Goal: Register for event/course

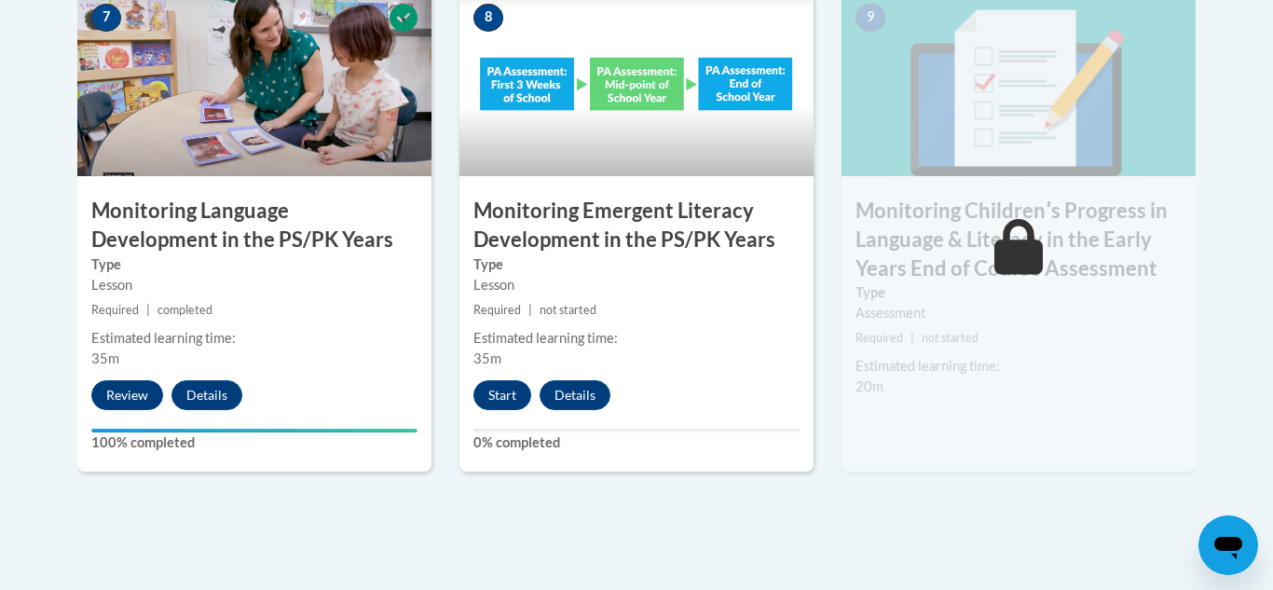
scroll to position [1763, 0]
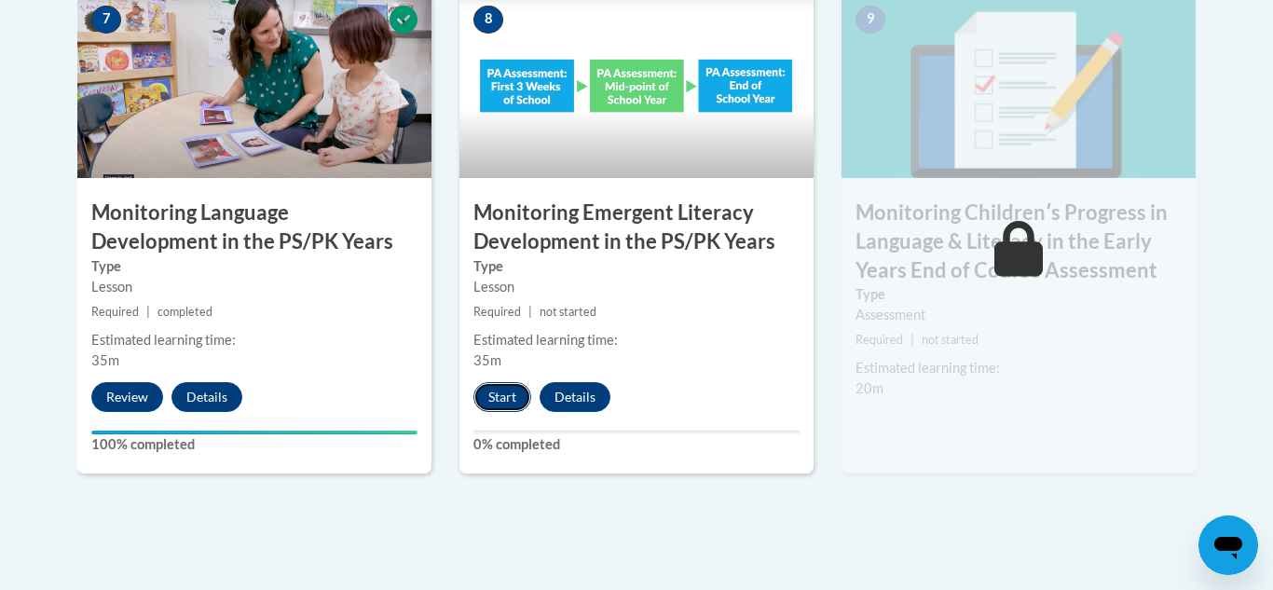
click at [503, 401] on button "Start" at bounding box center [502, 397] width 58 height 30
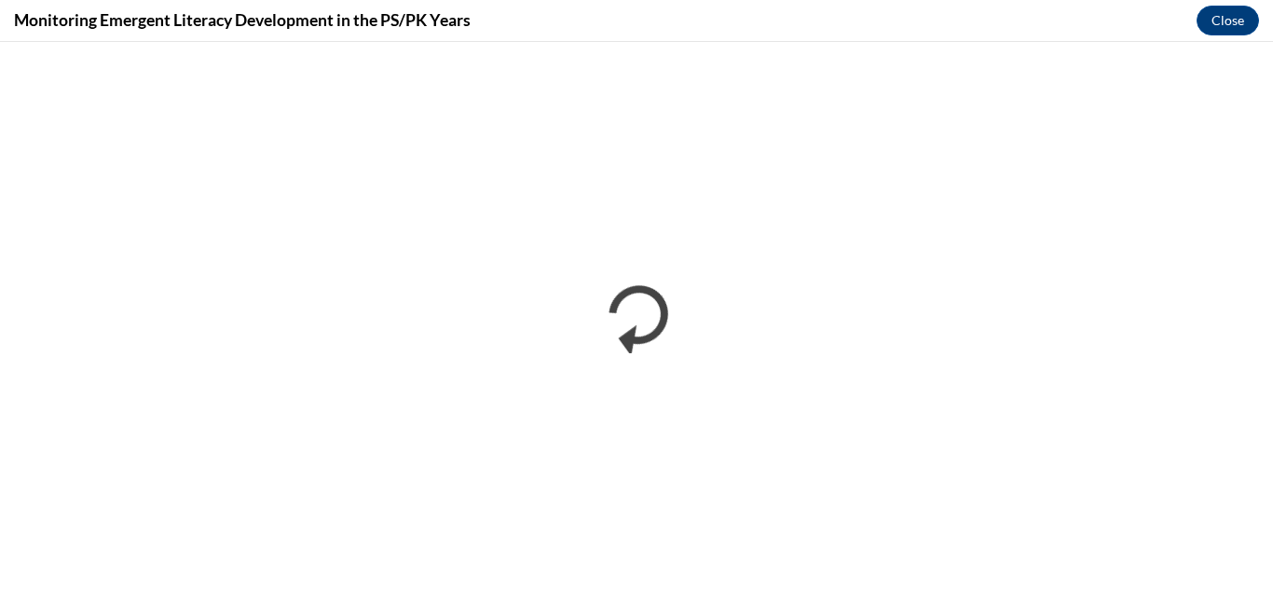
scroll to position [0, 0]
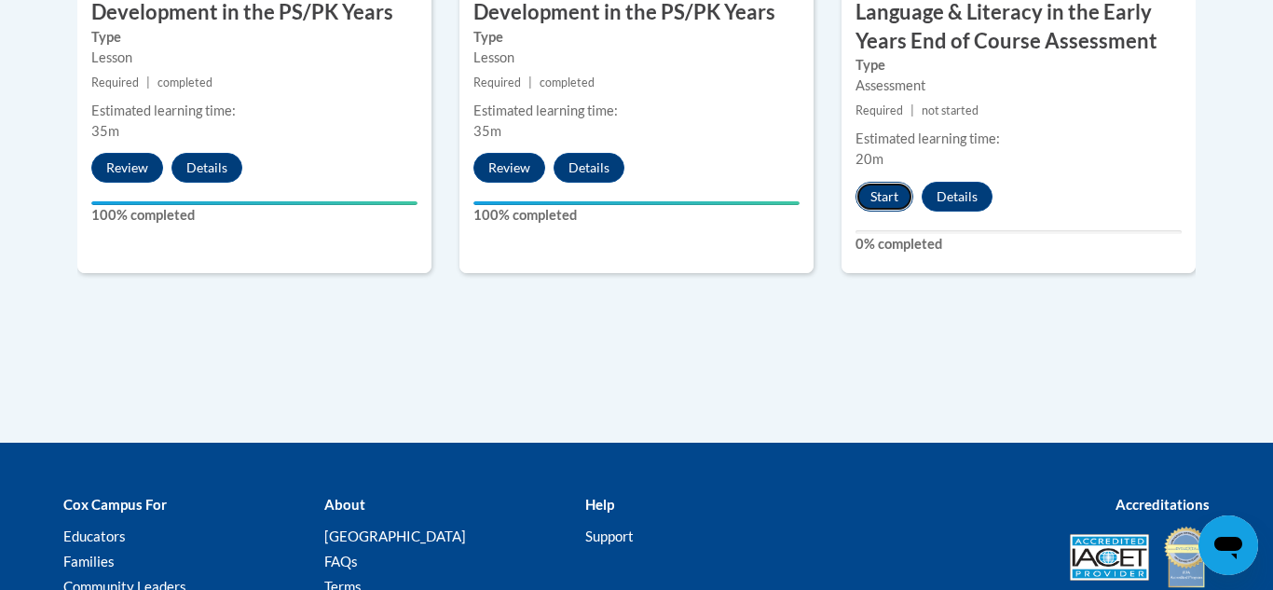
click at [875, 209] on button "Start" at bounding box center [884, 197] width 58 height 30
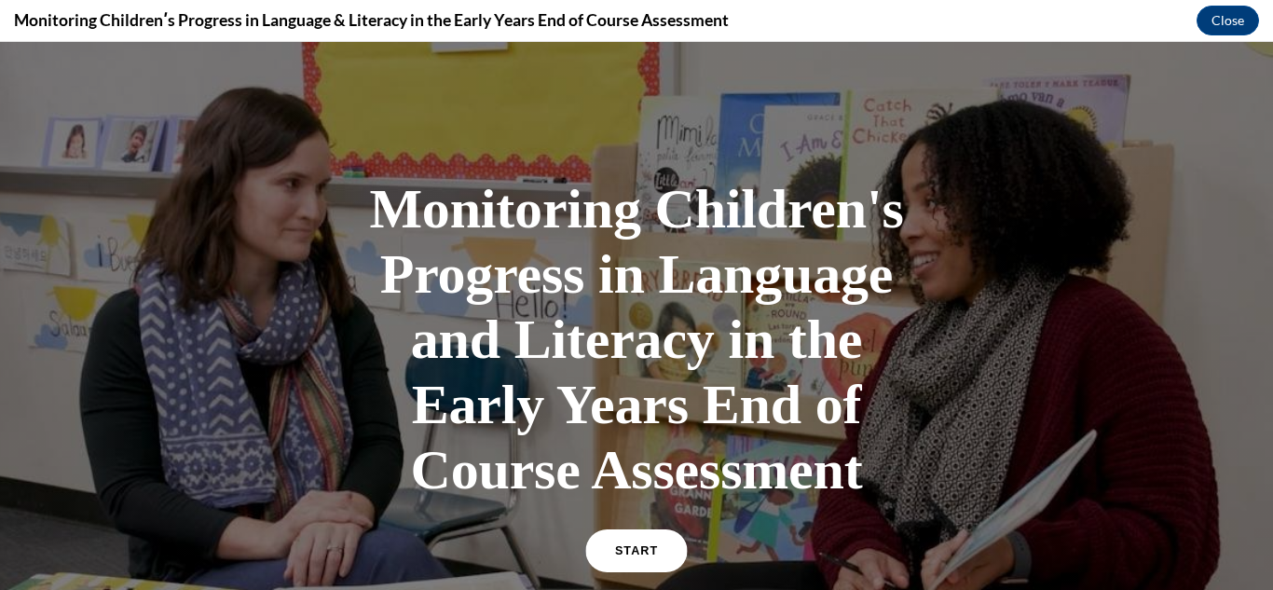
click at [645, 553] on span "START" at bounding box center [636, 551] width 43 height 14
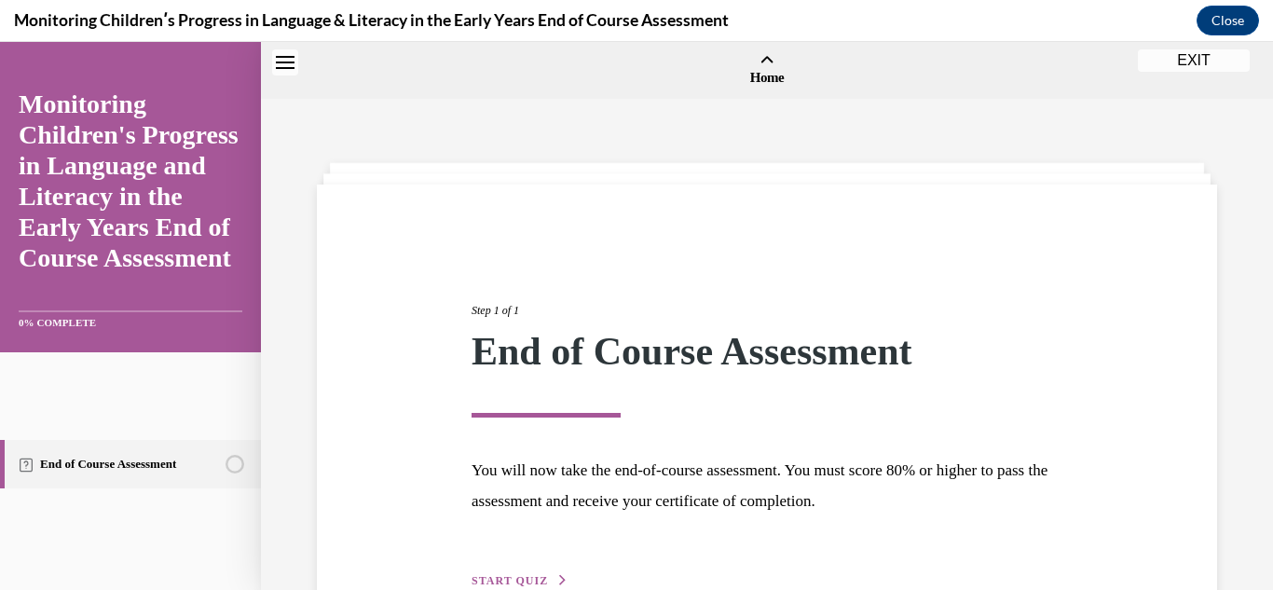
scroll to position [58, 0]
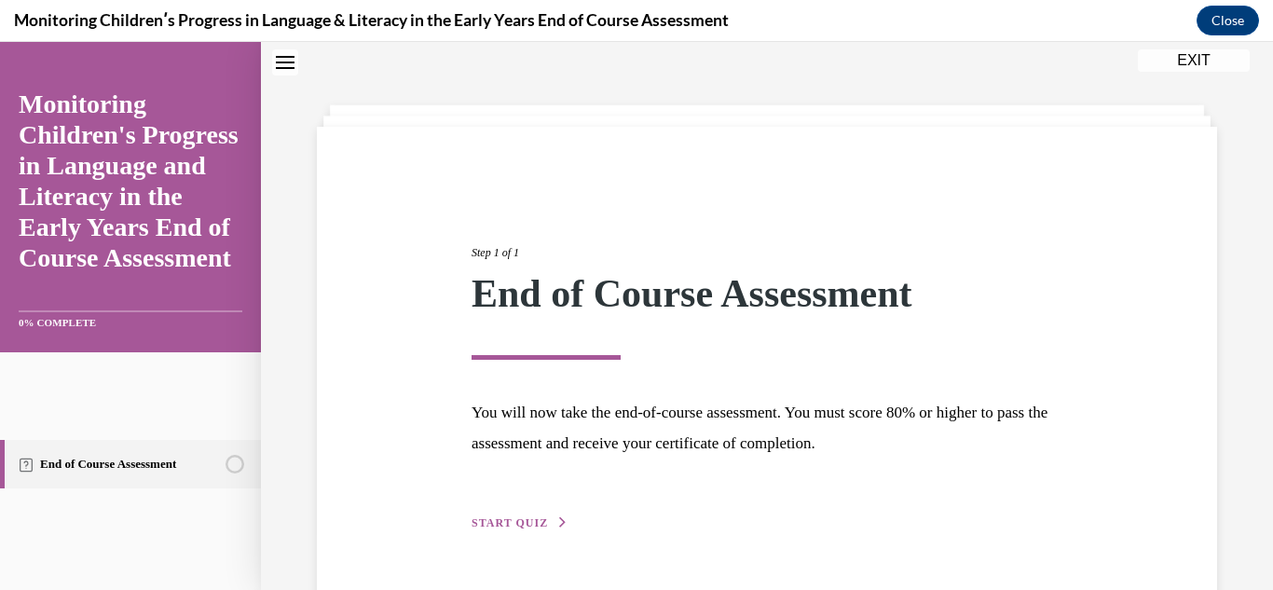
click at [526, 531] on div "Step 1 of 1 End of Course Assessment You will now take the end-of-course assess…" at bounding box center [767, 367] width 619 height 332
click at [535, 526] on span "START QUIZ" at bounding box center [510, 522] width 76 height 13
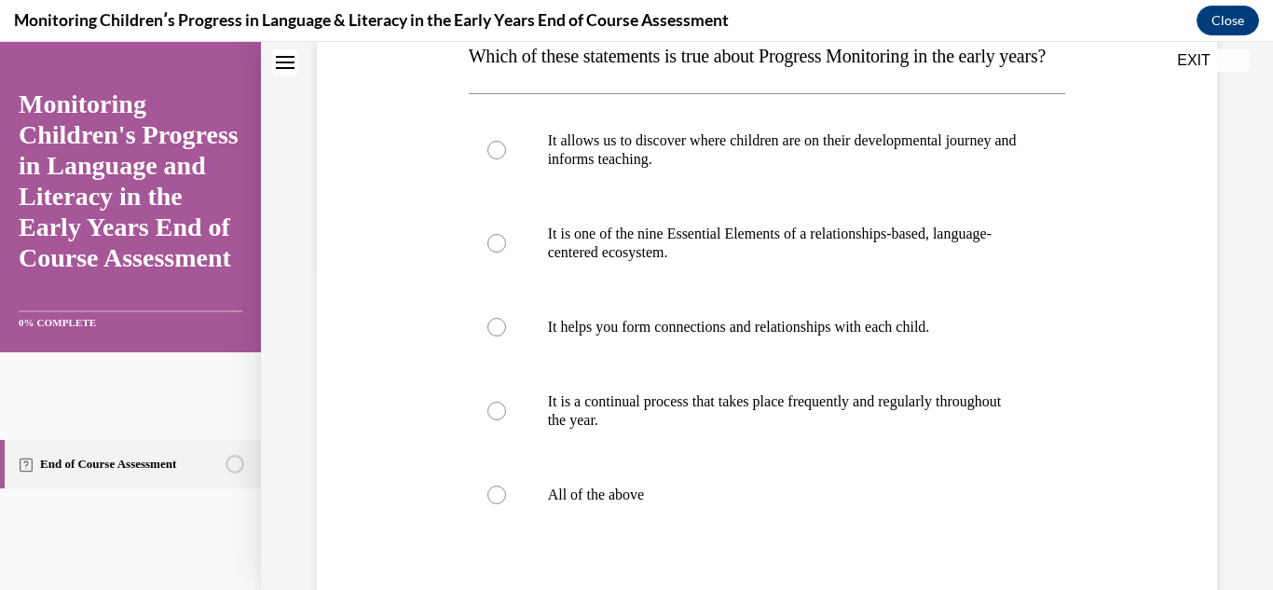
scroll to position [321, 0]
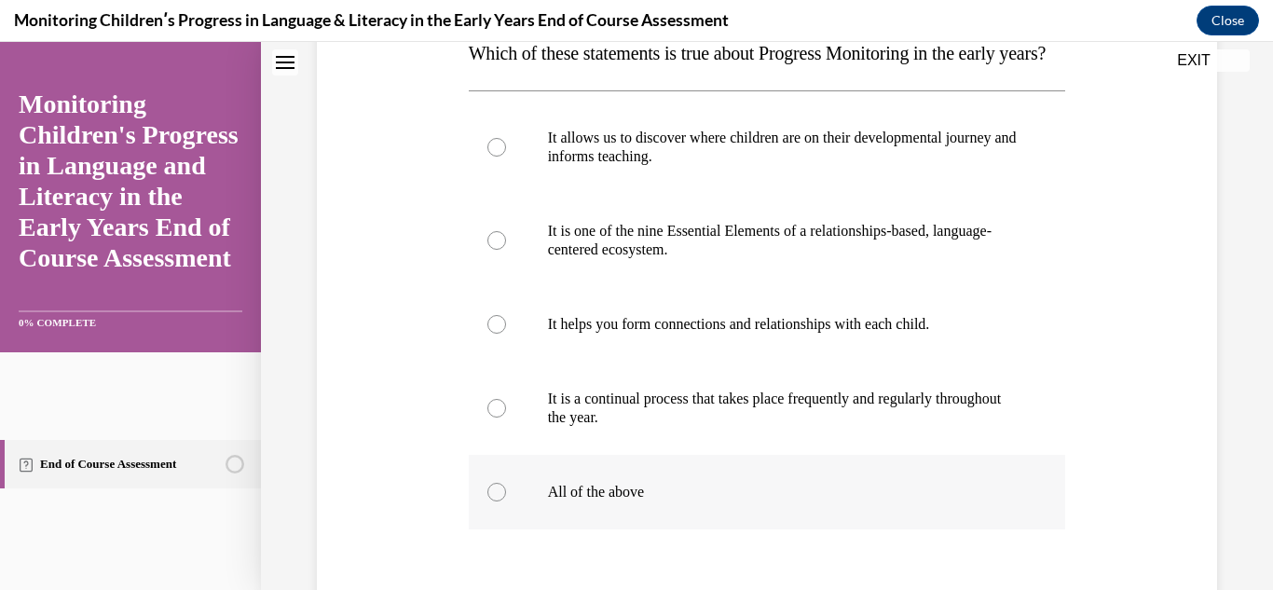
click at [584, 512] on label "All of the above" at bounding box center [767, 492] width 597 height 75
click at [506, 501] on input "All of the above" at bounding box center [496, 492] width 19 height 19
radio input "true"
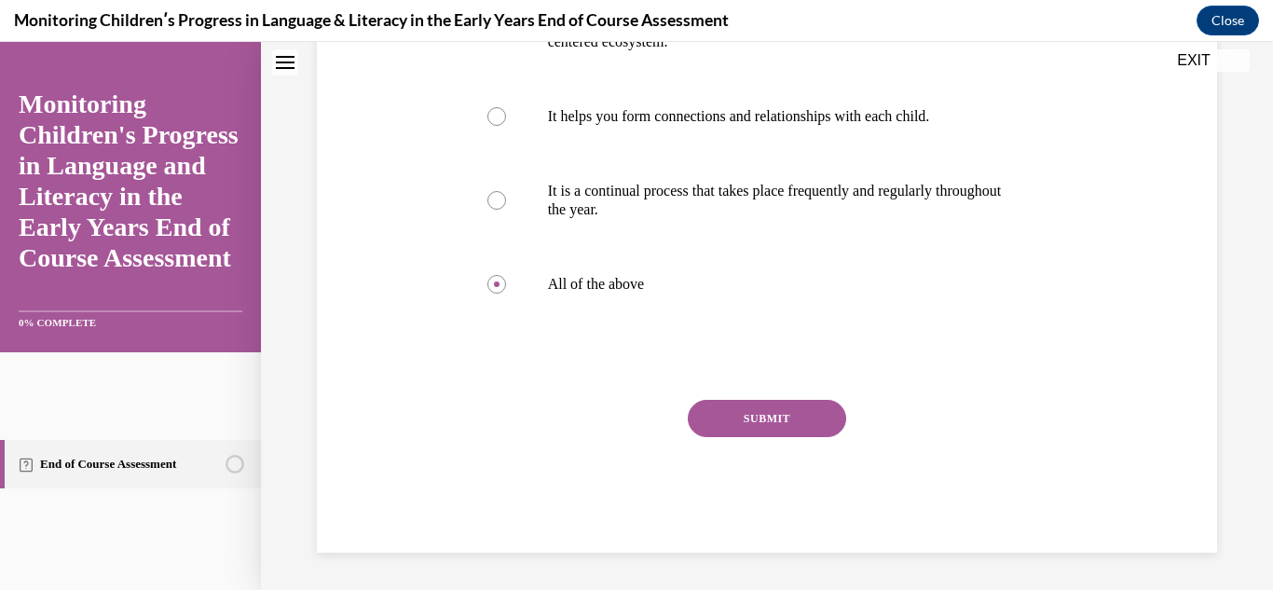
click at [799, 437] on button "SUBMIT" at bounding box center [767, 418] width 158 height 37
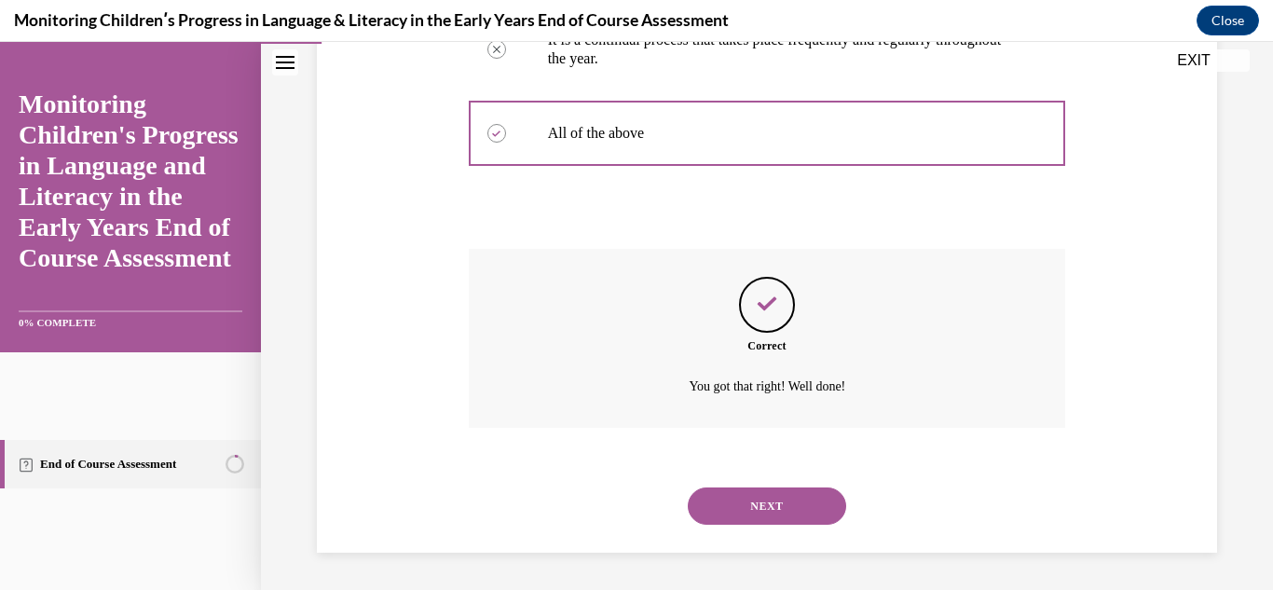
scroll to position [717, 0]
click at [789, 519] on button "NEXT" at bounding box center [767, 505] width 158 height 37
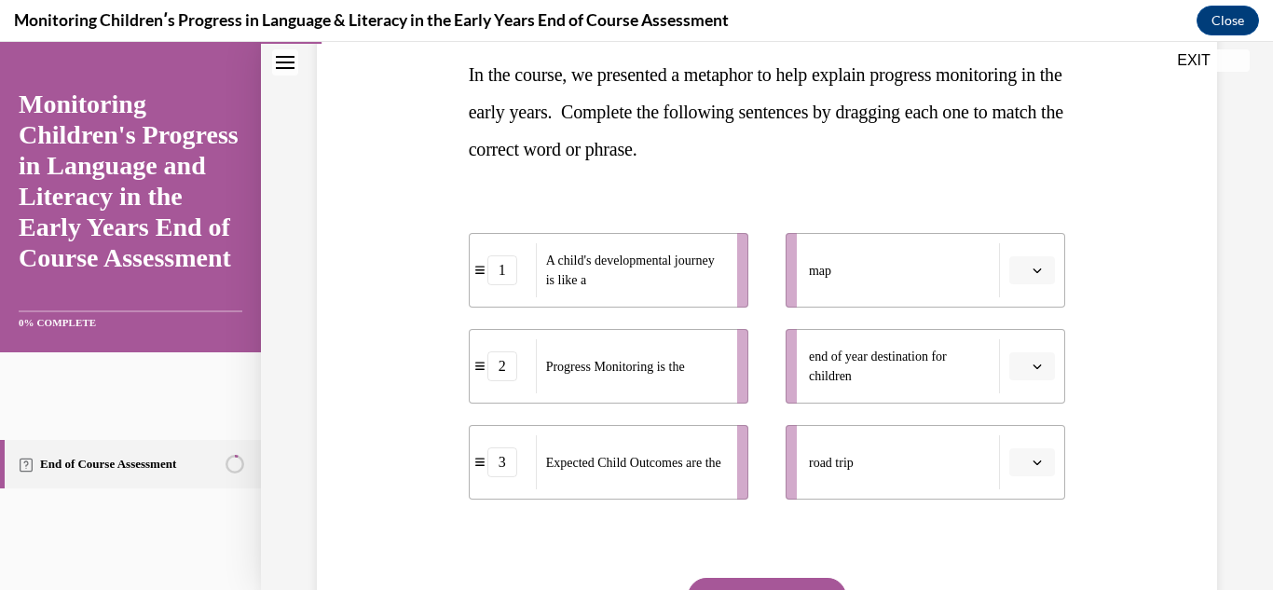
scroll to position [304, 0]
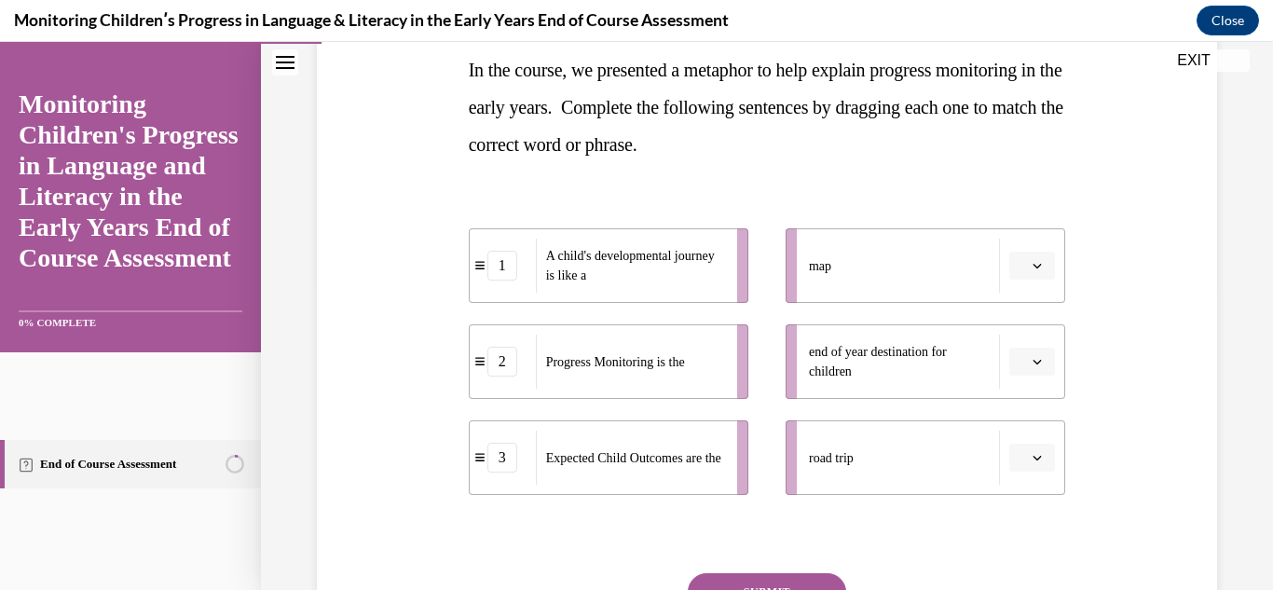
click at [1018, 367] on button "button" at bounding box center [1032, 362] width 46 height 28
click at [1027, 502] on div "3" at bounding box center [1029, 515] width 47 height 37
click at [1039, 459] on icon "button" at bounding box center [1036, 457] width 9 height 9
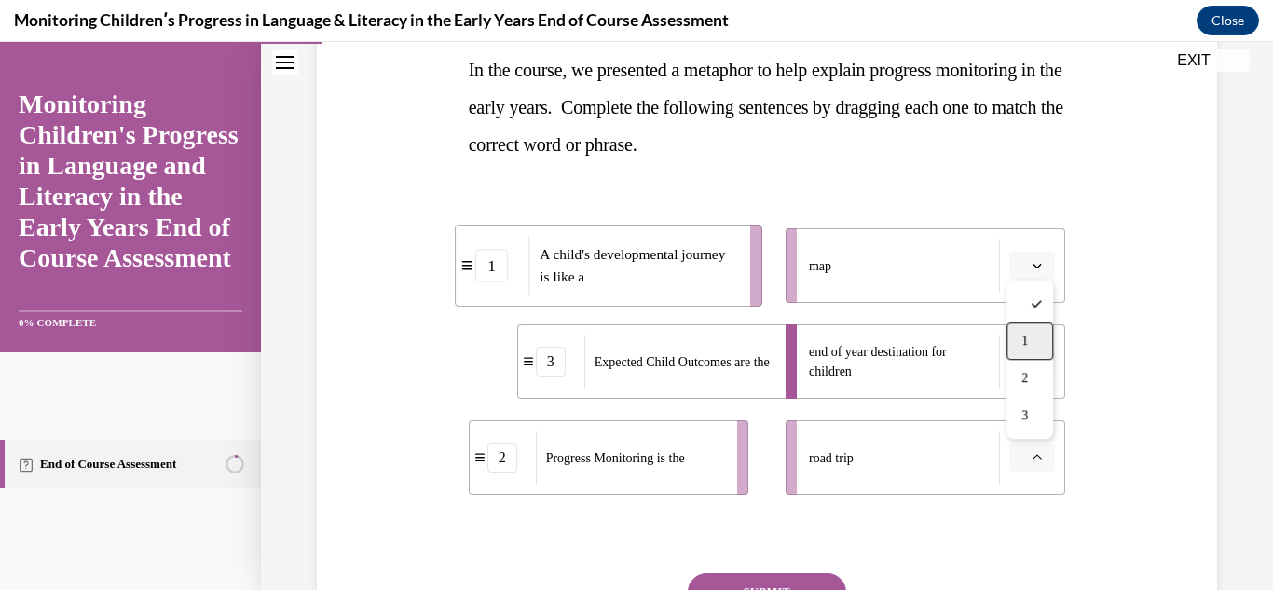
click at [1036, 348] on div "1" at bounding box center [1029, 340] width 47 height 37
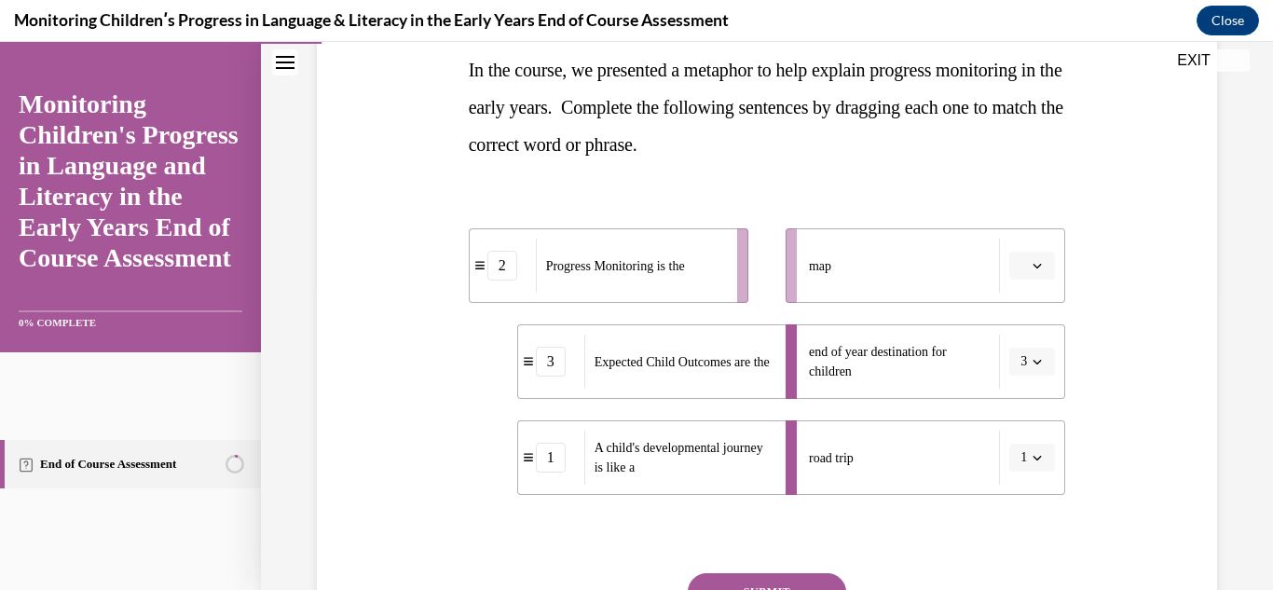
click at [1026, 262] on span "Please select an option" at bounding box center [1023, 265] width 7 height 19
click at [1022, 373] on div "2" at bounding box center [1029, 381] width 47 height 37
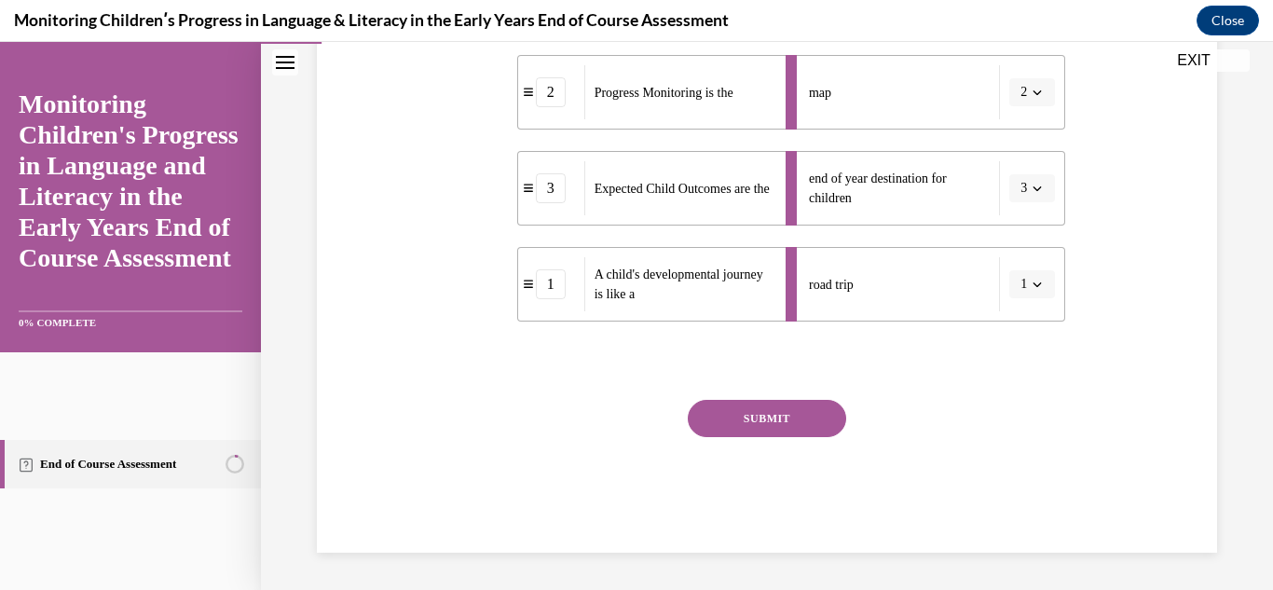
click at [791, 430] on button "SUBMIT" at bounding box center [767, 418] width 158 height 37
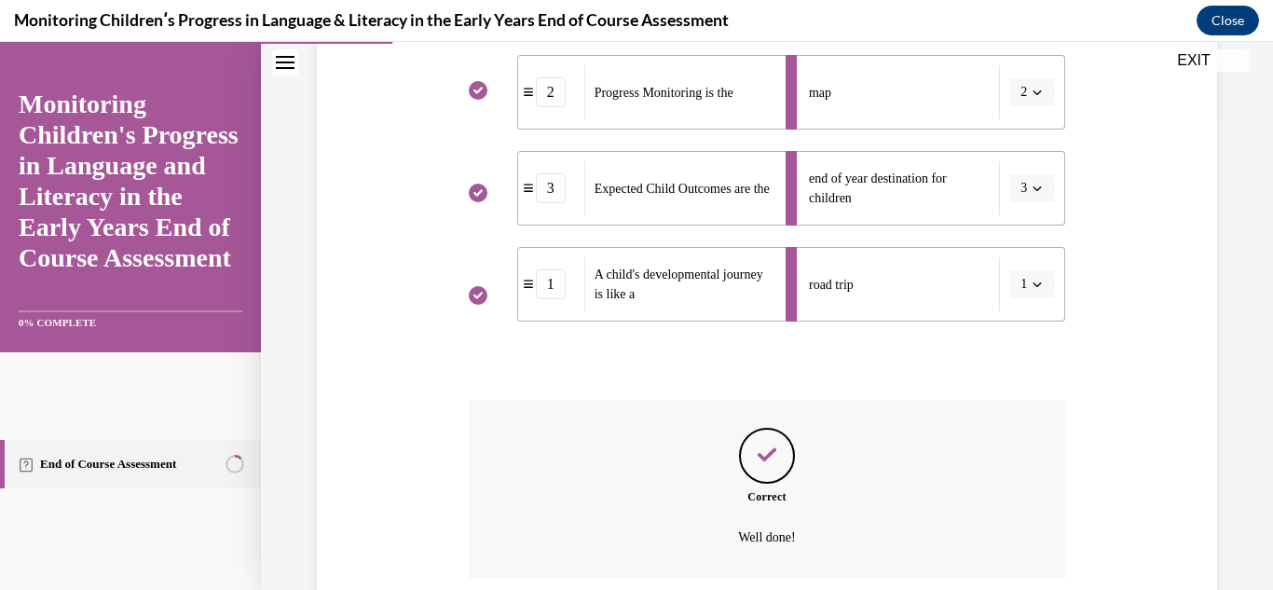
scroll to position [628, 0]
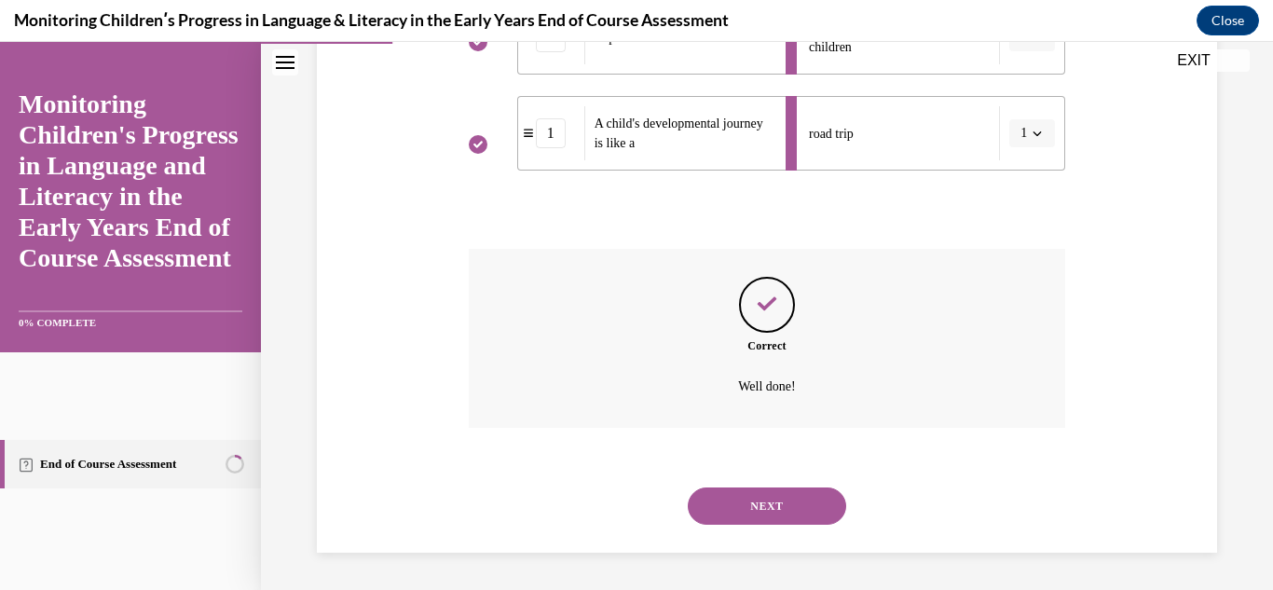
click at [803, 510] on button "NEXT" at bounding box center [767, 505] width 158 height 37
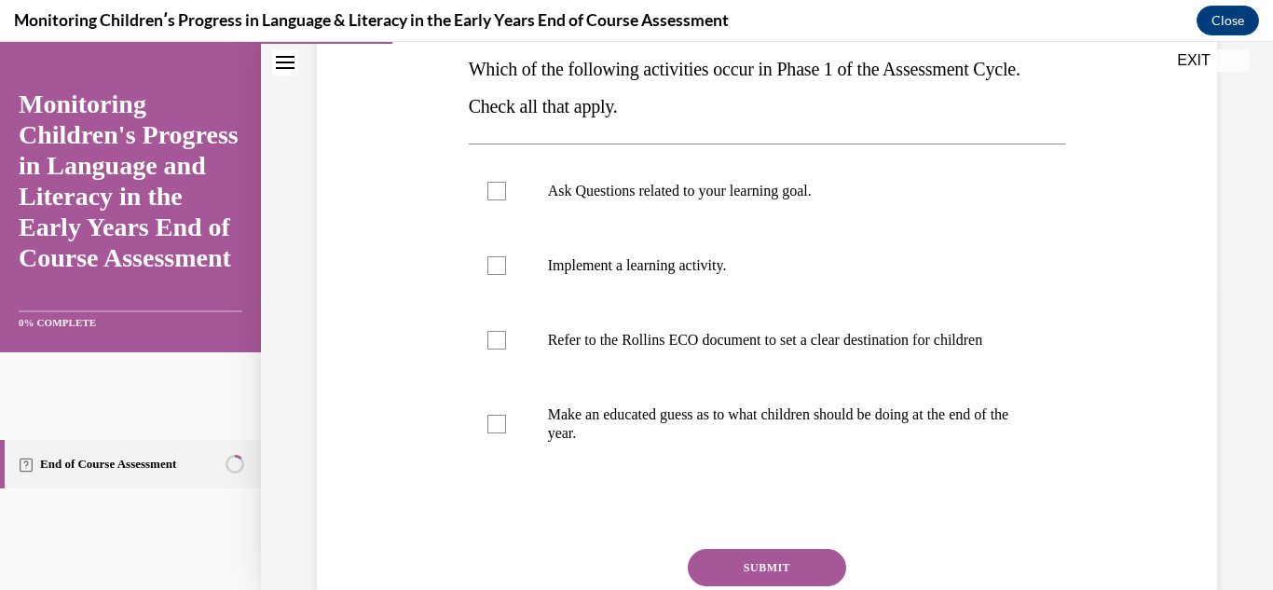
scroll to position [306, 0]
click at [495, 205] on label "Ask Questions related to your learning goal." at bounding box center [767, 190] width 597 height 75
click at [495, 199] on input "Ask Questions related to your learning goal." at bounding box center [496, 190] width 19 height 19
checkbox input "true"
click at [511, 275] on label "Implement a learning activity." at bounding box center [767, 264] width 597 height 75
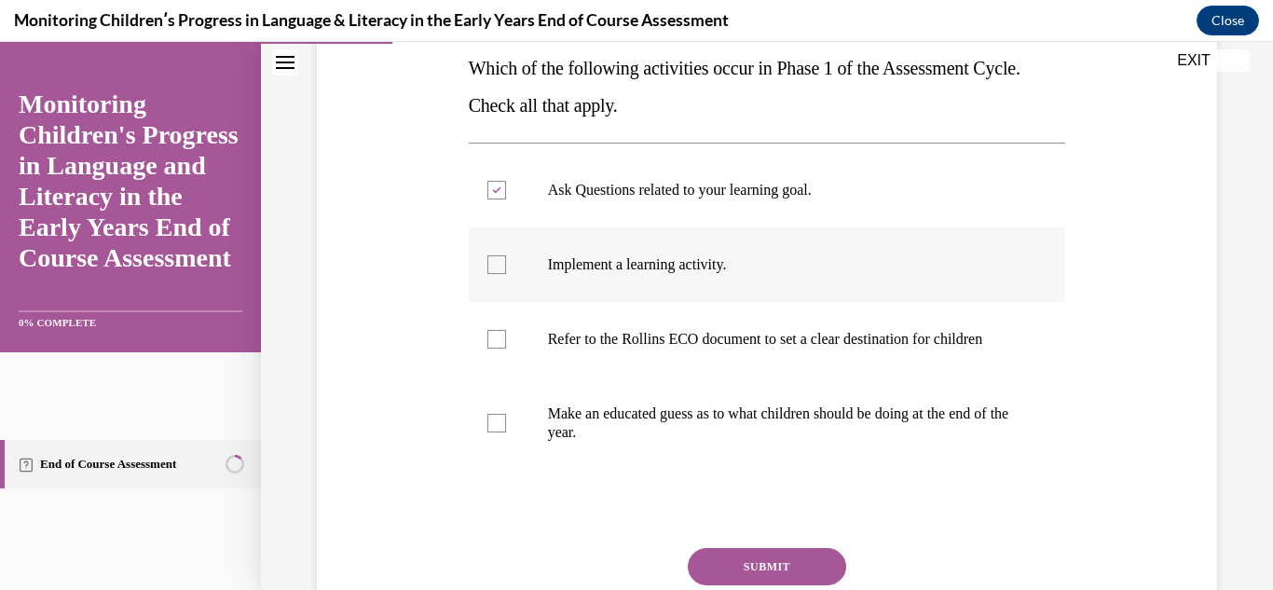
click at [506, 274] on input "Implement a learning activity." at bounding box center [496, 264] width 19 height 19
checkbox input "true"
click at [482, 362] on label "Refer to the Rollins ECO document to set a clear destination for children" at bounding box center [767, 339] width 597 height 75
click at [487, 349] on input "Refer to the Rollins ECO document to set a clear destination for children" at bounding box center [496, 339] width 19 height 19
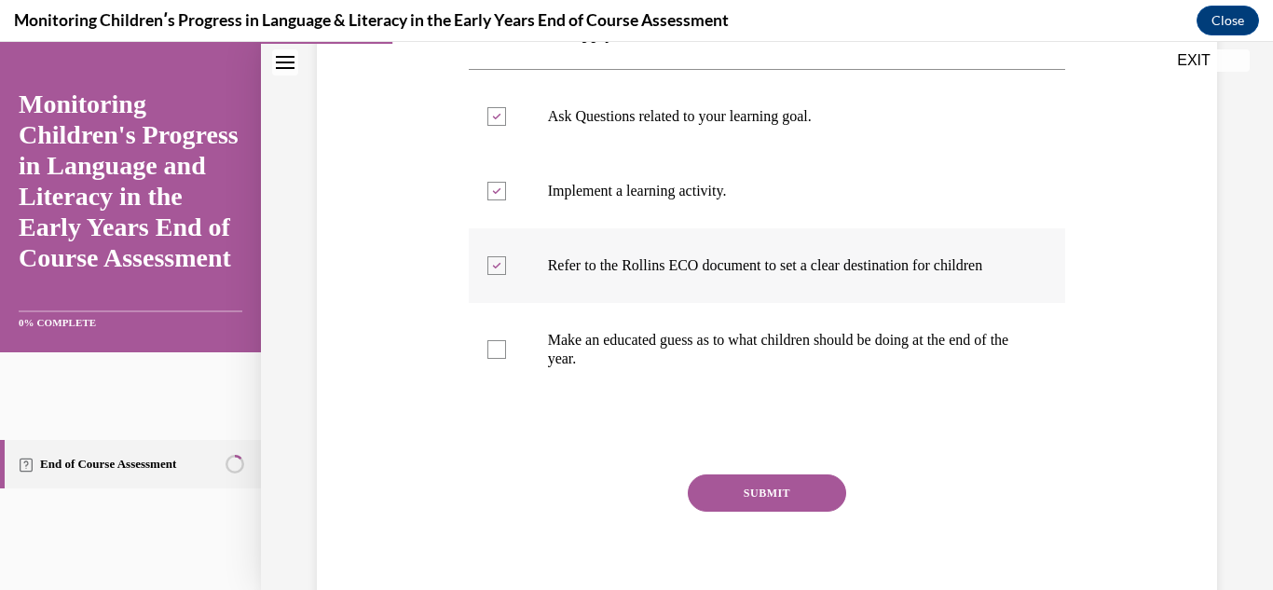
scroll to position [384, 0]
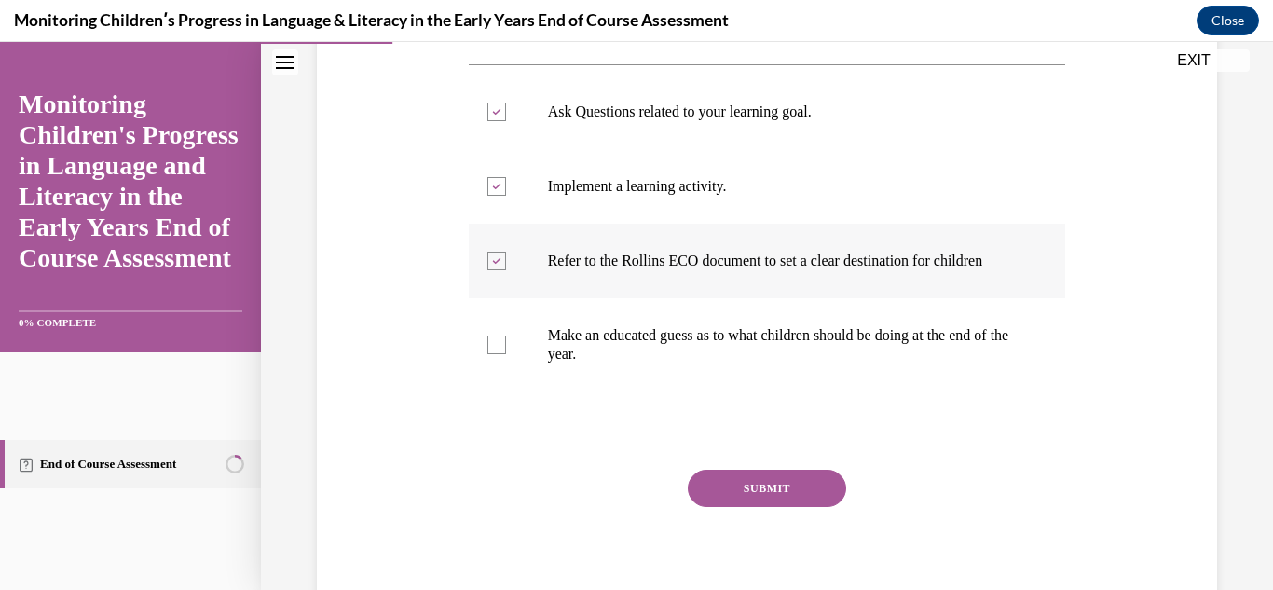
click at [484, 280] on label "Refer to the Rollins ECO document to set a clear destination for children" at bounding box center [767, 261] width 597 height 75
click at [487, 270] on input "Refer to the Rollins ECO document to set a clear destination for children" at bounding box center [496, 261] width 19 height 19
checkbox input "false"
click at [729, 507] on button "SUBMIT" at bounding box center [767, 488] width 158 height 37
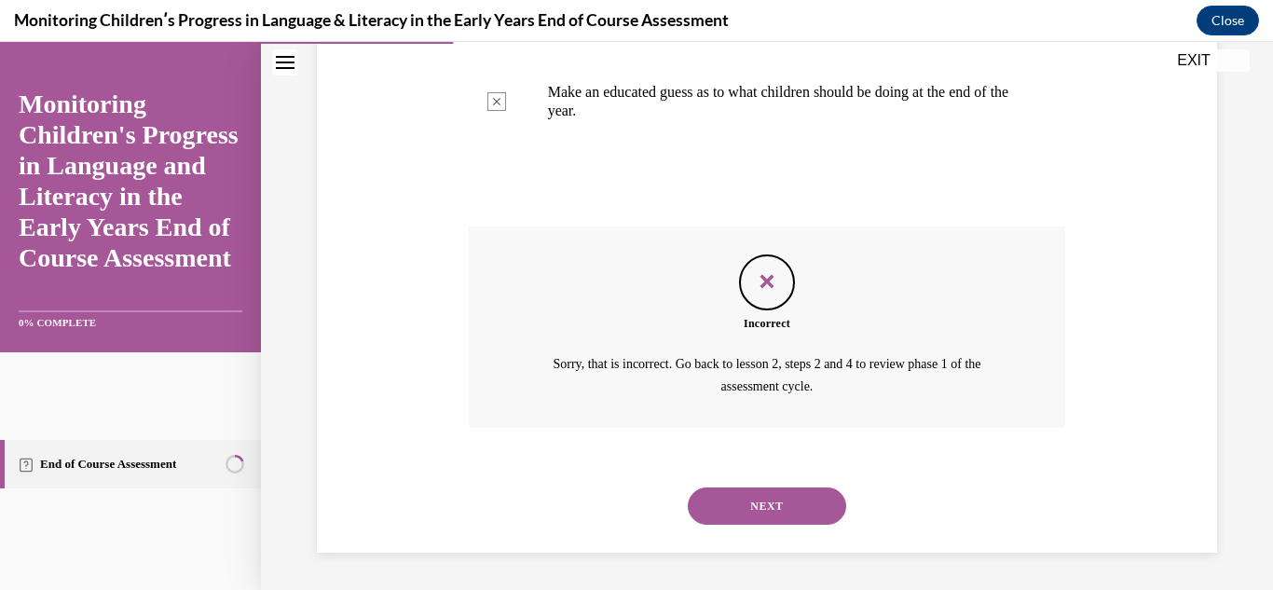
scroll to position [646, 0]
click at [742, 512] on button "NEXT" at bounding box center [767, 505] width 158 height 37
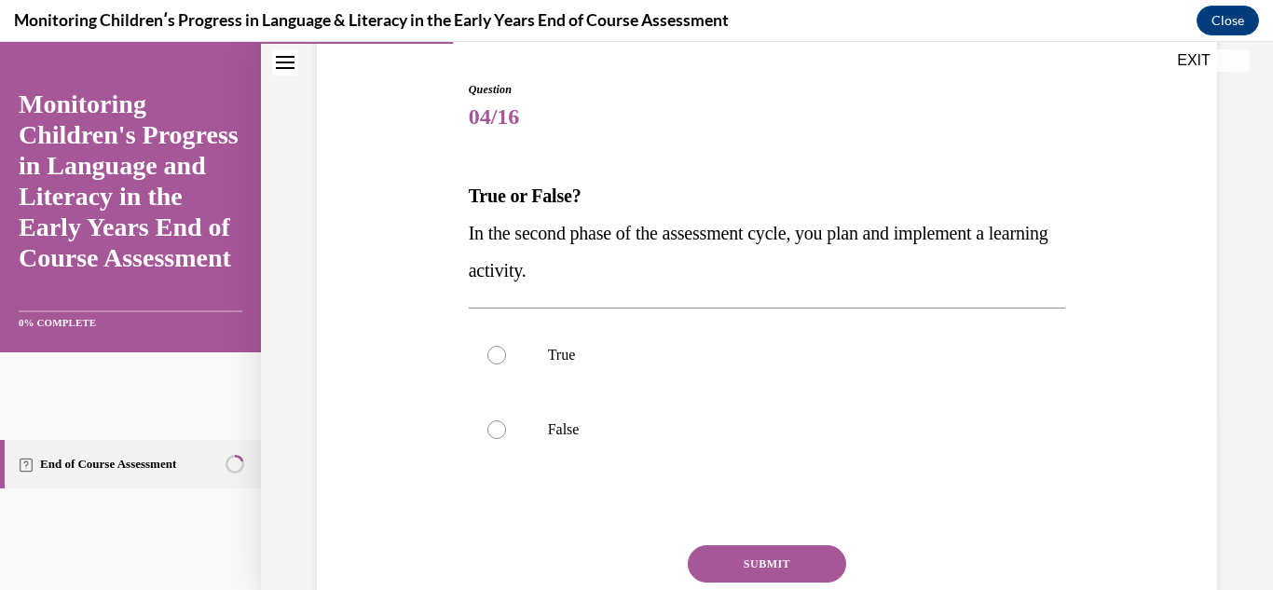
scroll to position [183, 0]
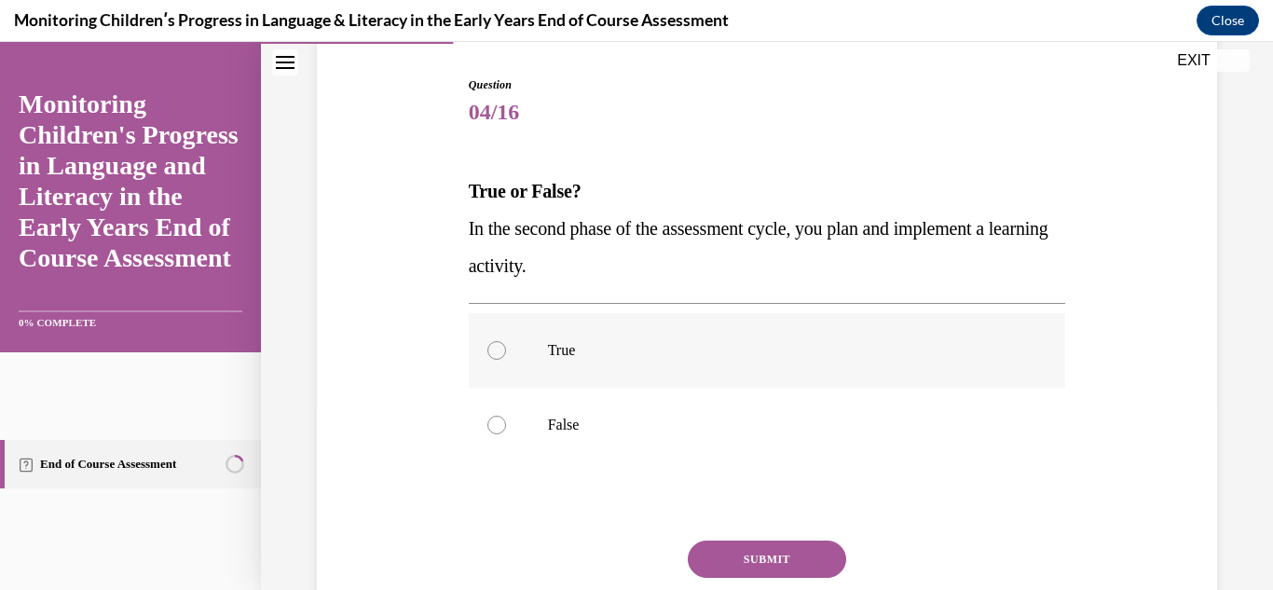
click at [491, 357] on div at bounding box center [496, 350] width 19 height 19
click at [491, 357] on input "True" at bounding box center [496, 350] width 19 height 19
radio input "true"
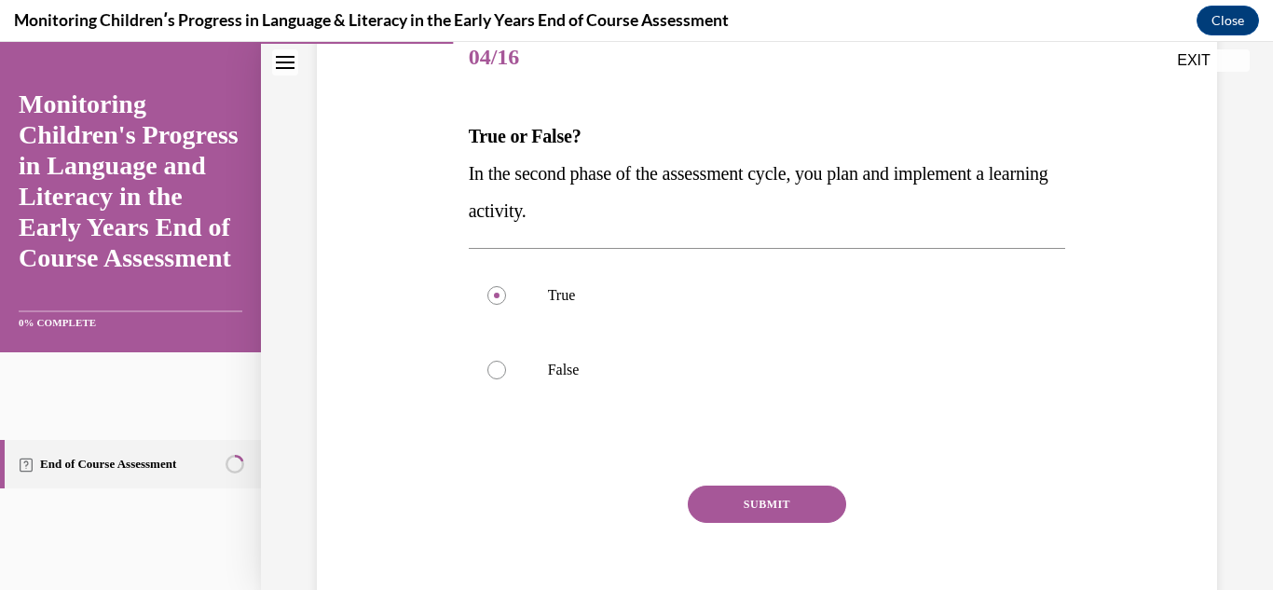
click at [744, 521] on button "SUBMIT" at bounding box center [767, 503] width 158 height 37
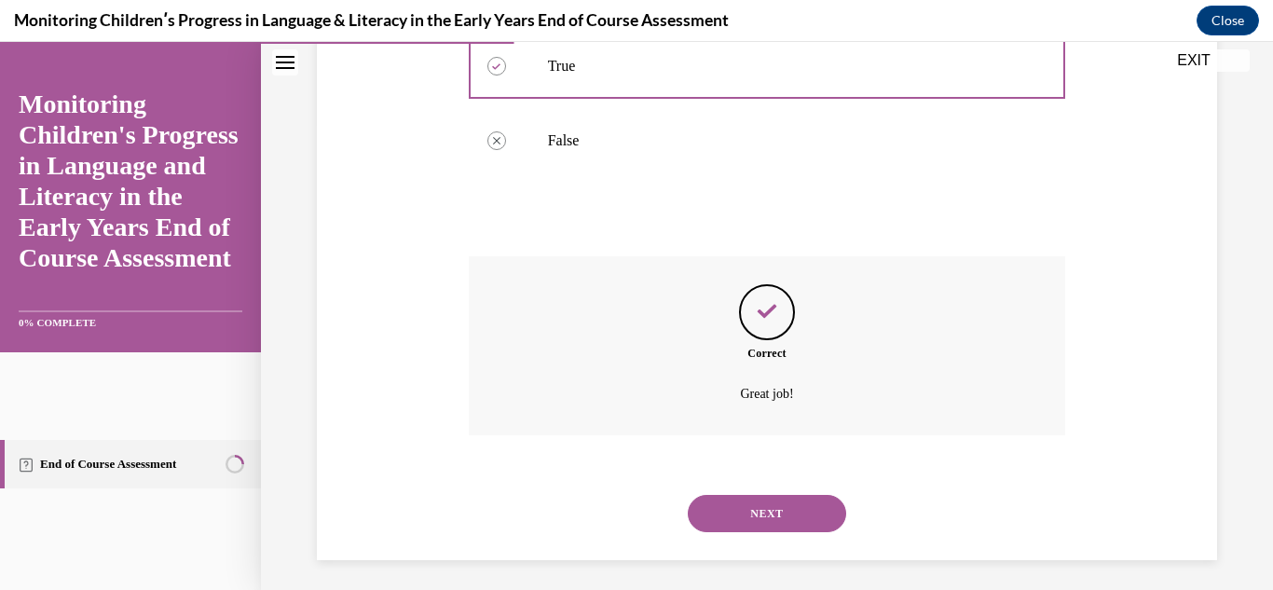
scroll to position [474, 0]
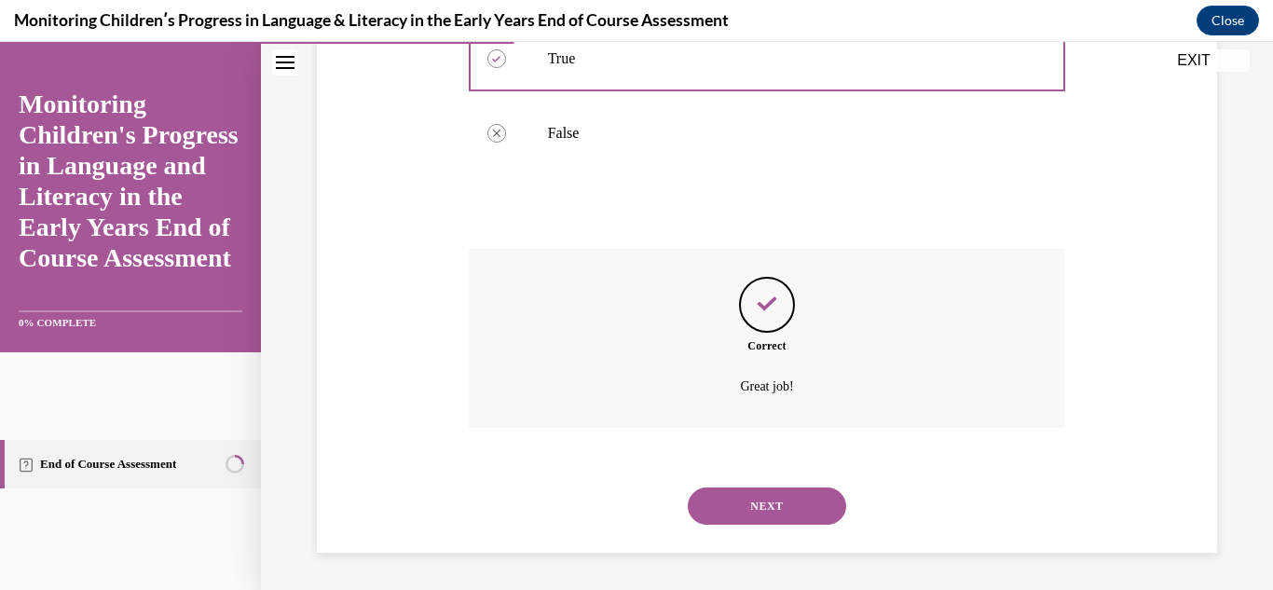
click at [731, 522] on button "NEXT" at bounding box center [767, 505] width 158 height 37
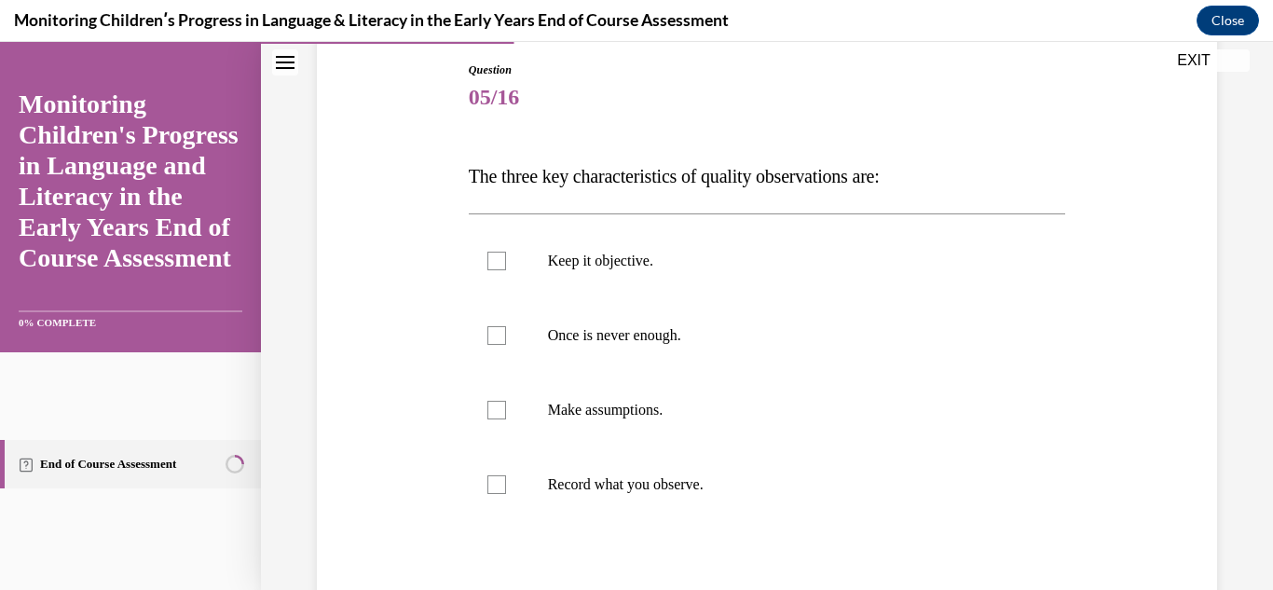
scroll to position [203, 0]
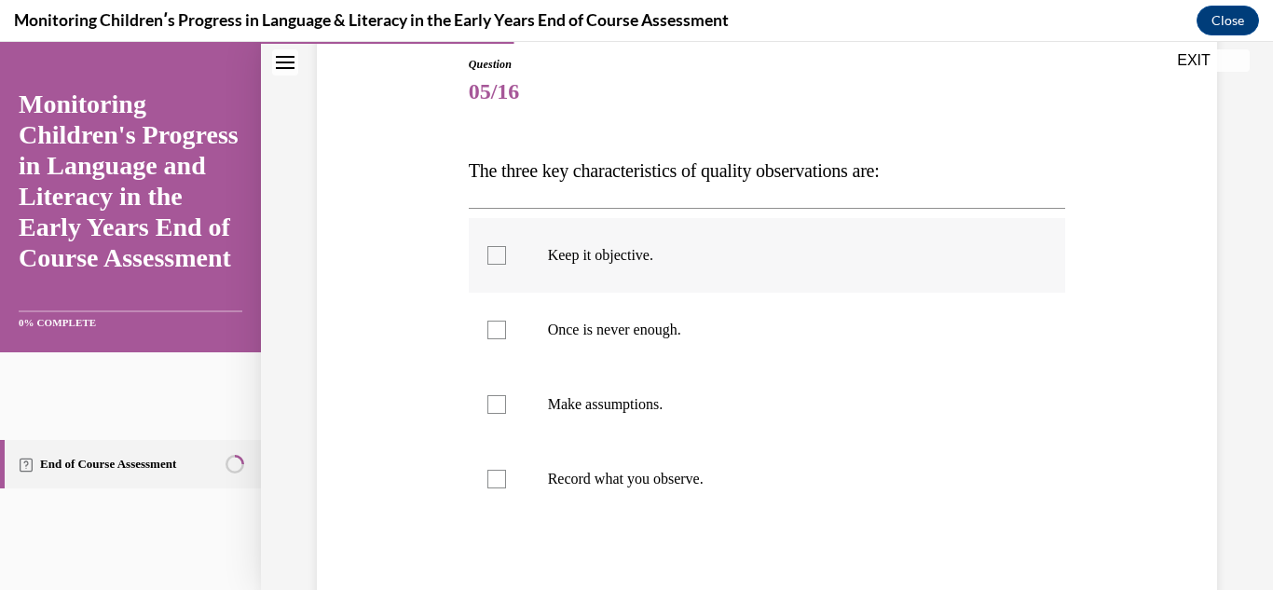
click at [490, 261] on div at bounding box center [496, 255] width 19 height 19
click at [490, 261] on input "Keep it objective." at bounding box center [496, 255] width 19 height 19
checkbox input "true"
click at [499, 418] on label "Make assumptions." at bounding box center [767, 404] width 597 height 75
click at [499, 414] on input "Make assumptions." at bounding box center [496, 404] width 19 height 19
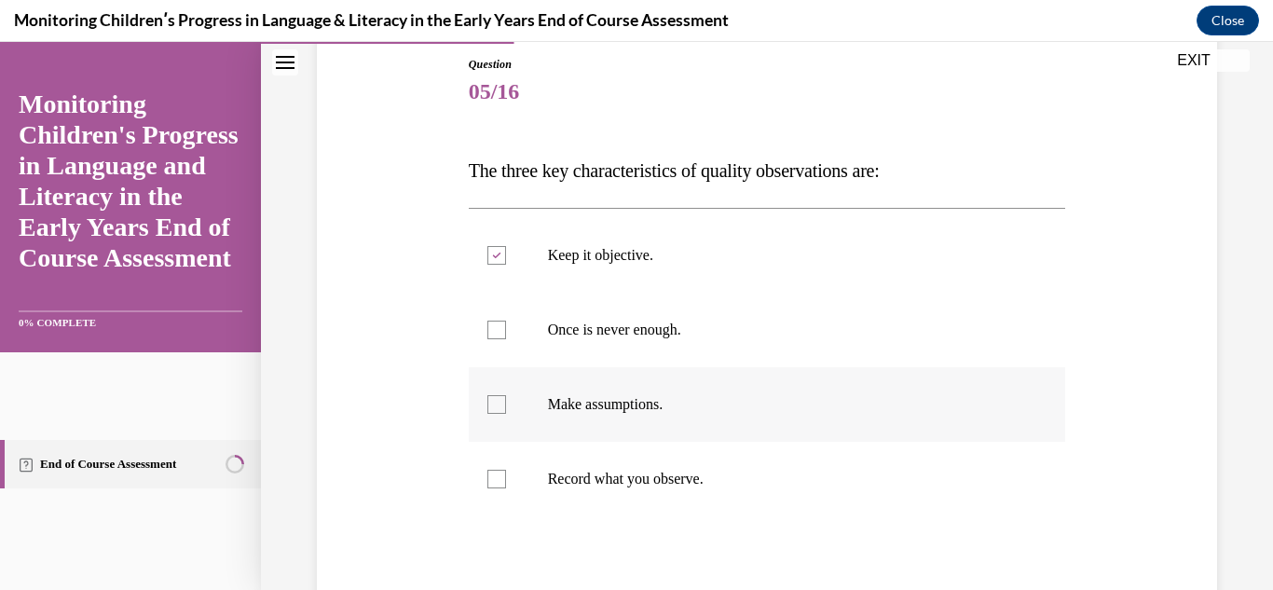
checkbox input "true"
click at [503, 481] on div at bounding box center [496, 479] width 19 height 19
click at [503, 481] on input "Record what you observe." at bounding box center [496, 479] width 19 height 19
checkbox input "true"
click at [479, 343] on label "Once is never enough." at bounding box center [767, 330] width 597 height 75
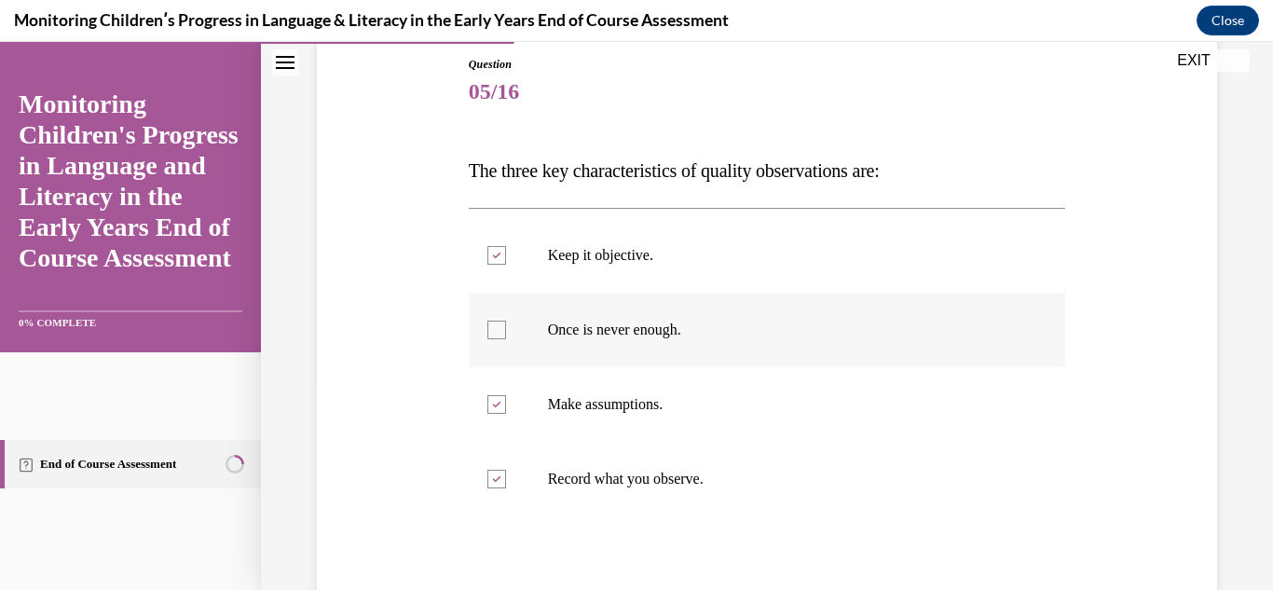
click at [487, 339] on input "Once is never enough." at bounding box center [496, 330] width 19 height 19
checkbox input "true"
click at [497, 426] on label "Make assumptions." at bounding box center [767, 404] width 597 height 75
click at [497, 414] on input "Make assumptions." at bounding box center [496, 404] width 19 height 19
checkbox input "false"
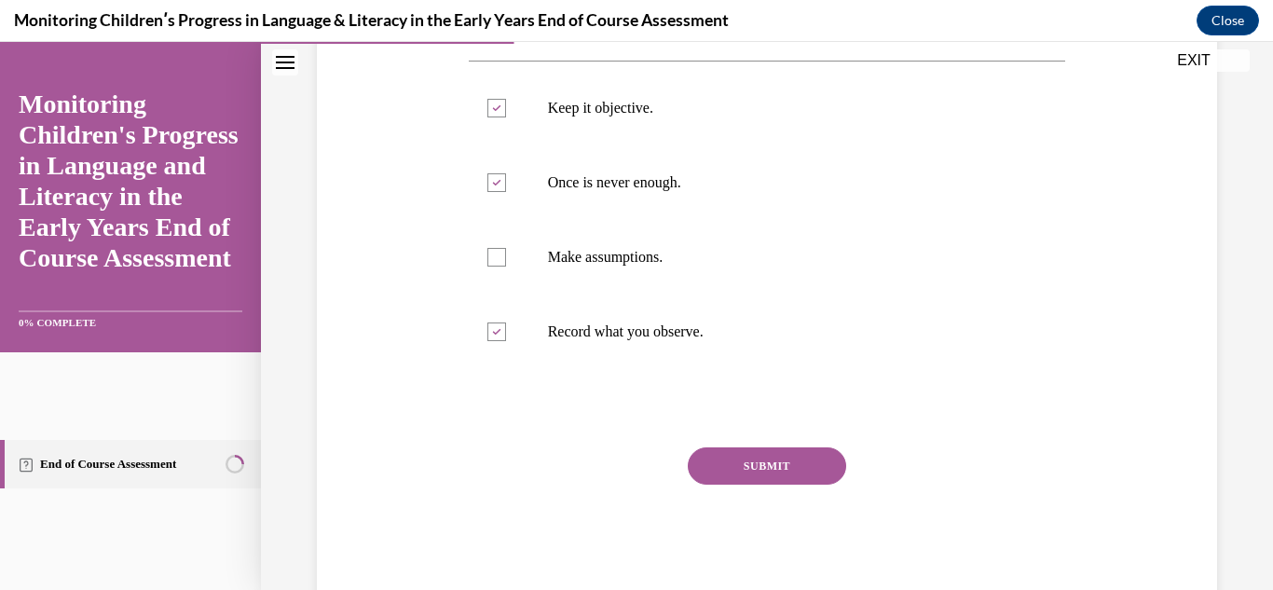
click at [729, 467] on button "SUBMIT" at bounding box center [767, 465] width 158 height 37
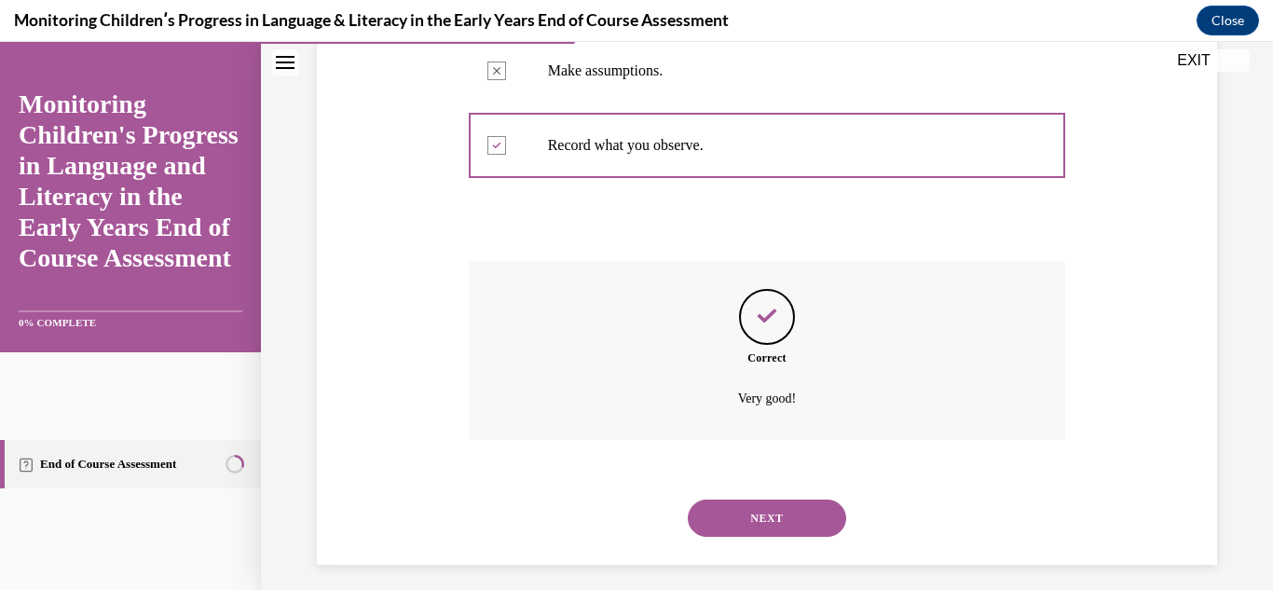
scroll to position [549, 0]
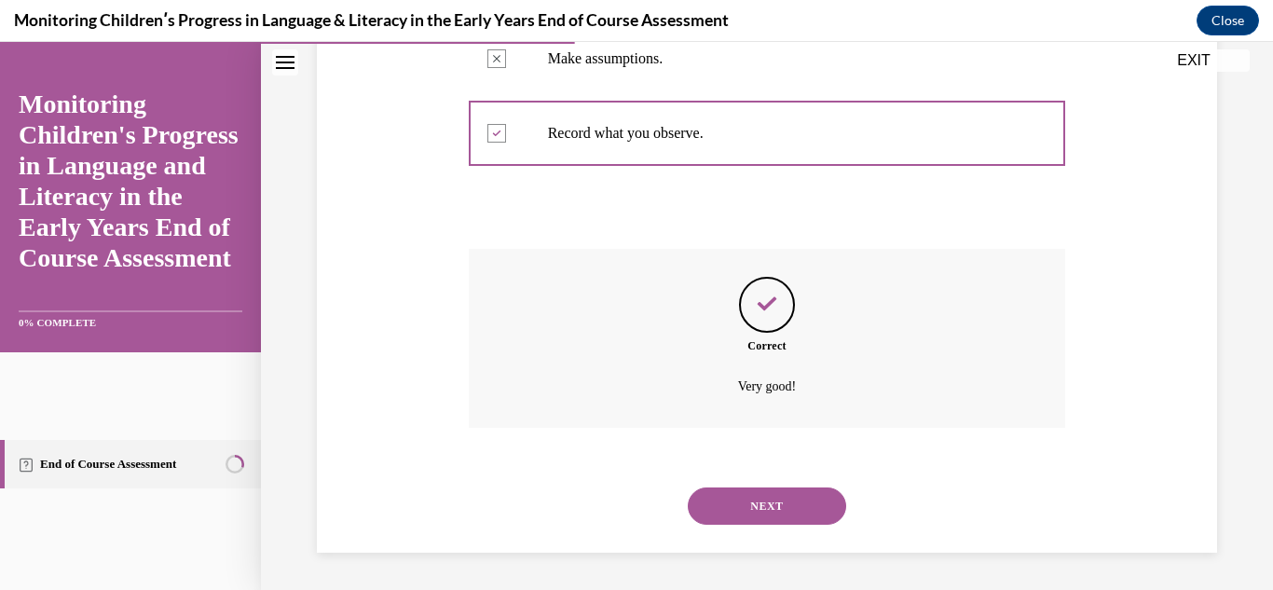
click at [730, 514] on button "NEXT" at bounding box center [767, 505] width 158 height 37
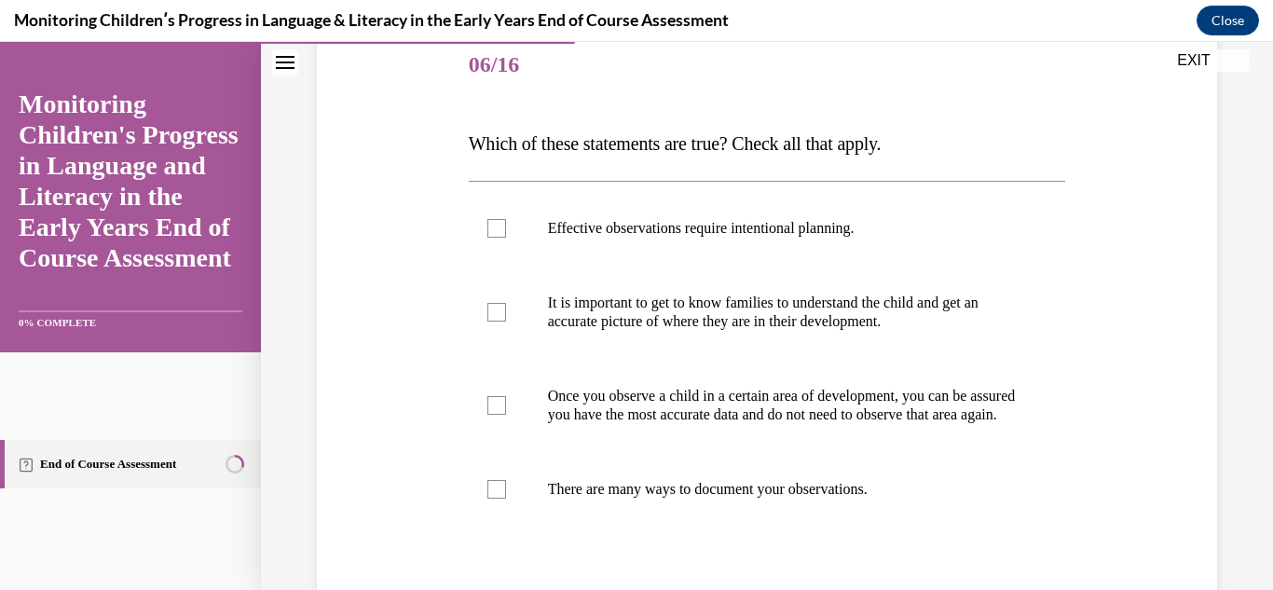
scroll to position [238, 0]
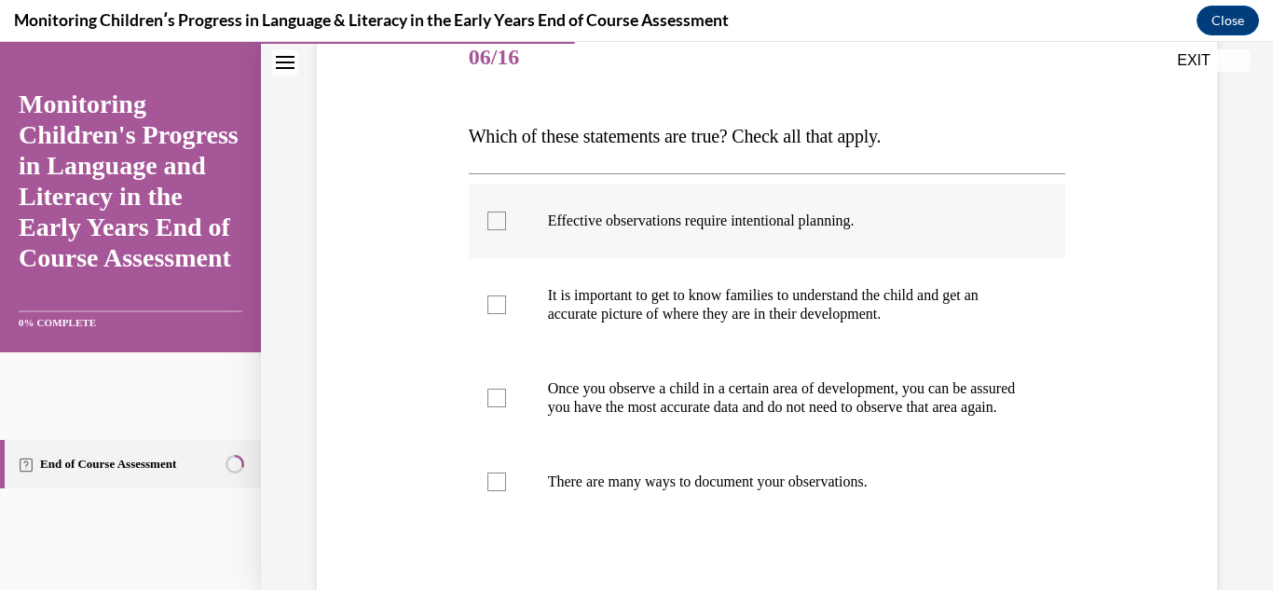
click at [516, 219] on label "Effective observations require intentional planning." at bounding box center [767, 221] width 597 height 75
click at [506, 219] on input "Effective observations require intentional planning." at bounding box center [496, 221] width 19 height 19
checkbox input "true"
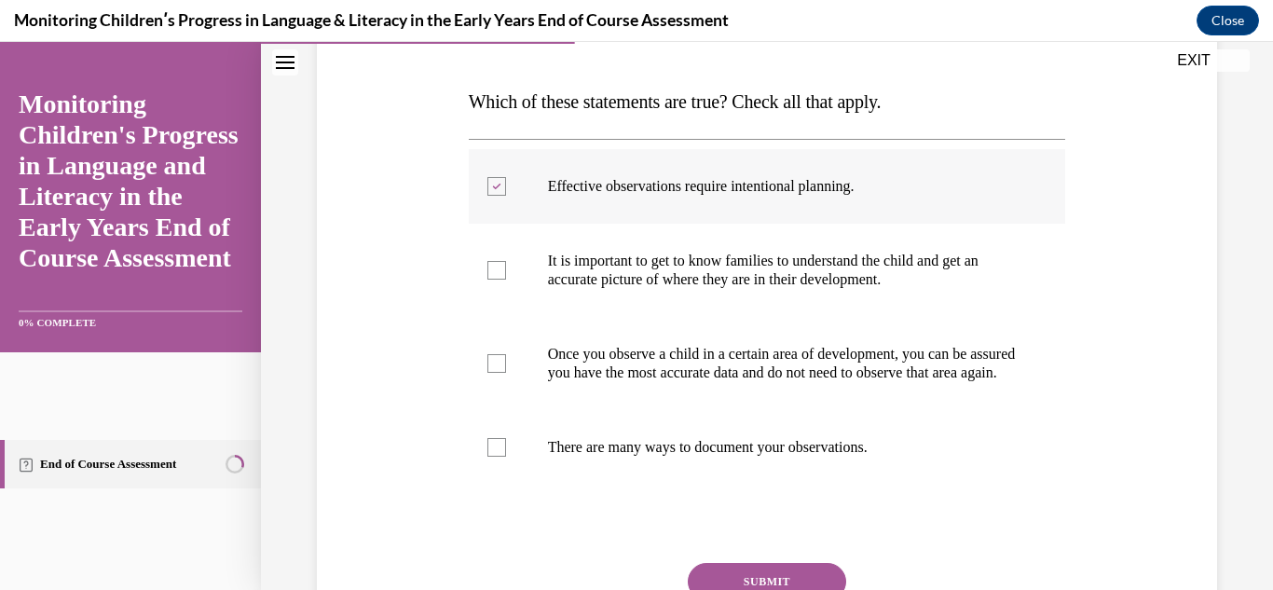
scroll to position [277, 0]
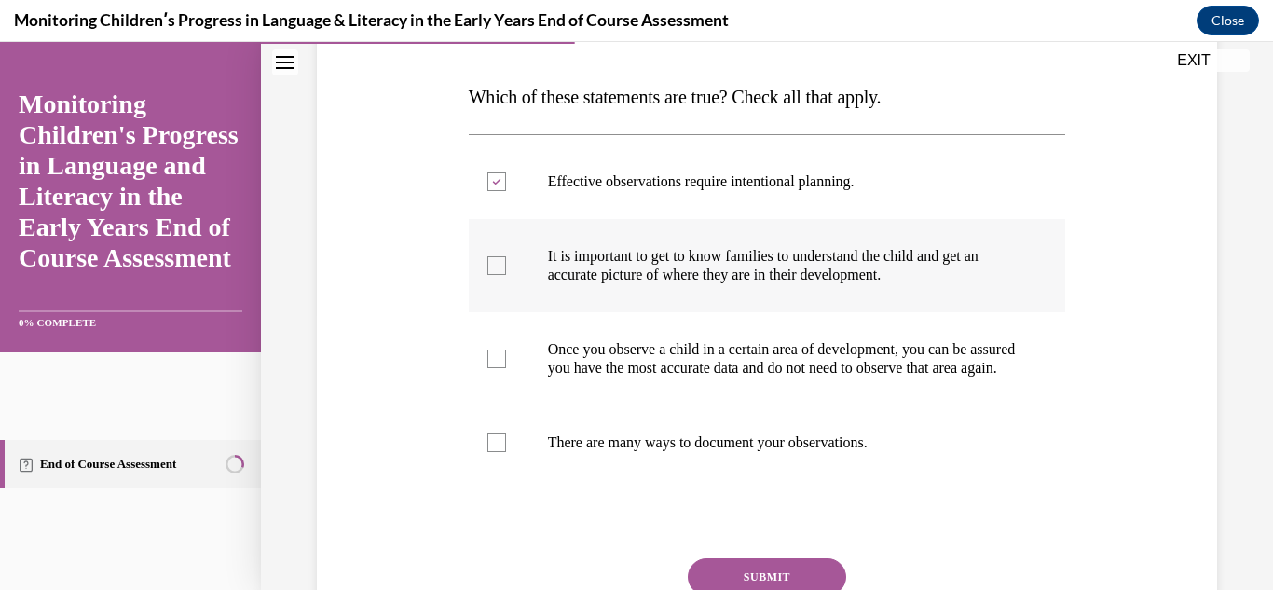
click at [502, 267] on div at bounding box center [496, 265] width 19 height 19
click at [502, 267] on input "It is important to get to know families to understand the child and get an accu…" at bounding box center [496, 265] width 19 height 19
checkbox input "true"
click at [490, 380] on label "Once you observe a child in a certain area of development, you can be assured y…" at bounding box center [767, 358] width 597 height 93
click at [490, 368] on input "Once you observe a child in a certain area of development, you can be assured y…" at bounding box center [496, 358] width 19 height 19
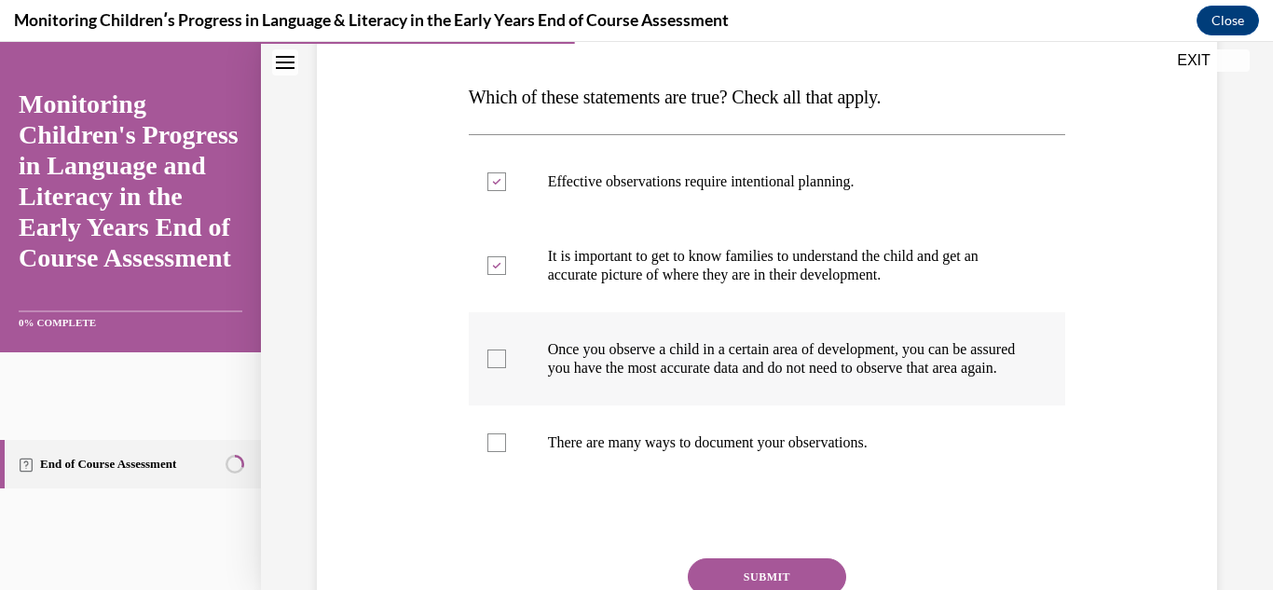
checkbox input "true"
click at [501, 472] on label "There are many ways to document your observations." at bounding box center [767, 442] width 597 height 75
click at [501, 452] on input "There are many ways to document your observations." at bounding box center [496, 442] width 19 height 19
checkbox input "true"
click at [489, 178] on div at bounding box center [496, 181] width 19 height 19
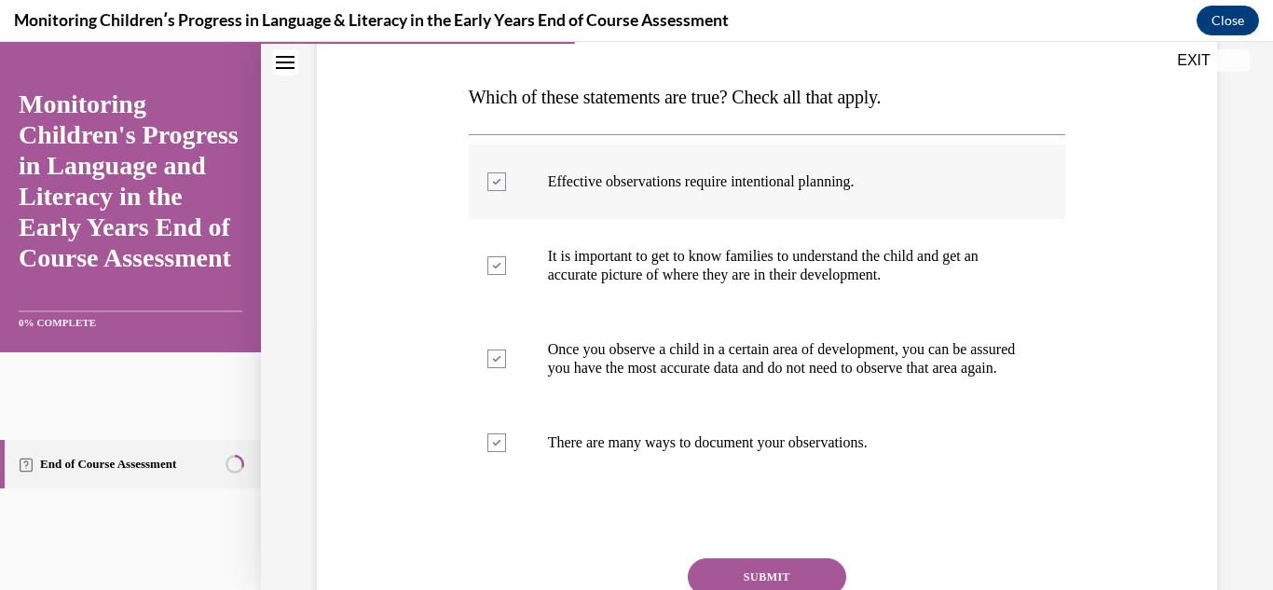
click at [489, 178] on input "Effective observations require intentional planning." at bounding box center [496, 181] width 19 height 19
checkbox input "false"
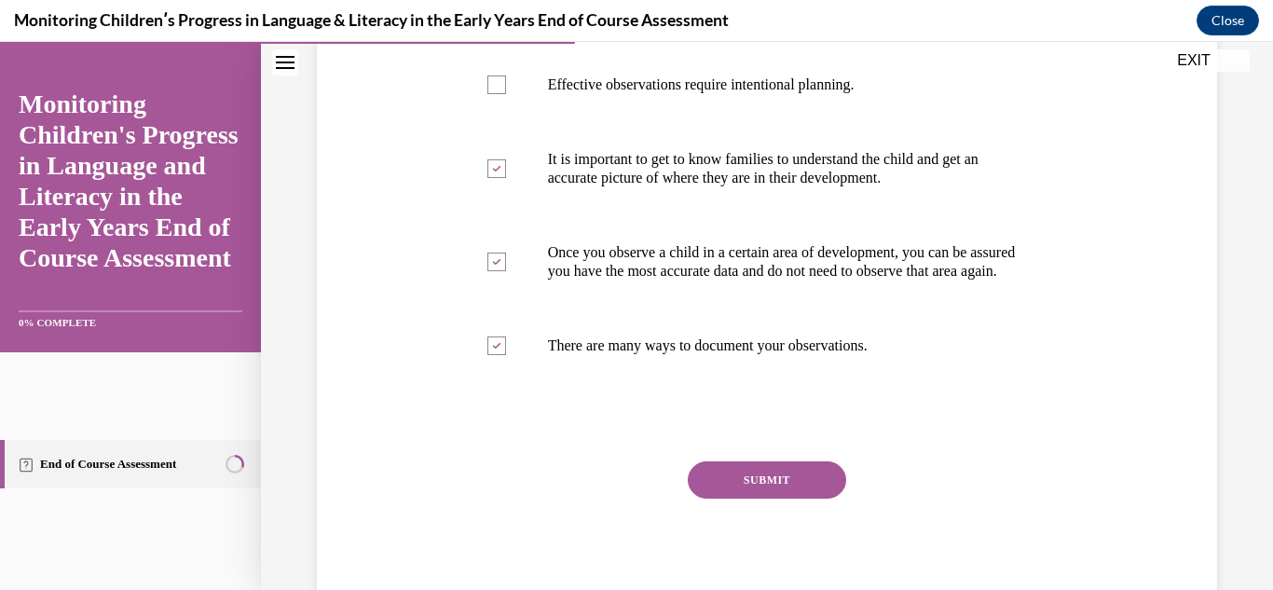
click at [740, 499] on button "SUBMIT" at bounding box center [767, 479] width 158 height 37
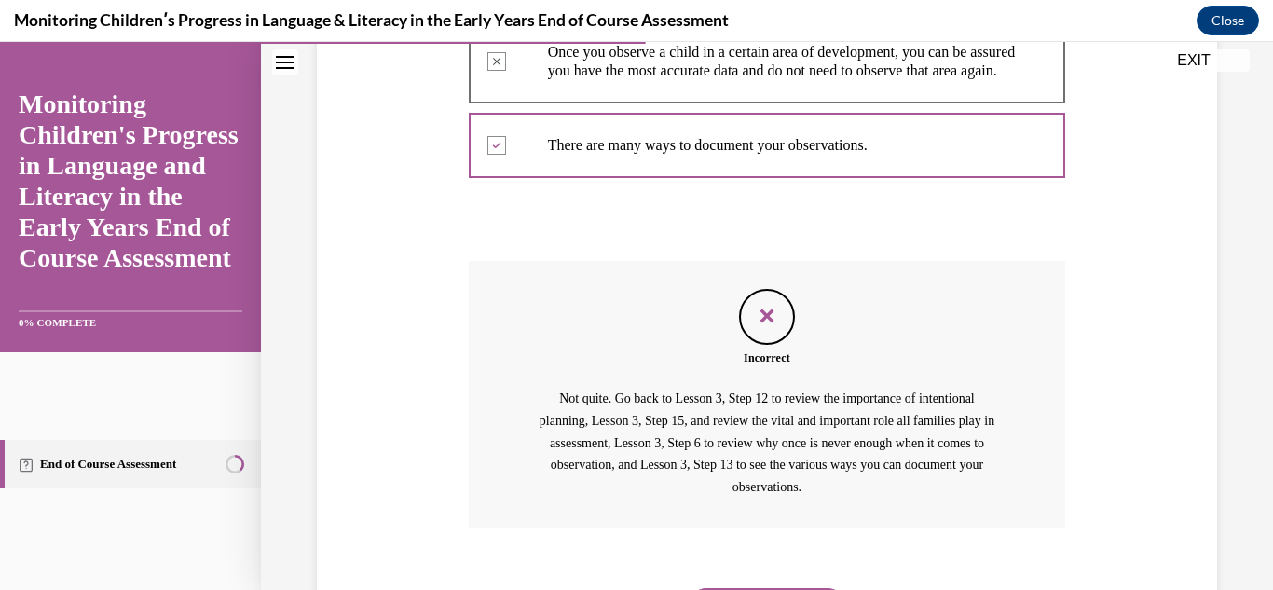
scroll to position [693, 0]
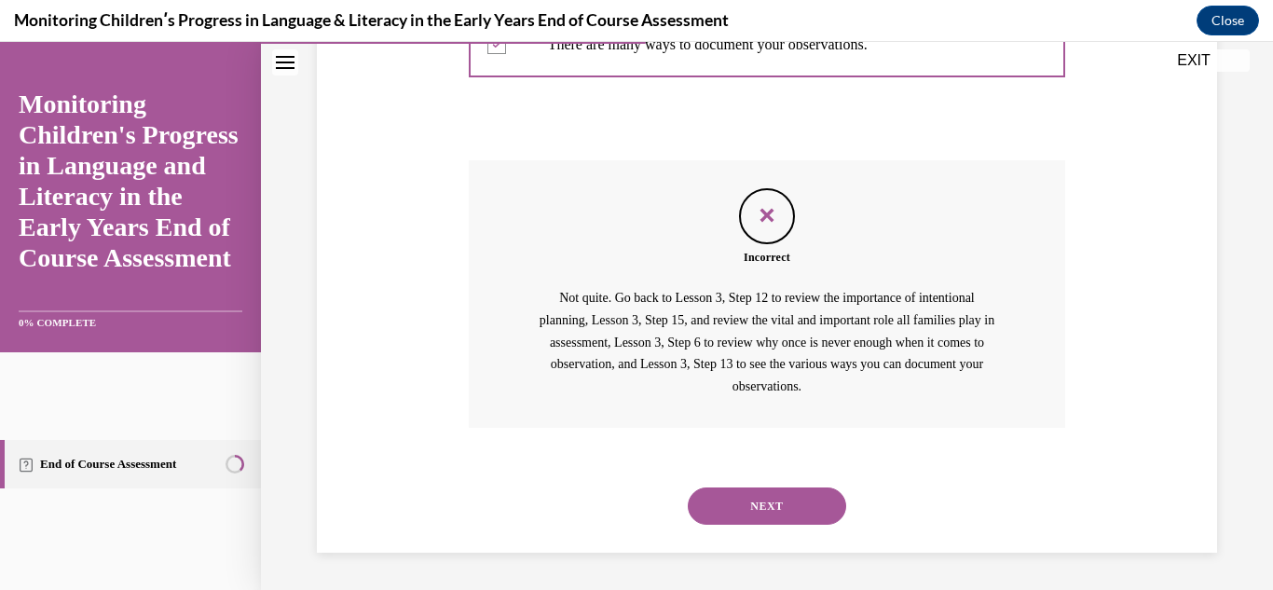
click at [732, 501] on button "NEXT" at bounding box center [767, 505] width 158 height 37
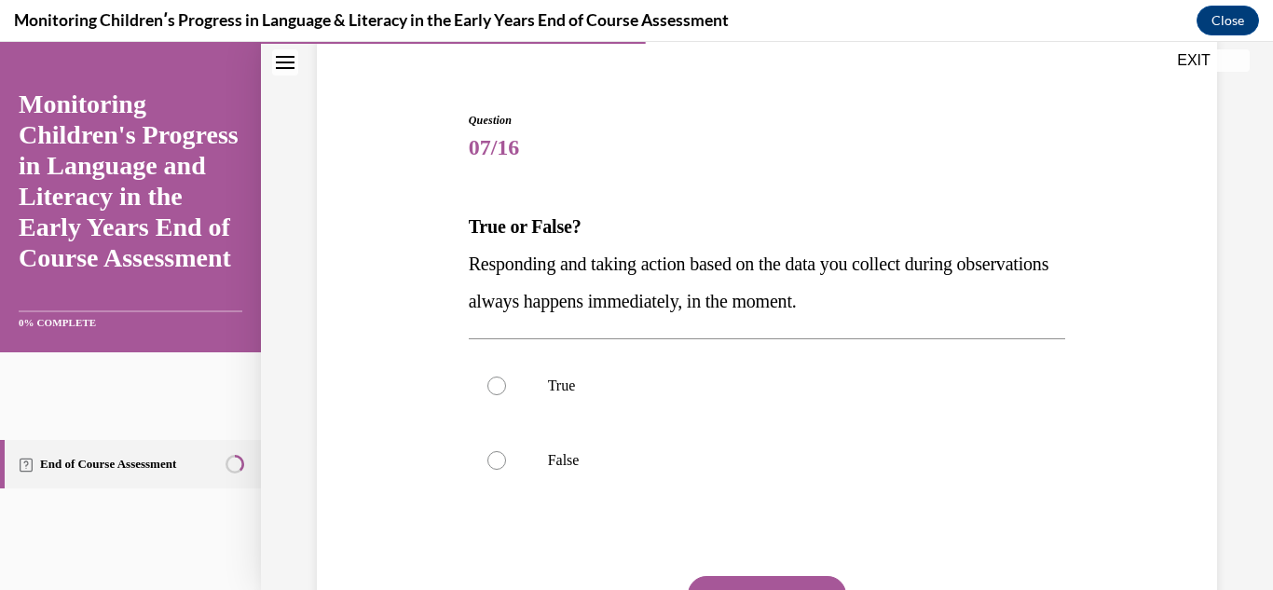
scroll to position [151, 0]
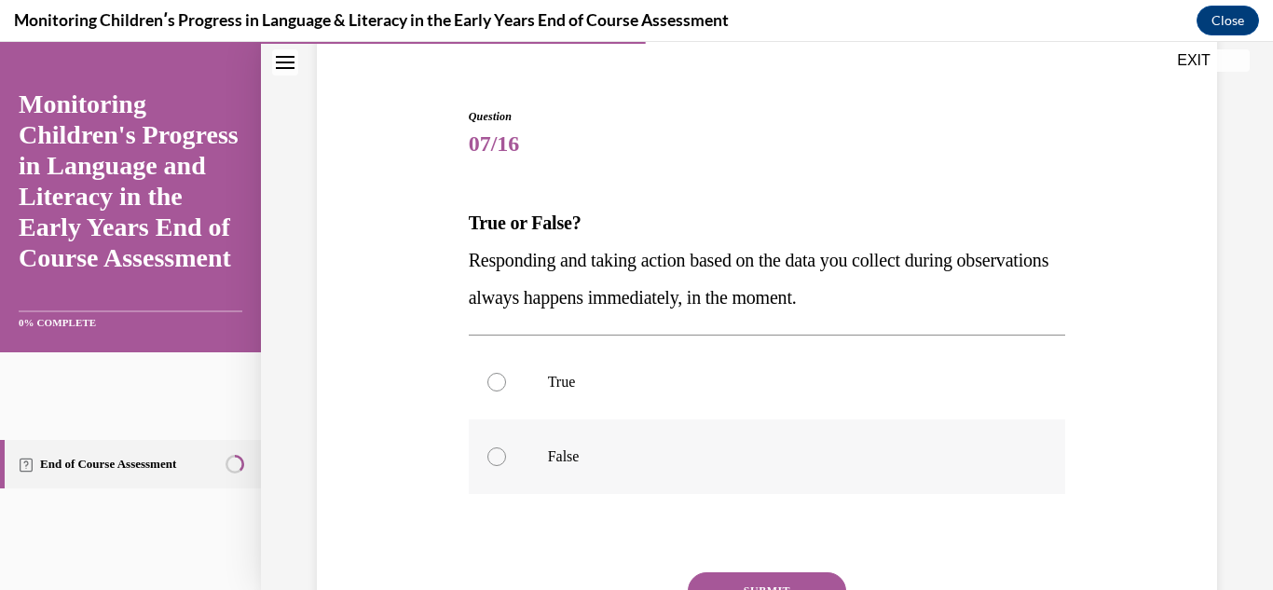
click at [498, 466] on label "False" at bounding box center [767, 456] width 597 height 75
click at [498, 466] on input "False" at bounding box center [496, 456] width 19 height 19
radio input "true"
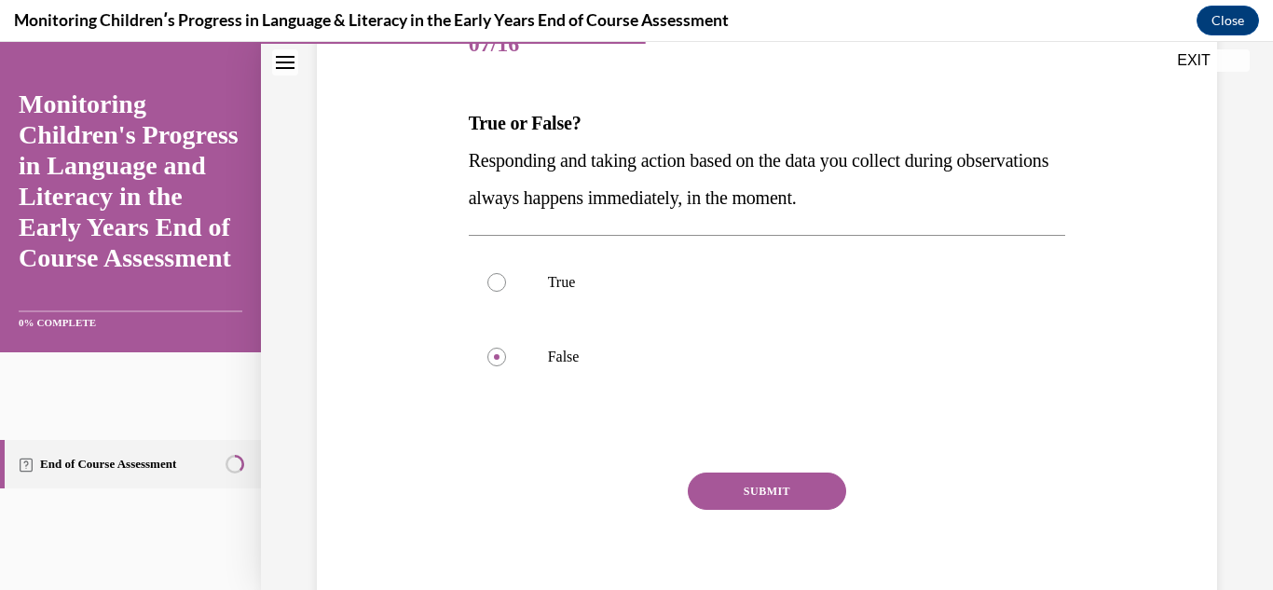
click at [749, 500] on button "SUBMIT" at bounding box center [767, 490] width 158 height 37
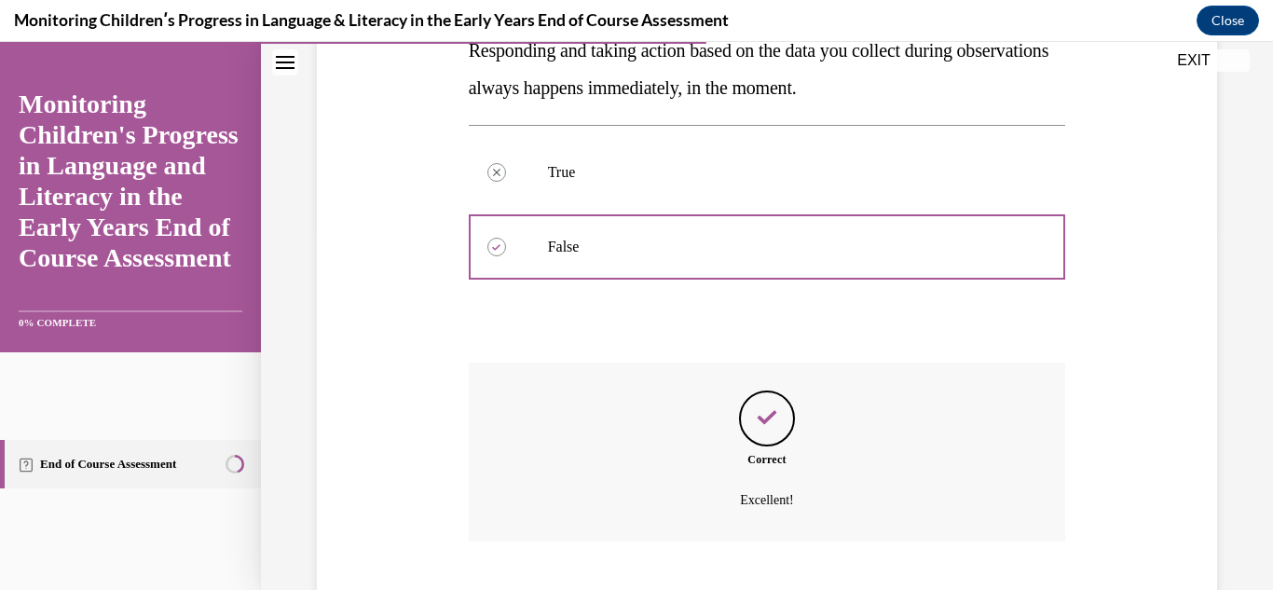
scroll to position [474, 0]
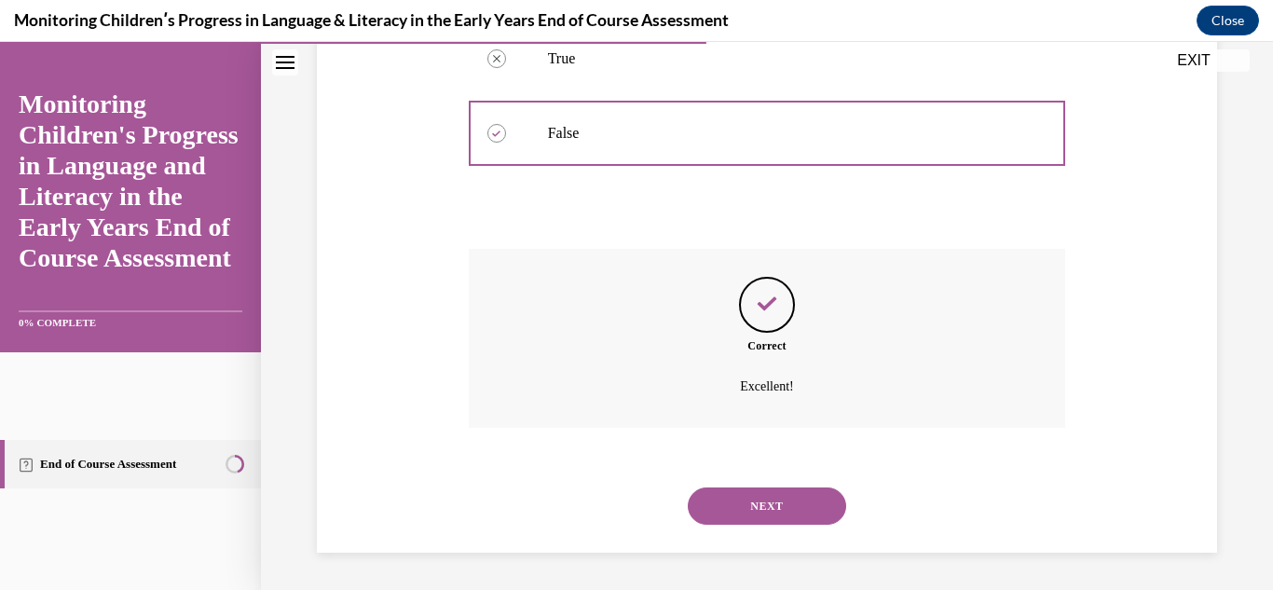
click at [714, 507] on button "NEXT" at bounding box center [767, 505] width 158 height 37
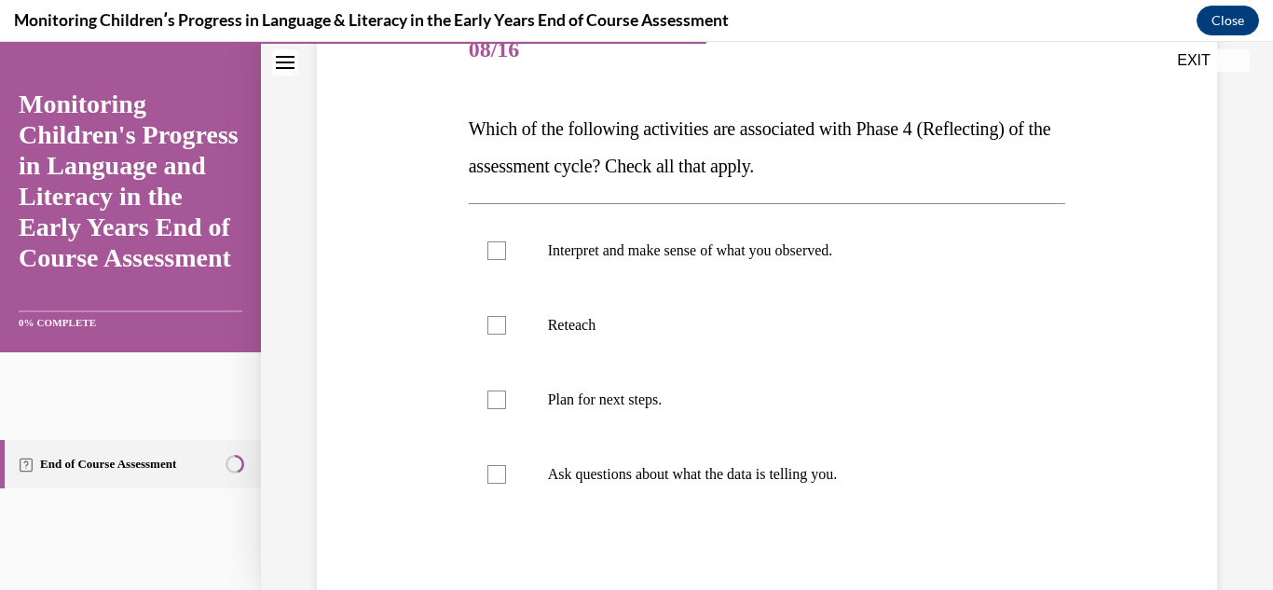
scroll to position [246, 0]
click at [498, 256] on div at bounding box center [496, 249] width 19 height 19
click at [498, 256] on input "Interpret and make sense of what you observed." at bounding box center [496, 249] width 19 height 19
checkbox input "true"
click at [491, 417] on label "Plan for next steps." at bounding box center [767, 399] width 597 height 75
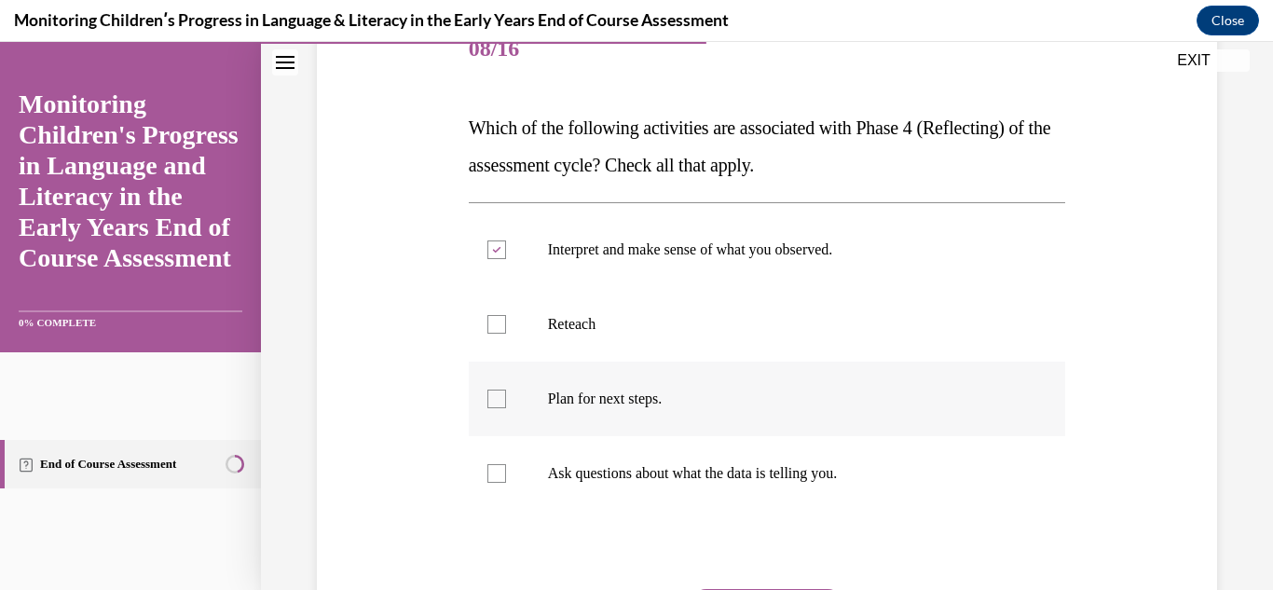
click at [491, 408] on input "Plan for next steps." at bounding box center [496, 399] width 19 height 19
checkbox input "true"
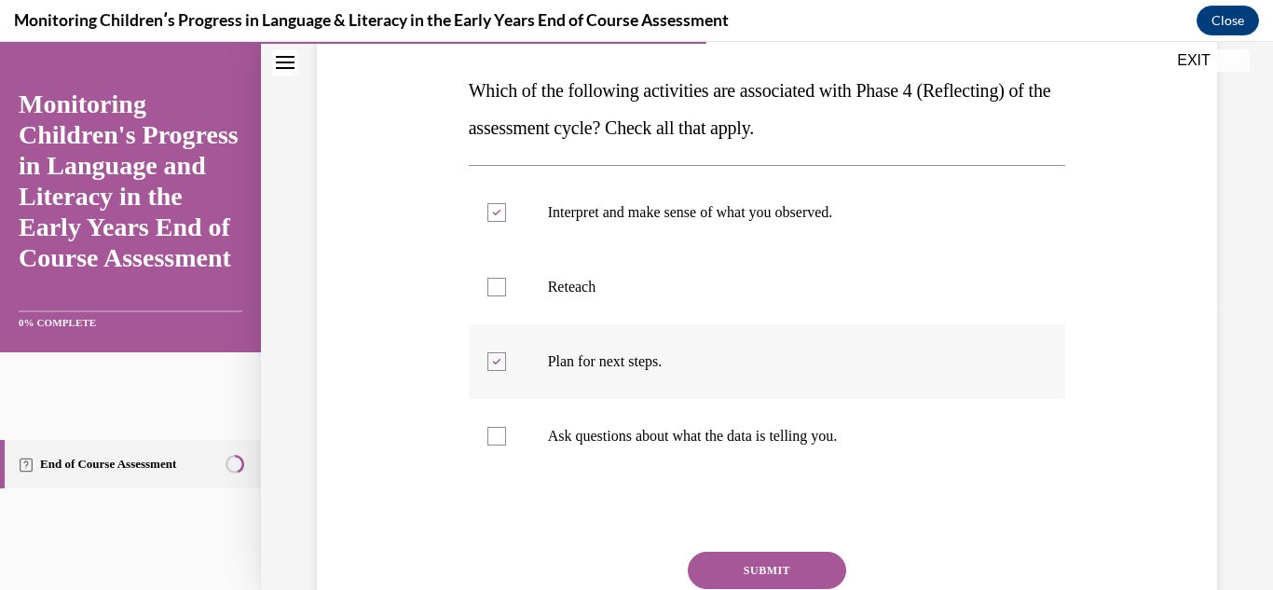
scroll to position [324, 0]
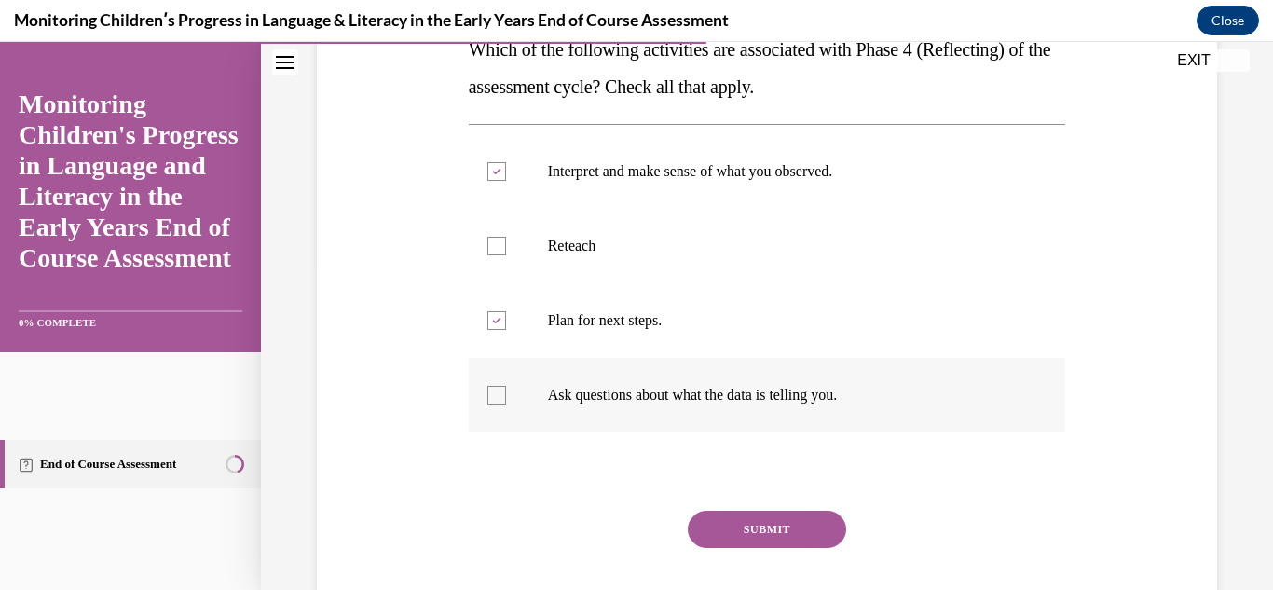
click at [498, 404] on label "Ask questions about what the data is telling you." at bounding box center [767, 395] width 597 height 75
click at [498, 404] on input "Ask questions about what the data is telling you." at bounding box center [496, 395] width 19 height 19
checkbox input "true"
click at [709, 533] on button "SUBMIT" at bounding box center [767, 529] width 158 height 37
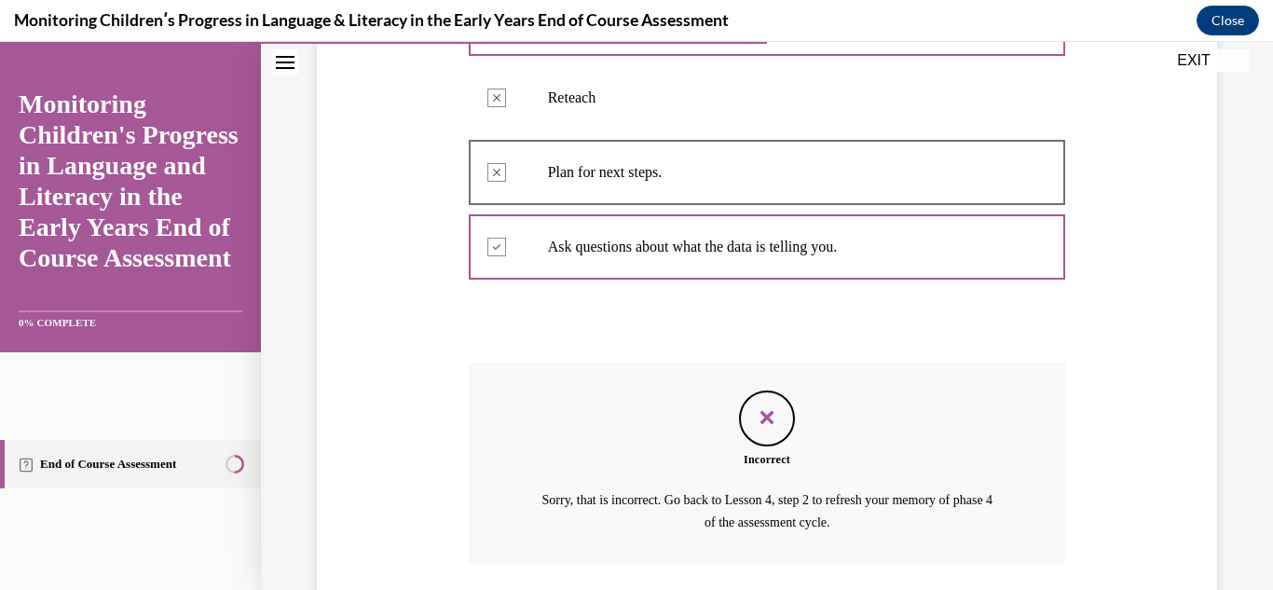
scroll to position [608, 0]
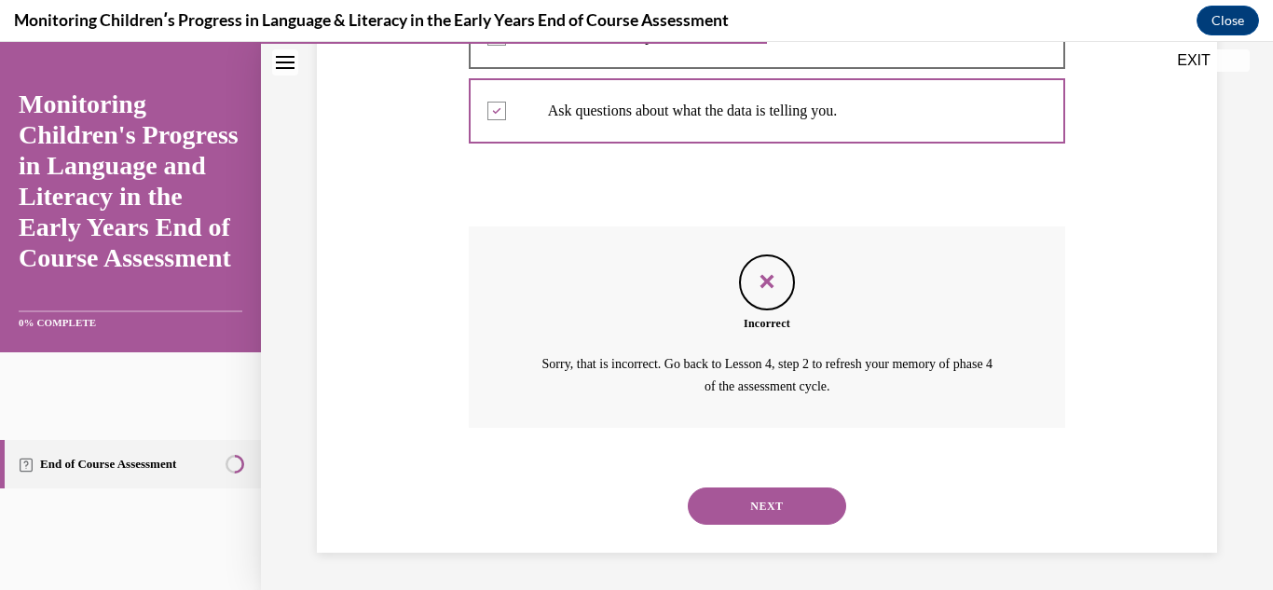
click at [762, 538] on div "NEXT" at bounding box center [767, 506] width 597 height 75
click at [740, 511] on button "NEXT" at bounding box center [767, 505] width 158 height 37
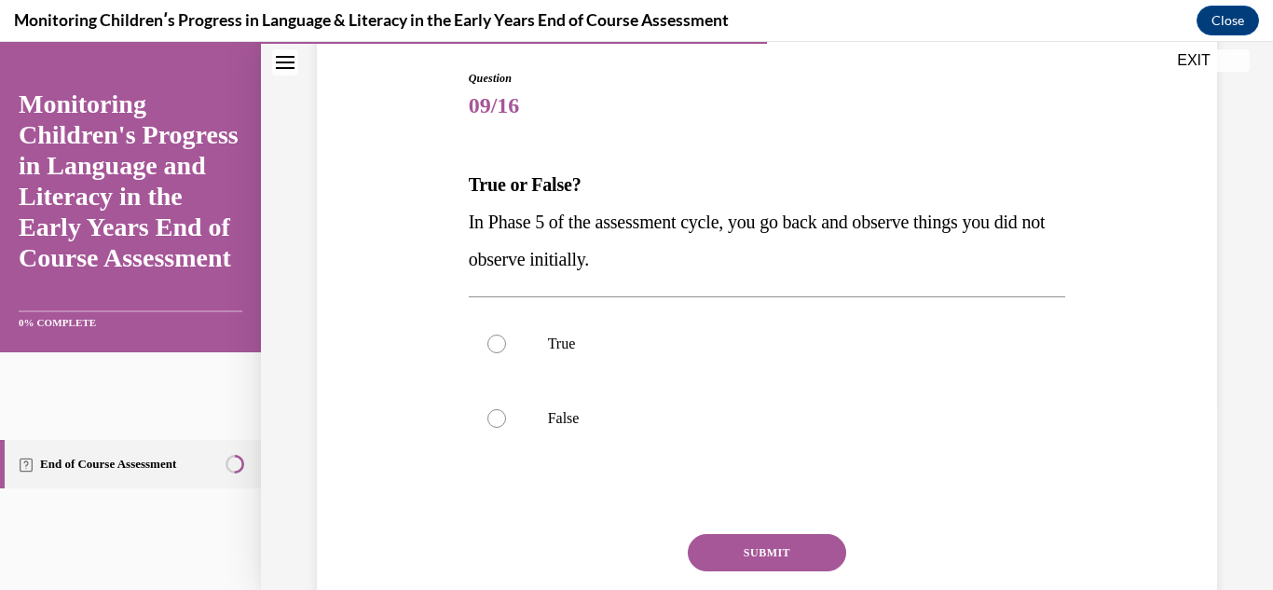
scroll to position [197, 0]
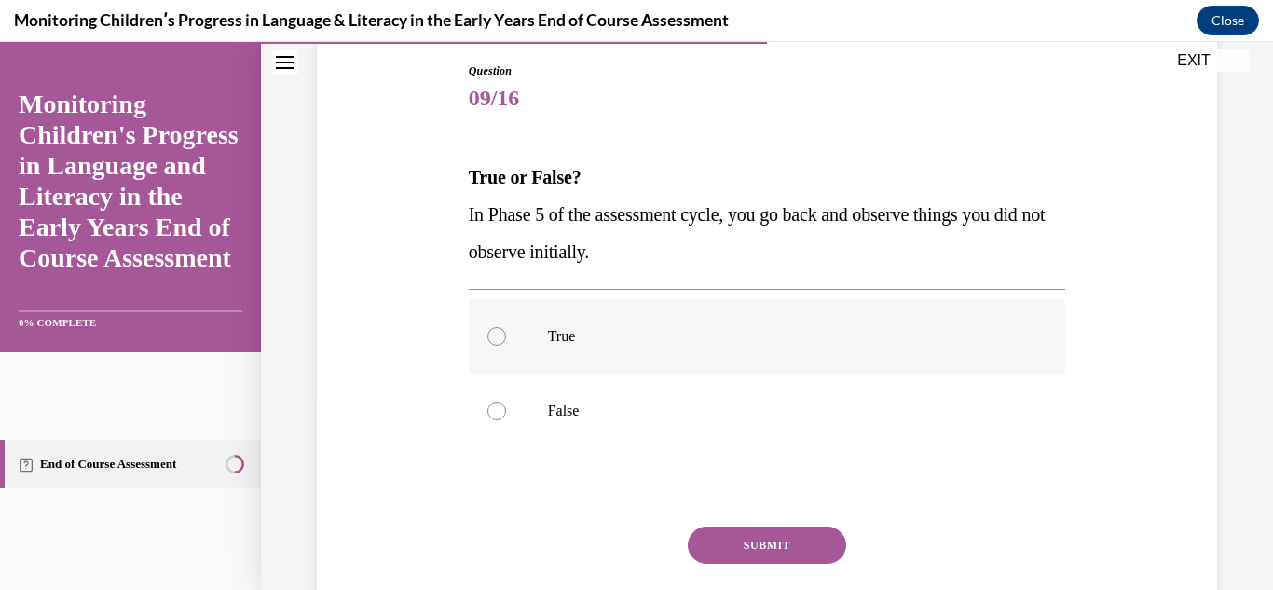
click at [513, 343] on label "True" at bounding box center [767, 336] width 597 height 75
click at [506, 343] on input "True" at bounding box center [496, 336] width 19 height 19
radio input "true"
click at [712, 544] on button "SUBMIT" at bounding box center [767, 544] width 158 height 37
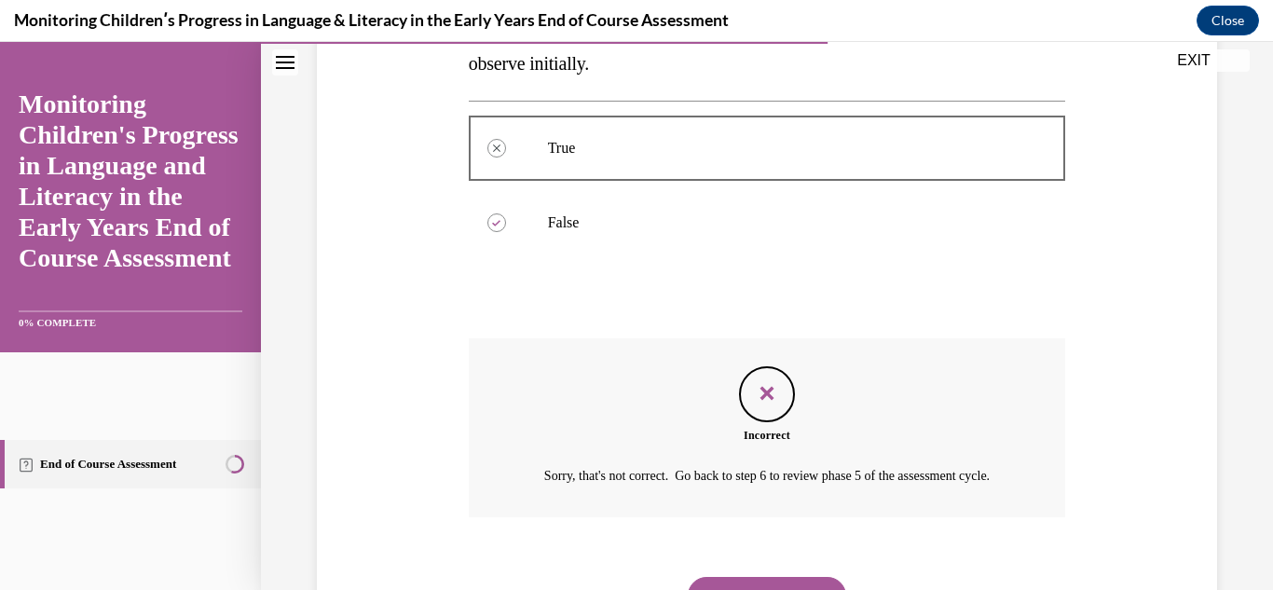
scroll to position [497, 0]
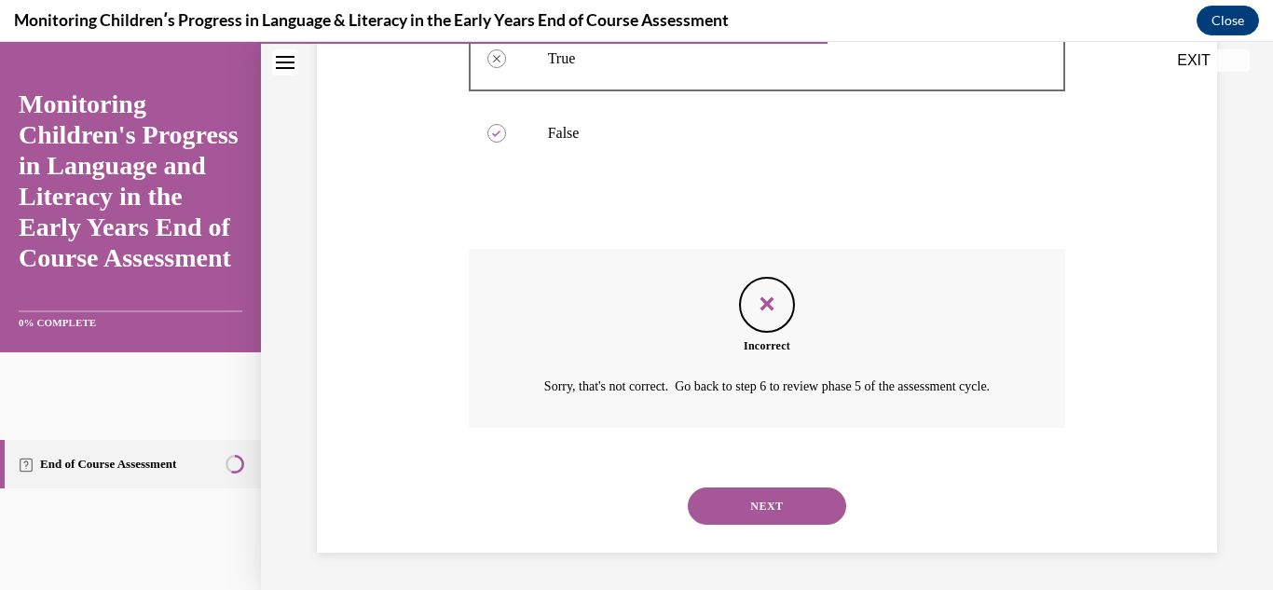
click at [712, 500] on button "NEXT" at bounding box center [767, 505] width 158 height 37
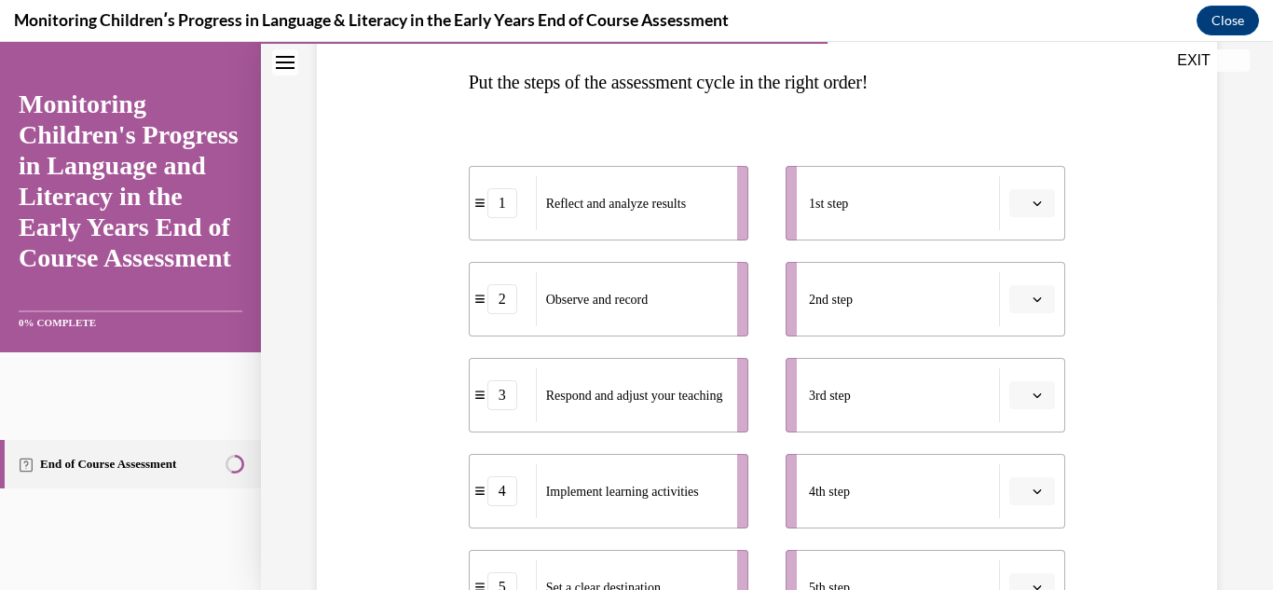
scroll to position [283, 0]
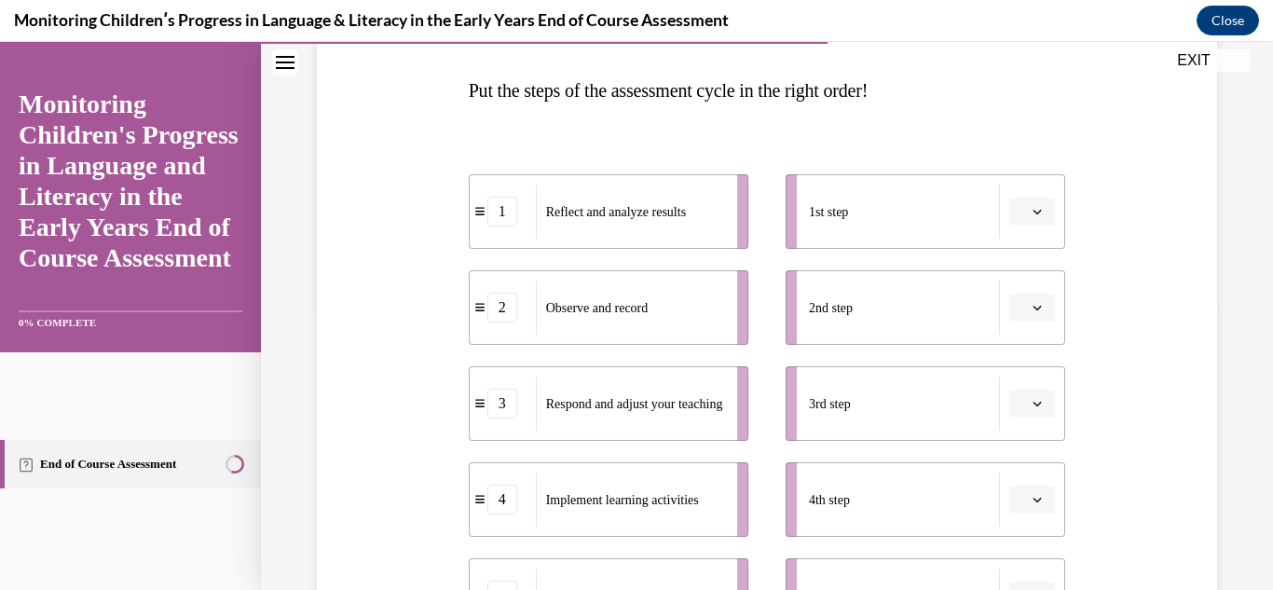
click at [1025, 211] on span "Please select an option" at bounding box center [1023, 211] width 7 height 19
click at [1031, 330] on div "2" at bounding box center [1029, 327] width 47 height 37
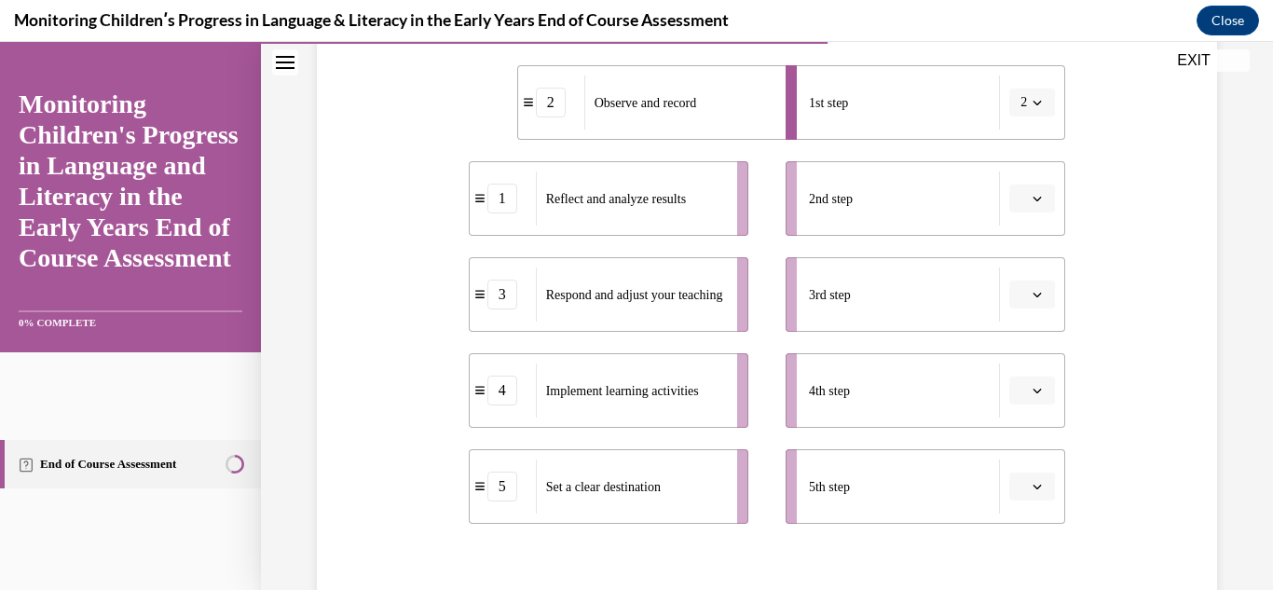
scroll to position [394, 0]
click at [1055, 95] on button "2" at bounding box center [1032, 101] width 46 height 28
click at [1026, 335] on div "5" at bounding box center [1026, 328] width 47 height 37
click at [1033, 483] on icon "button" at bounding box center [1036, 484] width 9 height 9
click at [1114, 499] on div "Question 10/16 Put the steps of the assessment cycle in the right order! 5 Set …" at bounding box center [766, 281] width 909 height 944
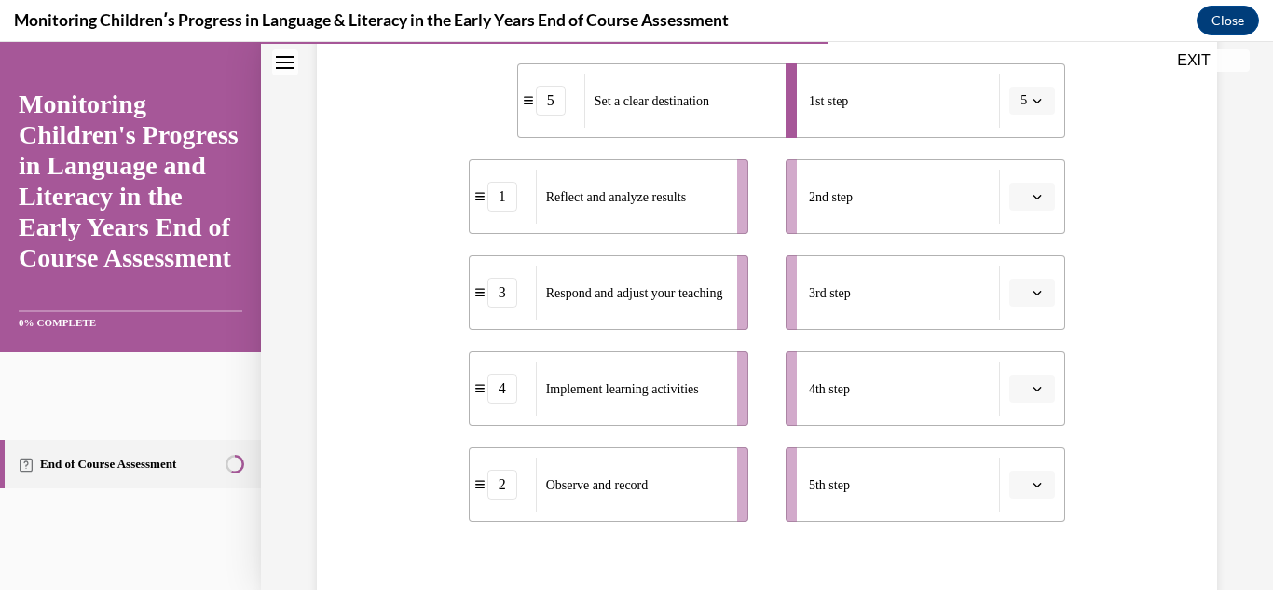
click at [1038, 195] on icon "button" at bounding box center [1036, 196] width 9 height 9
click at [1027, 318] on span "2" at bounding box center [1024, 313] width 7 height 15
click at [1038, 389] on icon "button" at bounding box center [1036, 388] width 9 height 9
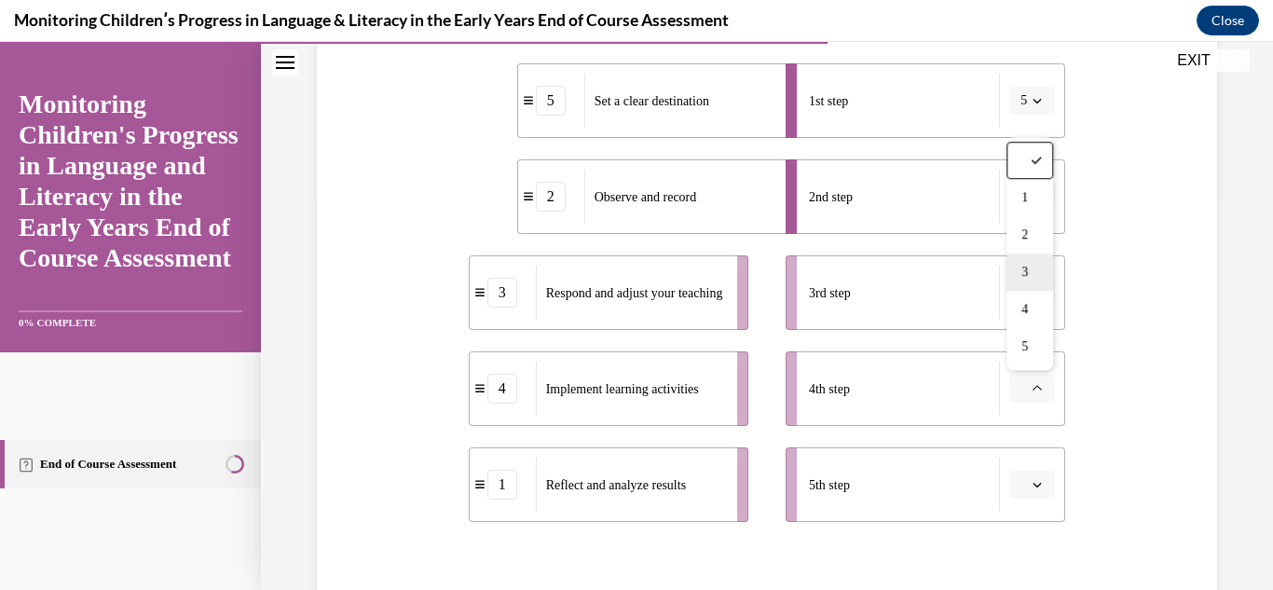
click at [1028, 280] on span "3" at bounding box center [1024, 272] width 7 height 15
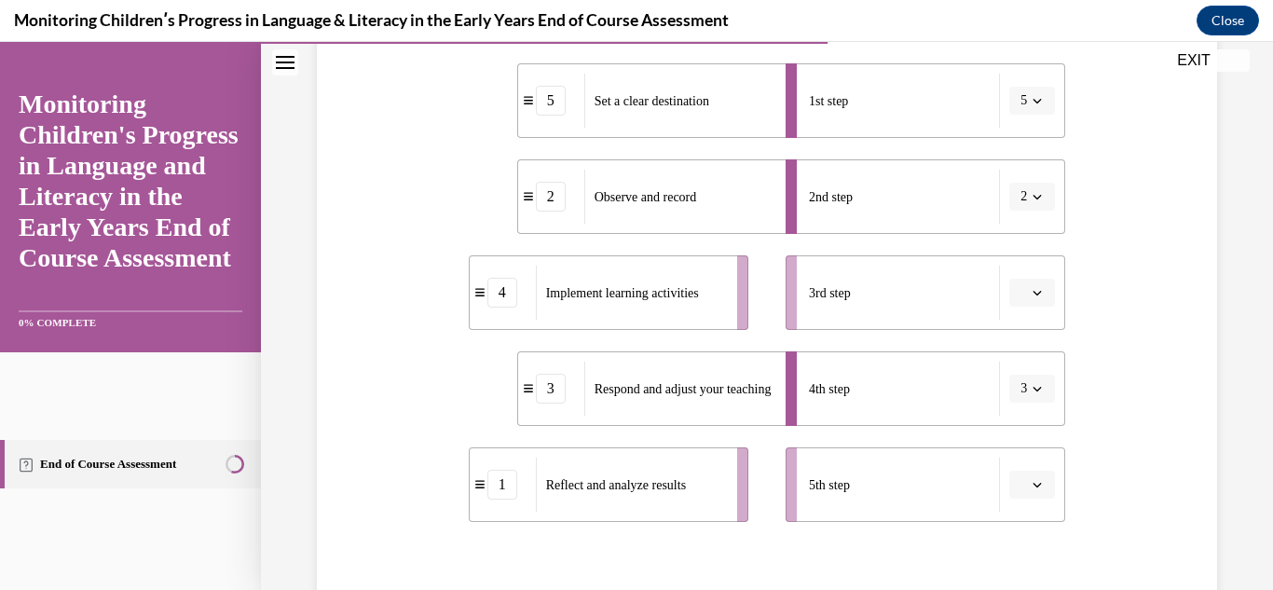
click at [1035, 486] on icon "button" at bounding box center [1036, 484] width 9 height 9
click at [1023, 282] on div "1" at bounding box center [1029, 293] width 47 height 37
click at [1033, 289] on icon "button" at bounding box center [1036, 292] width 9 height 9
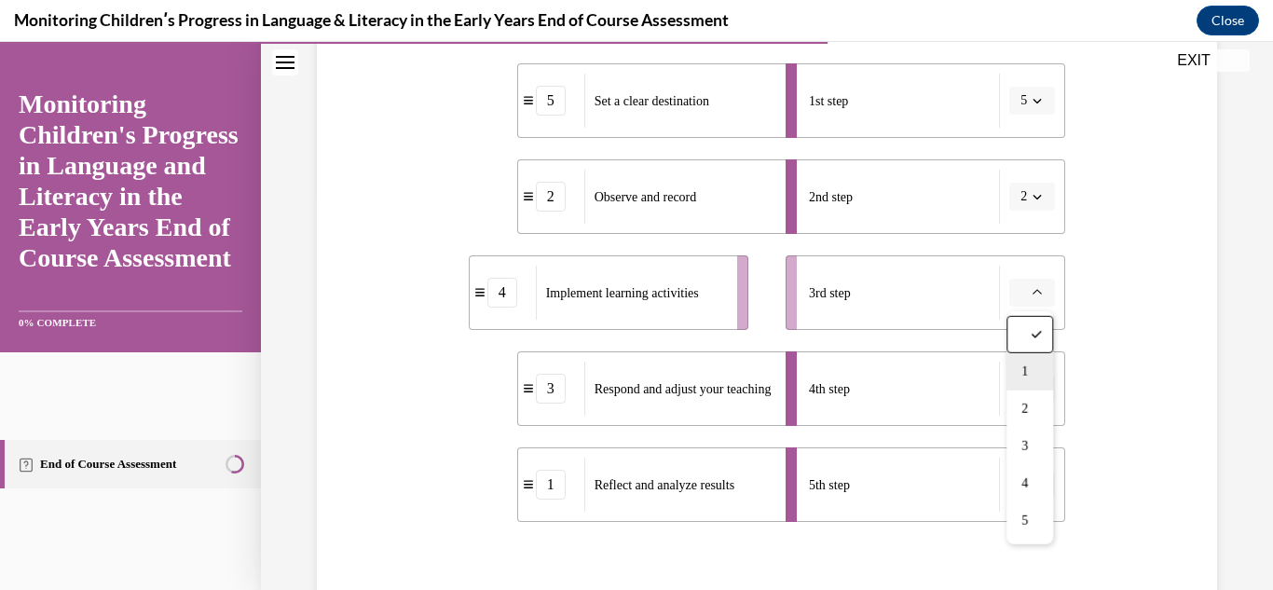
click at [1033, 371] on div "1" at bounding box center [1029, 371] width 47 height 37
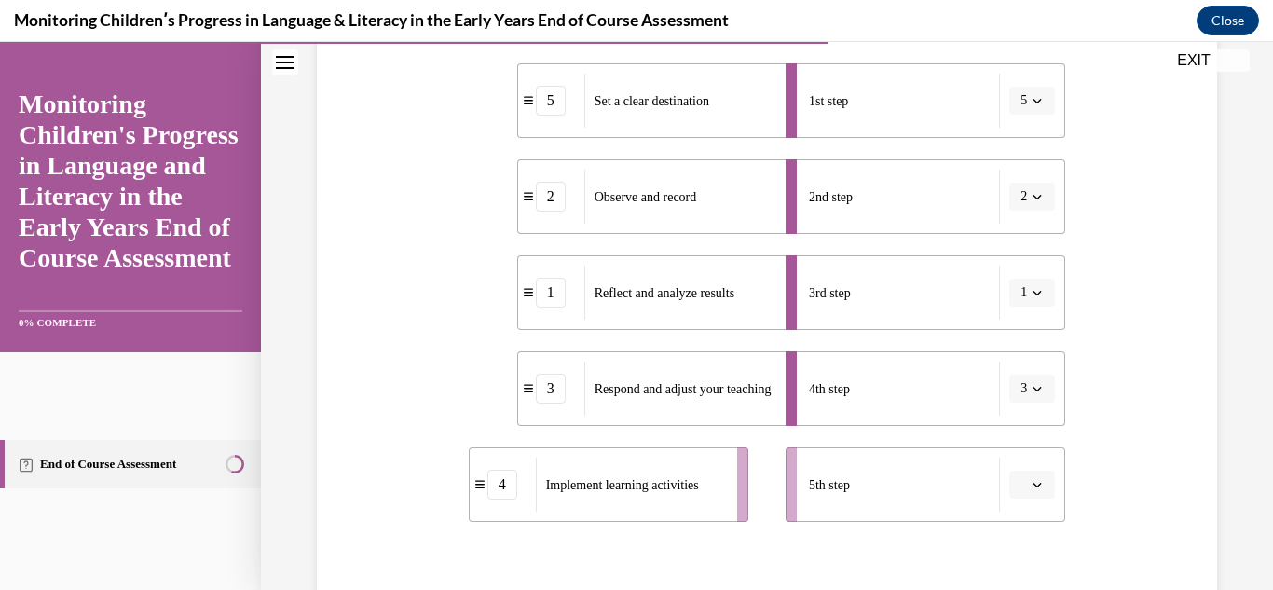
click at [1031, 389] on span "button" at bounding box center [1037, 388] width 13 height 13
click at [1022, 316] on span "4" at bounding box center [1021, 309] width 7 height 15
click at [1044, 476] on button "button" at bounding box center [1032, 485] width 46 height 28
click at [1019, 367] on div "3" at bounding box center [1029, 367] width 47 height 37
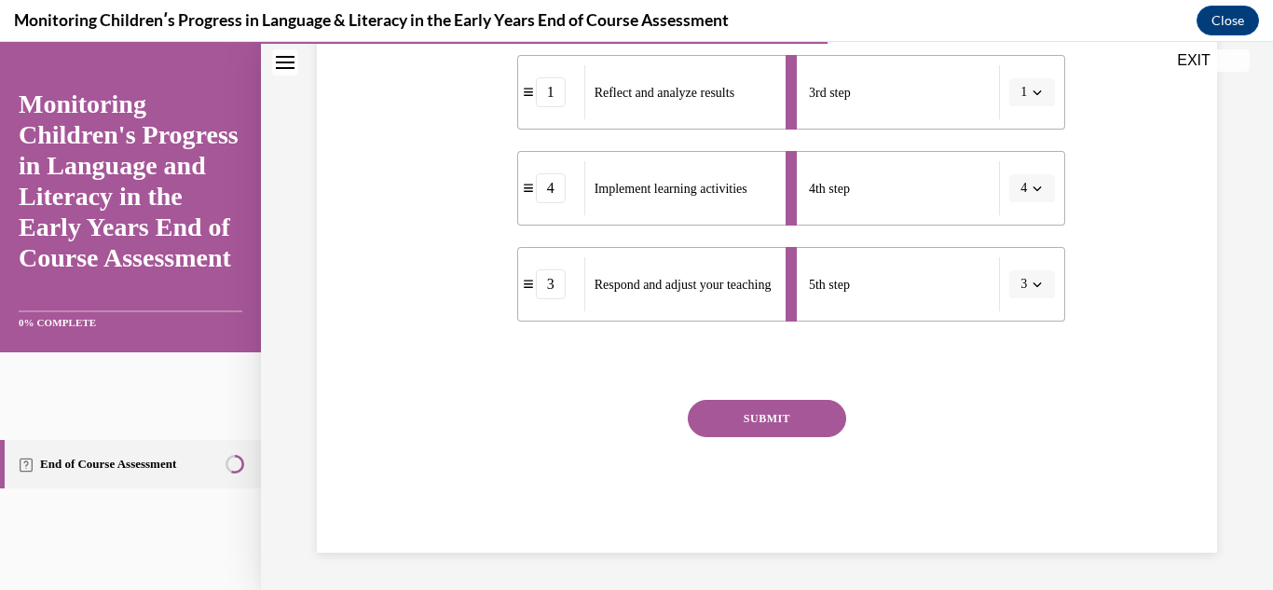
click at [791, 431] on button "SUBMIT" at bounding box center [767, 418] width 158 height 37
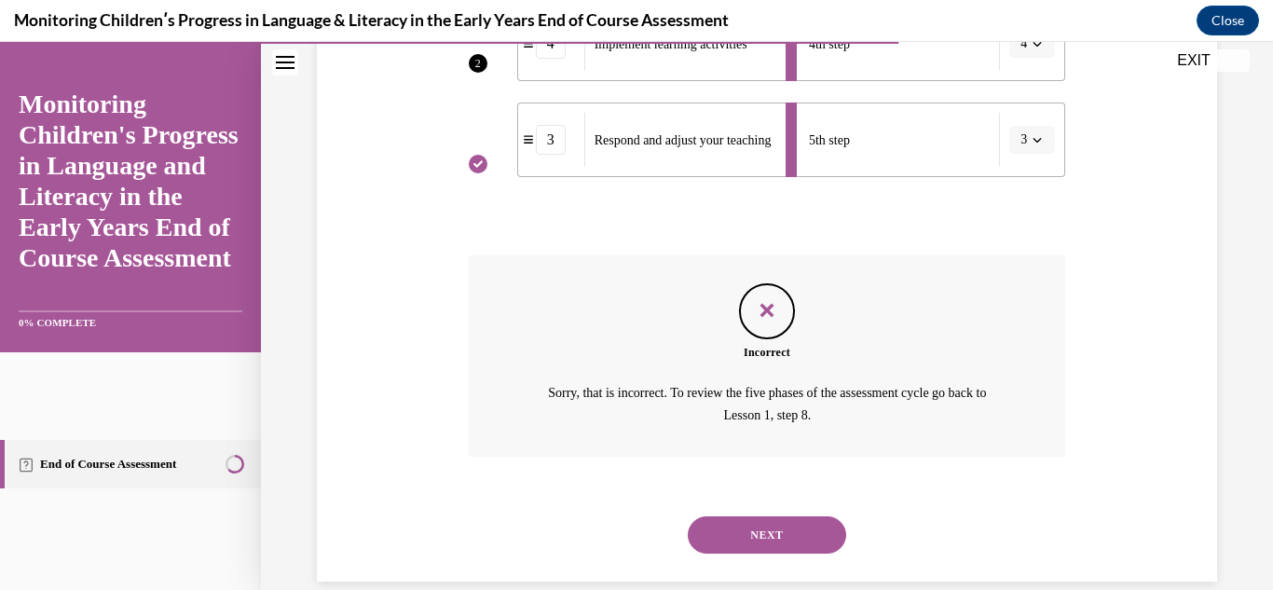
scroll to position [768, 0]
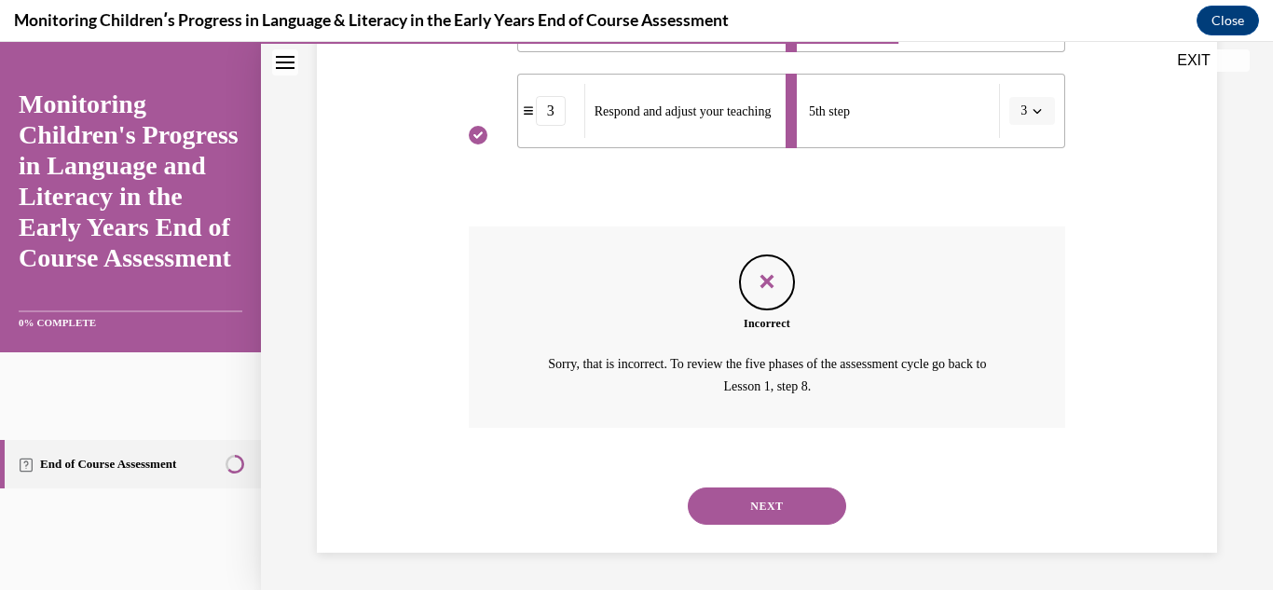
click at [840, 499] on button "NEXT" at bounding box center [767, 505] width 158 height 37
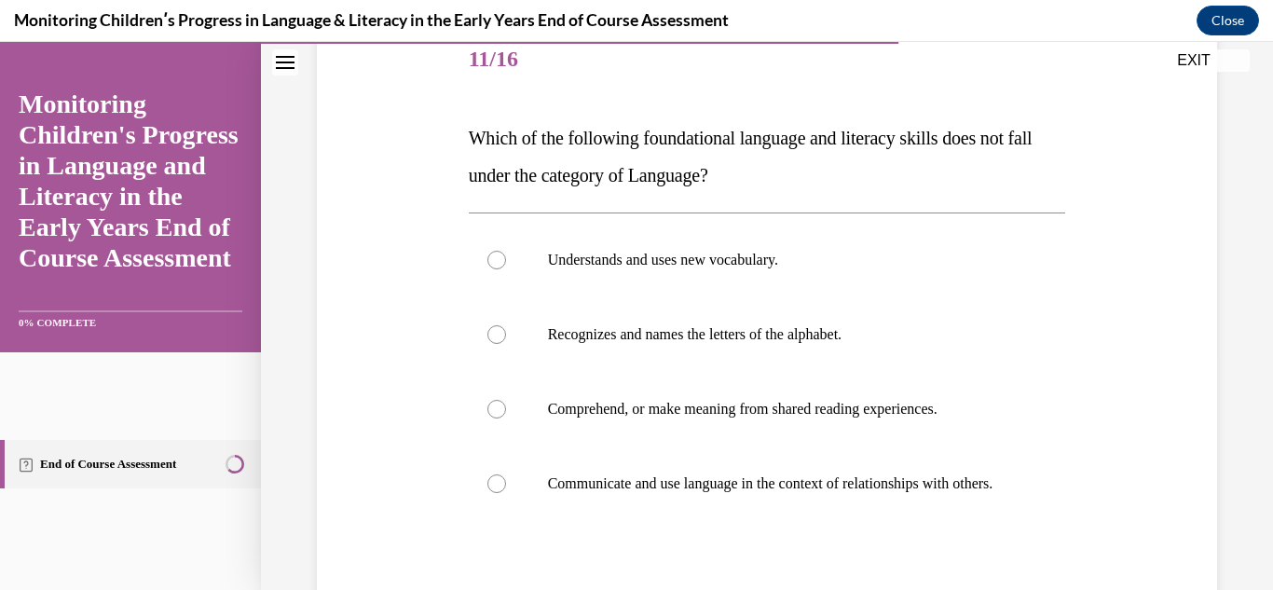
scroll to position [227, 0]
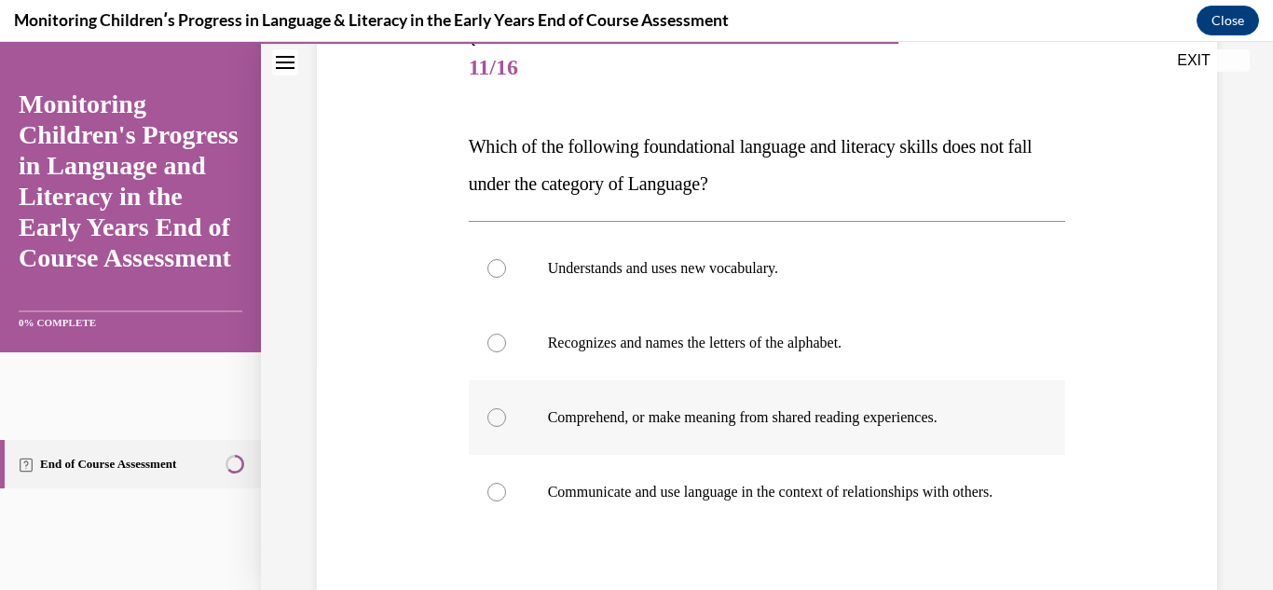
click at [743, 419] on p "Comprehend, or make meaning from shared reading experiences." at bounding box center [784, 417] width 472 height 19
click at [506, 419] on input "Comprehend, or make meaning from shared reading experiences." at bounding box center [496, 417] width 19 height 19
radio input "true"
click at [788, 341] on p "Recognizes and names the letters of the alphabet." at bounding box center [784, 343] width 472 height 19
click at [506, 341] on input "Recognizes and names the letters of the alphabet." at bounding box center [496, 343] width 19 height 19
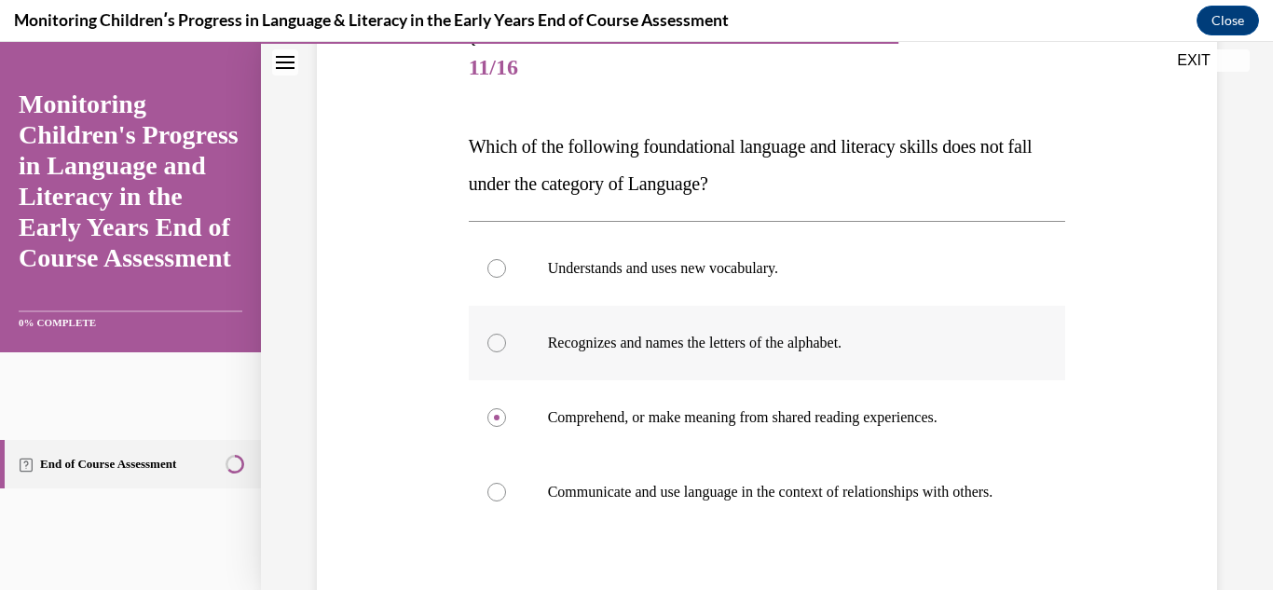
radio input "true"
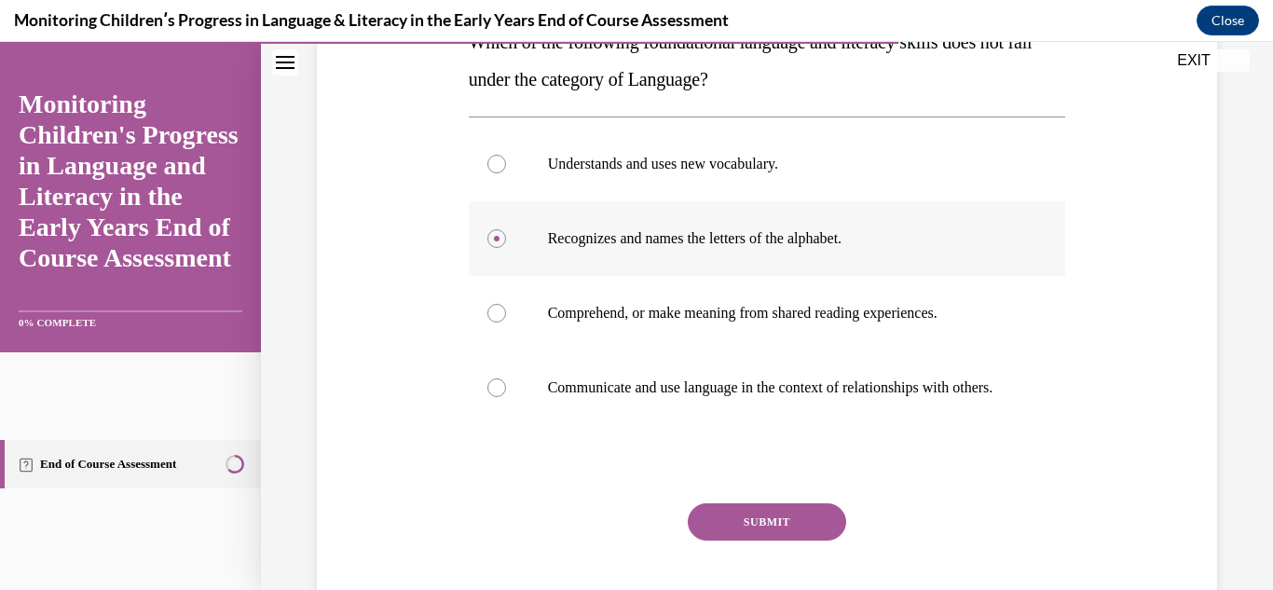
scroll to position [342, 0]
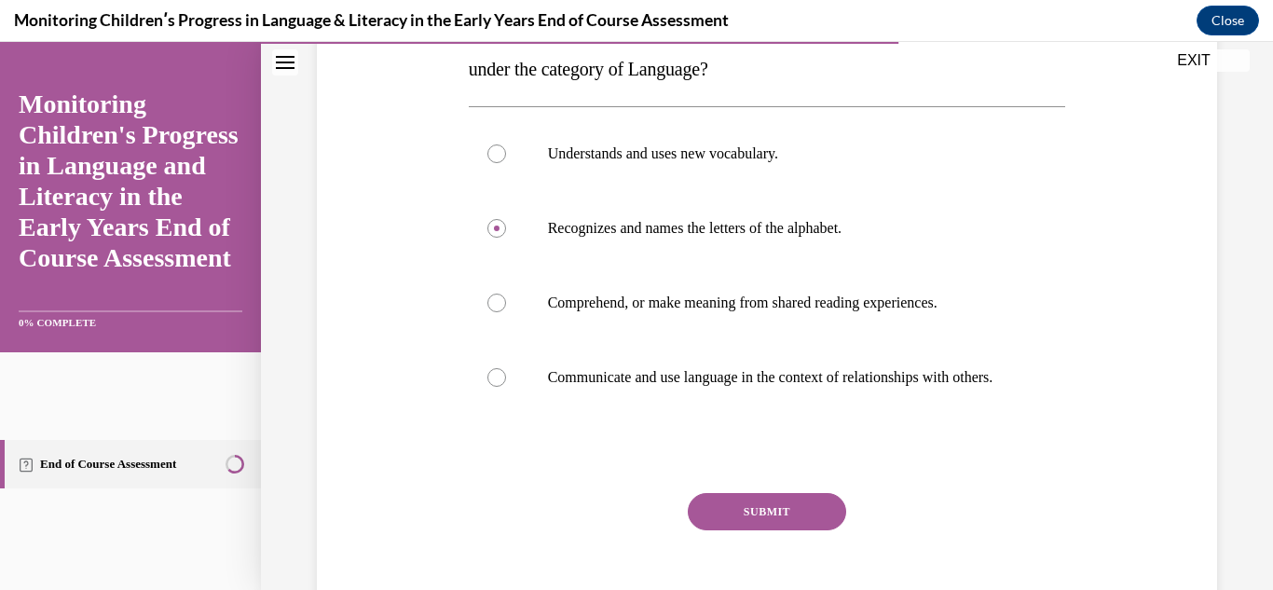
click at [788, 530] on button "SUBMIT" at bounding box center [767, 511] width 158 height 37
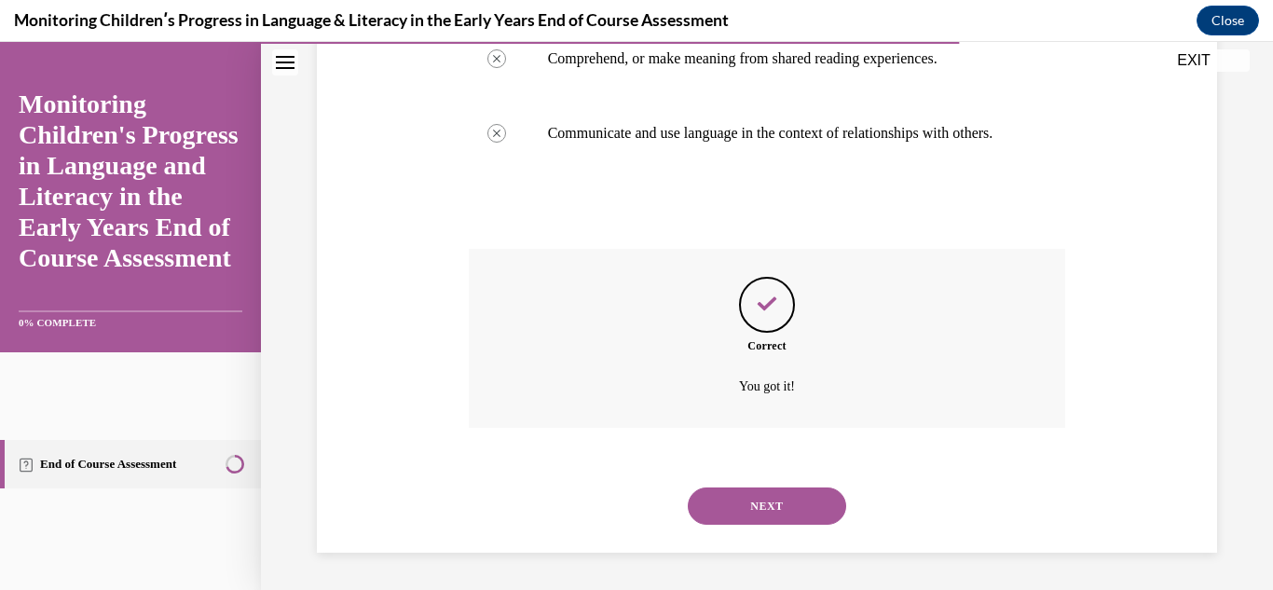
scroll to position [605, 0]
click at [781, 519] on button "NEXT" at bounding box center [767, 505] width 158 height 37
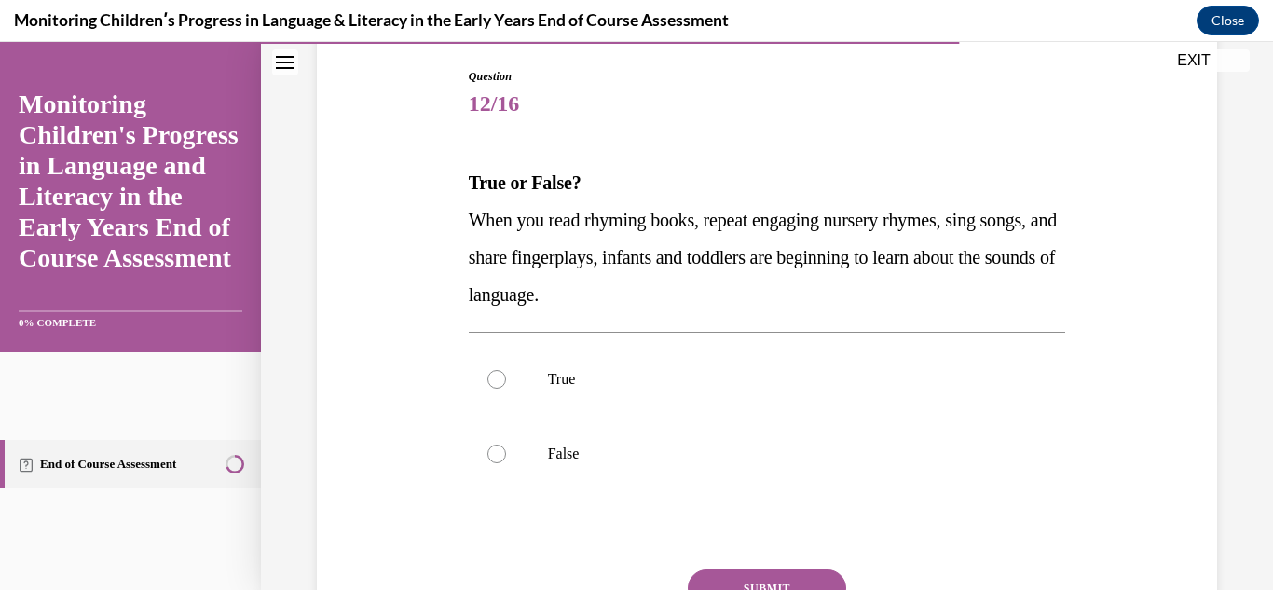
scroll to position [194, 0]
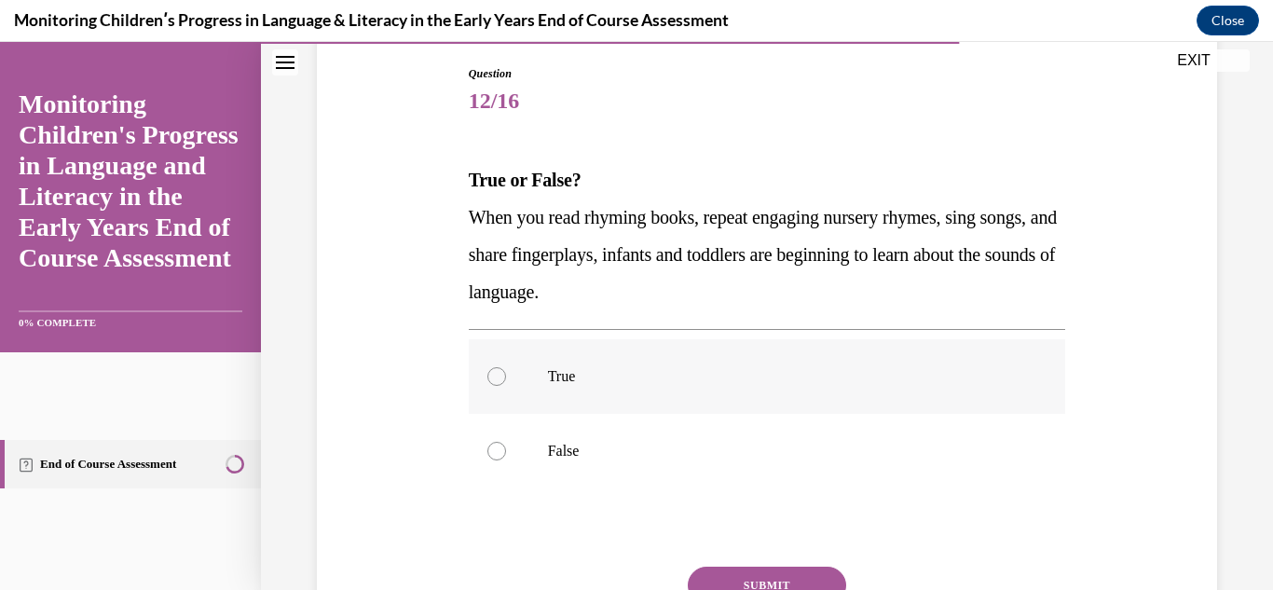
click at [663, 374] on p "True" at bounding box center [784, 376] width 472 height 19
click at [506, 374] on input "True" at bounding box center [496, 376] width 19 height 19
radio input "true"
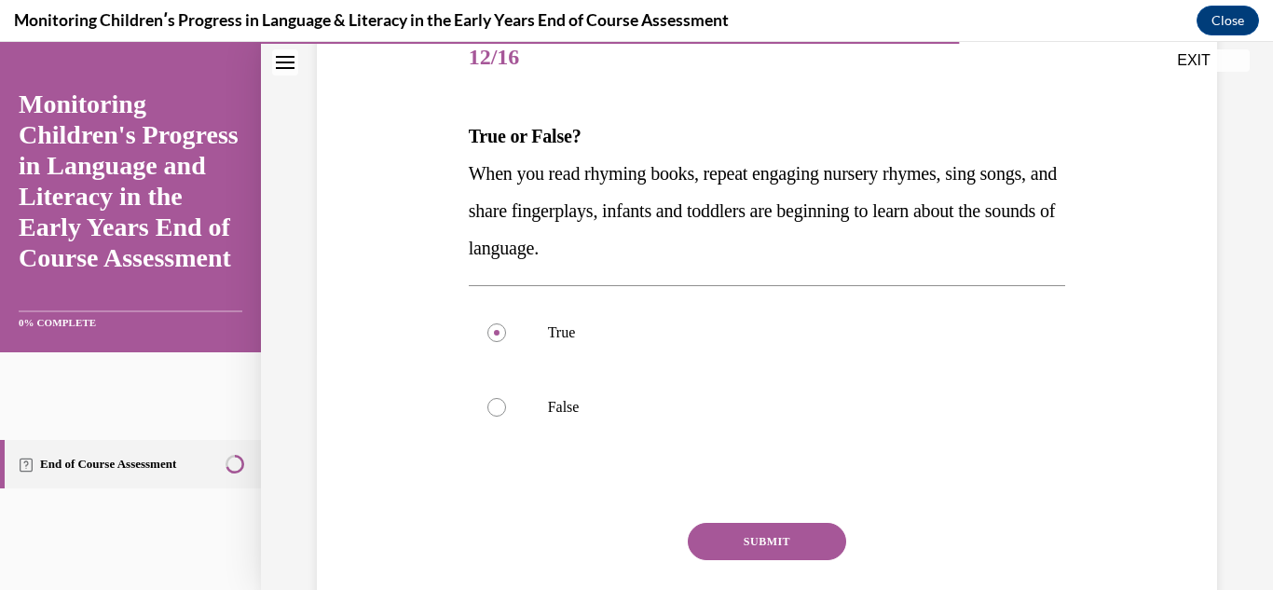
click at [783, 531] on button "SUBMIT" at bounding box center [767, 541] width 158 height 37
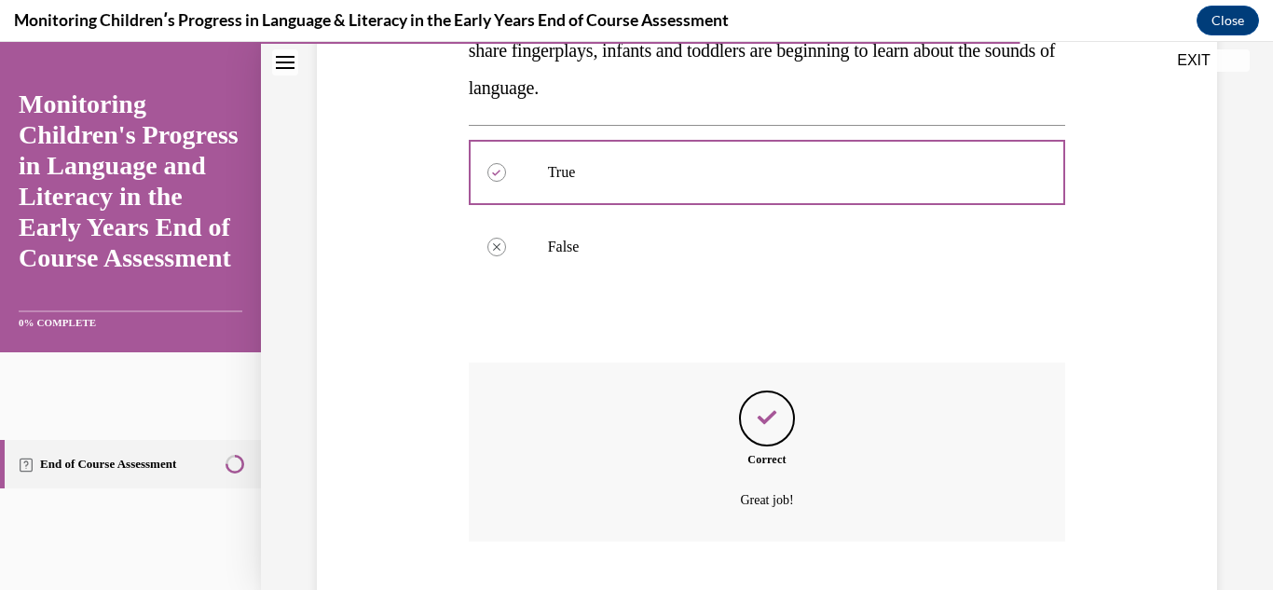
scroll to position [512, 0]
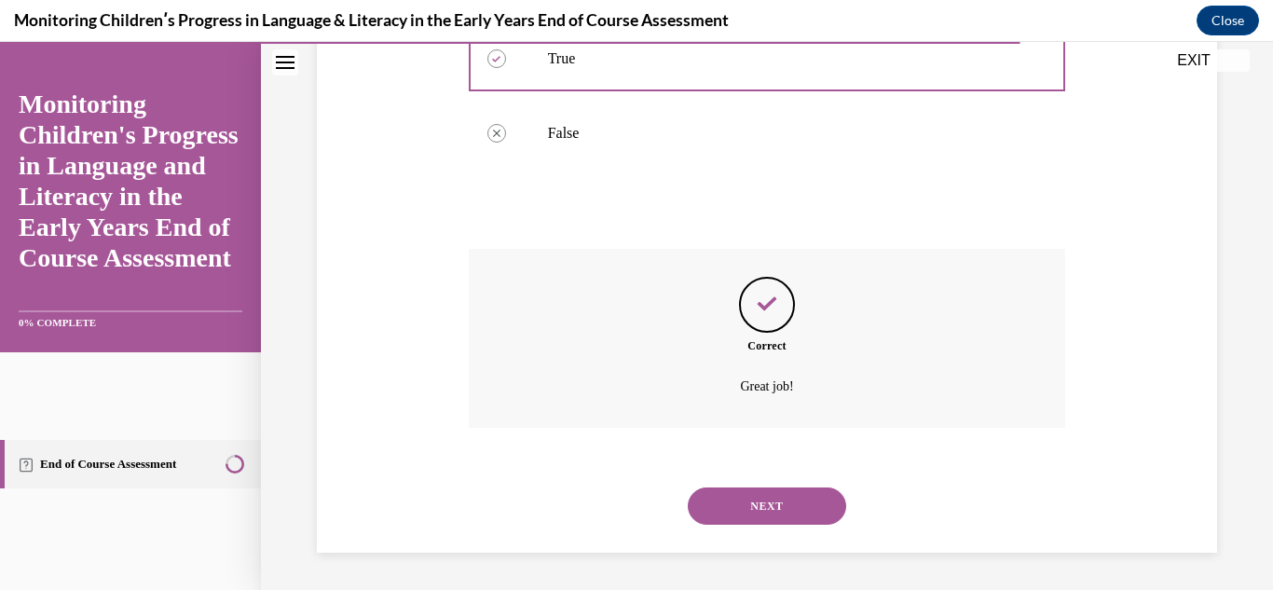
click at [782, 518] on button "NEXT" at bounding box center [767, 505] width 158 height 37
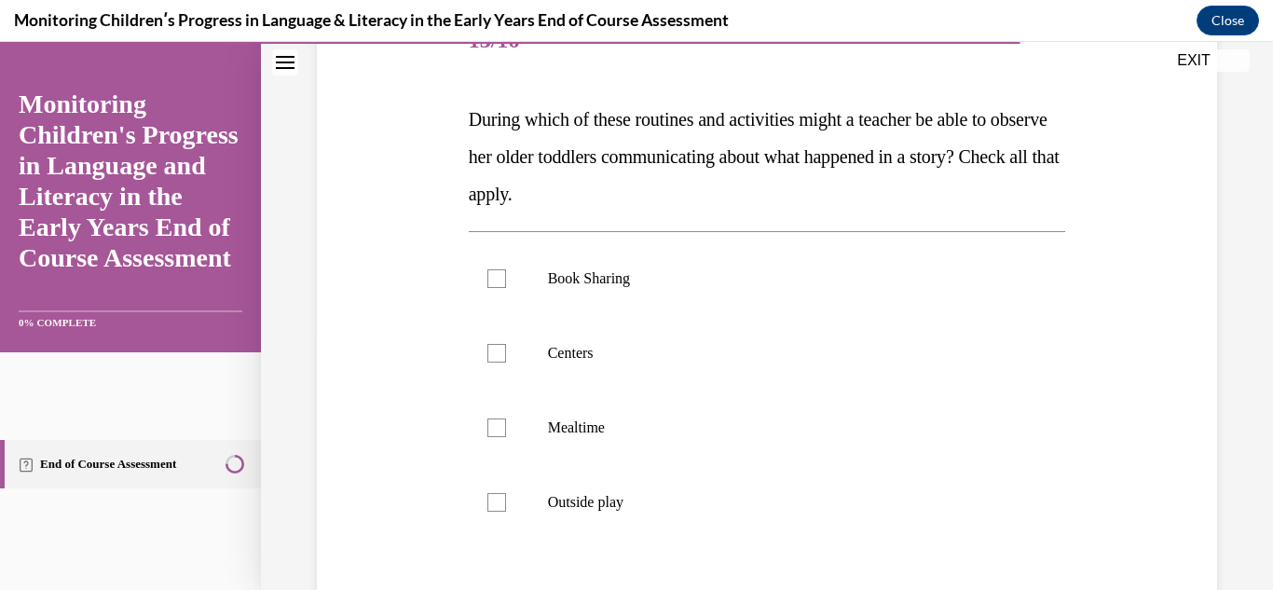
scroll to position [259, 0]
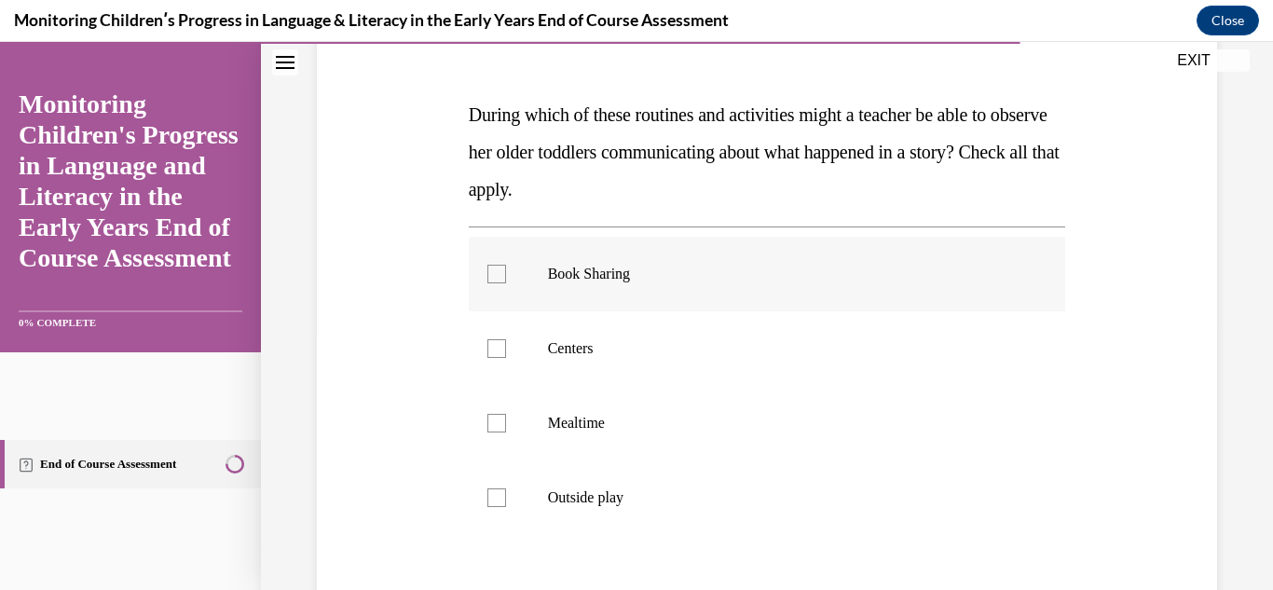
click at [660, 271] on p "Book Sharing" at bounding box center [784, 274] width 472 height 19
click at [506, 271] on input "Book Sharing" at bounding box center [496, 274] width 19 height 19
checkbox input "true"
click at [661, 364] on label "Centers" at bounding box center [767, 348] width 597 height 75
click at [506, 358] on input "Centers" at bounding box center [496, 348] width 19 height 19
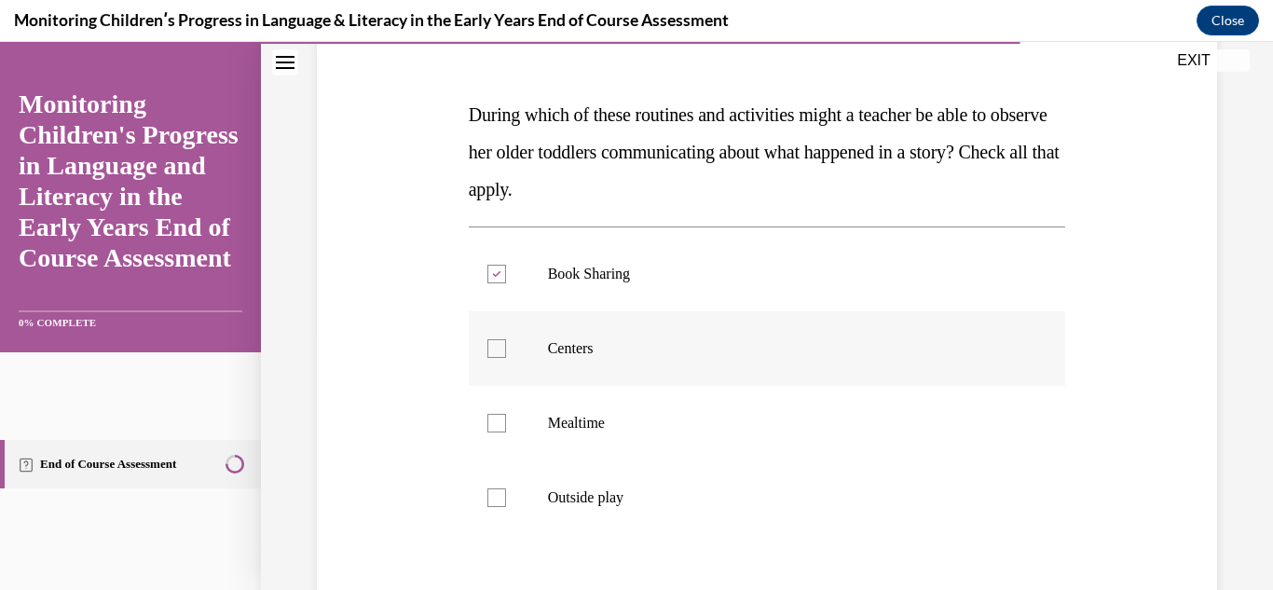
checkbox input "true"
click at [671, 492] on p "Outside play" at bounding box center [784, 497] width 472 height 19
click at [506, 492] on input "Outside play" at bounding box center [496, 497] width 19 height 19
checkbox input "true"
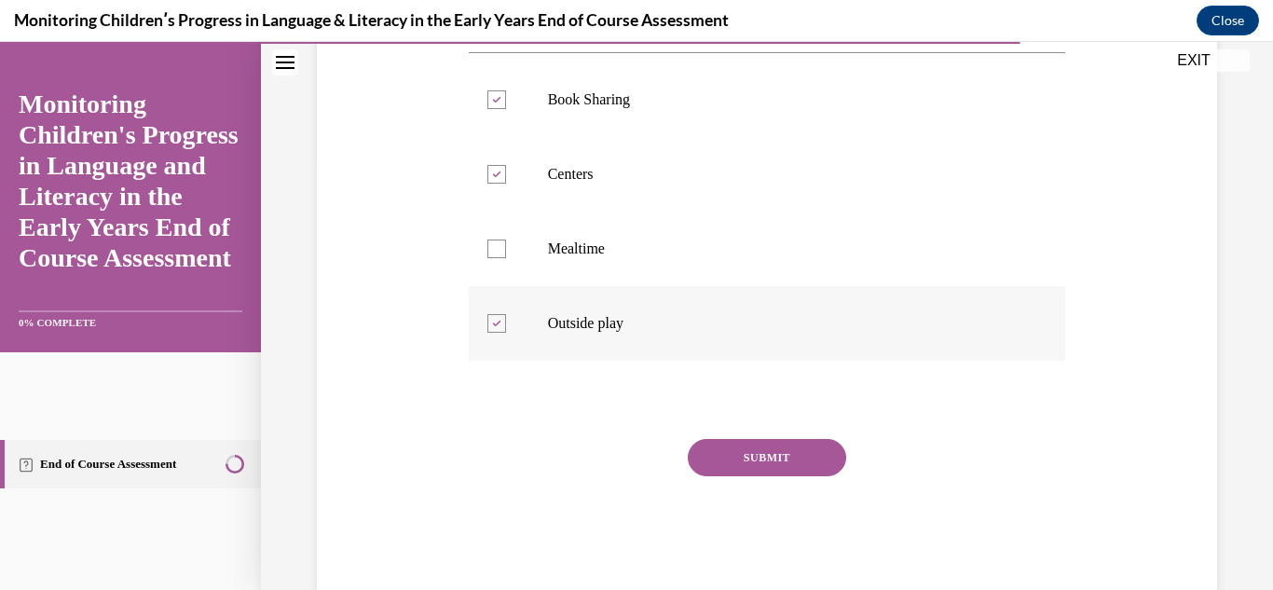
scroll to position [434, 0]
click at [661, 260] on label "Mealtime" at bounding box center [767, 248] width 597 height 75
click at [506, 257] on input "Mealtime" at bounding box center [496, 248] width 19 height 19
checkbox input "true"
click at [766, 457] on button "SUBMIT" at bounding box center [767, 456] width 158 height 37
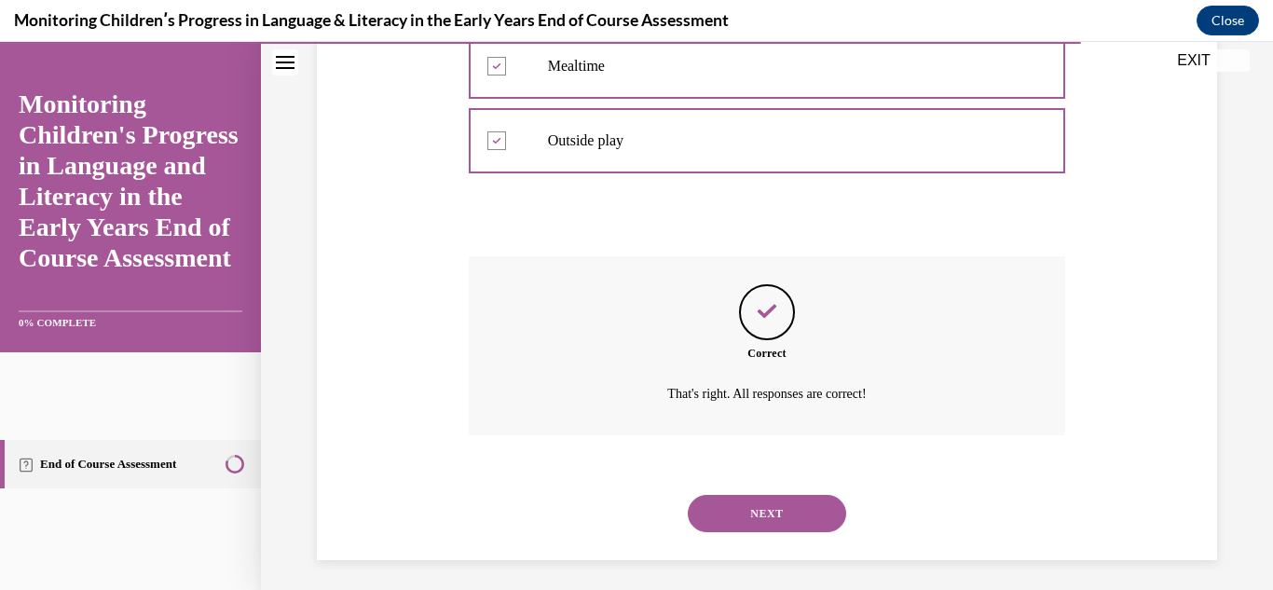
scroll to position [623, 0]
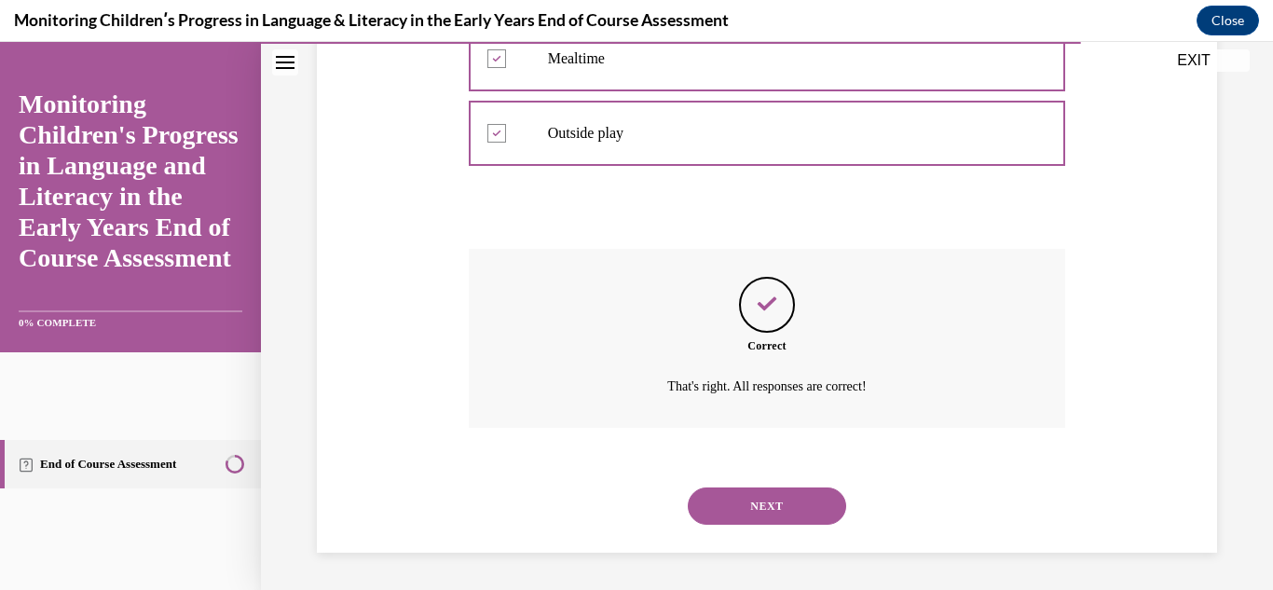
click at [775, 516] on button "NEXT" at bounding box center [767, 505] width 158 height 37
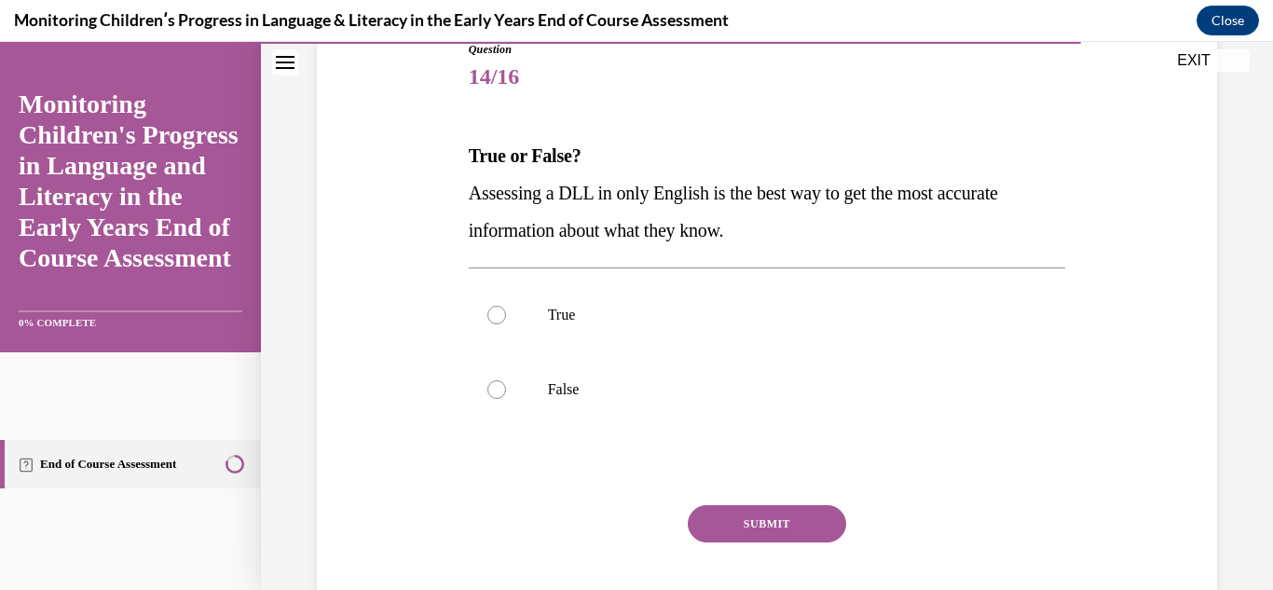
scroll to position [226, 0]
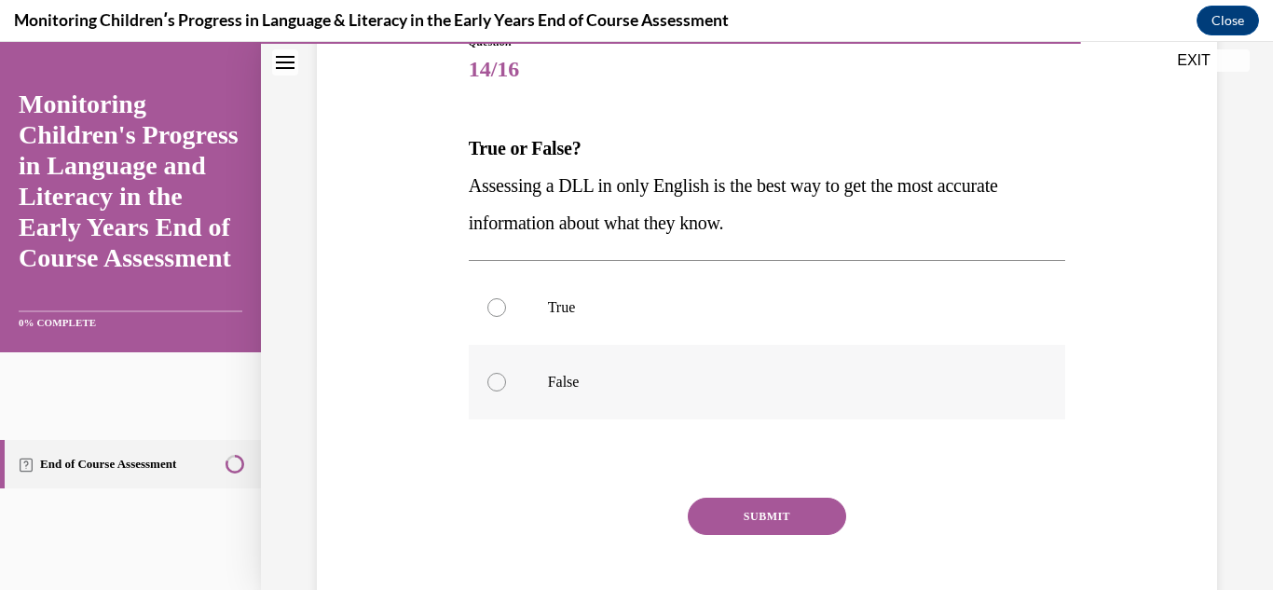
click at [683, 390] on p "False" at bounding box center [784, 382] width 472 height 19
click at [506, 390] on input "False" at bounding box center [496, 382] width 19 height 19
radio input "true"
click at [748, 506] on button "SUBMIT" at bounding box center [767, 516] width 158 height 37
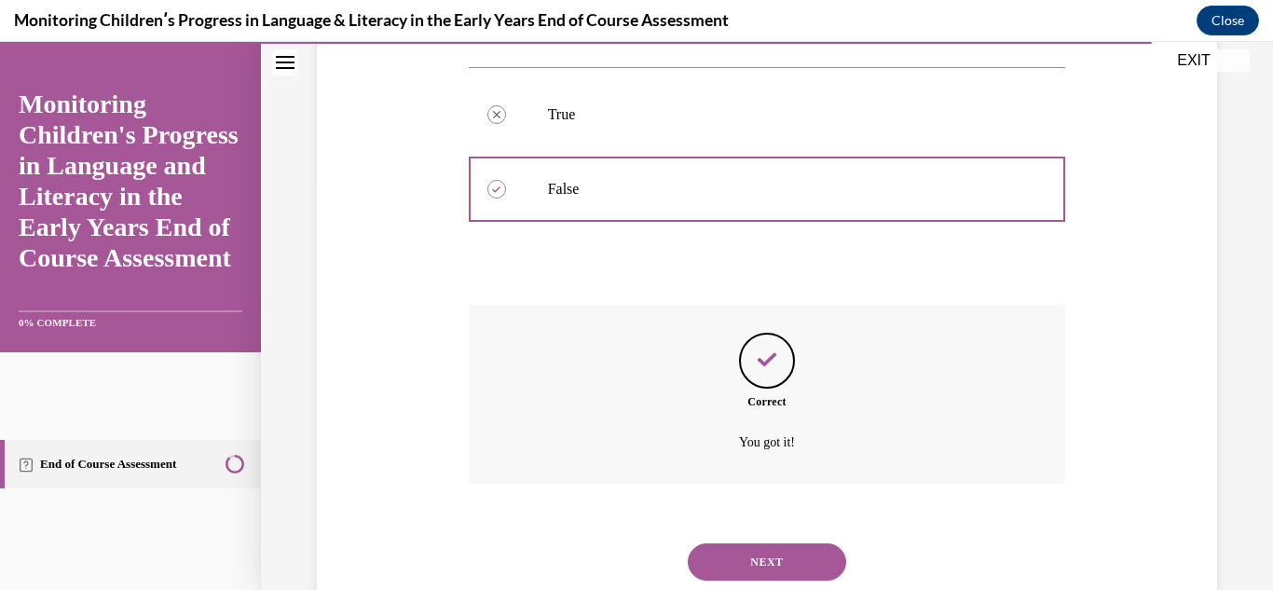
scroll to position [474, 0]
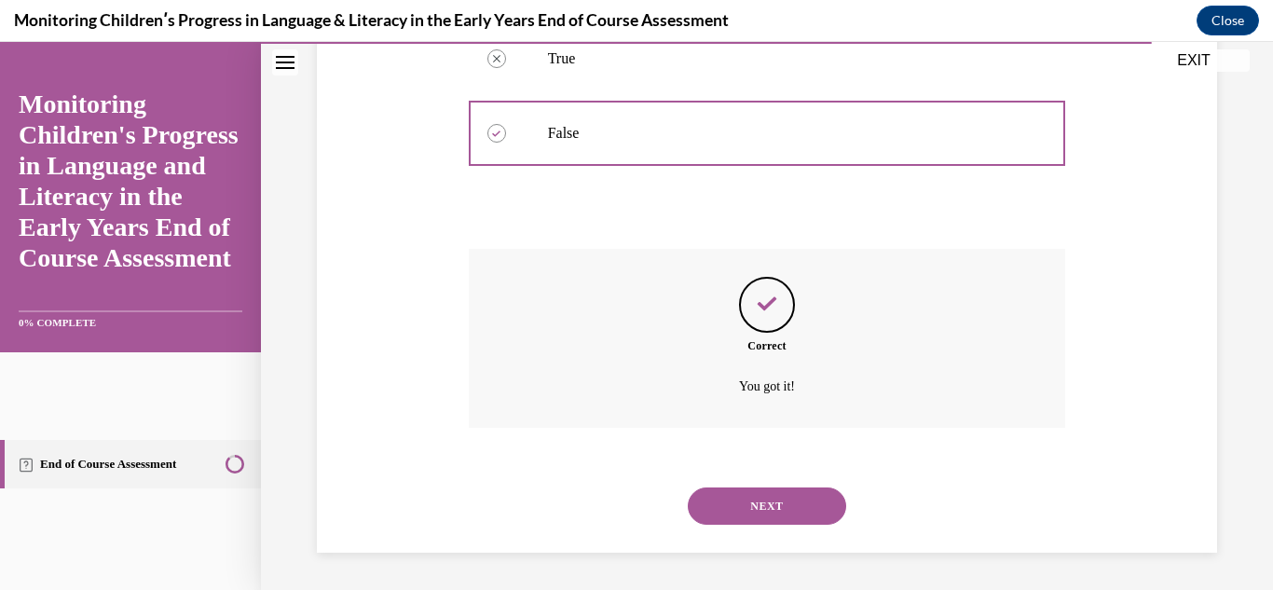
click at [767, 500] on button "NEXT" at bounding box center [767, 505] width 158 height 37
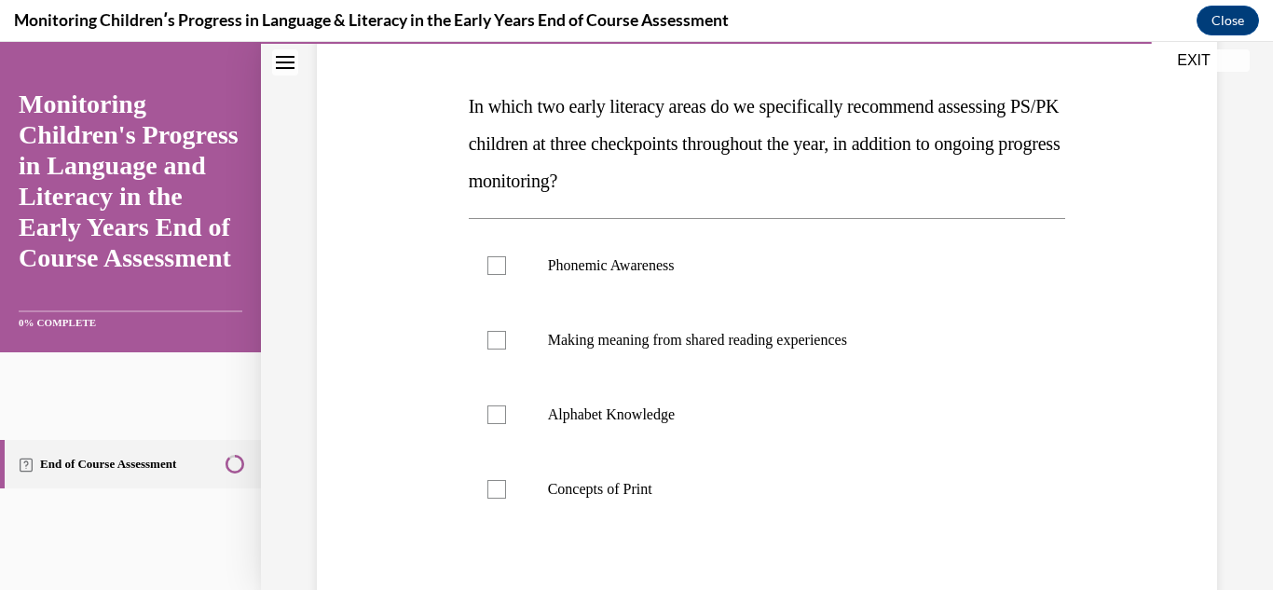
scroll to position [282, 0]
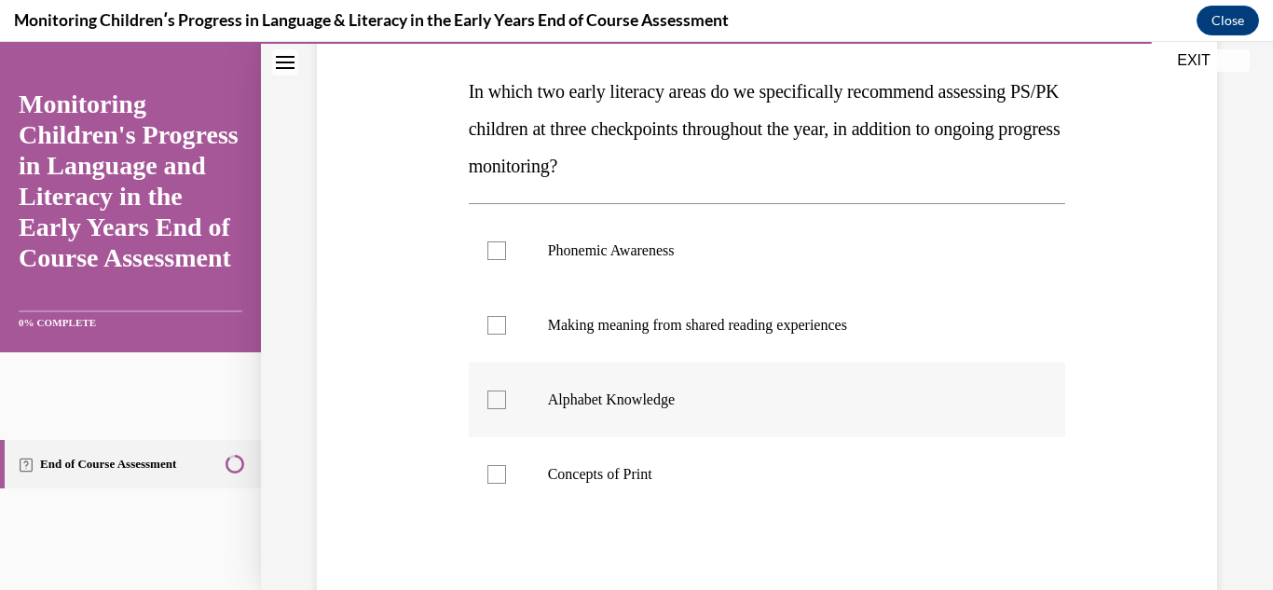
click at [615, 403] on p "Alphabet Knowledge" at bounding box center [784, 399] width 472 height 19
click at [506, 403] on input "Alphabet Knowledge" at bounding box center [496, 399] width 19 height 19
checkbox input "true"
click at [702, 312] on label "Making meaning from shared reading experiences" at bounding box center [767, 325] width 597 height 75
click at [506, 316] on input "Making meaning from shared reading experiences" at bounding box center [496, 325] width 19 height 19
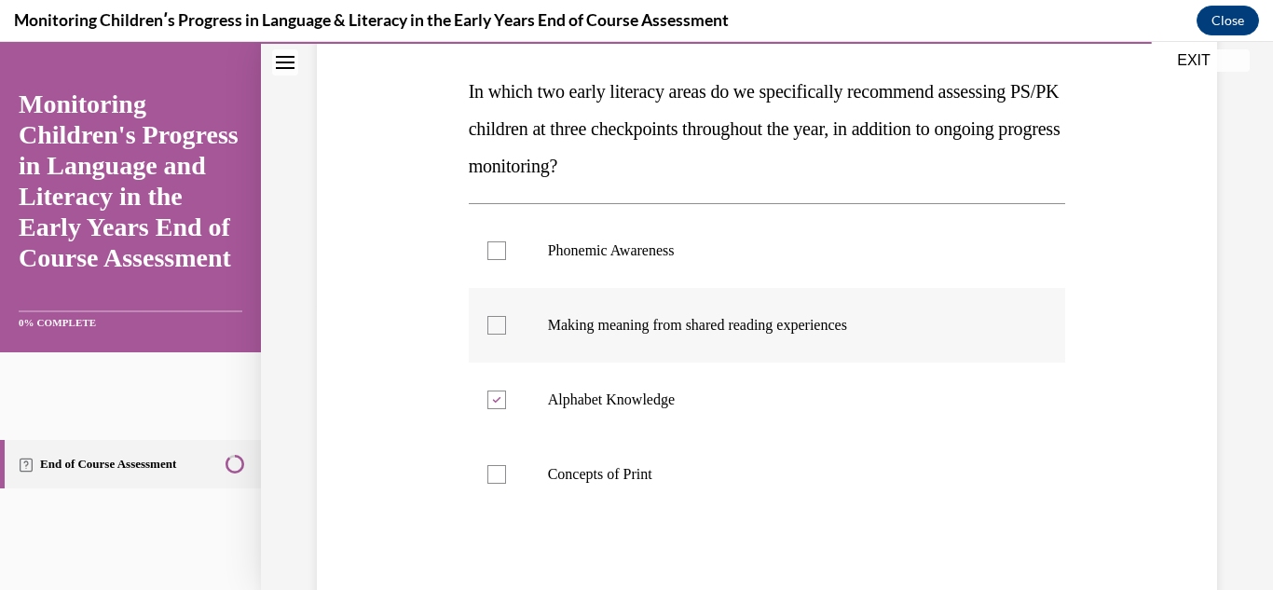
checkbox input "true"
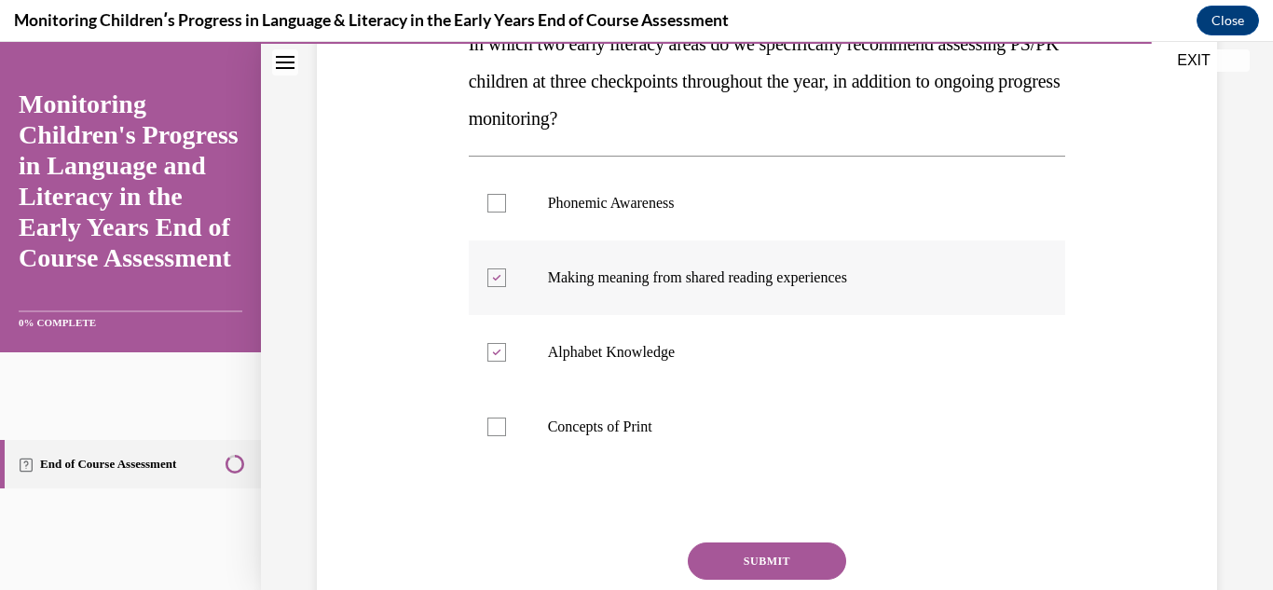
scroll to position [396, 0]
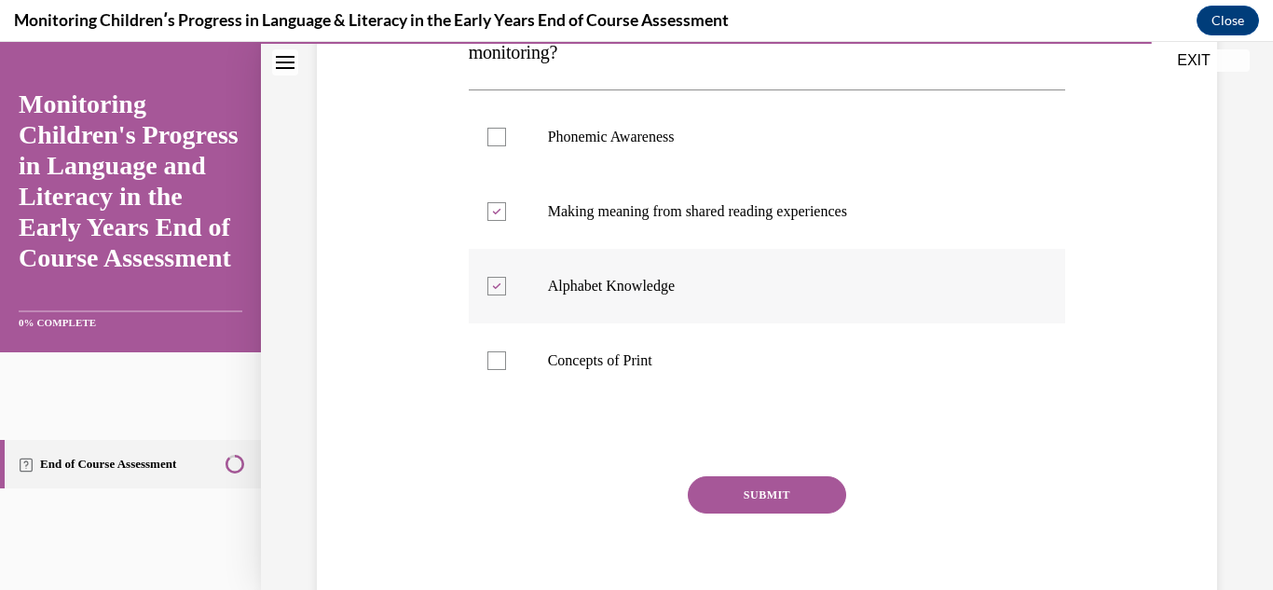
click at [678, 300] on label "Alphabet Knowledge" at bounding box center [767, 286] width 597 height 75
click at [506, 295] on input "Alphabet Knowledge" at bounding box center [496, 286] width 19 height 19
checkbox input "false"
click at [710, 138] on p "Phonemic Awareness" at bounding box center [784, 137] width 472 height 19
click at [506, 138] on input "Phonemic Awareness" at bounding box center [496, 137] width 19 height 19
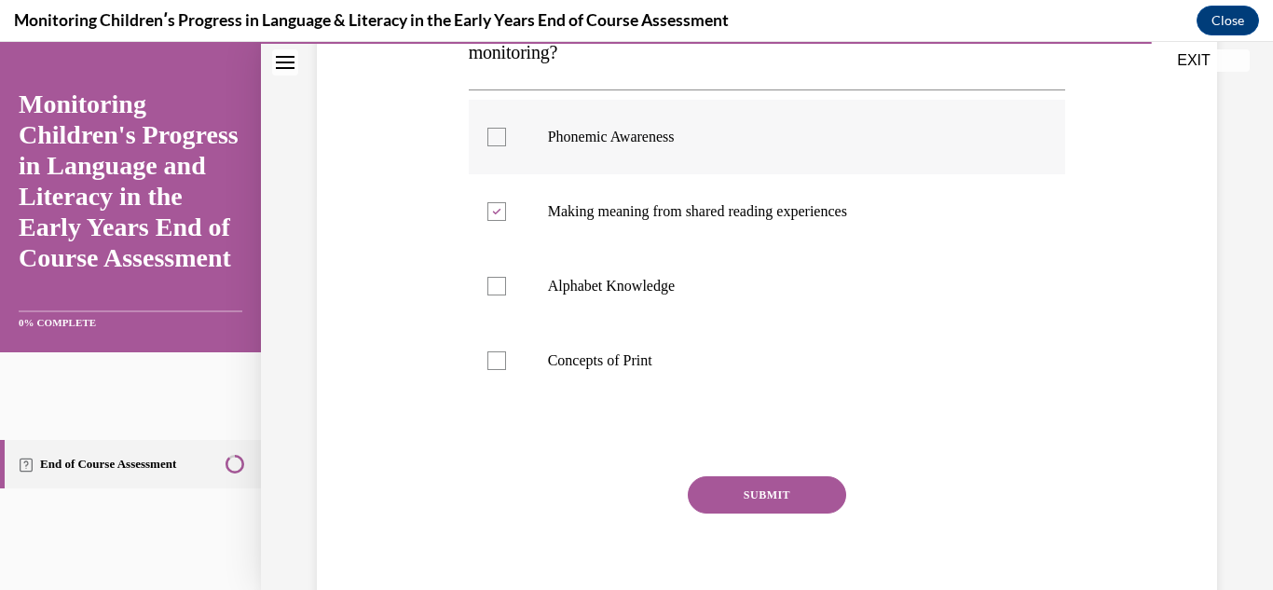
checkbox input "true"
click at [790, 498] on button "SUBMIT" at bounding box center [767, 494] width 158 height 37
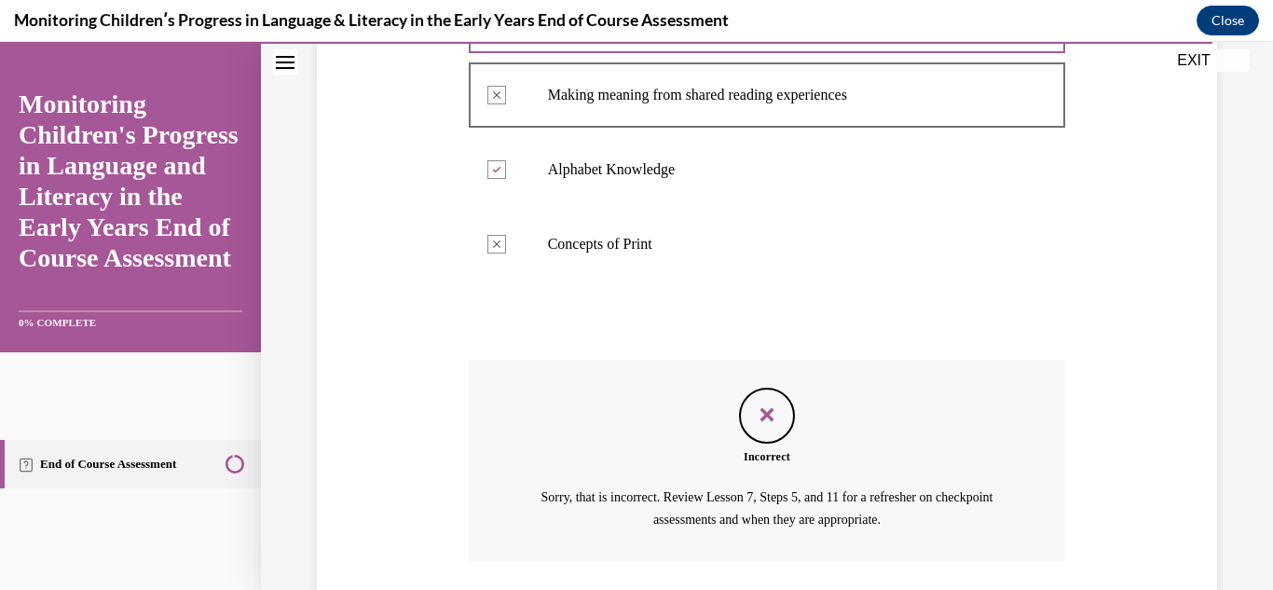
scroll to position [646, 0]
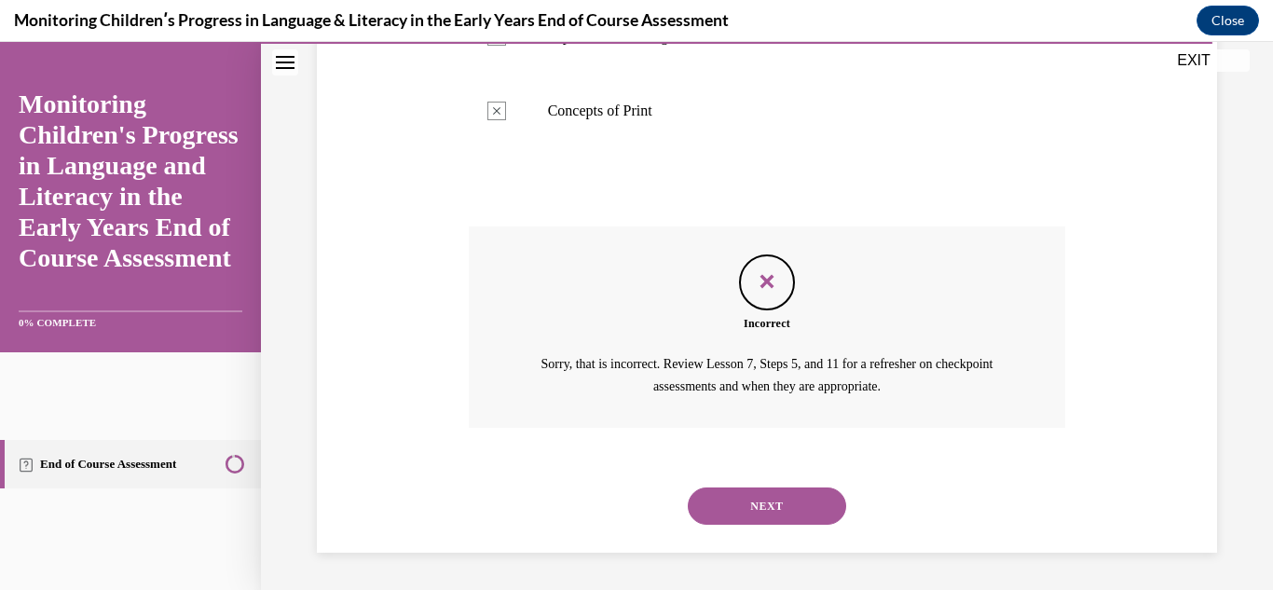
click at [799, 500] on button "NEXT" at bounding box center [767, 505] width 158 height 37
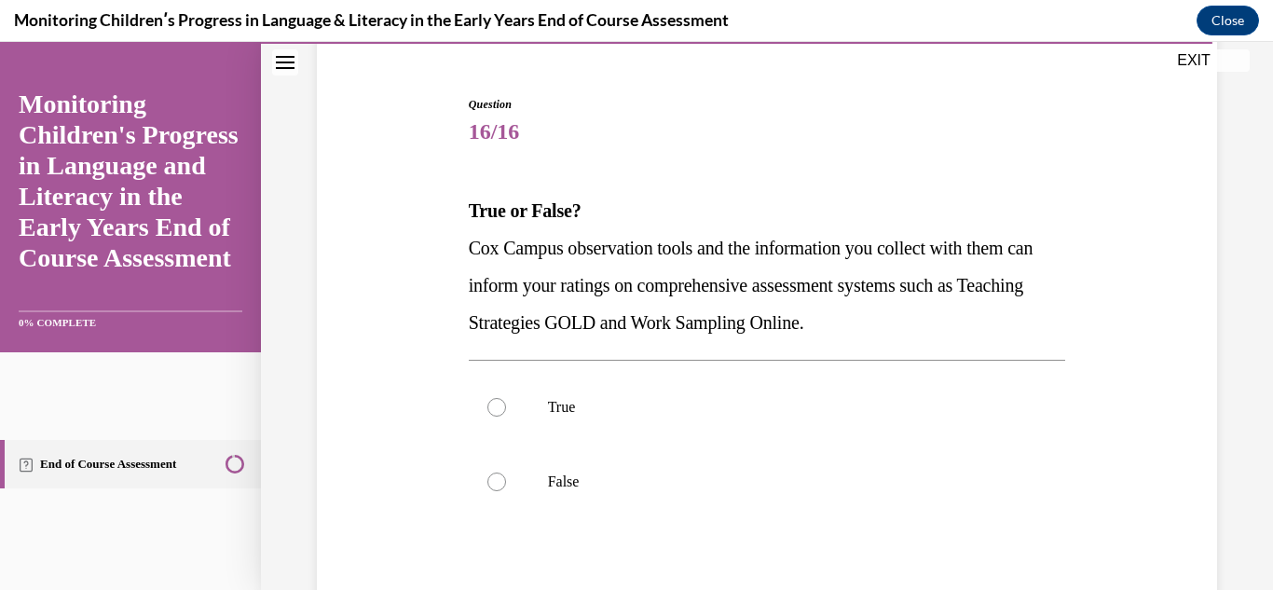
scroll to position [166, 0]
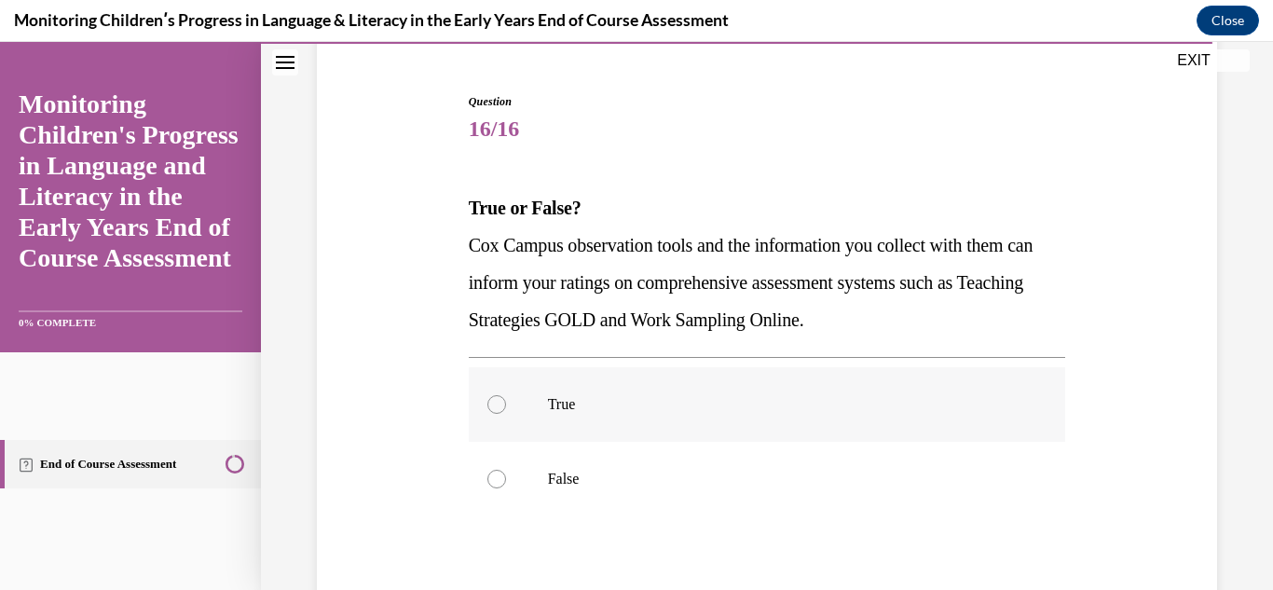
click at [637, 400] on p "True" at bounding box center [784, 404] width 472 height 19
click at [506, 400] on input "True" at bounding box center [496, 404] width 19 height 19
radio input "true"
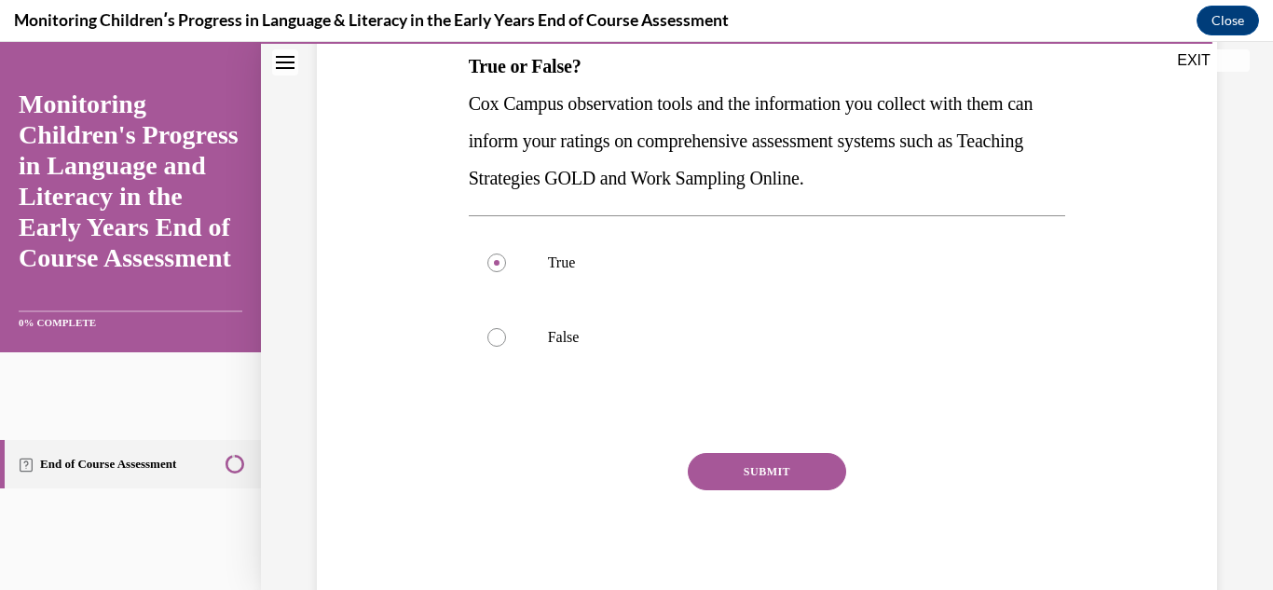
click at [786, 483] on button "SUBMIT" at bounding box center [767, 471] width 158 height 37
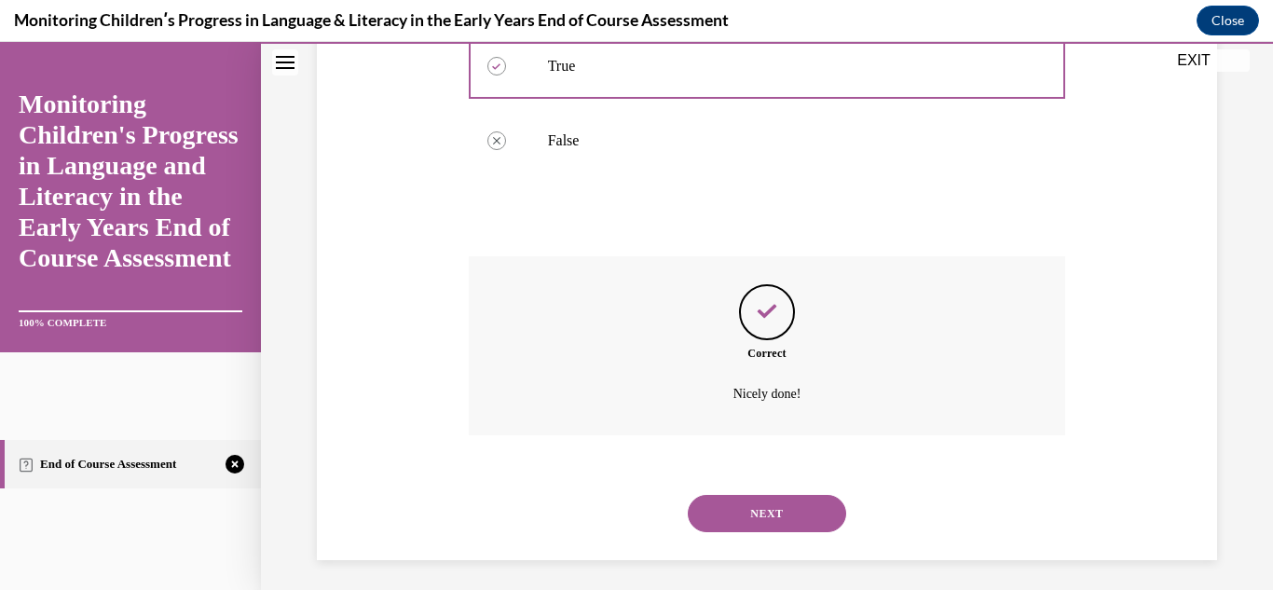
scroll to position [512, 0]
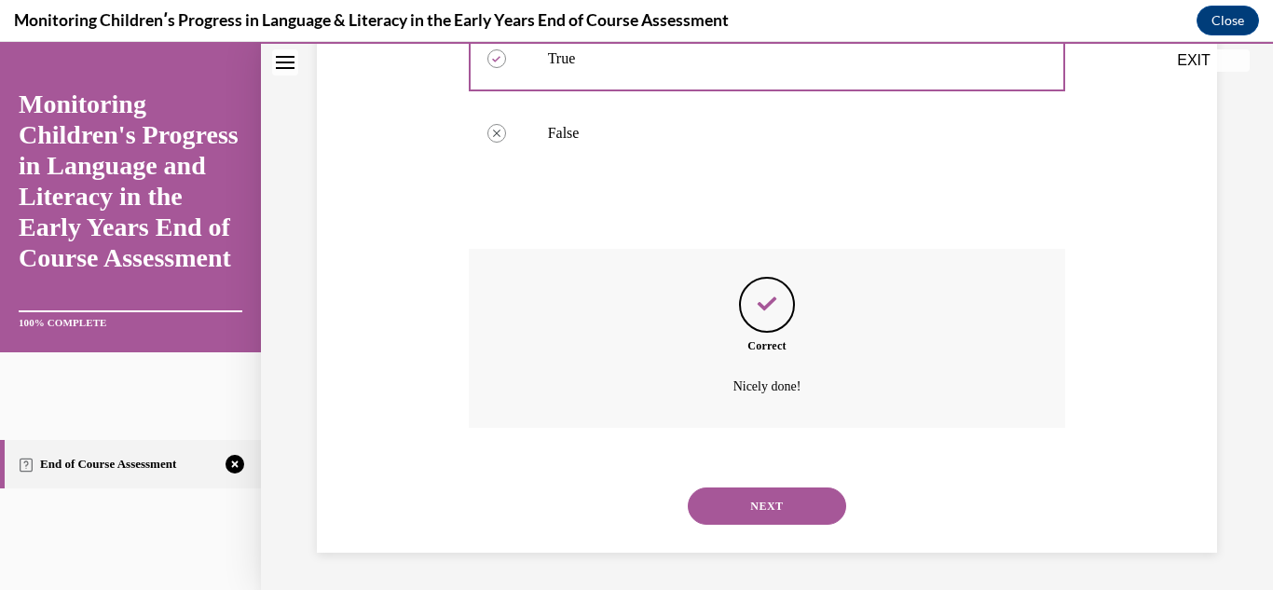
click at [793, 502] on button "NEXT" at bounding box center [767, 505] width 158 height 37
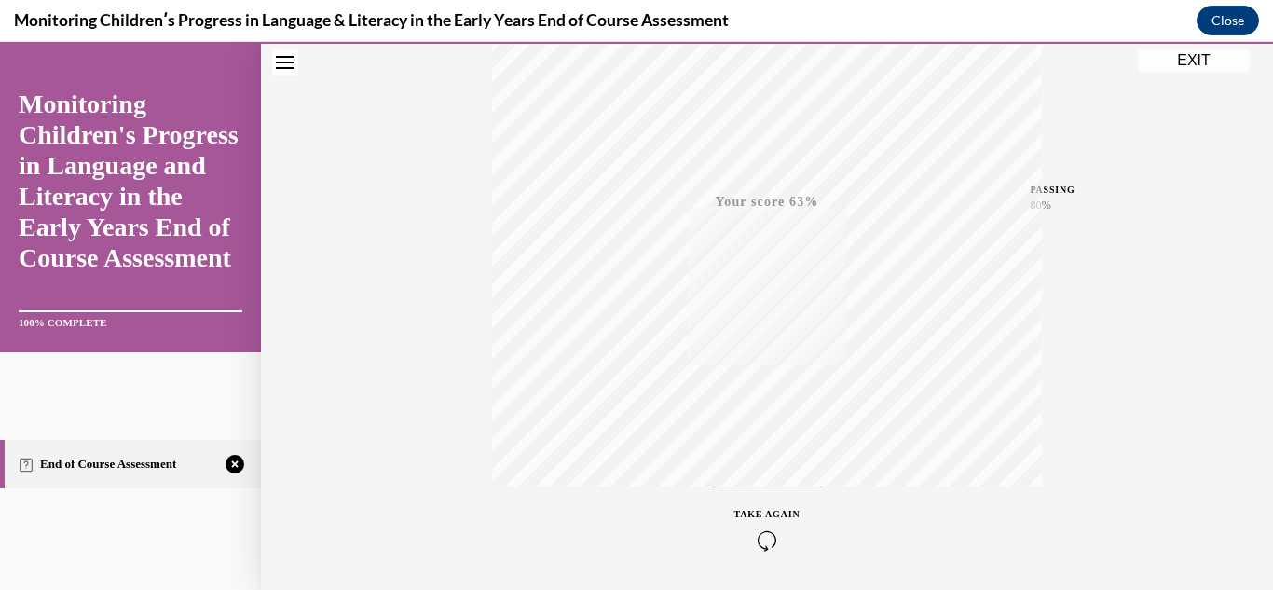
scroll to position [407, 0]
click at [753, 490] on button "TAKE AGAIN" at bounding box center [767, 464] width 111 height 84
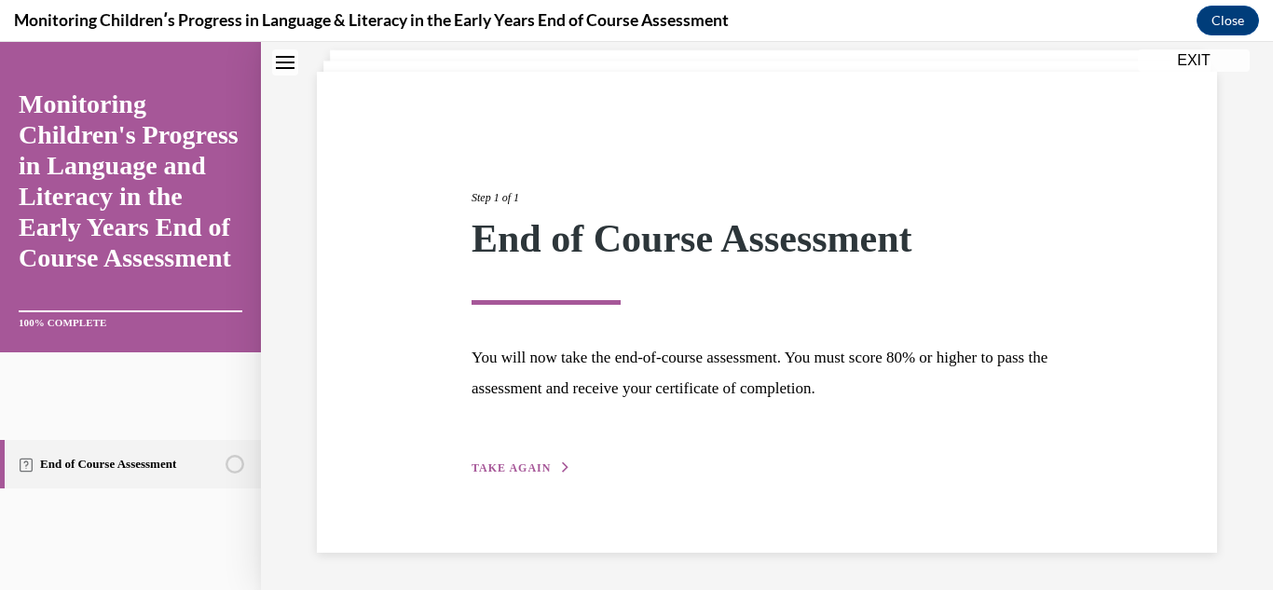
click at [523, 472] on span "TAKE AGAIN" at bounding box center [511, 467] width 79 height 13
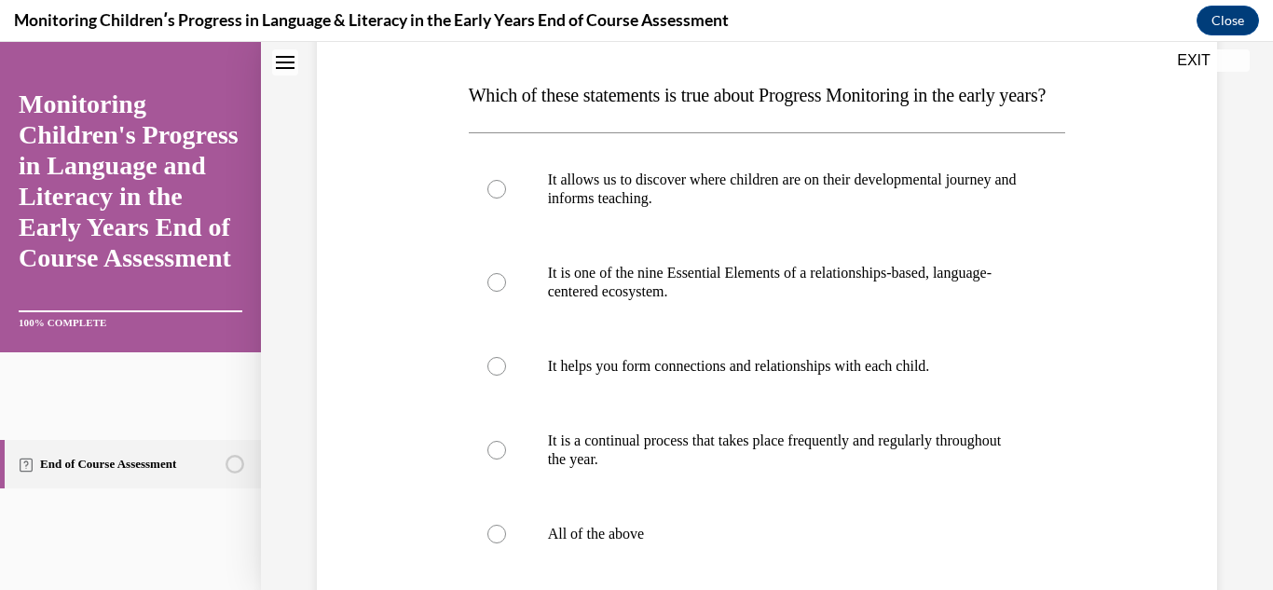
scroll to position [280, 0]
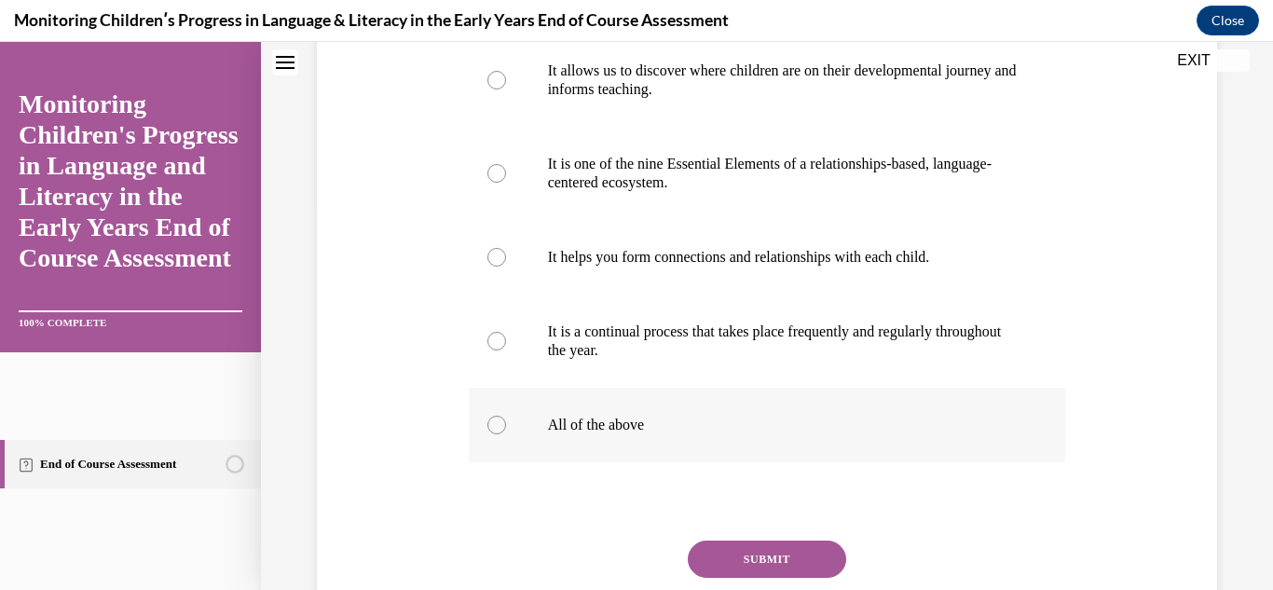
click at [501, 434] on div at bounding box center [496, 425] width 19 height 19
click at [501, 434] on input "All of the above" at bounding box center [496, 425] width 19 height 19
radio input "true"
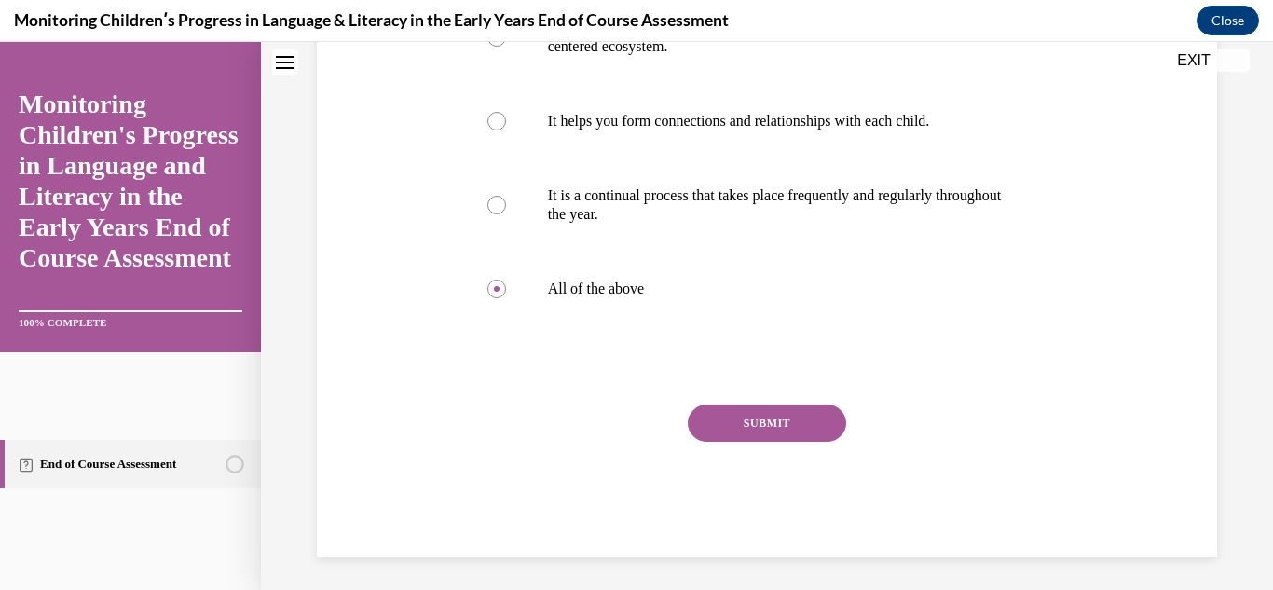
click at [743, 442] on button "SUBMIT" at bounding box center [767, 422] width 158 height 37
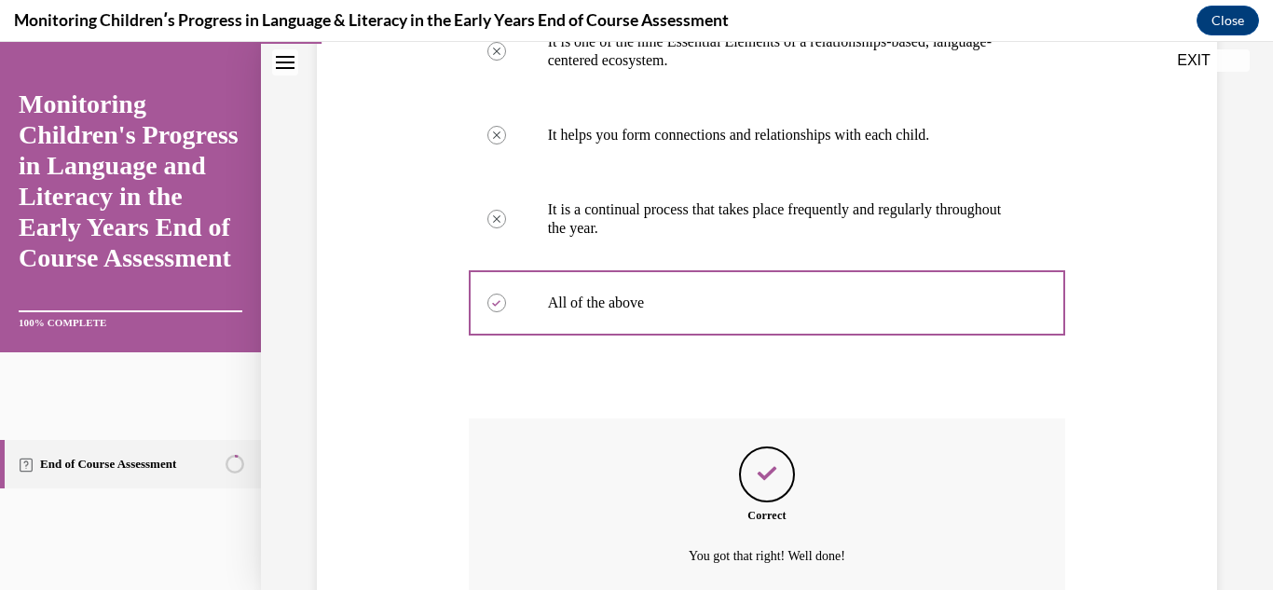
scroll to position [717, 0]
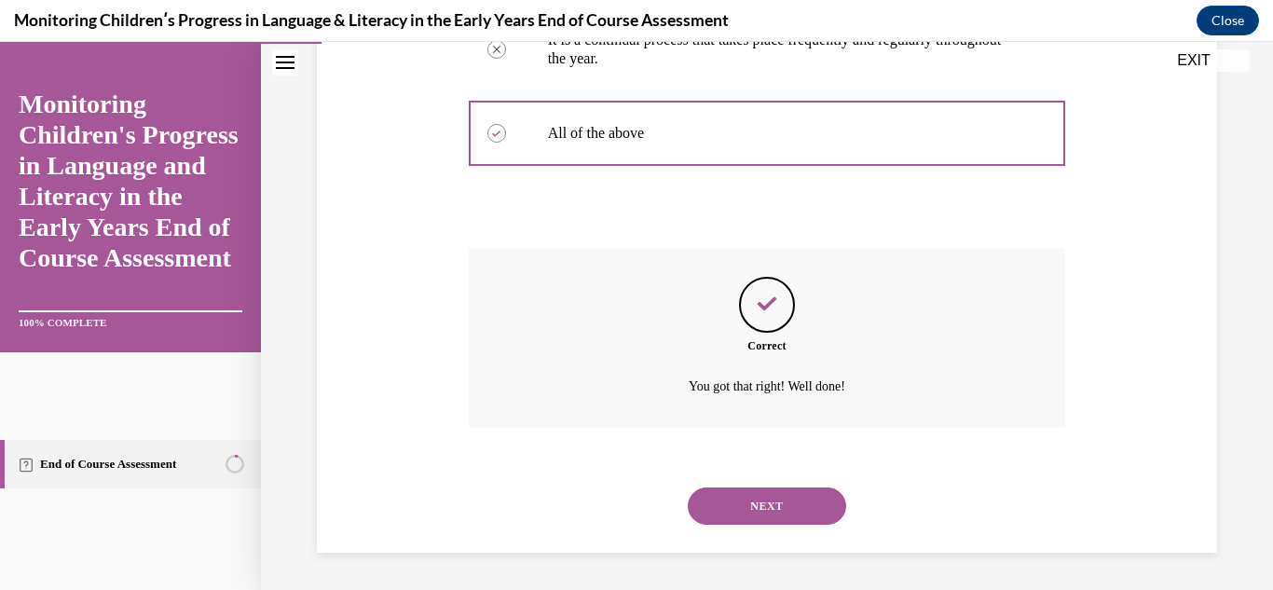
click at [721, 520] on button "NEXT" at bounding box center [767, 505] width 158 height 37
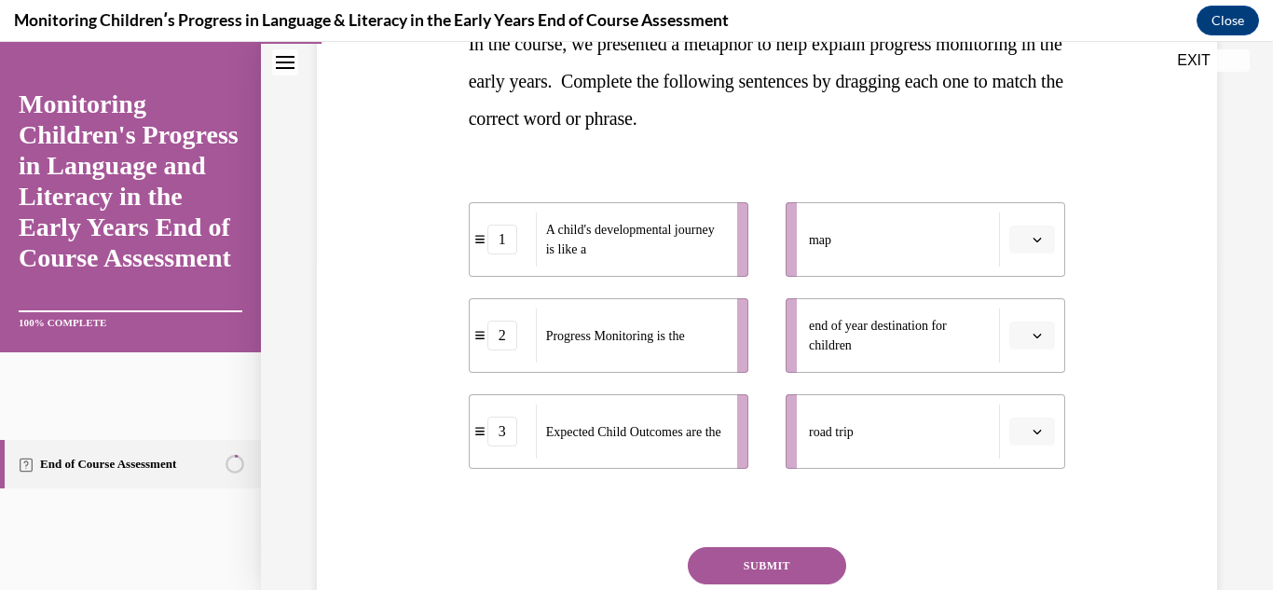
scroll to position [340, 0]
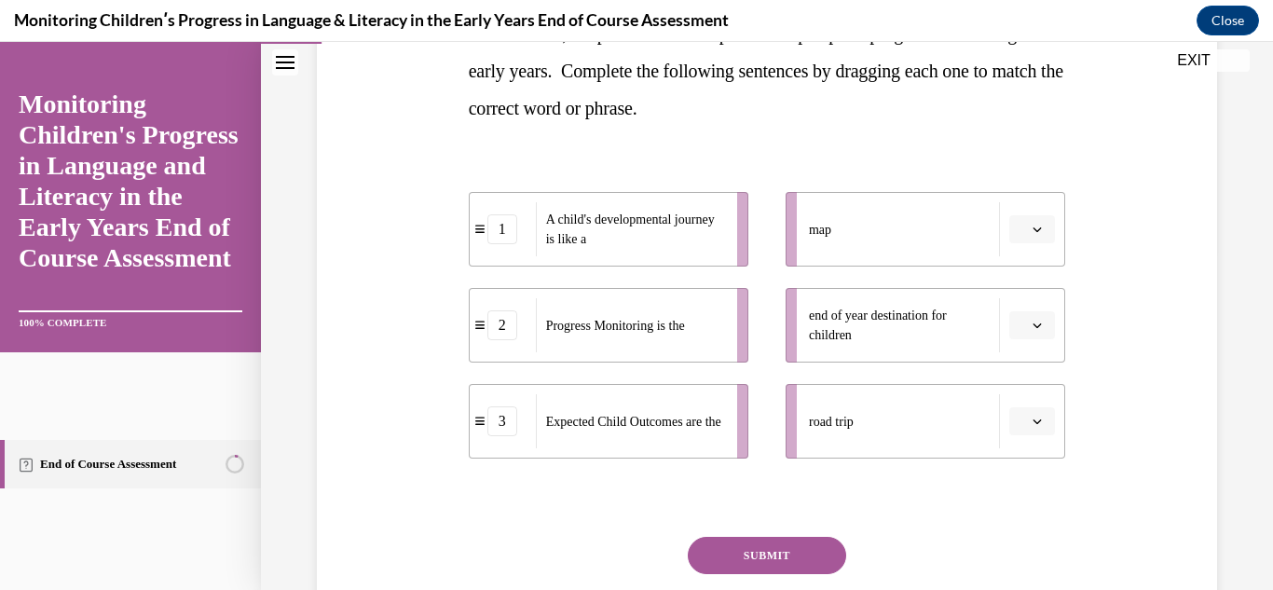
click at [1032, 431] on button "button" at bounding box center [1032, 421] width 46 height 28
click at [1025, 308] on span "1" at bounding box center [1024, 304] width 7 height 15
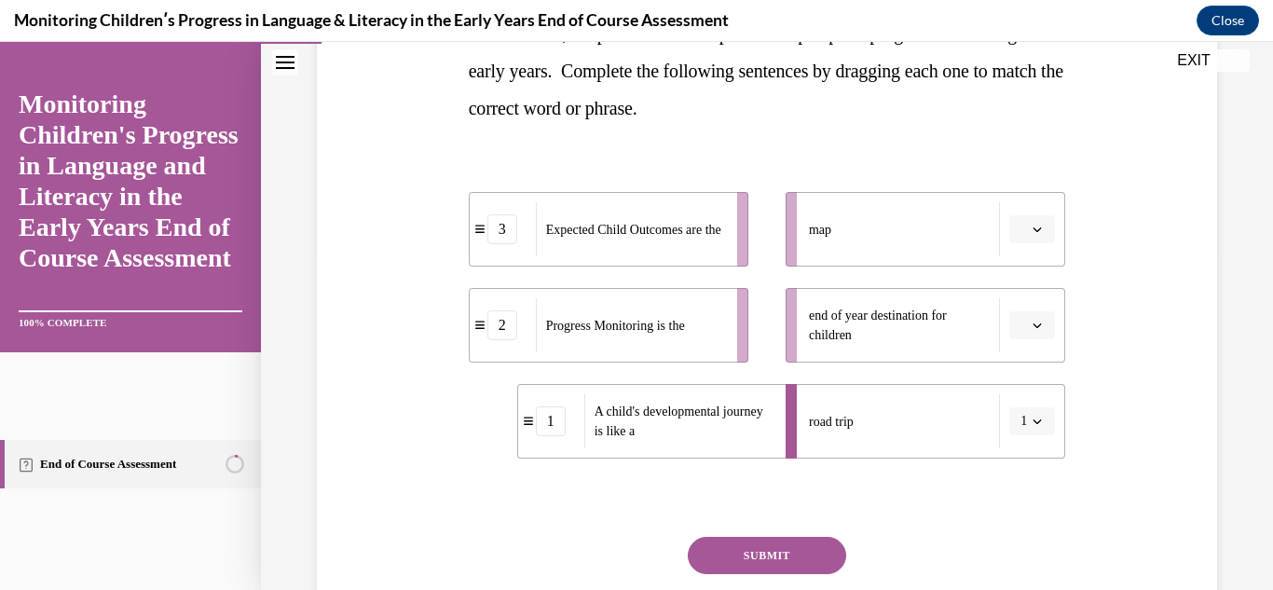
click at [1026, 229] on span "Please select an option" at bounding box center [1023, 229] width 7 height 19
click at [1033, 351] on div "2" at bounding box center [1029, 345] width 47 height 37
click at [1028, 321] on button "button" at bounding box center [1032, 325] width 46 height 28
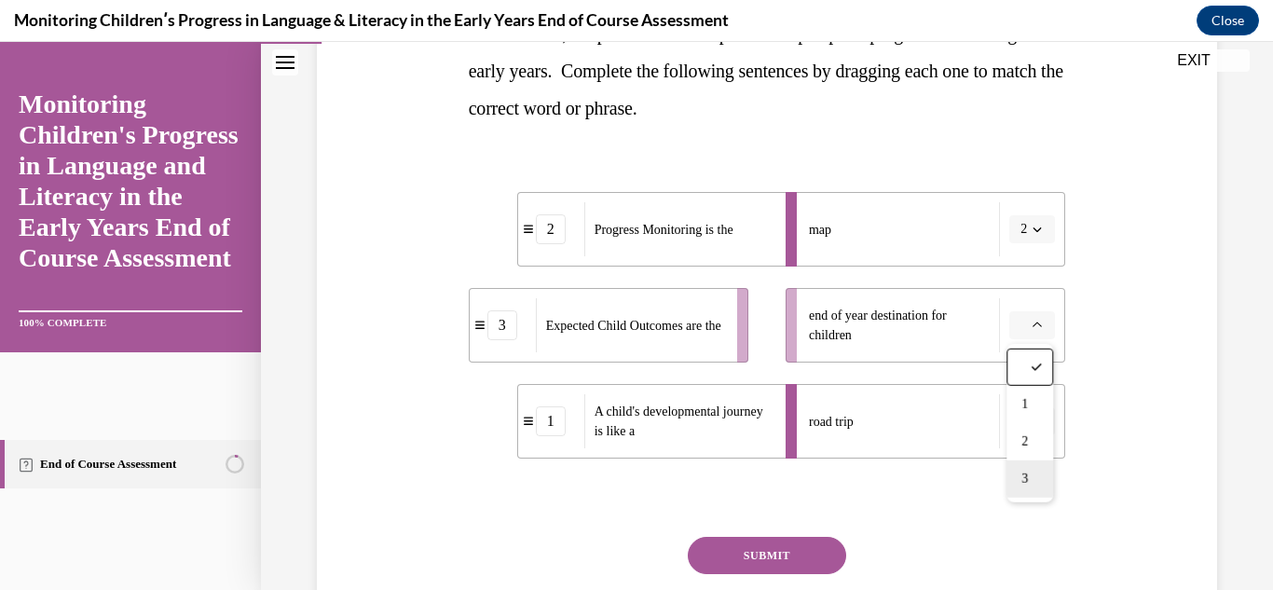
click at [1034, 488] on div "3" at bounding box center [1029, 478] width 47 height 37
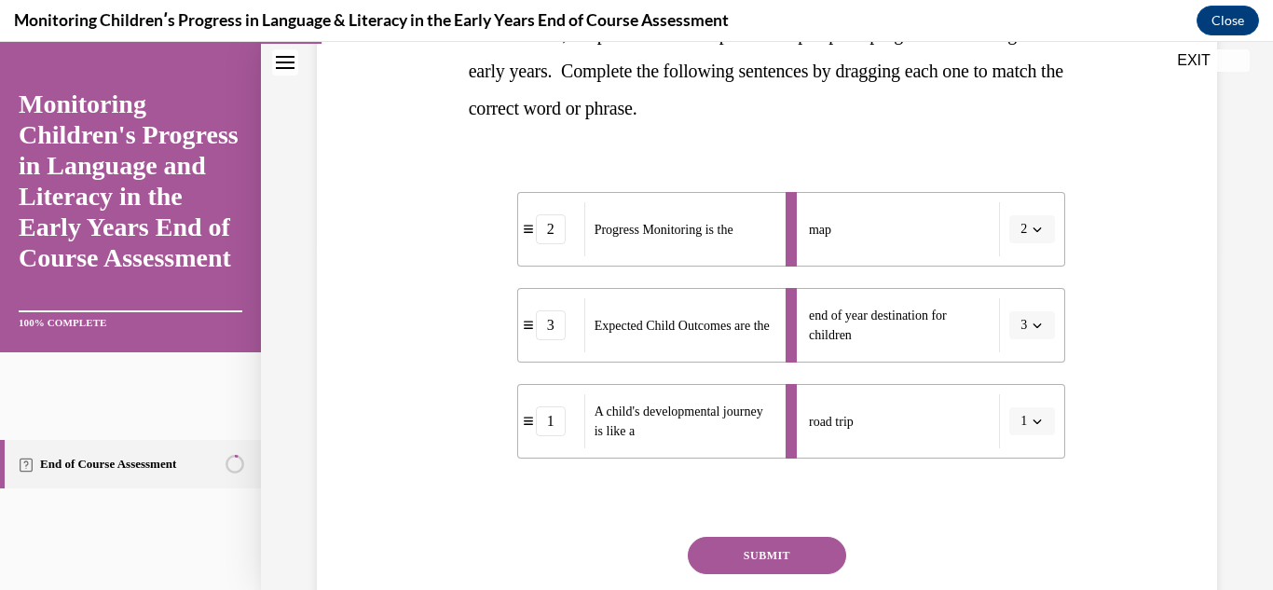
click at [802, 543] on button "SUBMIT" at bounding box center [767, 555] width 158 height 37
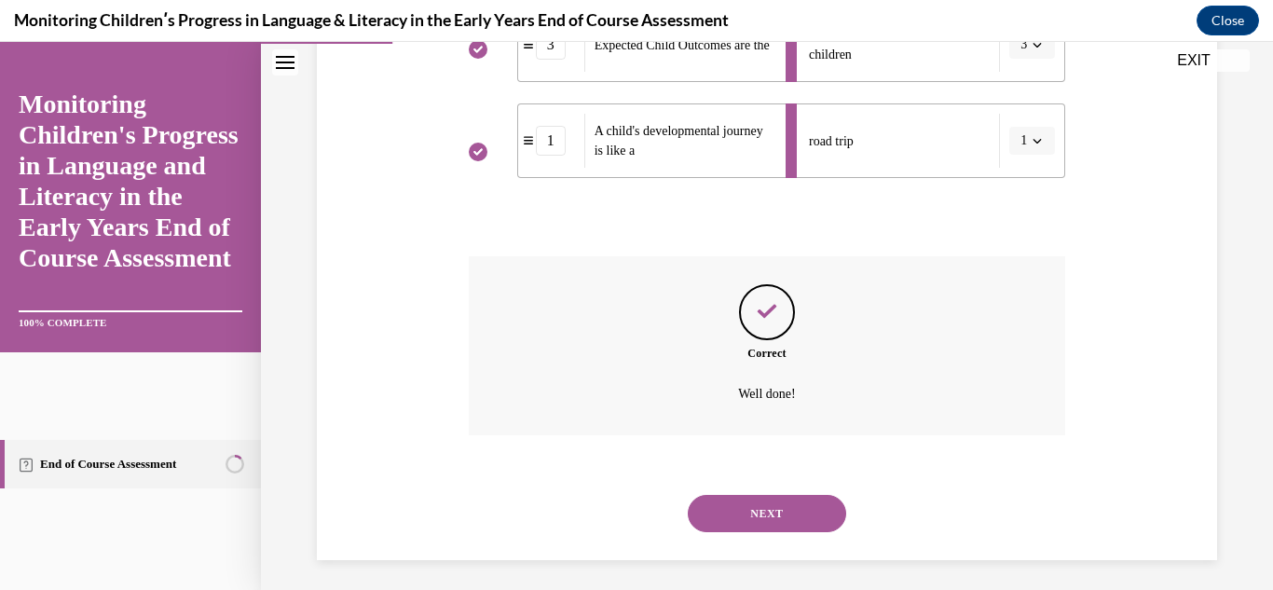
scroll to position [628, 0]
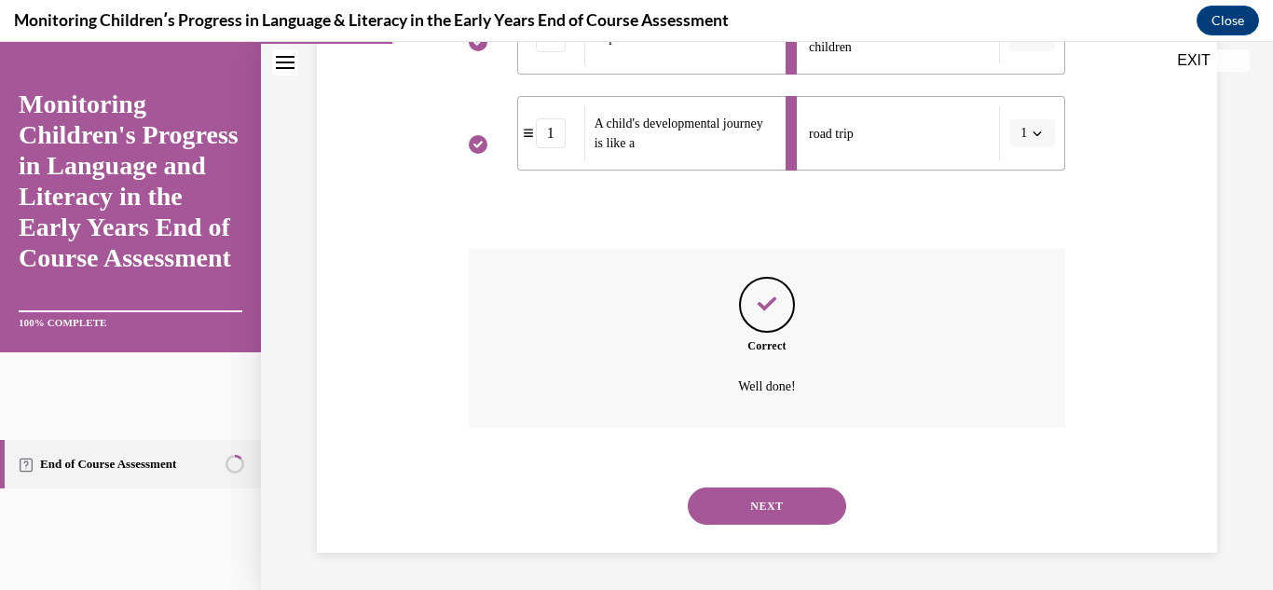
click at [738, 500] on button "NEXT" at bounding box center [767, 505] width 158 height 37
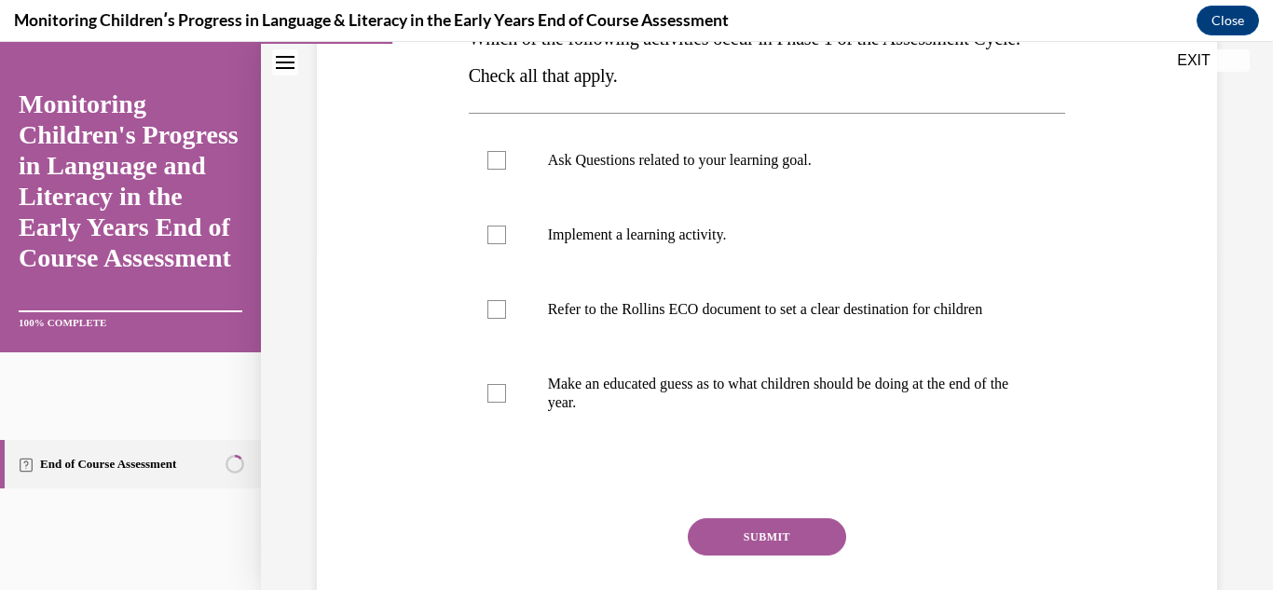
scroll to position [337, 0]
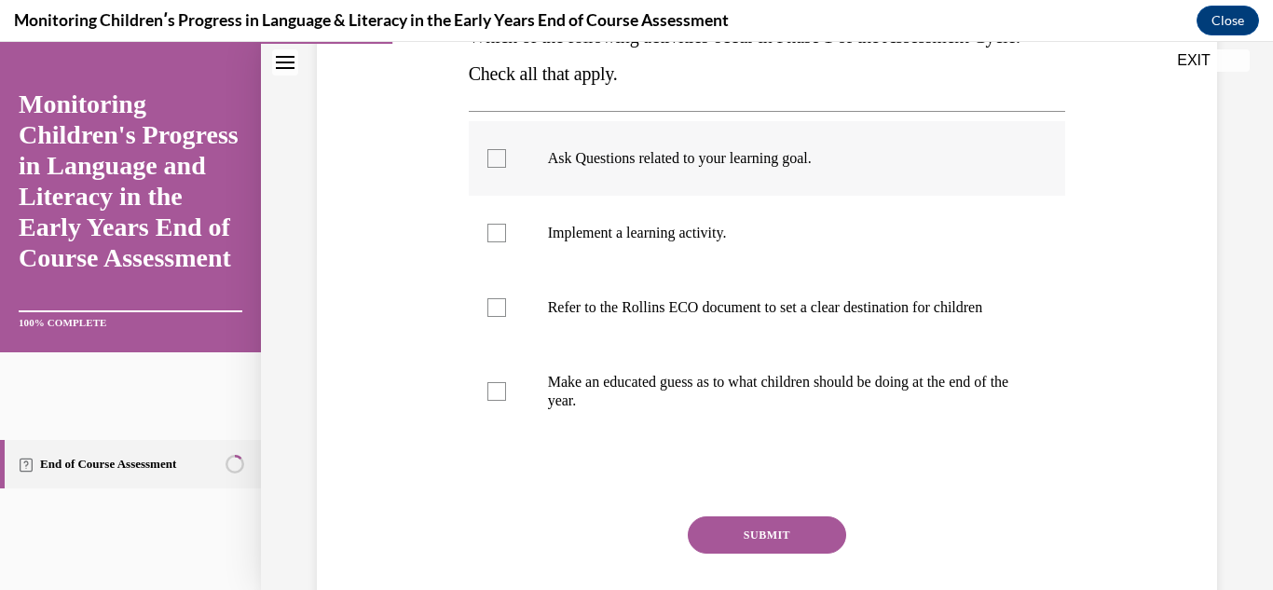
click at [735, 151] on p "Ask Questions related to your learning goal." at bounding box center [784, 158] width 472 height 19
click at [506, 151] on input "Ask Questions related to your learning goal." at bounding box center [496, 158] width 19 height 19
checkbox input "true"
click at [709, 308] on p "Refer to the Rollins ECO document to set a clear destination for children" at bounding box center [784, 307] width 472 height 19
click at [506, 308] on input "Refer to the Rollins ECO document to set a clear destination for children" at bounding box center [496, 307] width 19 height 19
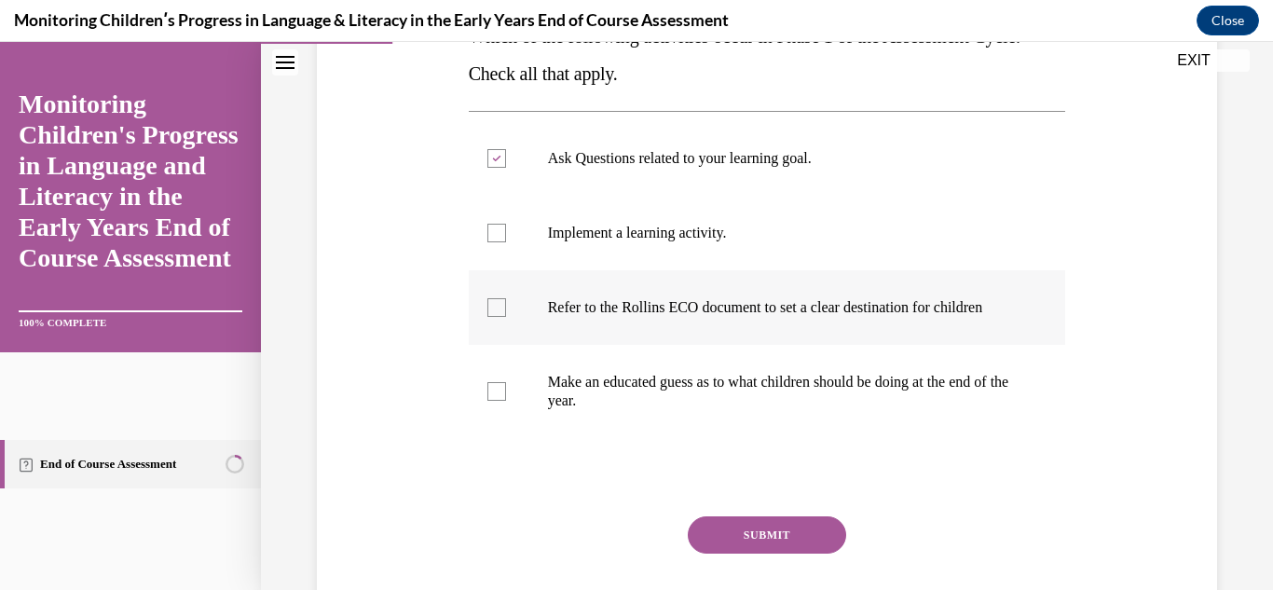
checkbox input "true"
click at [791, 554] on button "SUBMIT" at bounding box center [767, 534] width 158 height 37
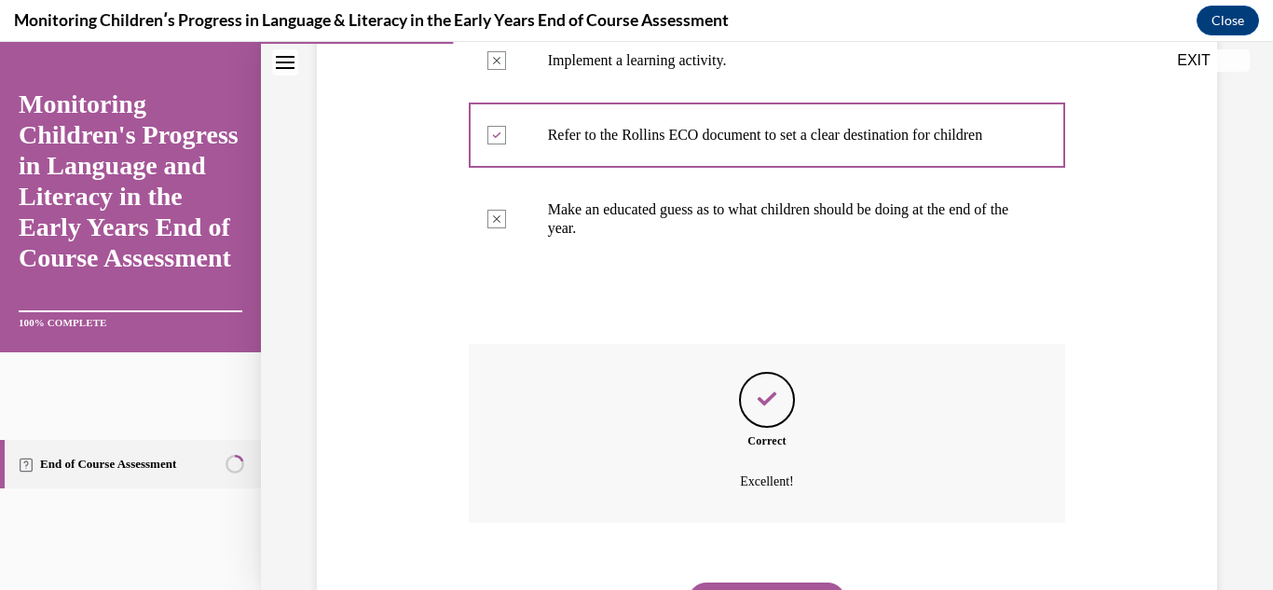
scroll to position [623, 0]
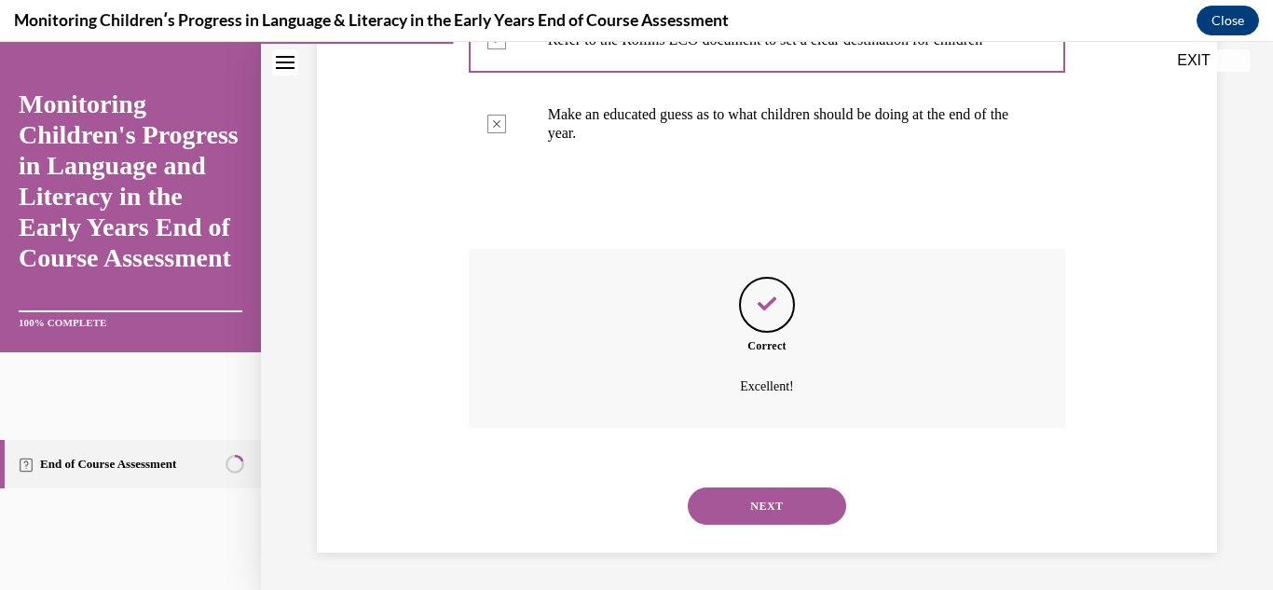
click at [793, 508] on button "NEXT" at bounding box center [767, 505] width 158 height 37
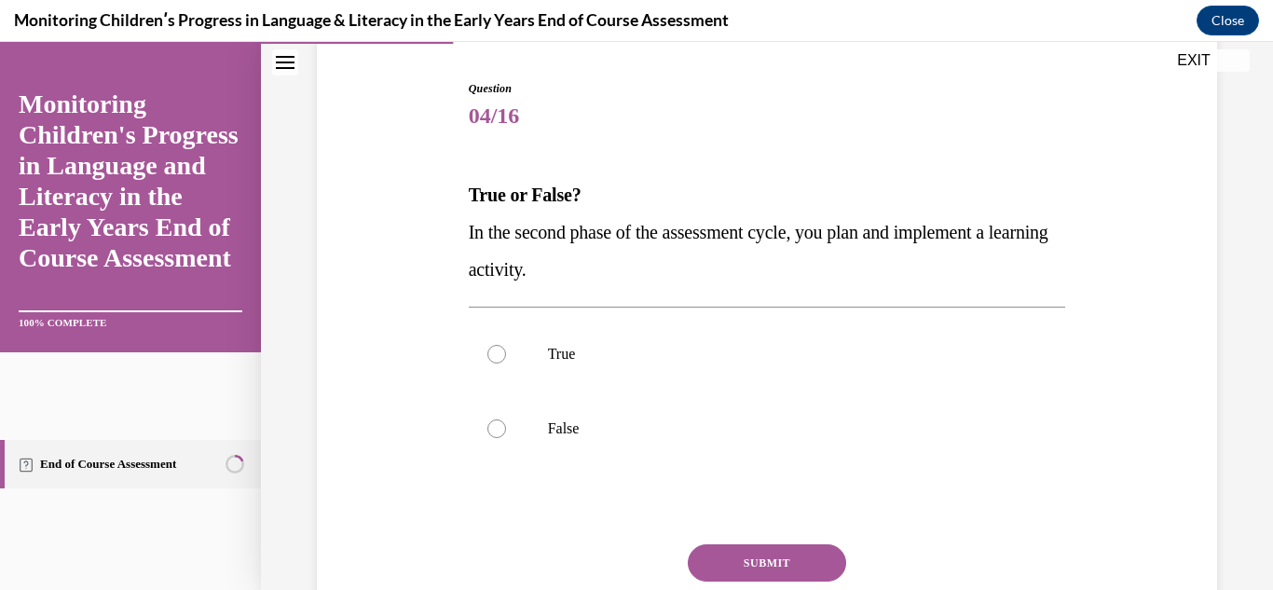
scroll to position [181, 0]
click at [608, 371] on label "True" at bounding box center [767, 352] width 597 height 75
click at [506, 362] on input "True" at bounding box center [496, 352] width 19 height 19
radio input "true"
click at [744, 554] on button "SUBMIT" at bounding box center [767, 560] width 158 height 37
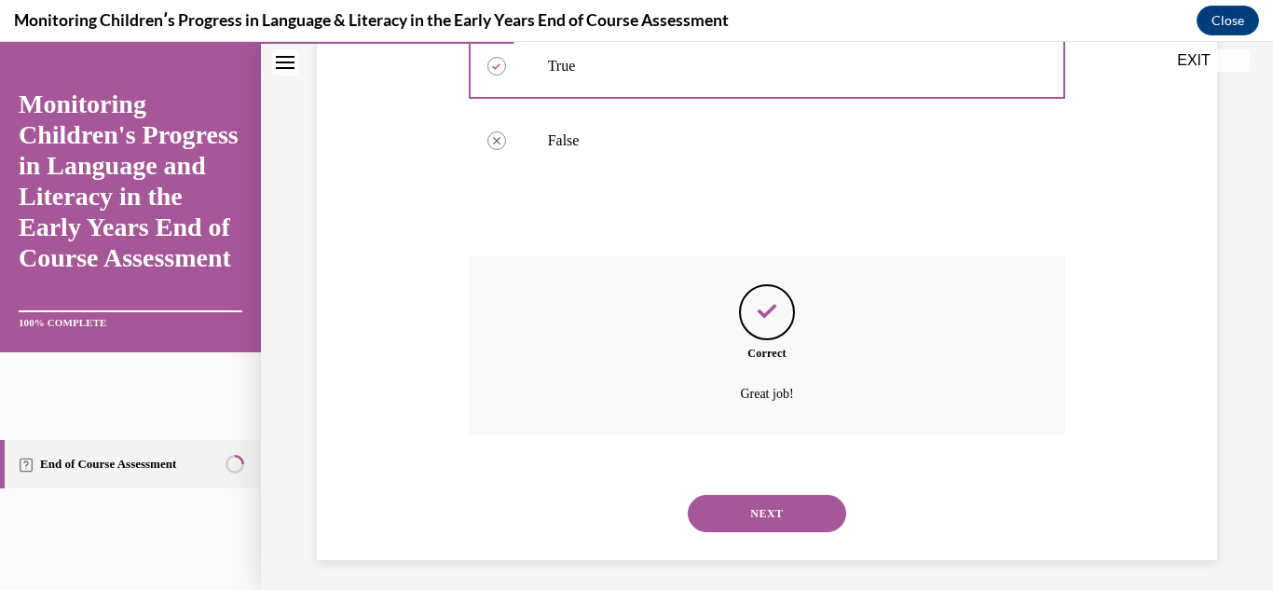
scroll to position [474, 0]
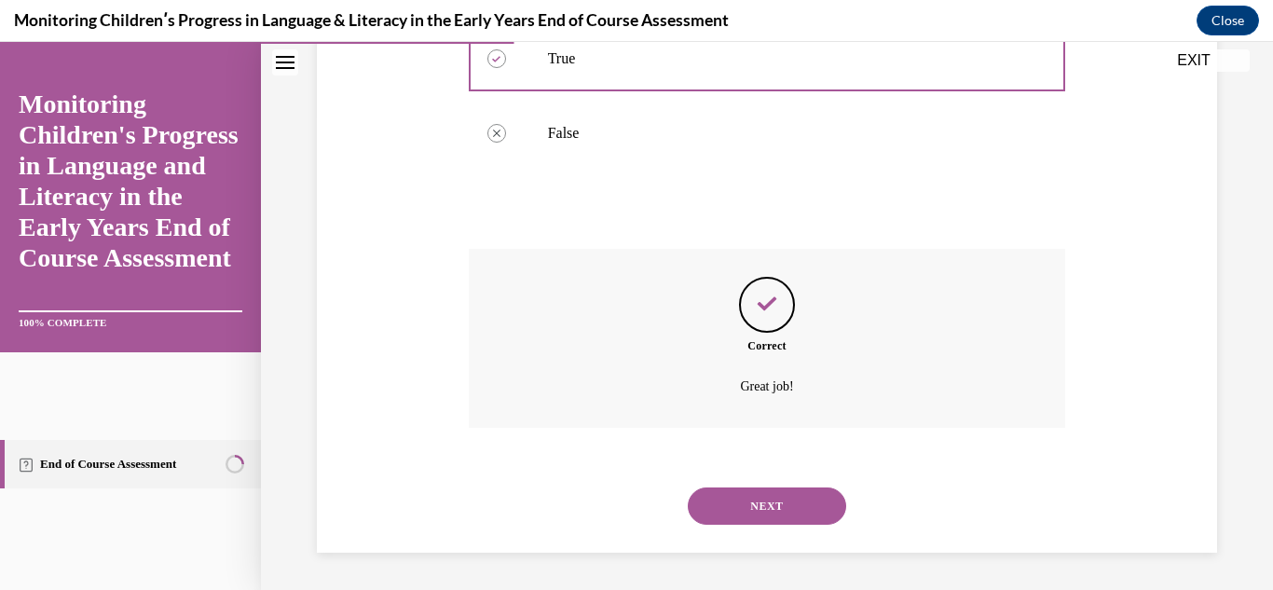
click at [794, 513] on button "NEXT" at bounding box center [767, 505] width 158 height 37
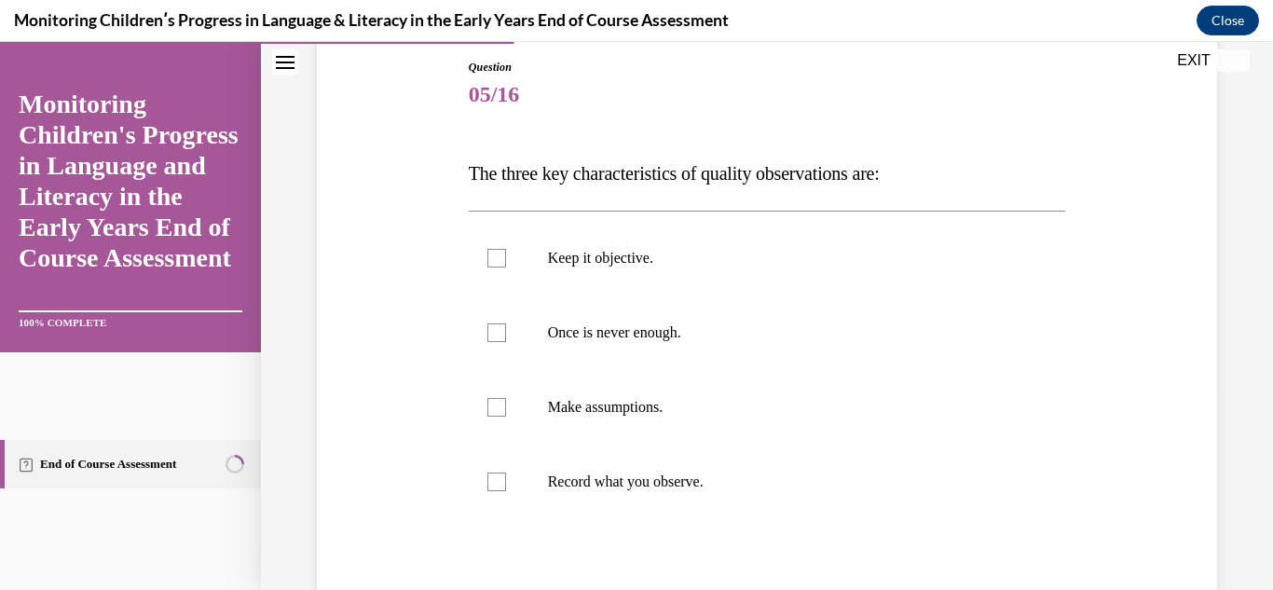
scroll to position [204, 0]
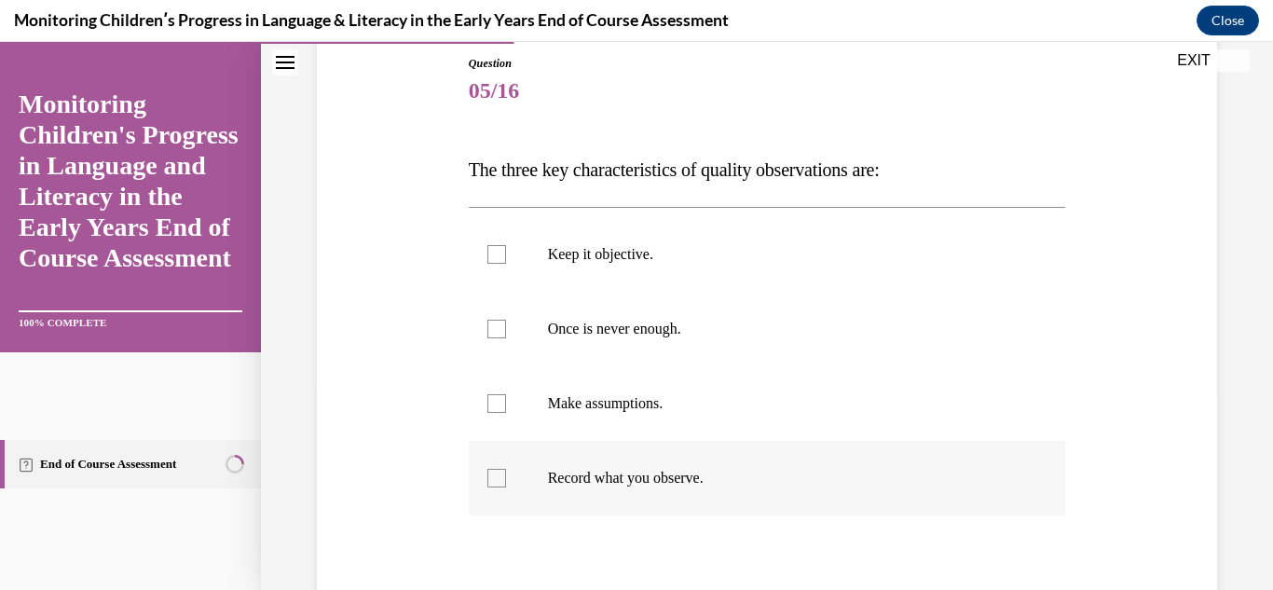
click at [692, 481] on p "Record what you observe." at bounding box center [784, 478] width 472 height 19
click at [506, 481] on input "Record what you observe." at bounding box center [496, 478] width 19 height 19
checkbox input "true"
click at [690, 363] on label "Once is never enough." at bounding box center [767, 329] width 597 height 75
click at [506, 338] on input "Once is never enough." at bounding box center [496, 329] width 19 height 19
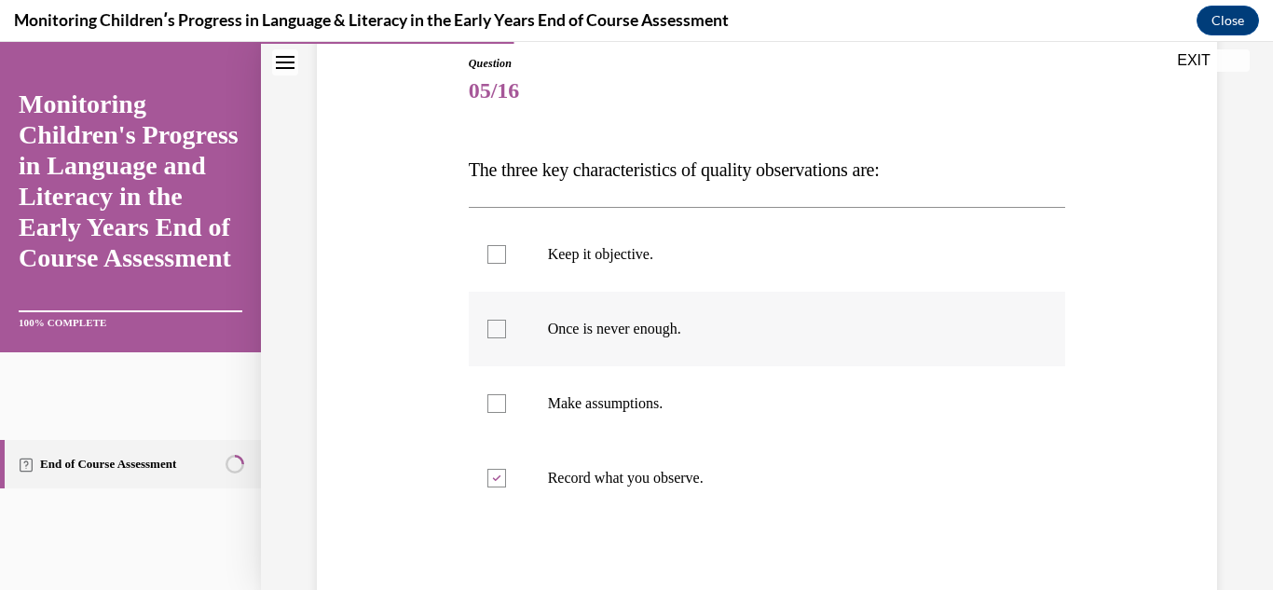
checkbox input "true"
click at [695, 257] on p "Keep it objective." at bounding box center [784, 254] width 472 height 19
click at [506, 257] on input "Keep it objective." at bounding box center [496, 254] width 19 height 19
checkbox input "true"
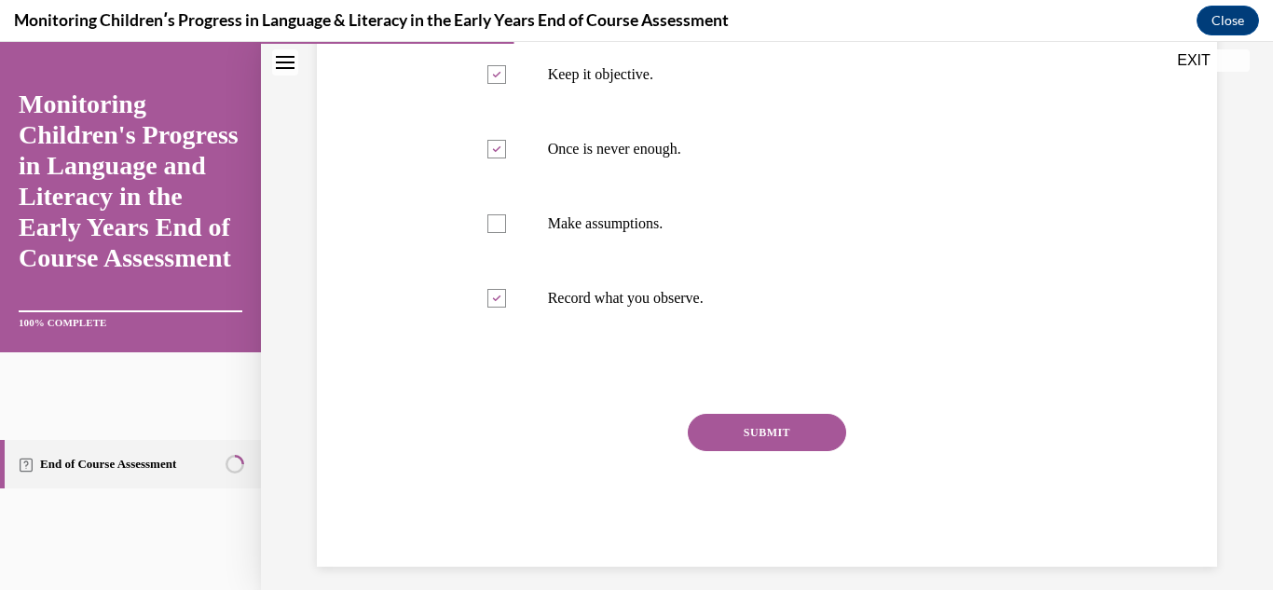
click at [809, 437] on button "SUBMIT" at bounding box center [767, 432] width 158 height 37
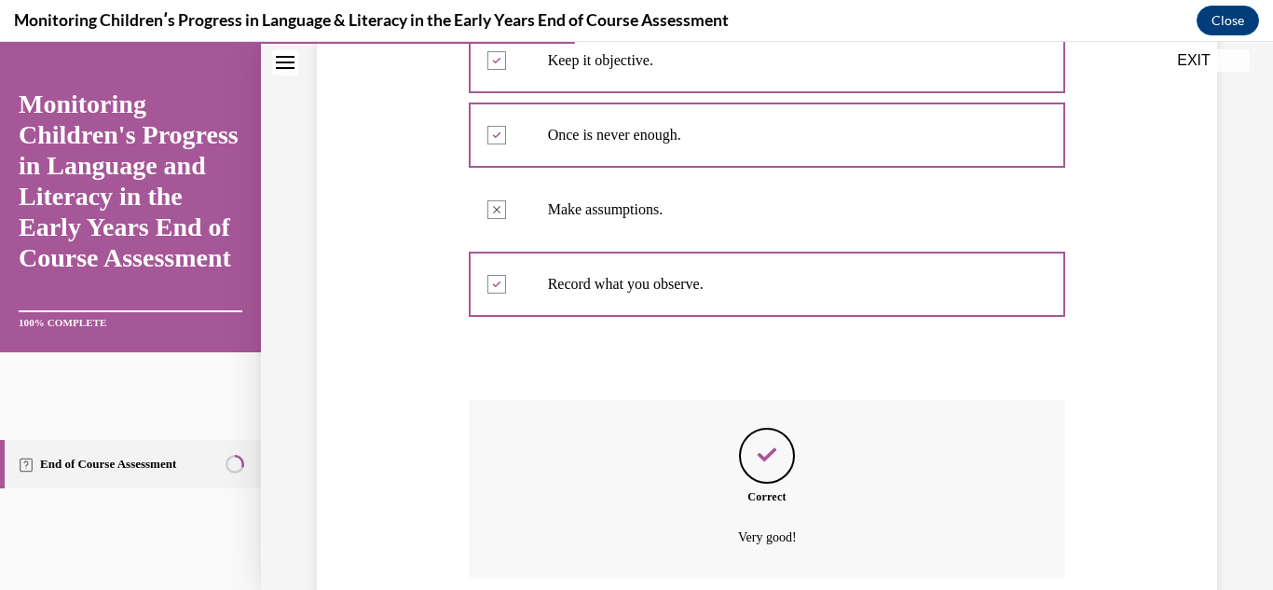
scroll to position [549, 0]
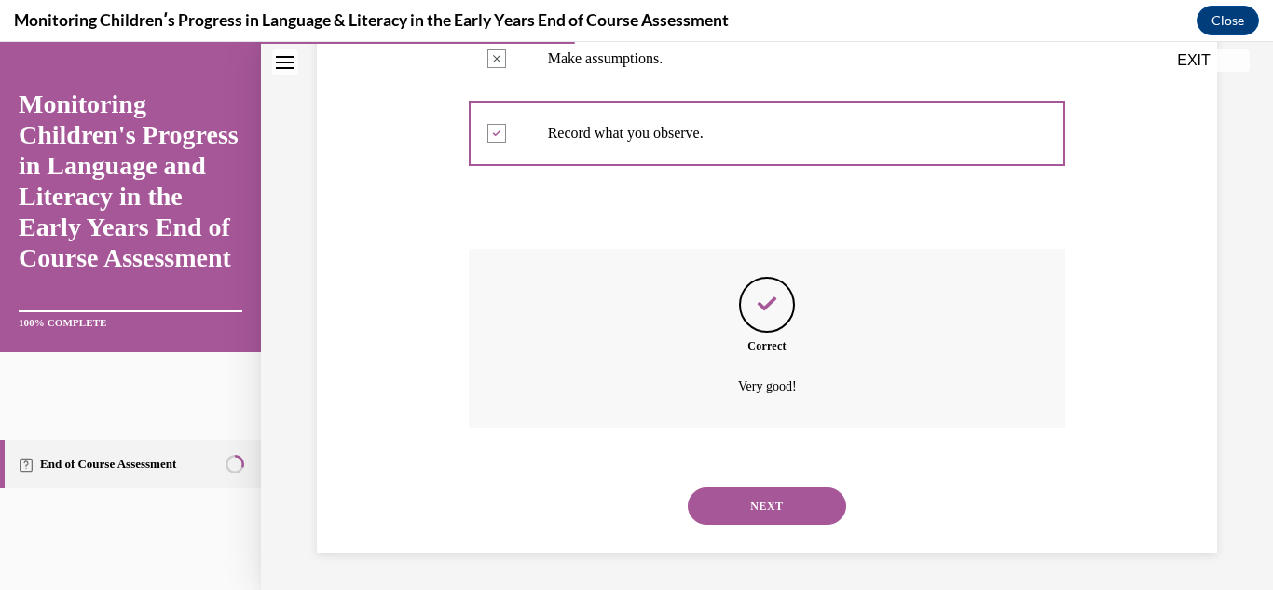
click at [805, 507] on button "NEXT" at bounding box center [767, 505] width 158 height 37
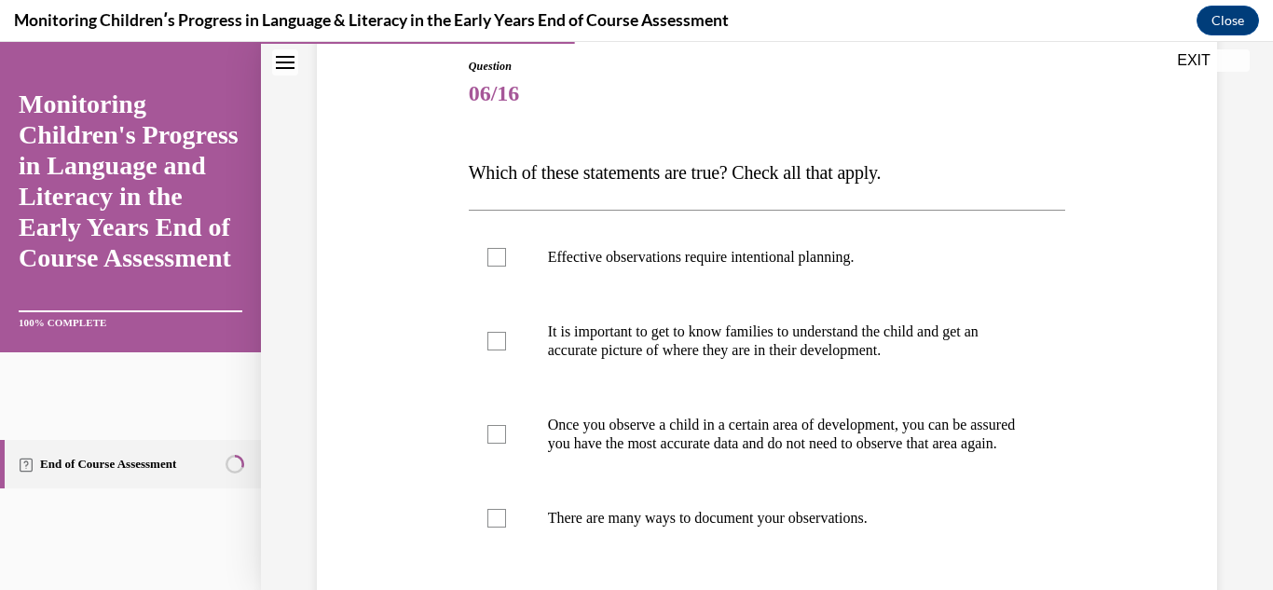
scroll to position [202, 0]
click at [866, 346] on p "It is important to get to know families to understand the child and get an accu…" at bounding box center [784, 339] width 472 height 37
click at [506, 346] on input "It is important to get to know families to understand the child and get an accu…" at bounding box center [496, 340] width 19 height 19
checkbox input "true"
click at [732, 270] on label "Effective observations require intentional planning." at bounding box center [767, 256] width 597 height 75
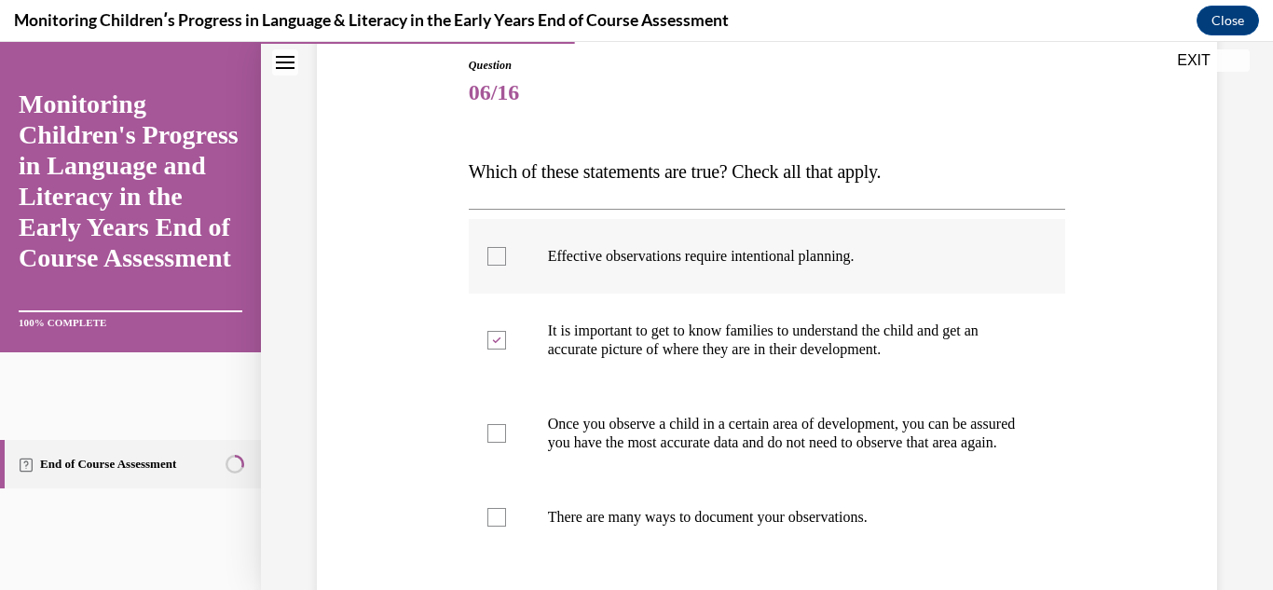
click at [506, 266] on input "Effective observations require intentional planning." at bounding box center [496, 256] width 19 height 19
checkbox input "true"
click at [654, 514] on label "There are many ways to document your observations." at bounding box center [767, 517] width 597 height 75
click at [506, 514] on input "There are many ways to document your observations." at bounding box center [496, 517] width 19 height 19
checkbox input "true"
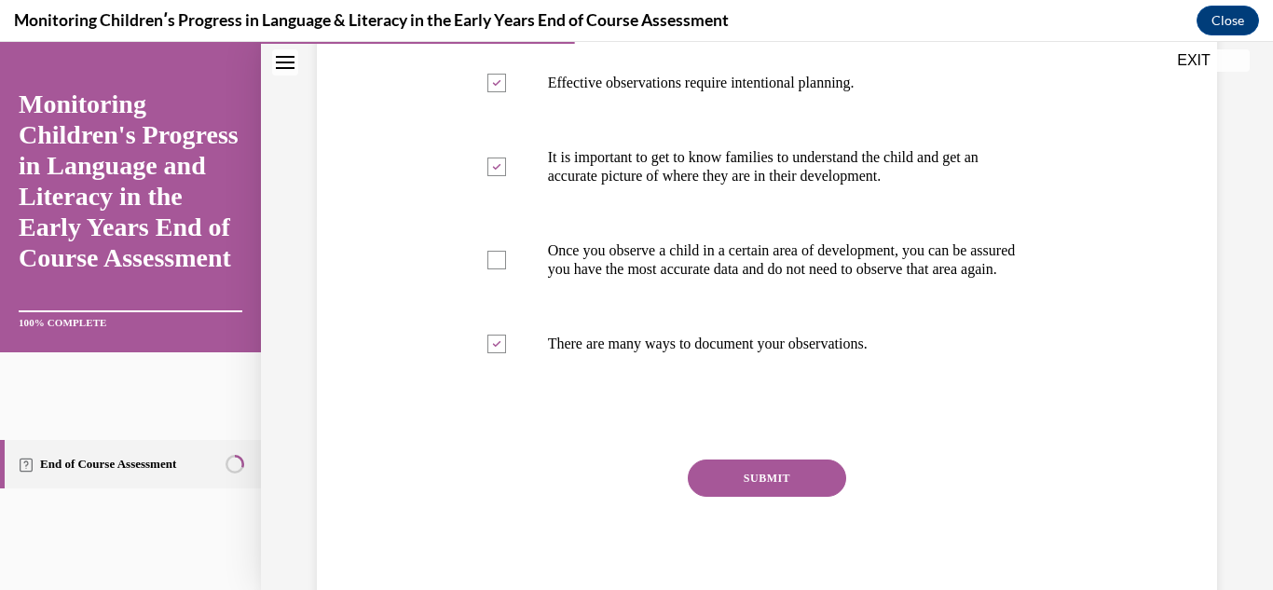
click at [785, 495] on button "SUBMIT" at bounding box center [767, 477] width 158 height 37
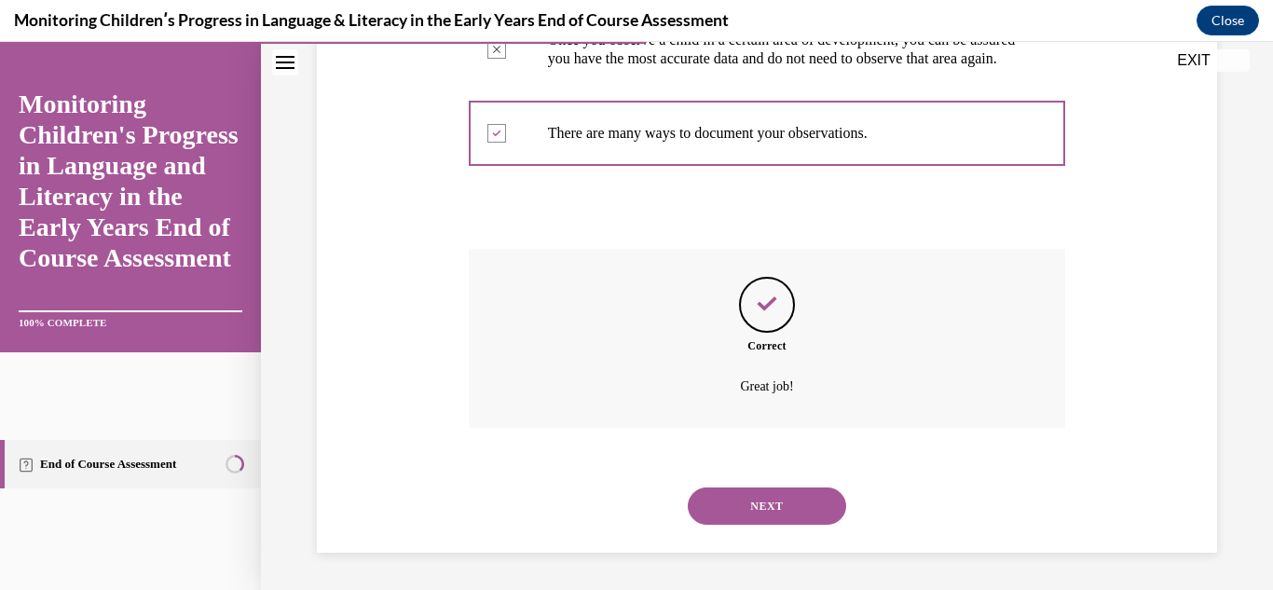
scroll to position [581, 0]
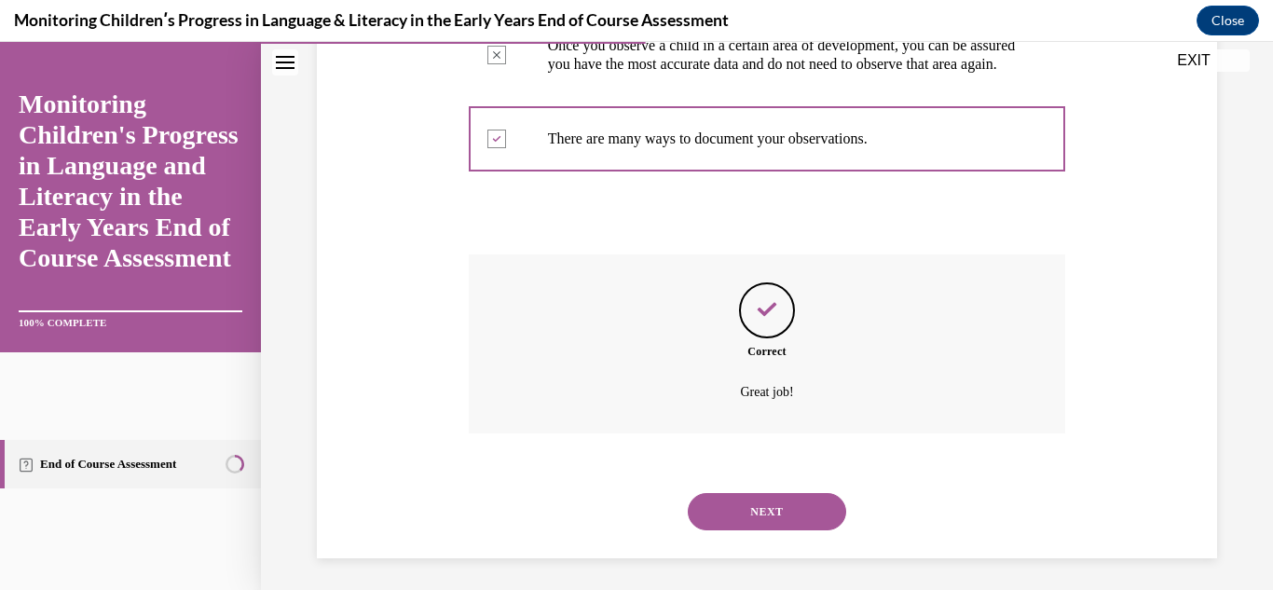
click at [805, 527] on button "NEXT" at bounding box center [767, 511] width 158 height 37
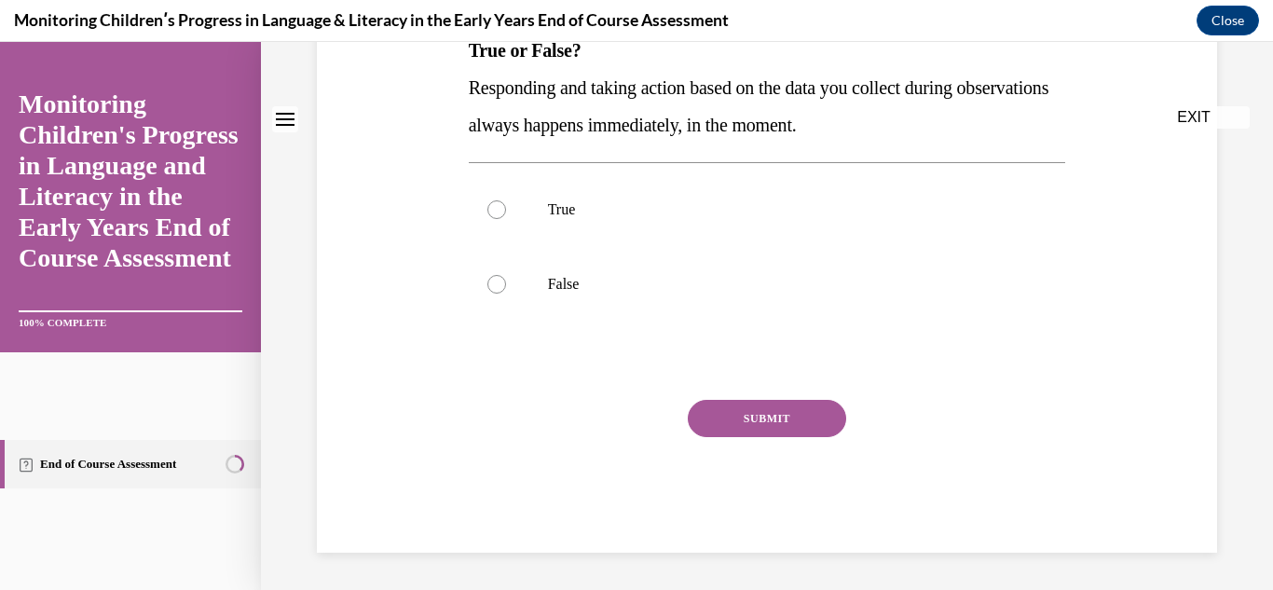
scroll to position [0, 0]
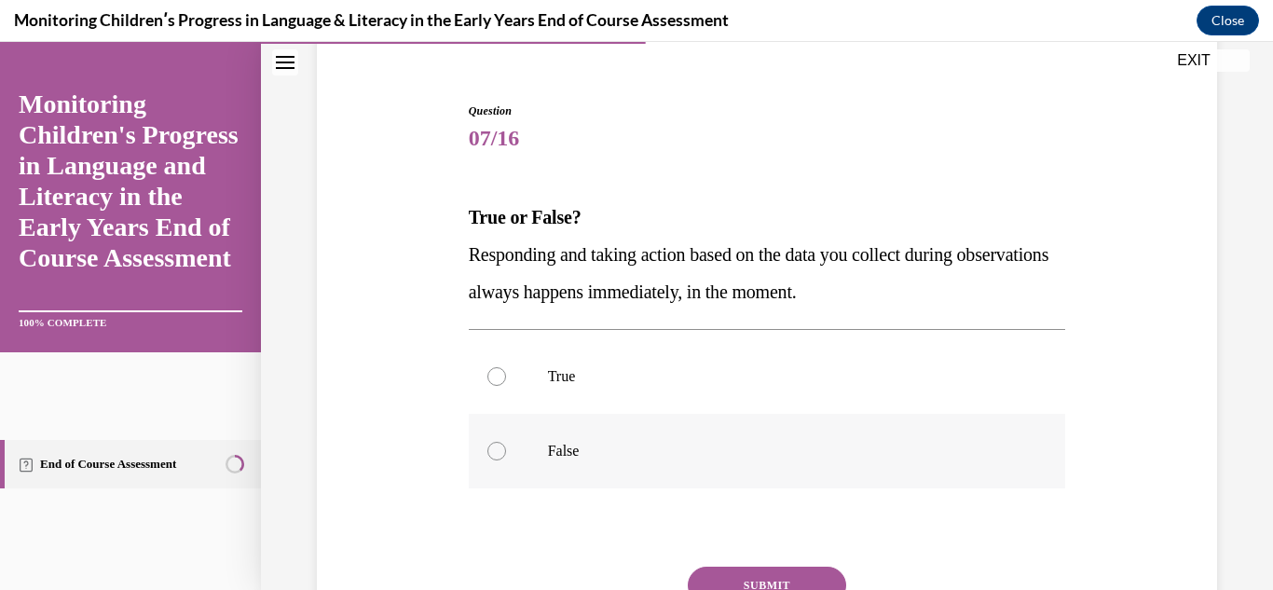
click at [592, 459] on p "False" at bounding box center [784, 451] width 472 height 19
click at [506, 459] on input "False" at bounding box center [496, 451] width 19 height 19
radio input "true"
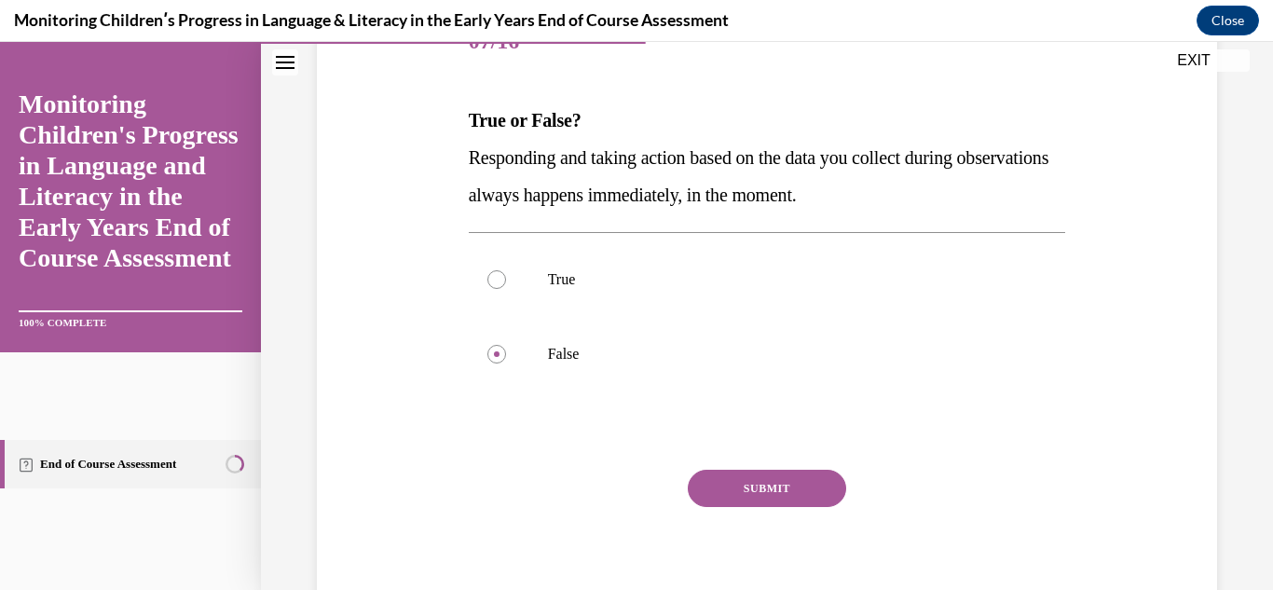
click at [803, 485] on button "SUBMIT" at bounding box center [767, 488] width 158 height 37
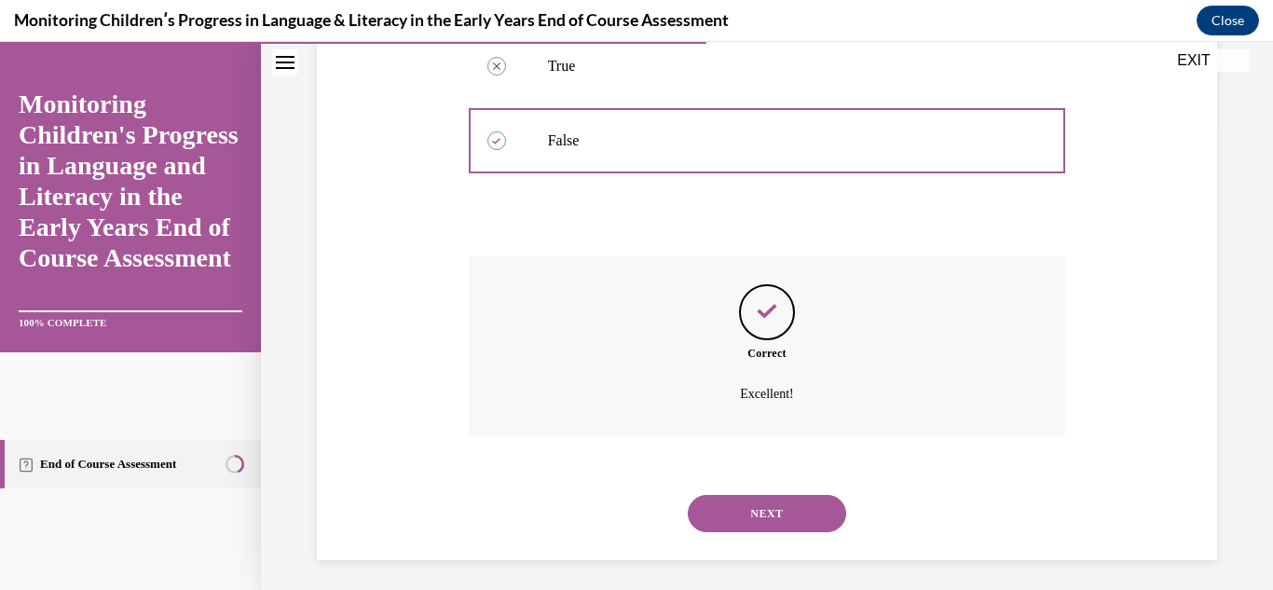
scroll to position [474, 0]
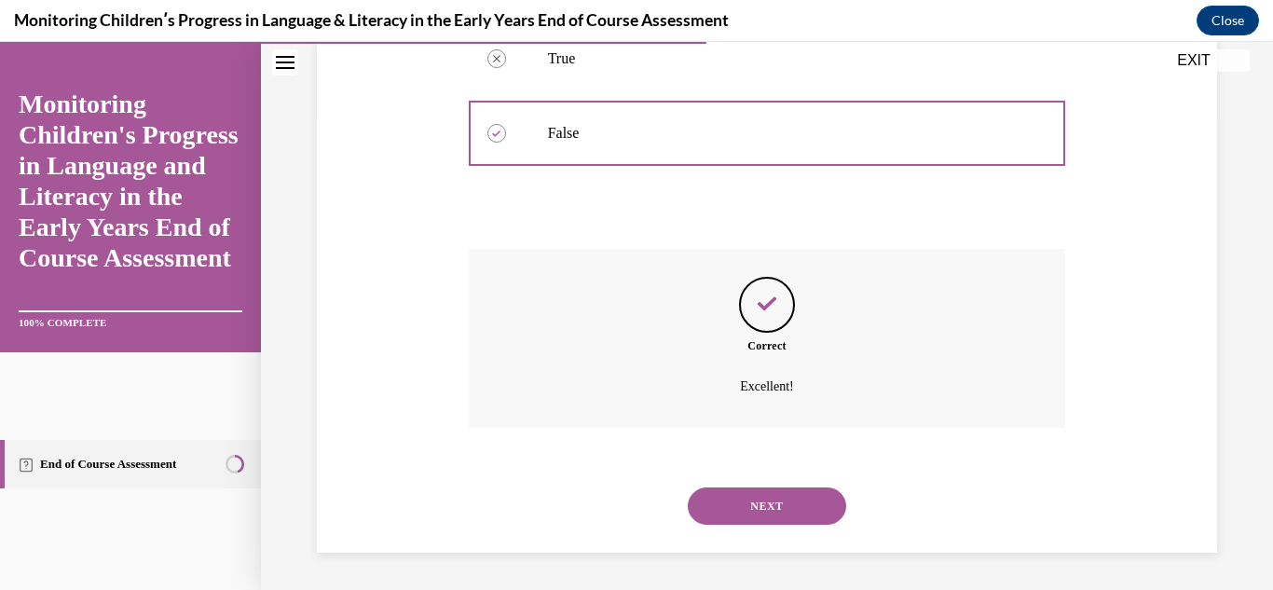
click at [782, 518] on button "NEXT" at bounding box center [767, 505] width 158 height 37
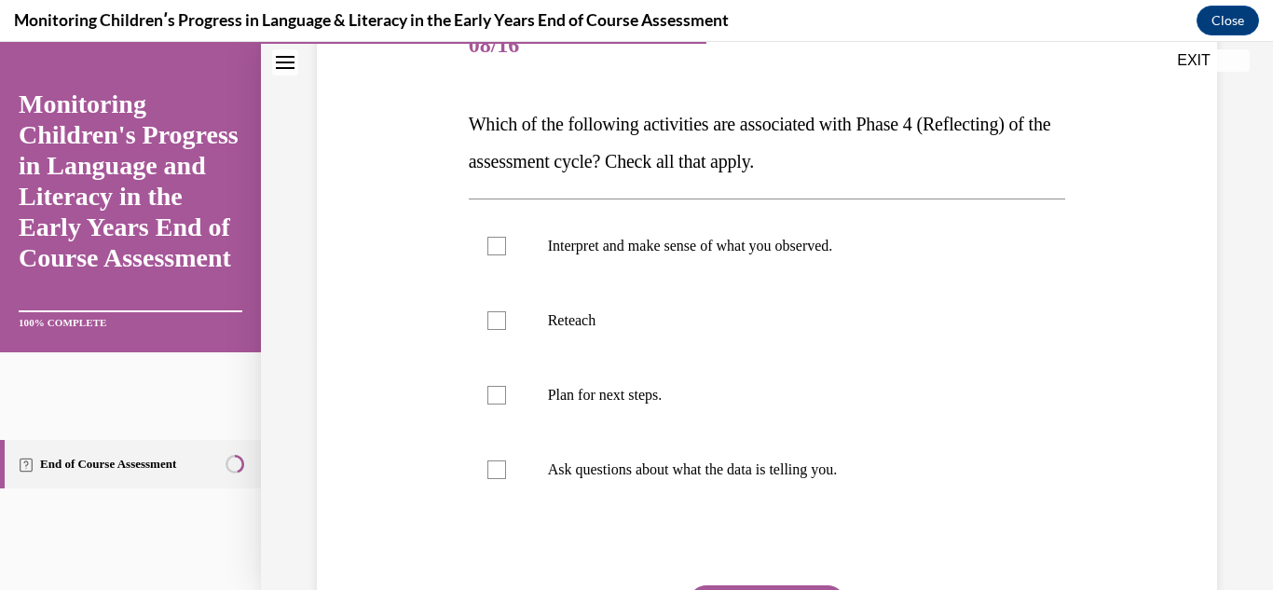
scroll to position [256, 0]
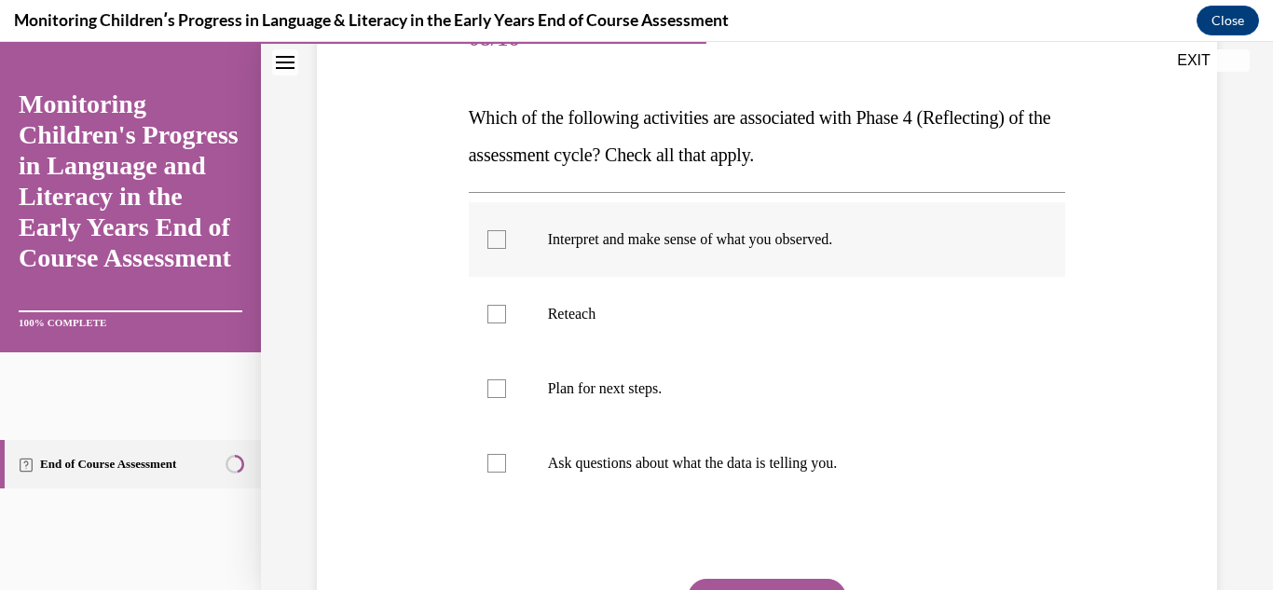
click at [752, 256] on label "Interpret and make sense of what you observed." at bounding box center [767, 239] width 597 height 75
click at [506, 249] on input "Interpret and make sense of what you observed." at bounding box center [496, 239] width 19 height 19
checkbox input "true"
click at [732, 460] on p "Ask questions about what the data is telling you." at bounding box center [784, 463] width 472 height 19
click at [506, 460] on input "Ask questions about what the data is telling you." at bounding box center [496, 463] width 19 height 19
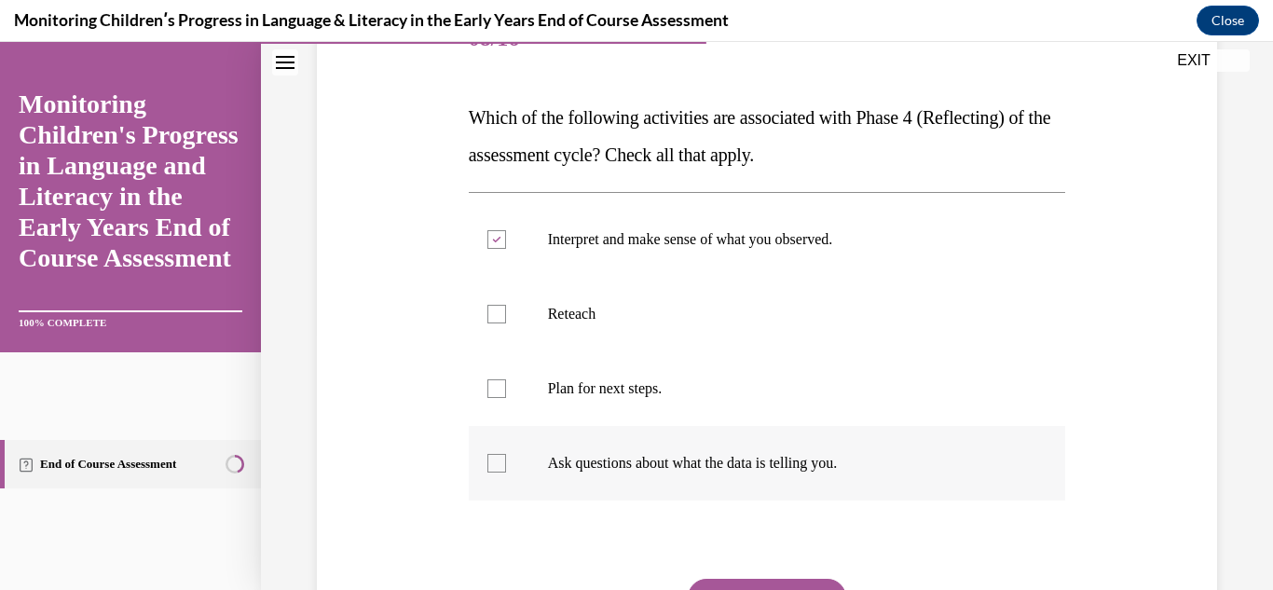
checkbox input "true"
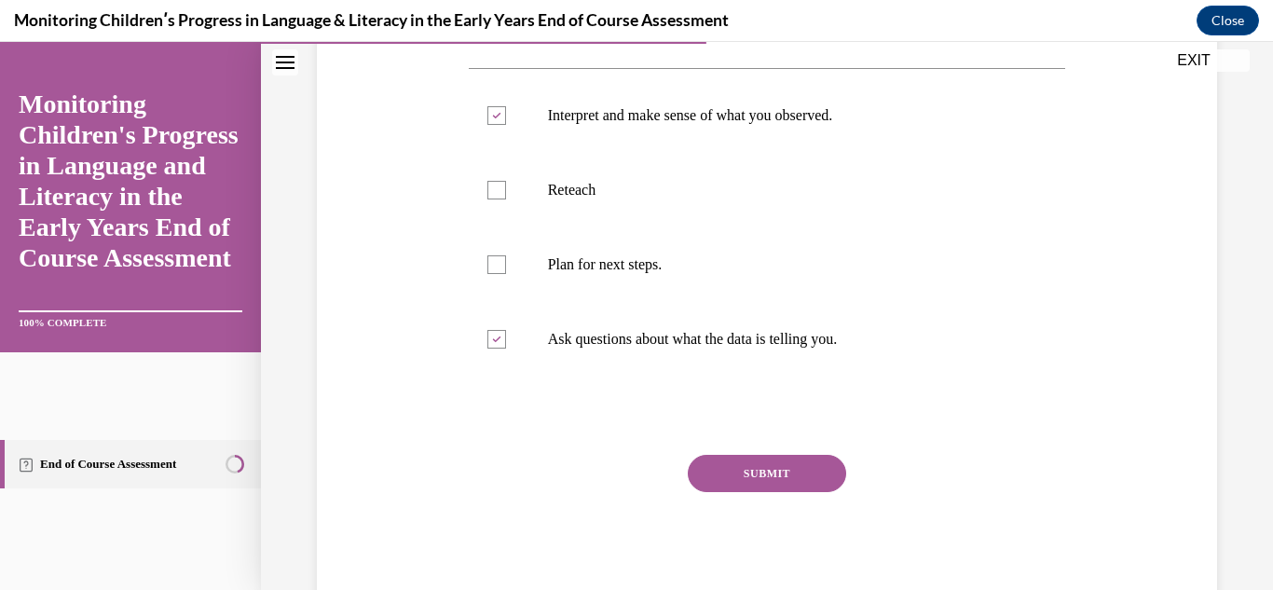
click at [812, 471] on button "SUBMIT" at bounding box center [767, 473] width 158 height 37
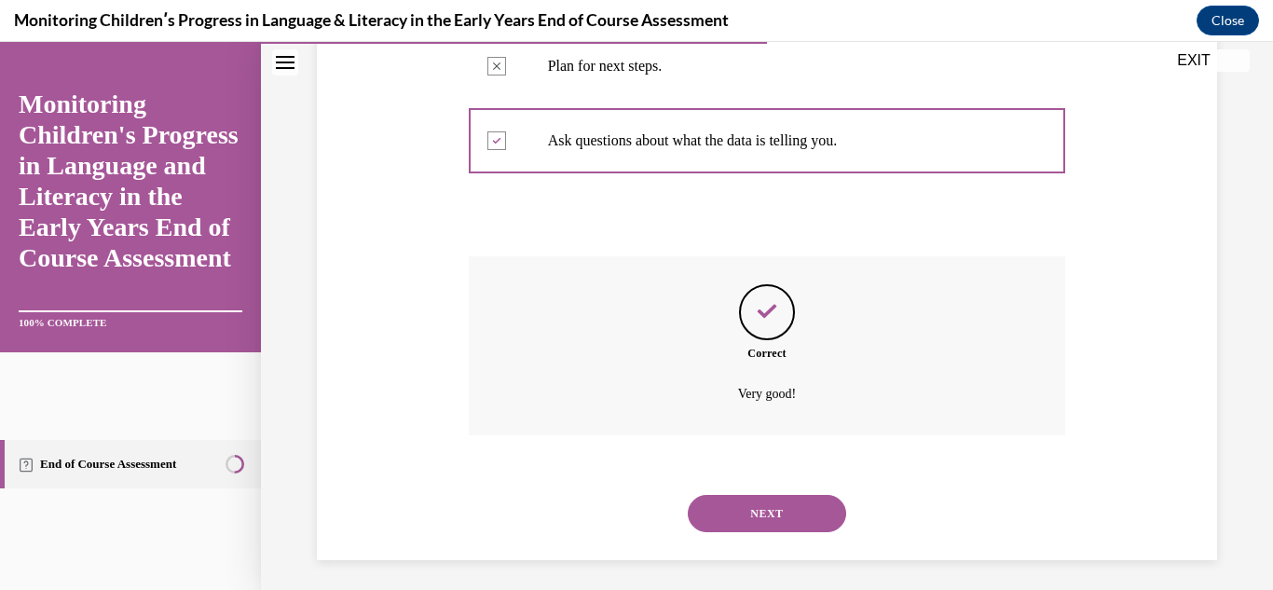
scroll to position [586, 0]
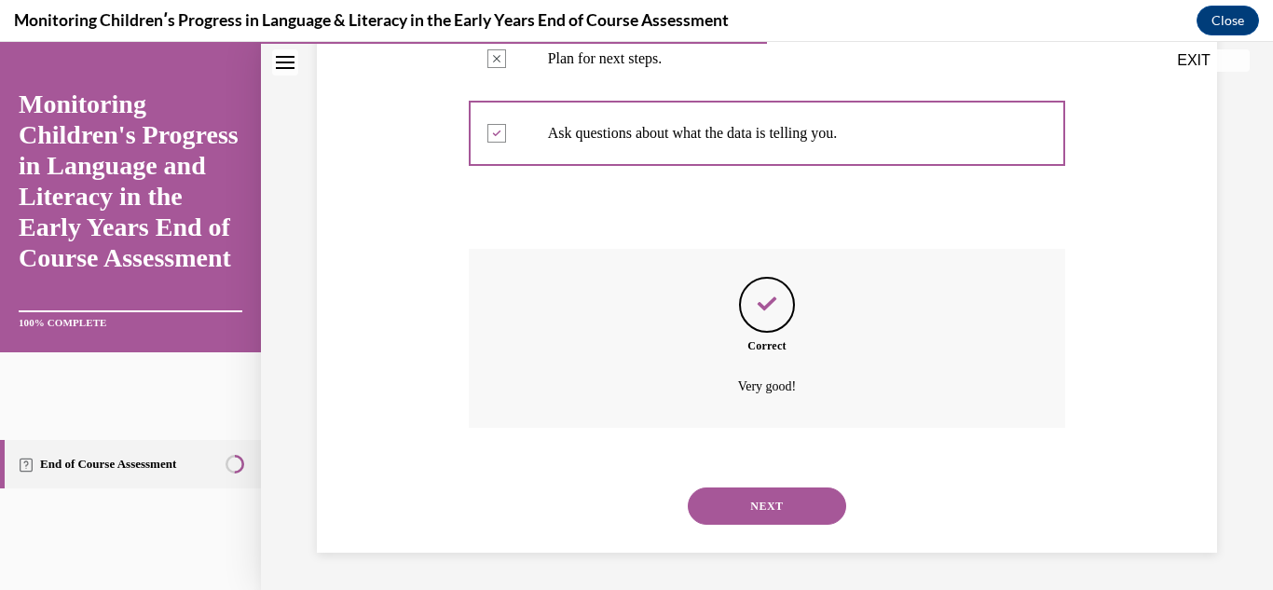
click at [812, 500] on button "NEXT" at bounding box center [767, 505] width 158 height 37
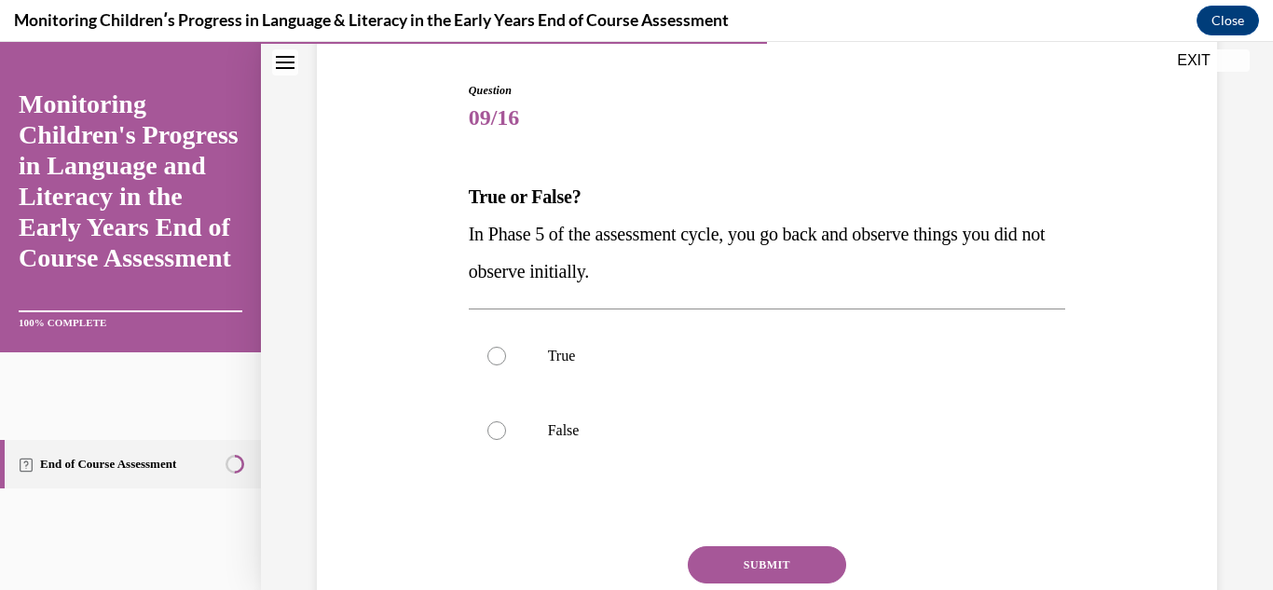
scroll to position [181, 0]
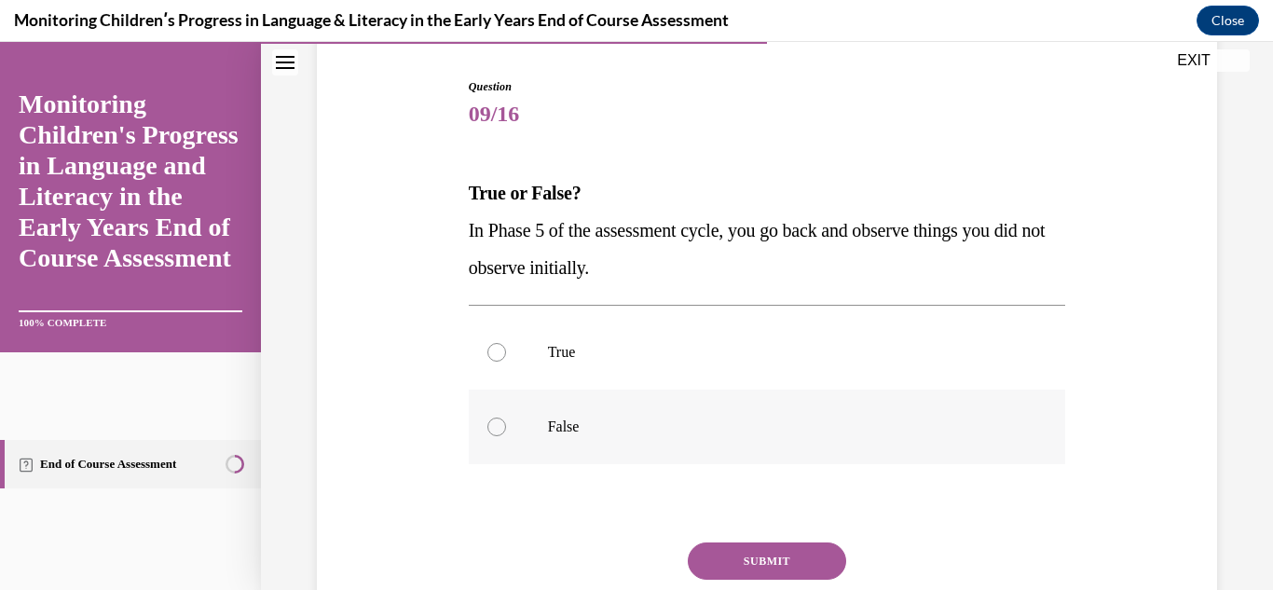
click at [647, 428] on p "False" at bounding box center [784, 426] width 472 height 19
click at [506, 428] on input "False" at bounding box center [496, 426] width 19 height 19
radio input "true"
click at [705, 551] on button "SUBMIT" at bounding box center [767, 560] width 158 height 37
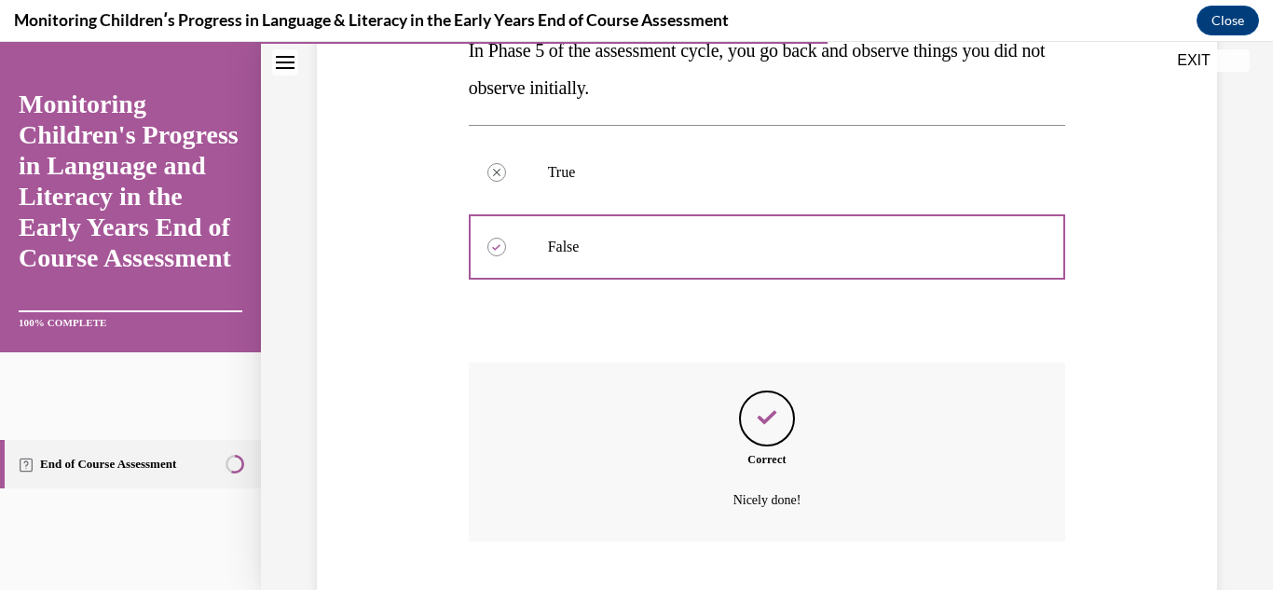
scroll to position [474, 0]
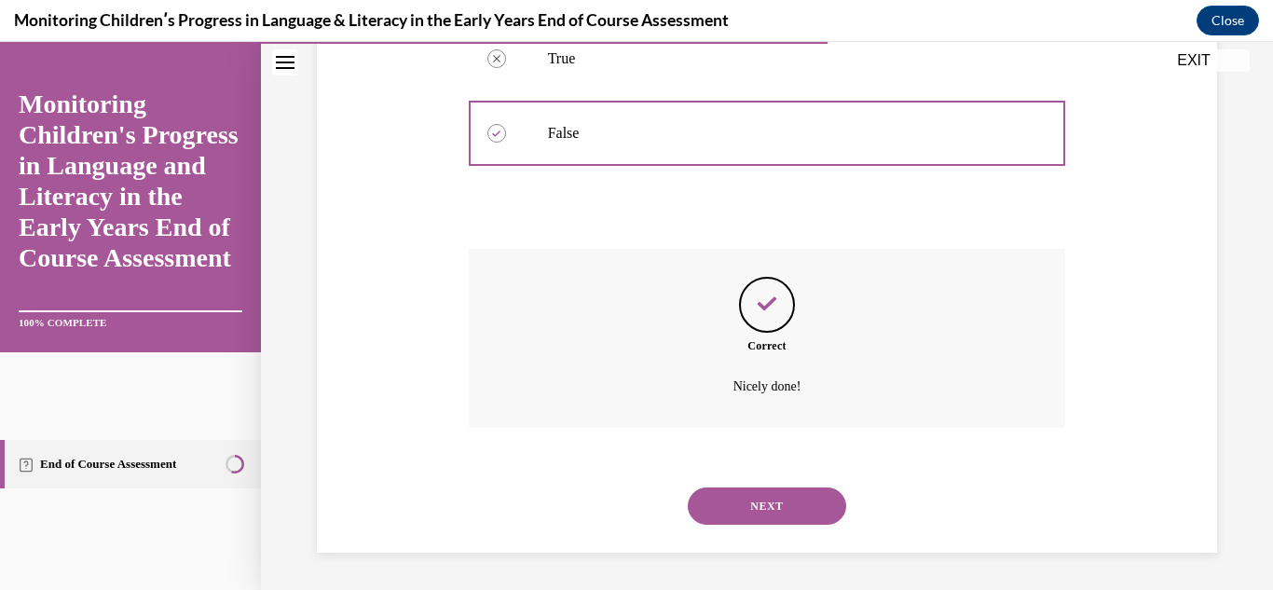
click at [729, 513] on button "NEXT" at bounding box center [767, 505] width 158 height 37
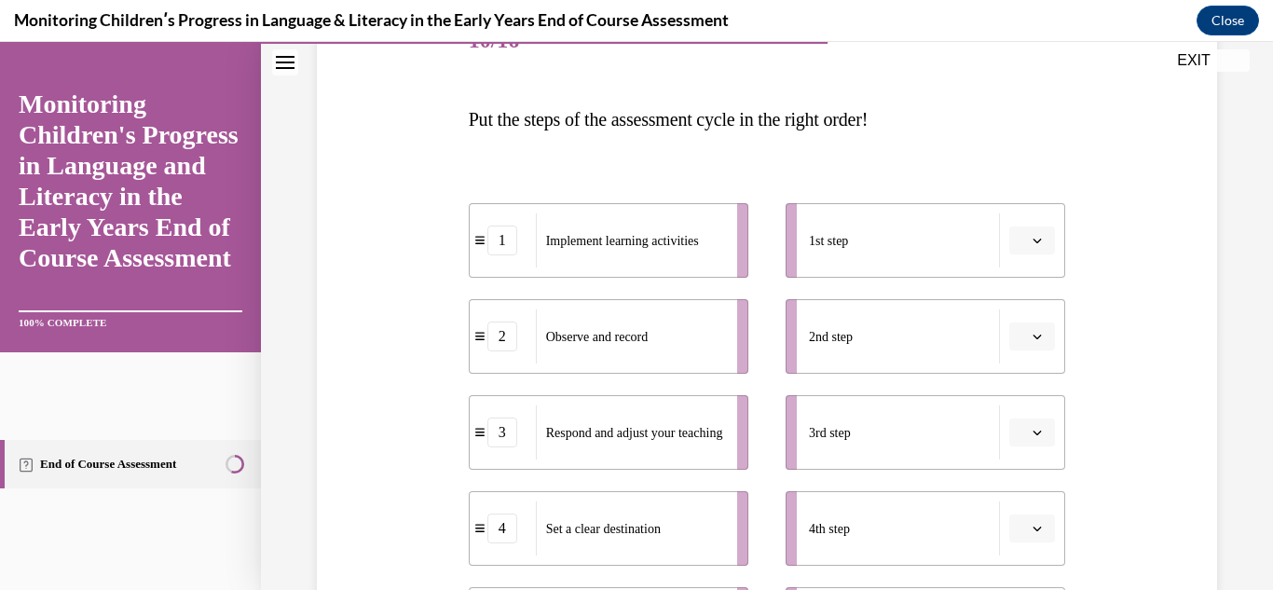
scroll to position [255, 0]
click at [1034, 236] on icon "button" at bounding box center [1036, 239] width 9 height 9
click at [1041, 467] on div "5" at bounding box center [1029, 467] width 47 height 37
click at [1044, 340] on span "button" at bounding box center [1037, 335] width 13 height 13
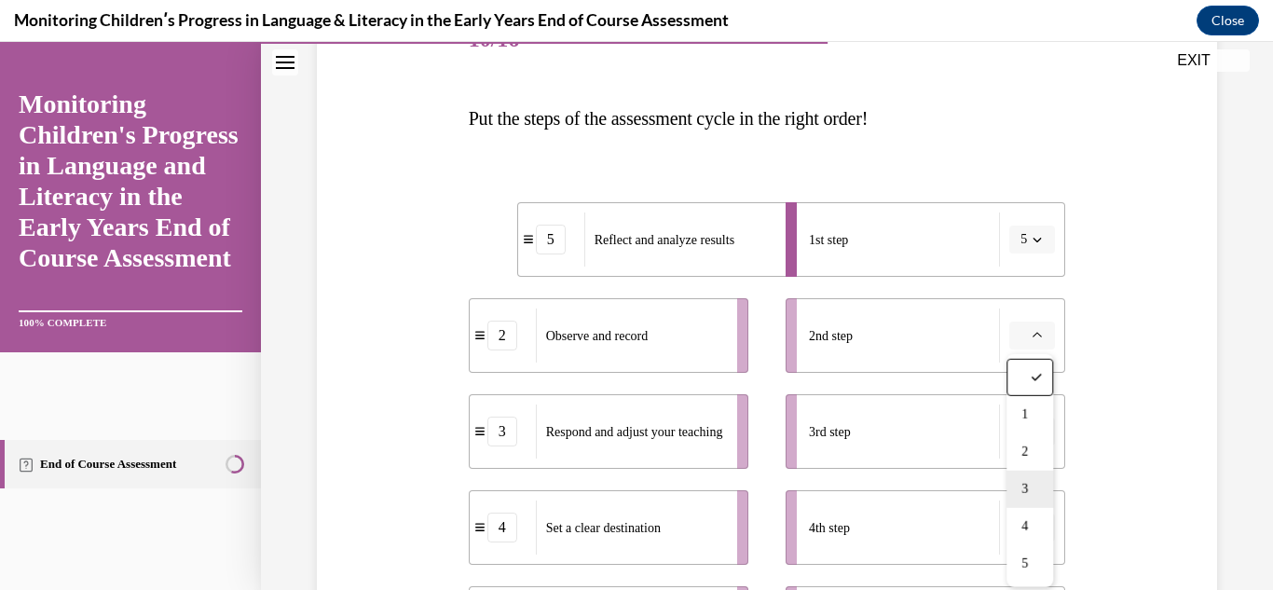
click at [1042, 488] on div "3" at bounding box center [1029, 489] width 47 height 37
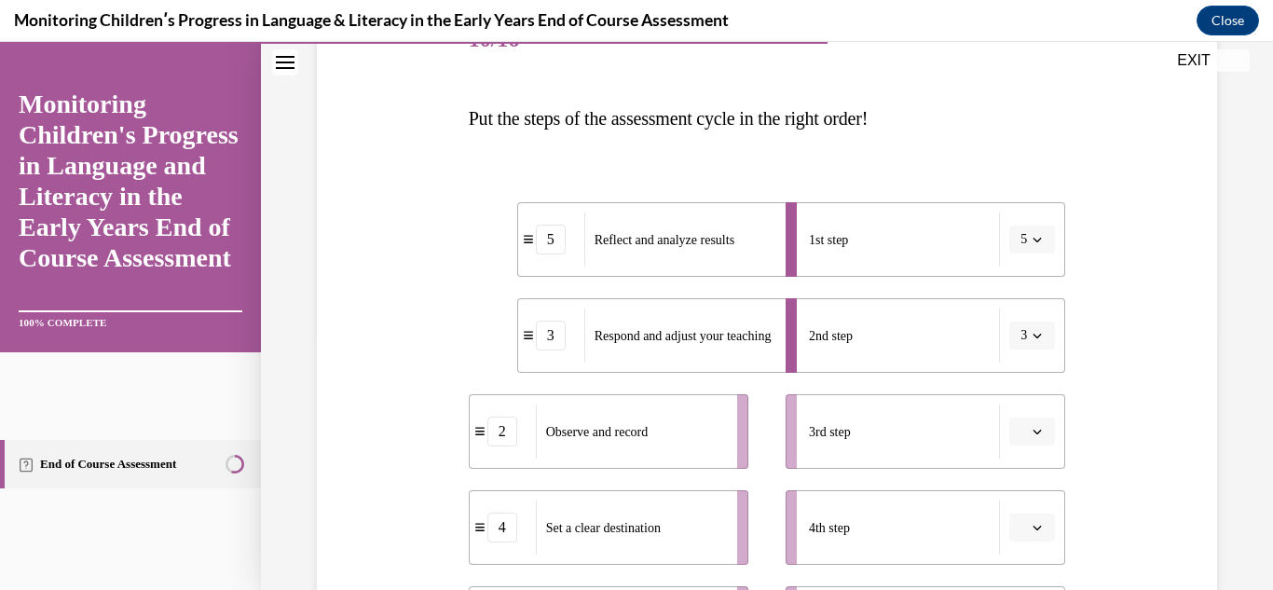
click at [1041, 440] on button "button" at bounding box center [1032, 431] width 46 height 28
click at [1032, 354] on div "4" at bounding box center [1029, 352] width 47 height 37
click at [1037, 526] on icon "button" at bounding box center [1036, 527] width 9 height 9
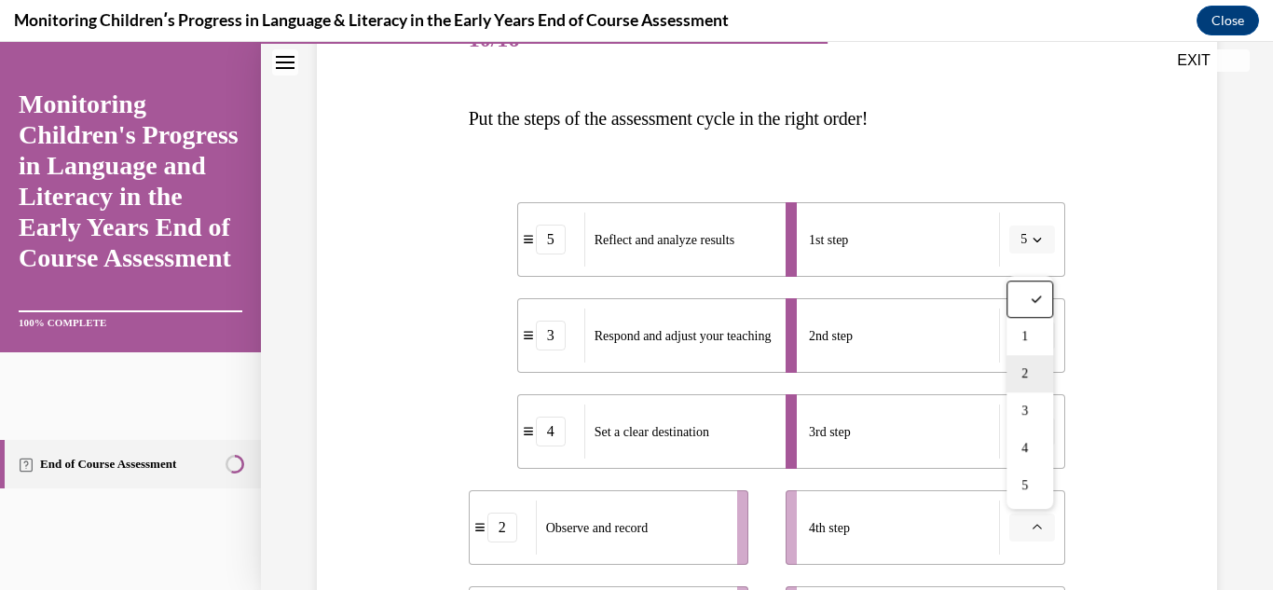
click at [1032, 374] on div "2" at bounding box center [1029, 373] width 47 height 37
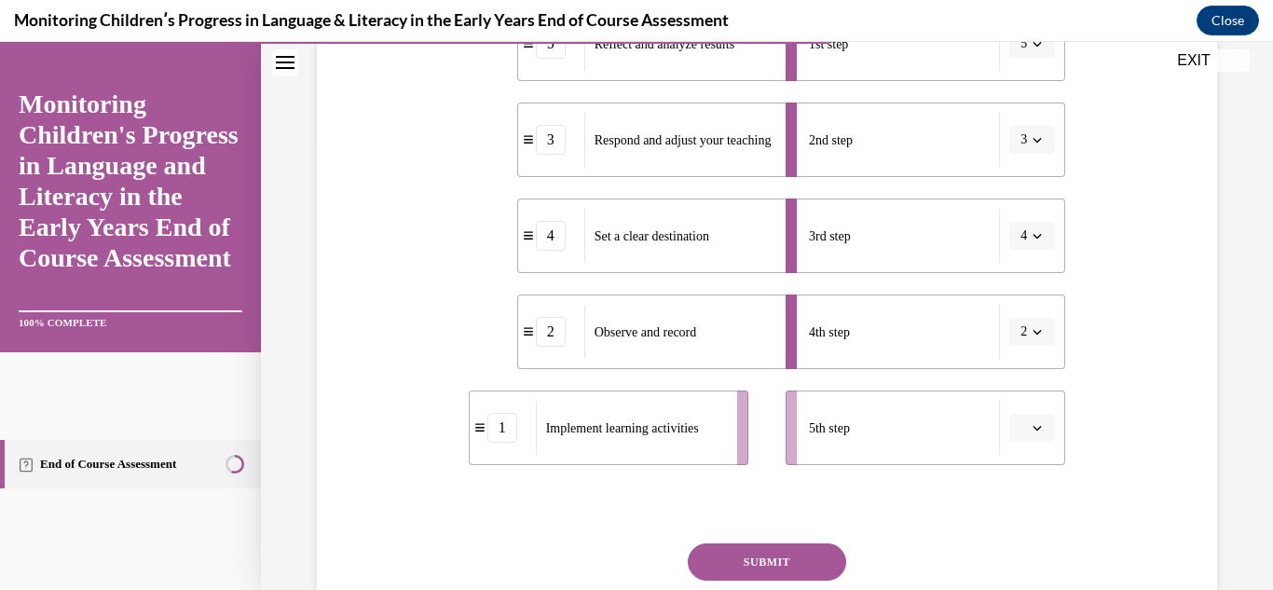
scroll to position [458, 0]
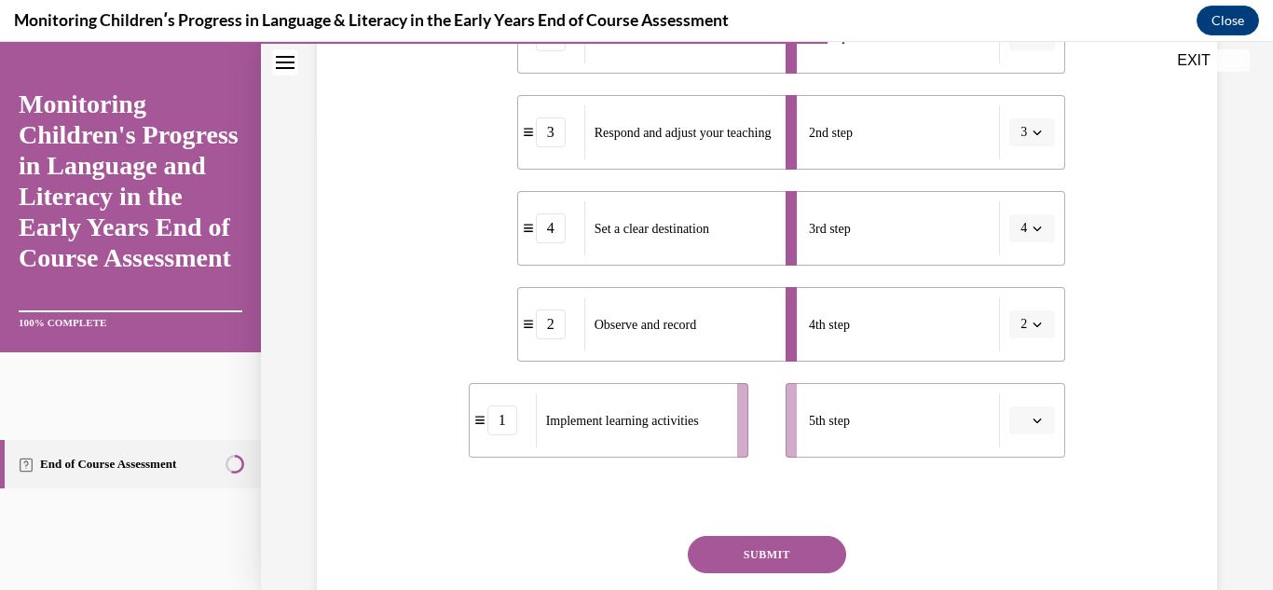
click at [1036, 431] on button "button" at bounding box center [1032, 420] width 46 height 28
click at [1034, 314] on div "3" at bounding box center [1029, 303] width 47 height 37
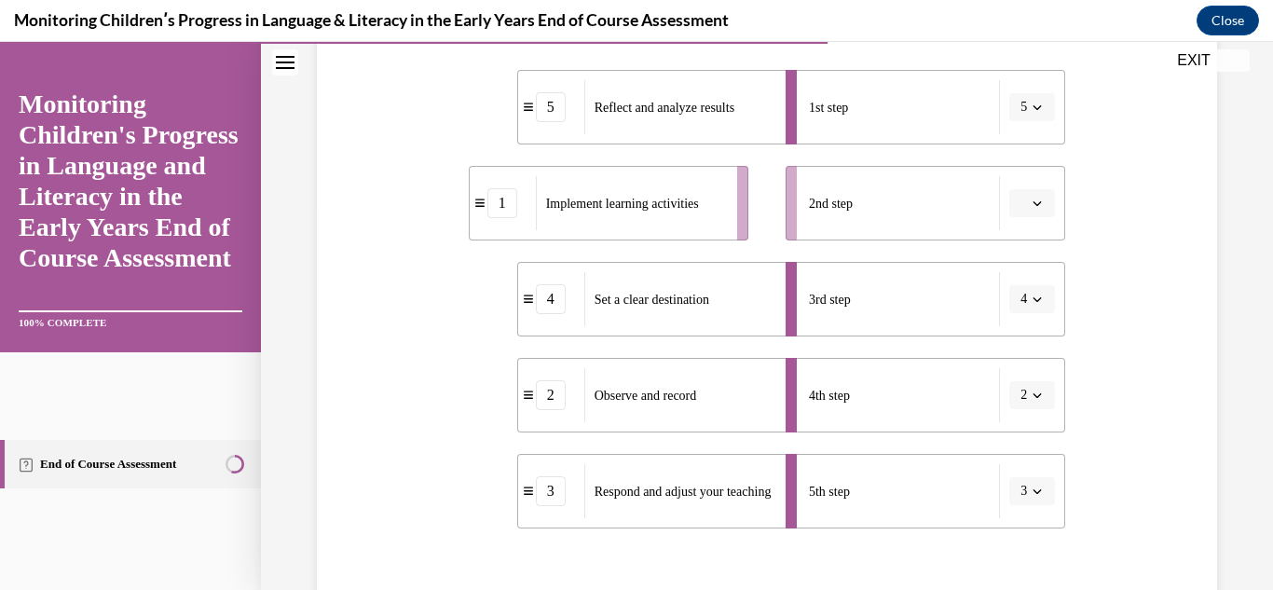
scroll to position [387, 0]
click at [1034, 488] on icon "button" at bounding box center [1036, 491] width 9 height 9
click at [1172, 495] on div "Question 10/16 Put the steps of the assessment cycle in the right order! 5 Refl…" at bounding box center [766, 288] width 909 height 944
click at [1037, 397] on icon "button" at bounding box center [1036, 395] width 9 height 9
click at [1176, 391] on div "Question 10/16 Put the steps of the assessment cycle in the right order! 5 Refl…" at bounding box center [766, 288] width 909 height 944
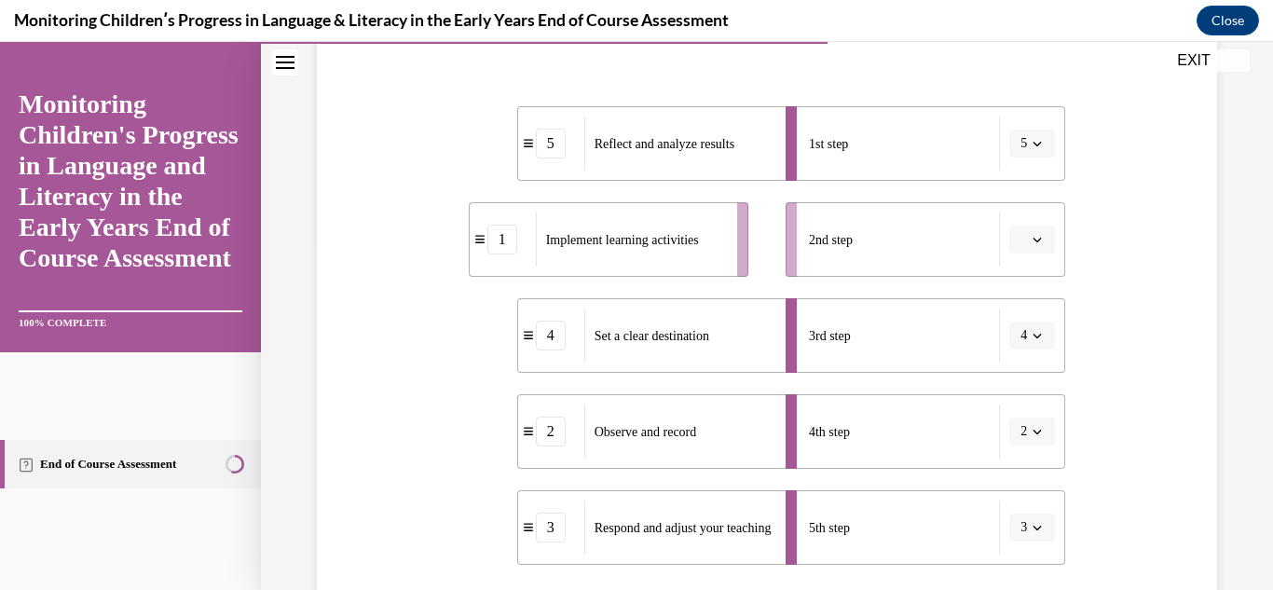
scroll to position [354, 0]
click at [1046, 334] on button "4" at bounding box center [1032, 333] width 46 height 28
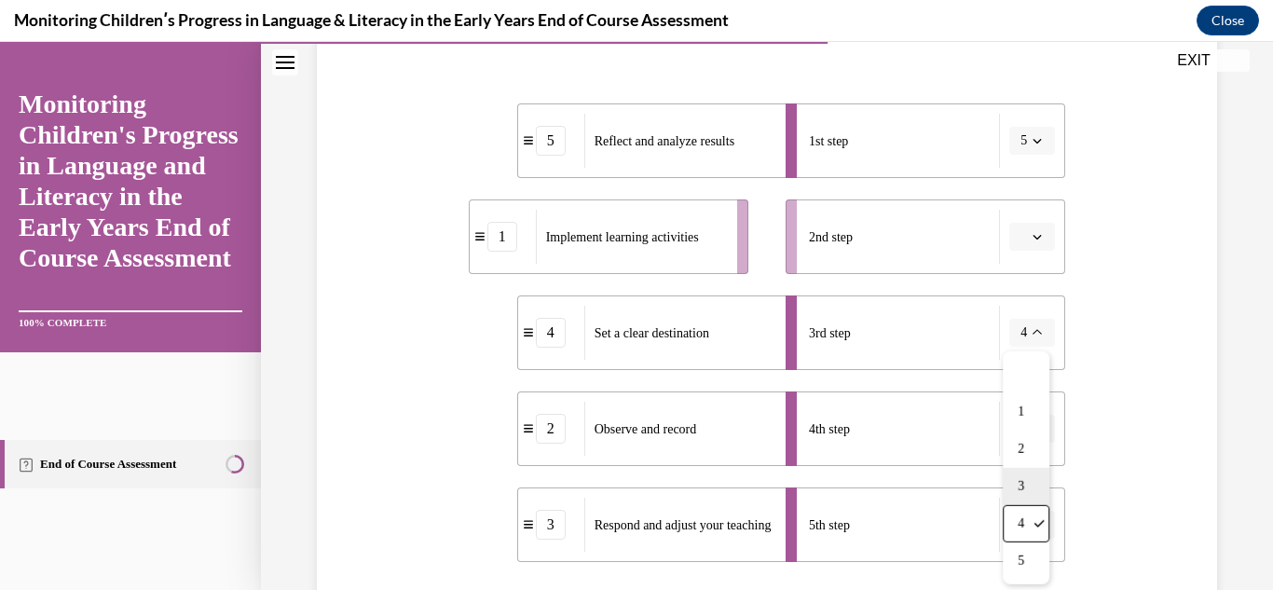
click at [1034, 484] on div "3" at bounding box center [1026, 486] width 47 height 37
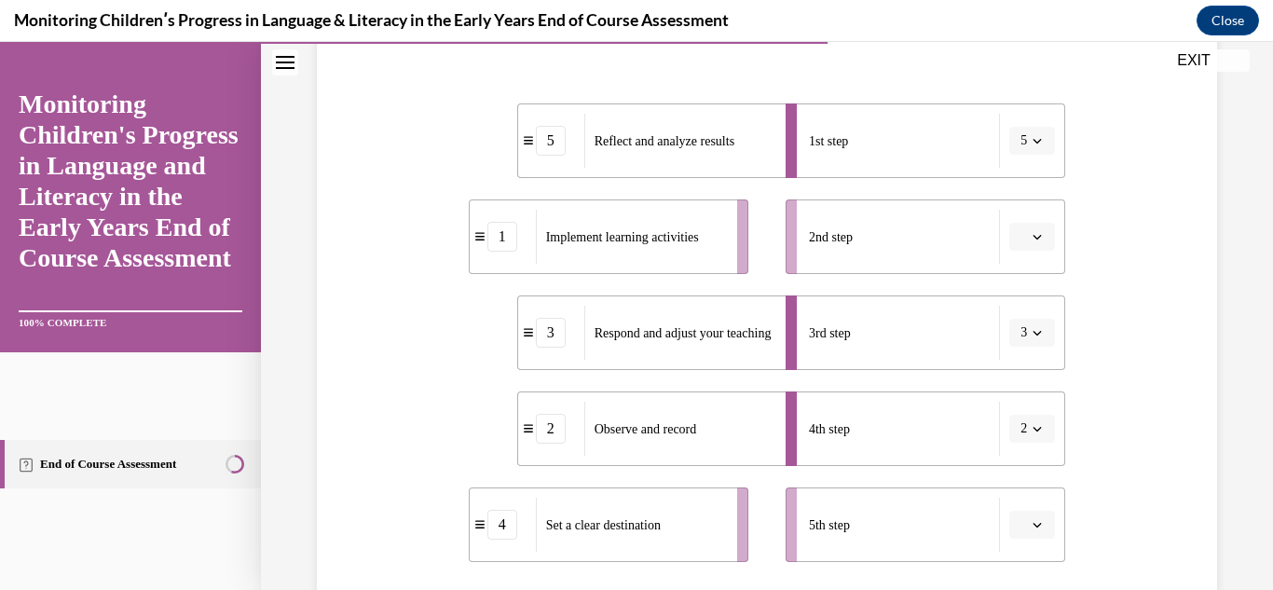
click at [1034, 334] on icon "button" at bounding box center [1036, 332] width 9 height 9
click at [1033, 447] on div "2" at bounding box center [1026, 449] width 47 height 37
click at [1048, 149] on button "5" at bounding box center [1032, 141] width 46 height 28
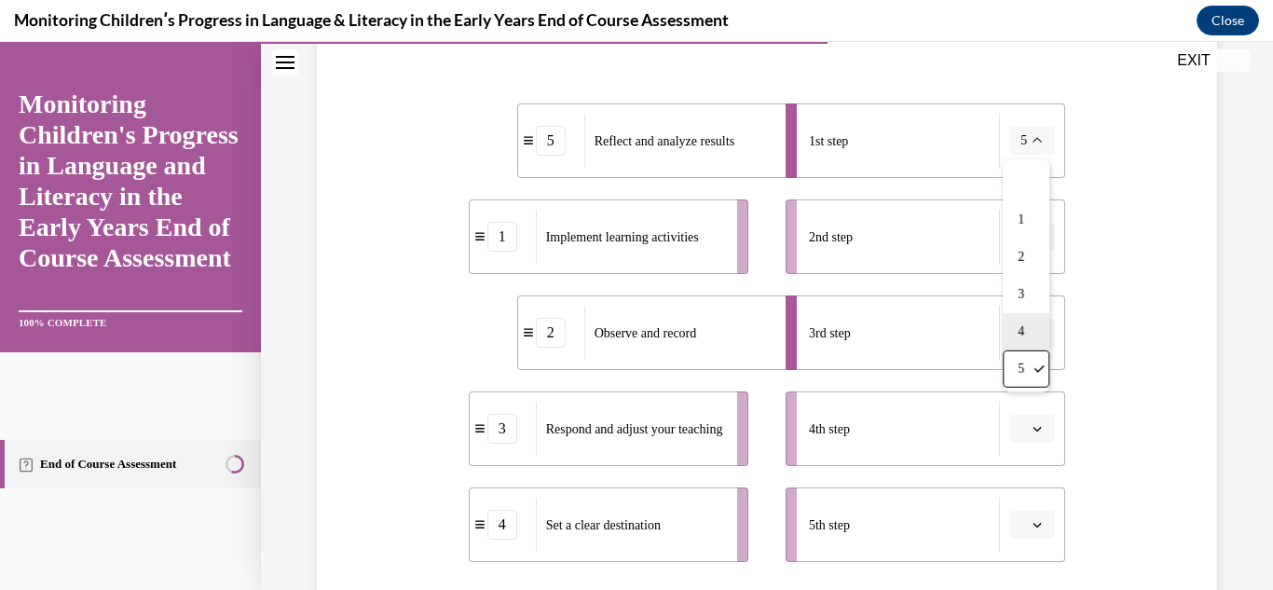
click at [1028, 331] on div "4" at bounding box center [1026, 331] width 47 height 37
click at [1036, 534] on button "button" at bounding box center [1032, 525] width 46 height 28
click at [1036, 415] on div "3" at bounding box center [1029, 408] width 47 height 37
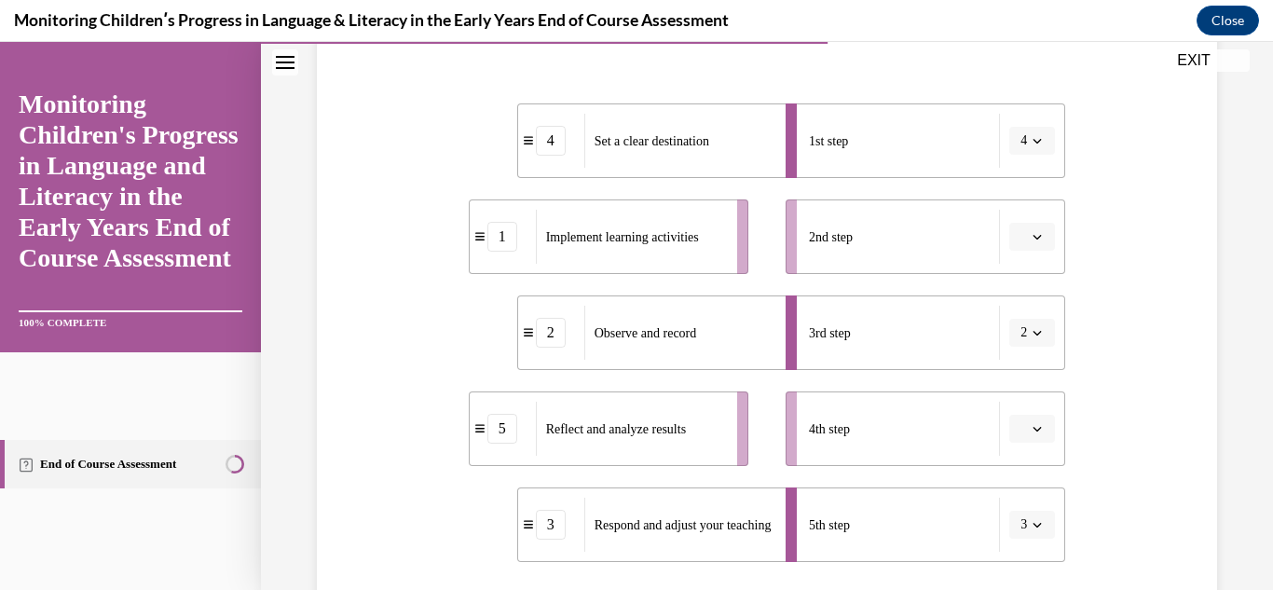
click at [1038, 442] on button "button" at bounding box center [1032, 429] width 46 height 28
click at [1041, 387] on div "5" at bounding box center [1029, 386] width 47 height 37
click at [1032, 239] on span "button" at bounding box center [1037, 236] width 13 height 13
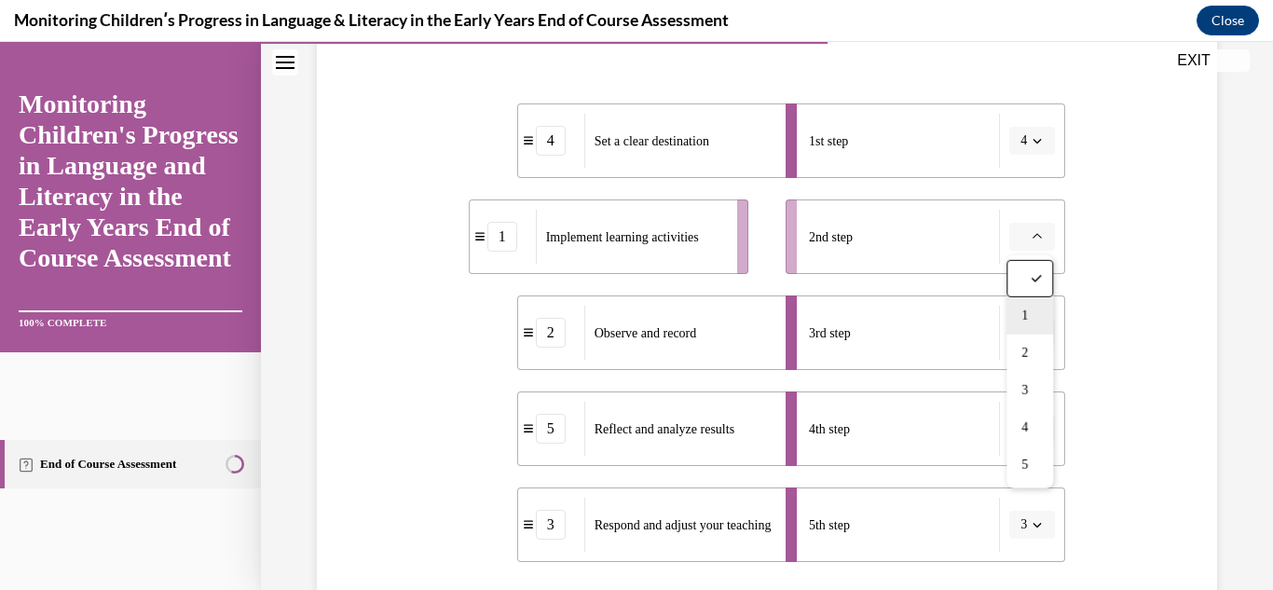
click at [1039, 319] on div "1" at bounding box center [1029, 315] width 47 height 37
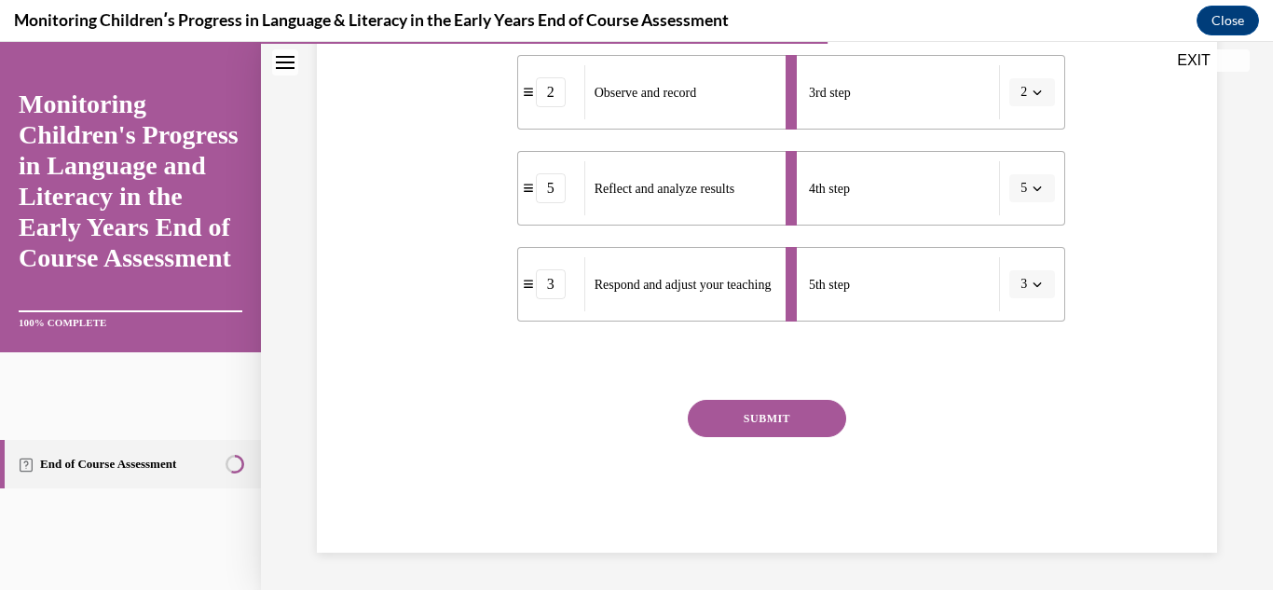
click at [817, 424] on button "SUBMIT" at bounding box center [767, 418] width 158 height 37
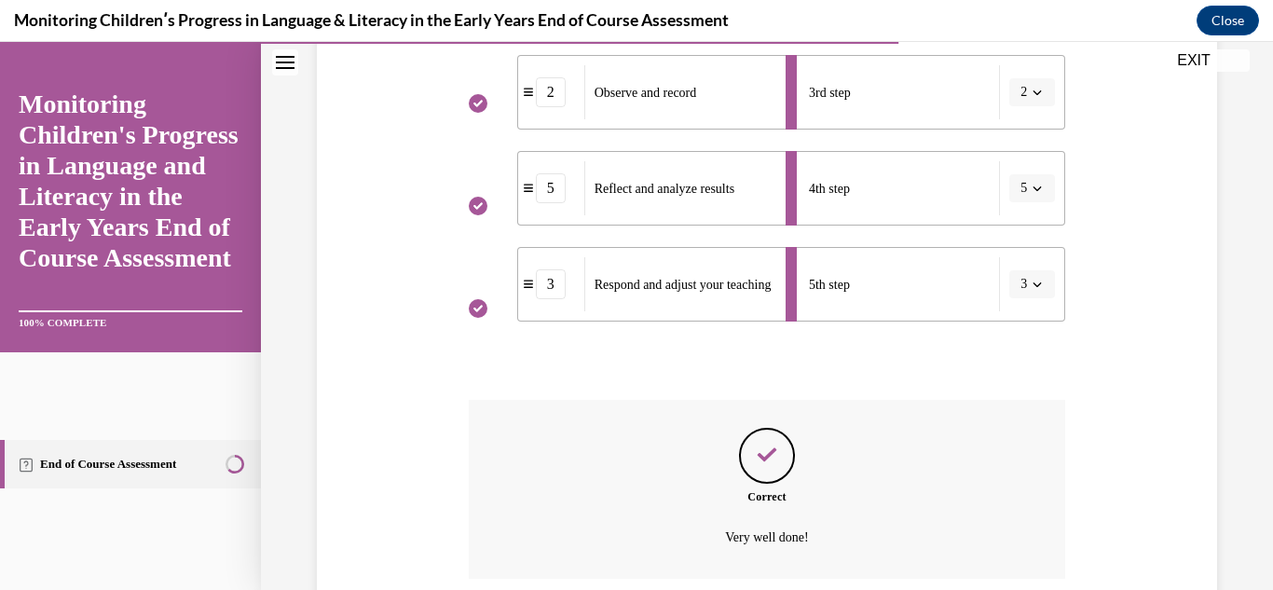
scroll to position [745, 0]
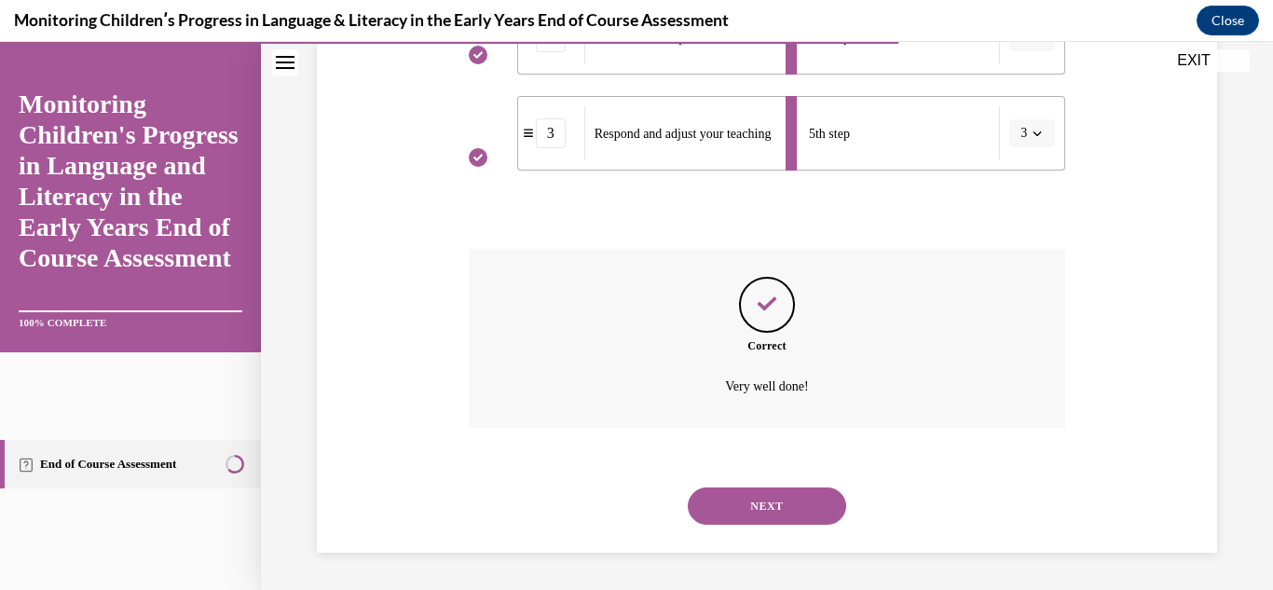
click at [812, 513] on button "NEXT" at bounding box center [767, 505] width 158 height 37
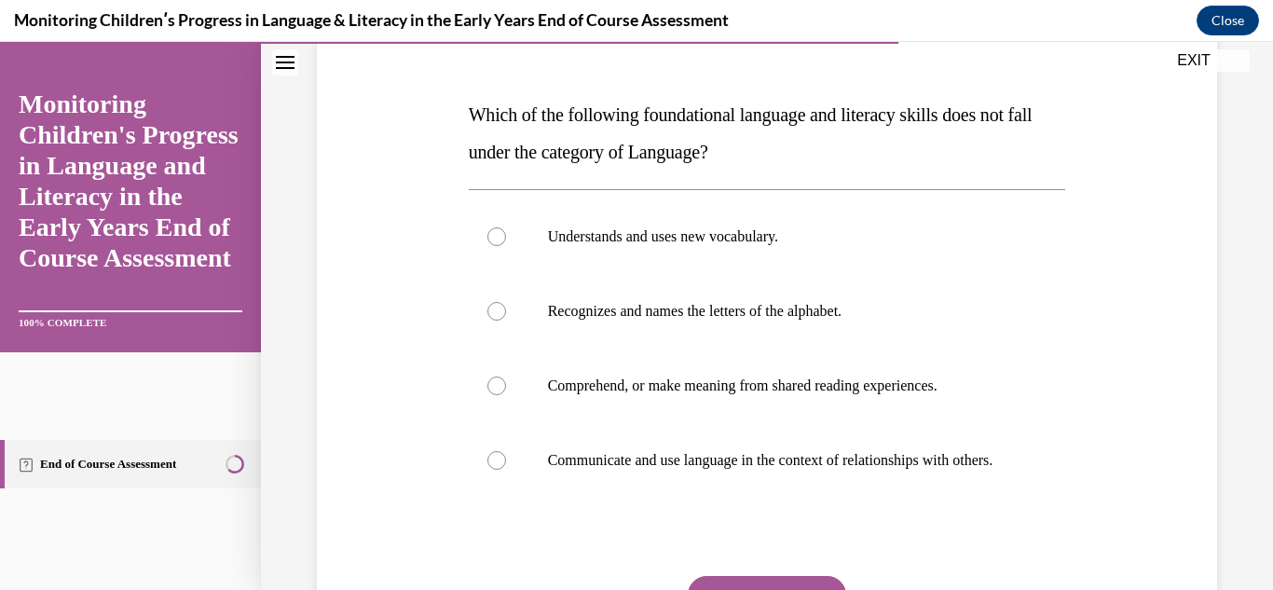
scroll to position [260, 0]
click at [747, 301] on p "Recognizes and names the letters of the alphabet." at bounding box center [784, 310] width 472 height 19
click at [506, 301] on input "Recognizes and names the letters of the alphabet." at bounding box center [496, 310] width 19 height 19
radio input "true"
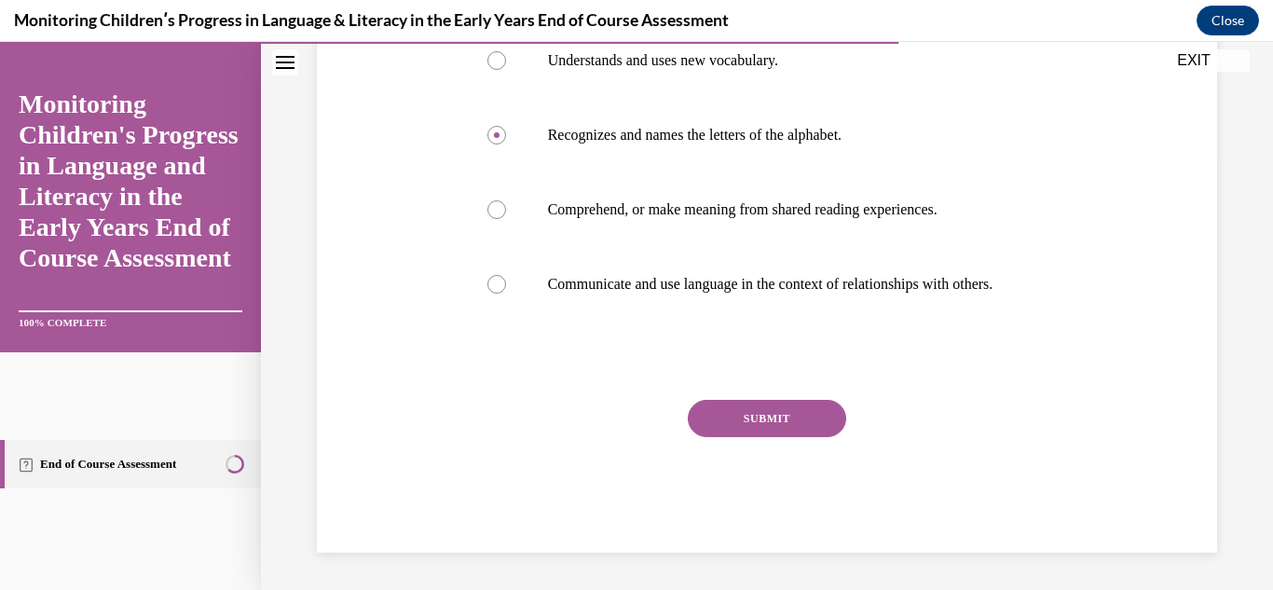
click at [793, 418] on button "SUBMIT" at bounding box center [767, 418] width 158 height 37
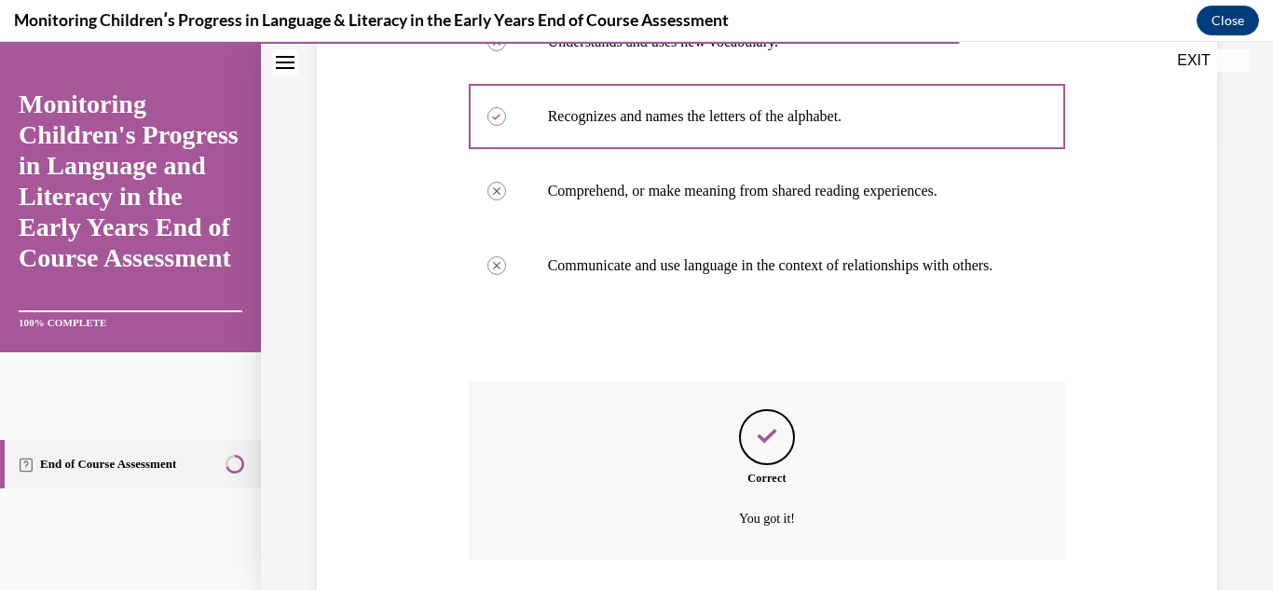
scroll to position [605, 0]
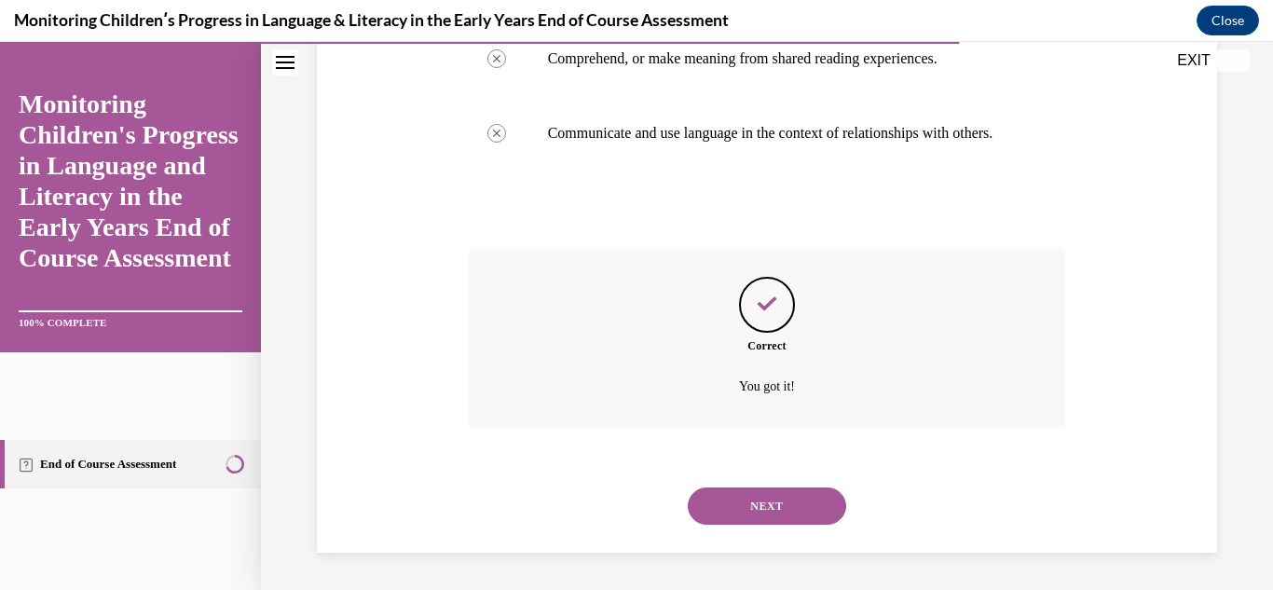
click at [814, 515] on button "NEXT" at bounding box center [767, 505] width 158 height 37
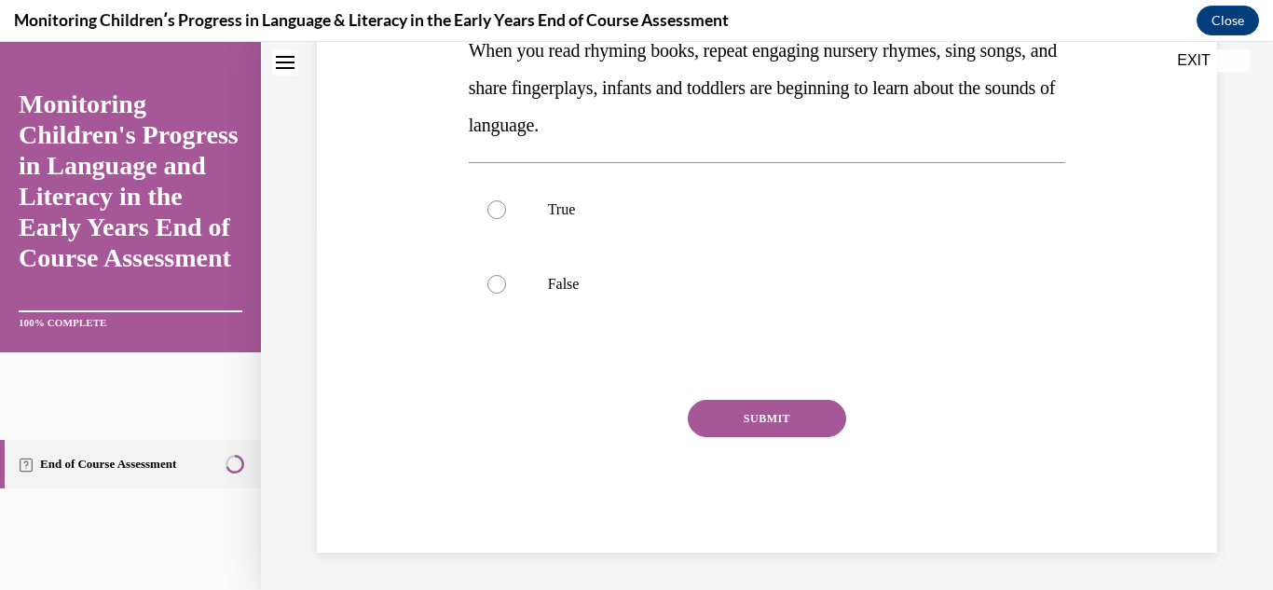
scroll to position [0, 0]
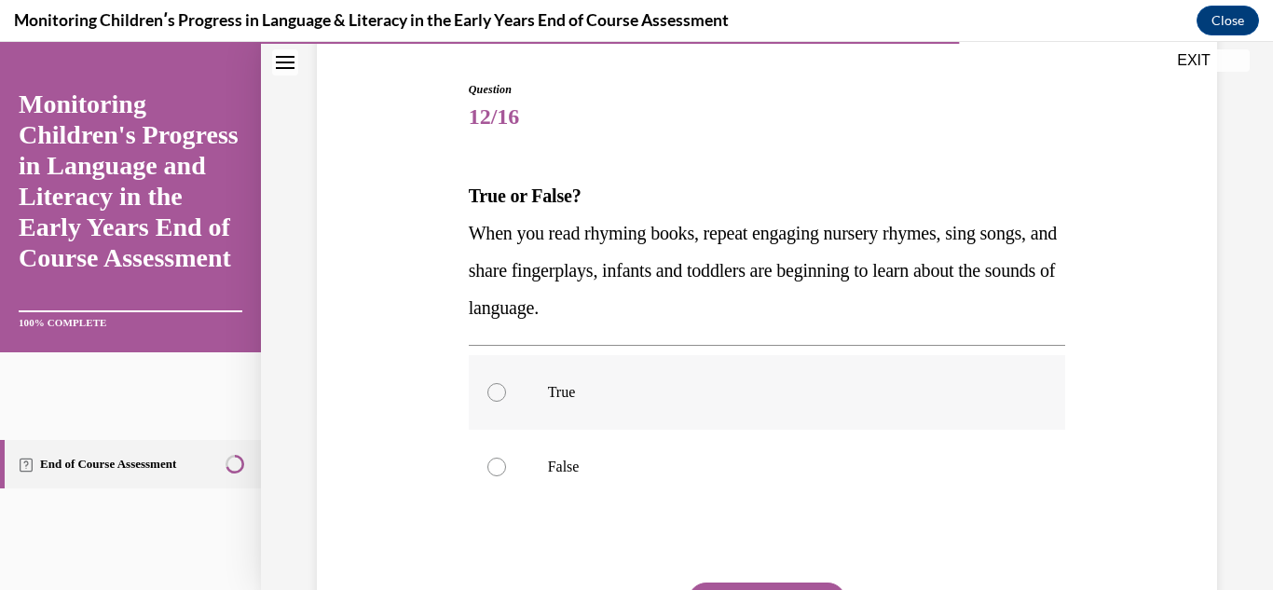
click at [642, 408] on label "True" at bounding box center [767, 392] width 597 height 75
click at [506, 402] on input "True" at bounding box center [496, 392] width 19 height 19
radio input "true"
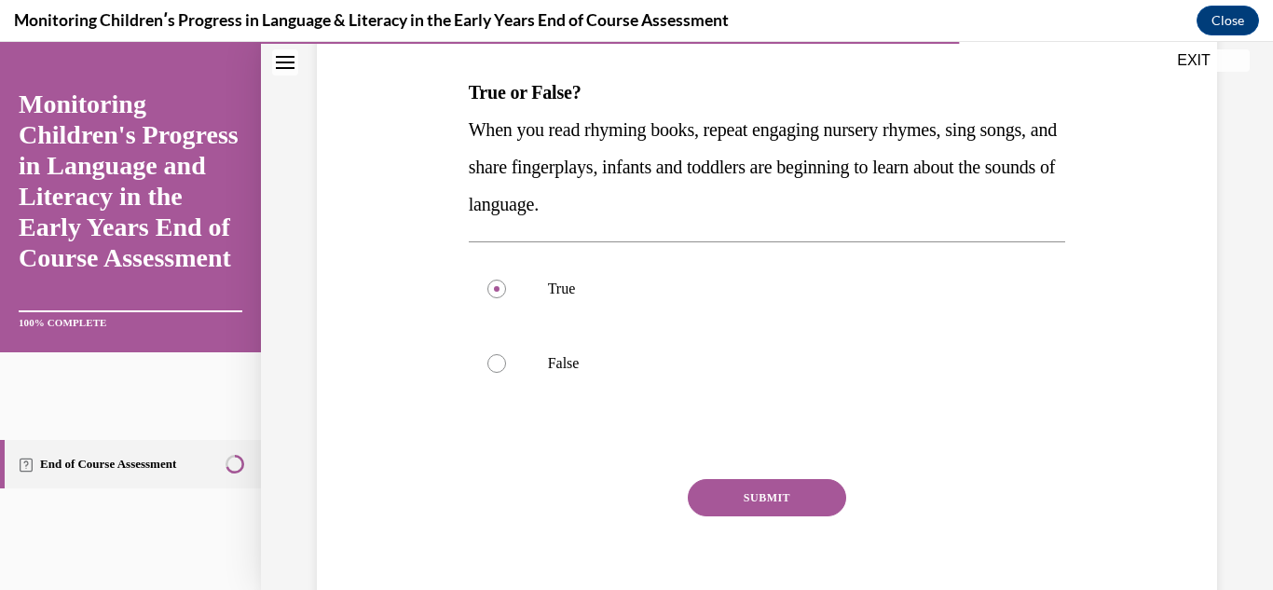
click at [806, 501] on button "SUBMIT" at bounding box center [767, 497] width 158 height 37
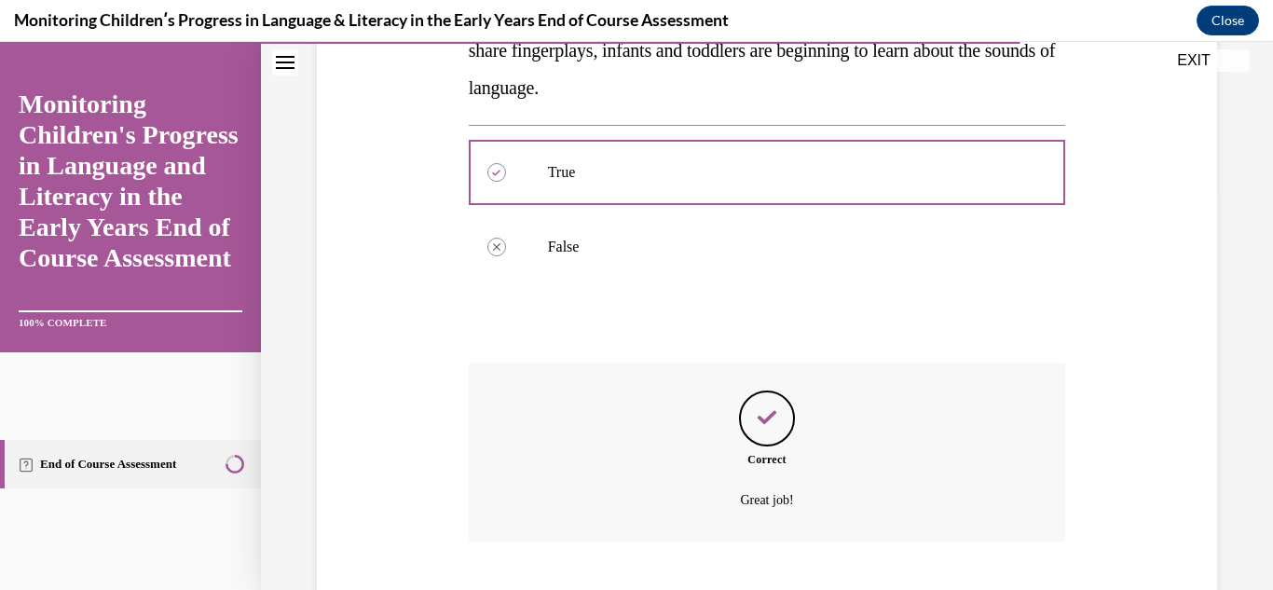
scroll to position [512, 0]
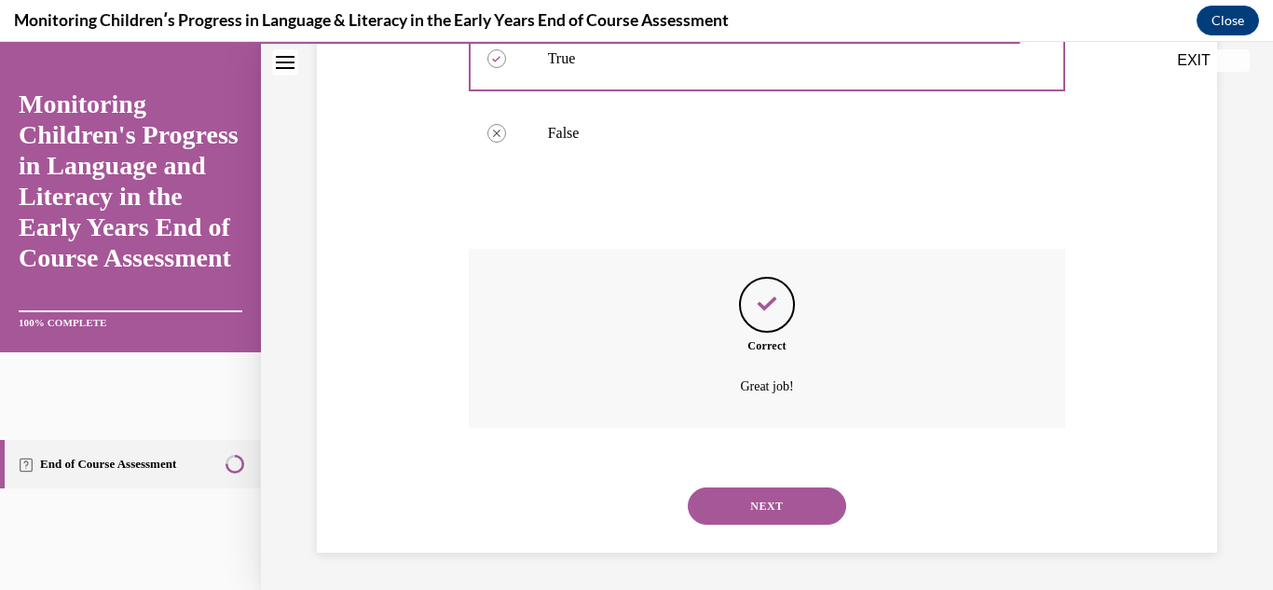
click at [791, 519] on button "NEXT" at bounding box center [767, 505] width 158 height 37
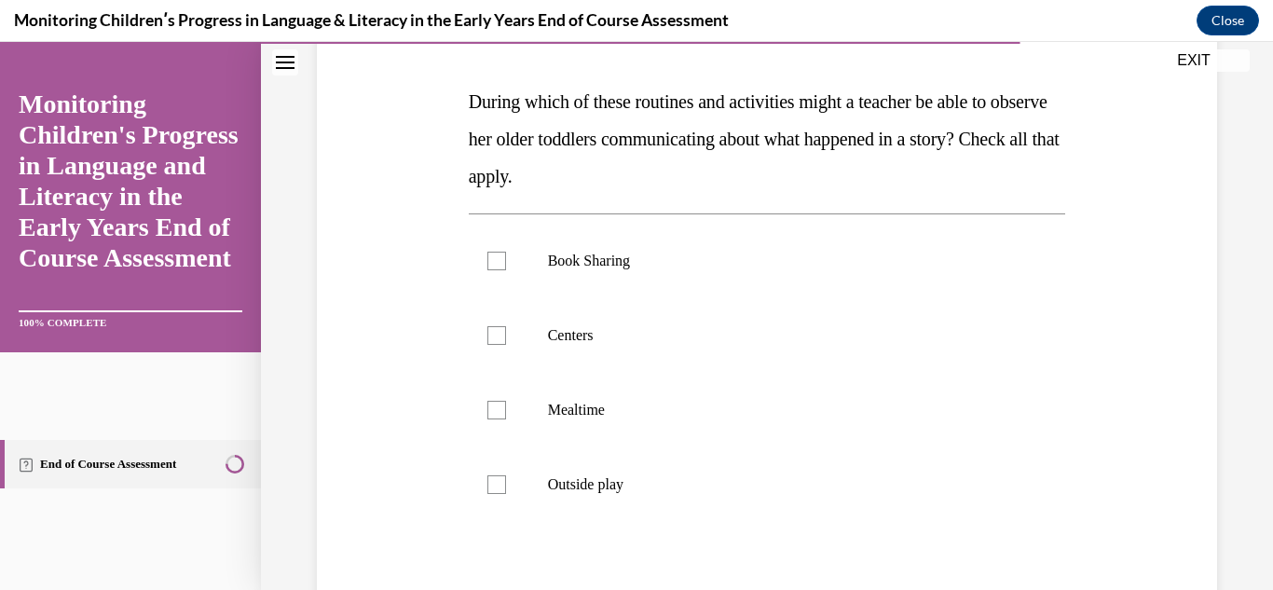
scroll to position [271, 0]
click at [665, 275] on label "Book Sharing" at bounding box center [767, 262] width 597 height 75
click at [506, 271] on input "Book Sharing" at bounding box center [496, 262] width 19 height 19
checkbox input "true"
click at [619, 357] on label "Centers" at bounding box center [767, 336] width 597 height 75
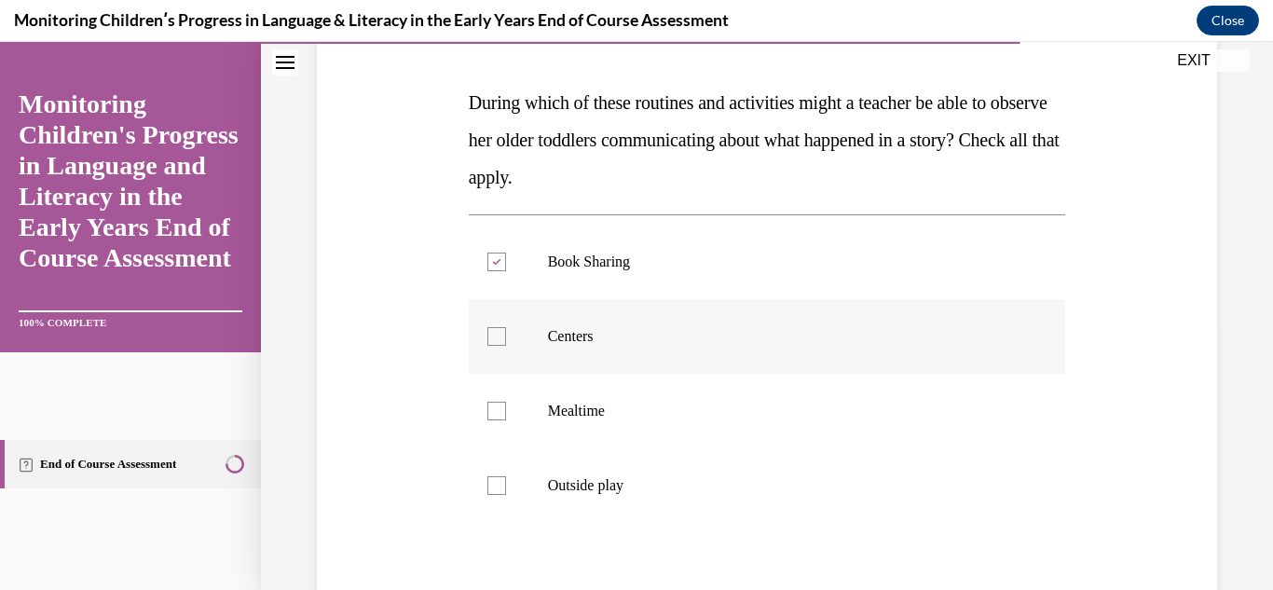
click at [506, 346] on input "Centers" at bounding box center [496, 336] width 19 height 19
checkbox input "true"
click at [619, 424] on label "Mealtime" at bounding box center [767, 411] width 597 height 75
click at [506, 420] on input "Mealtime" at bounding box center [496, 411] width 19 height 19
checkbox input "true"
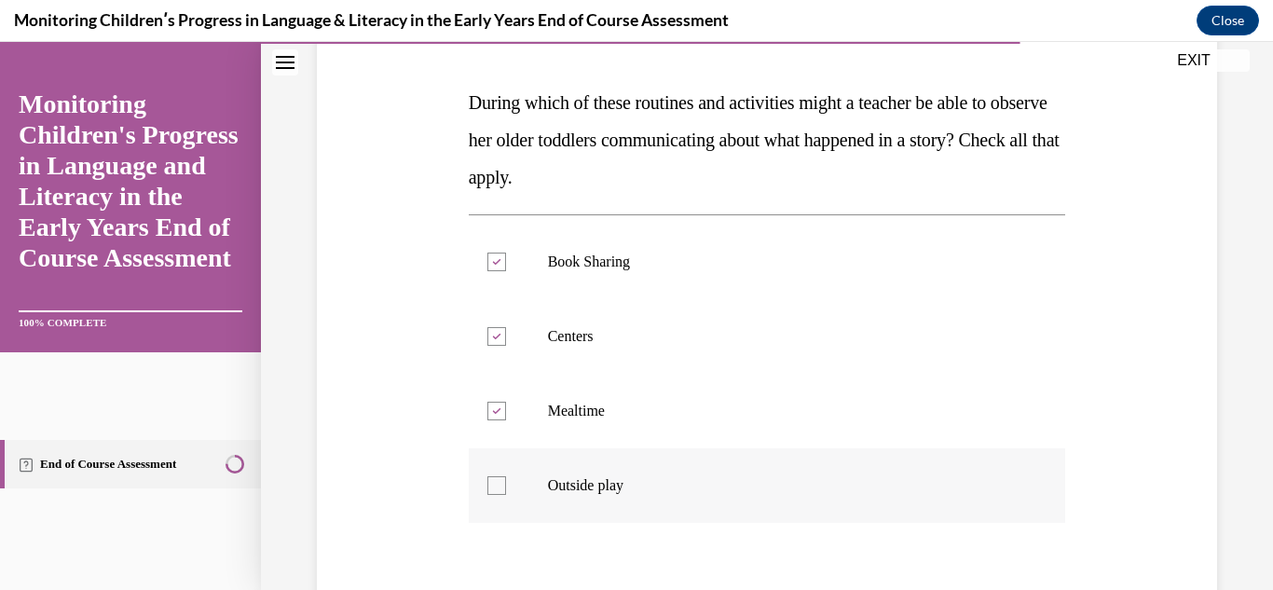
click at [624, 492] on p "Outside play" at bounding box center [784, 485] width 472 height 19
click at [506, 492] on input "Outside play" at bounding box center [496, 485] width 19 height 19
checkbox input "true"
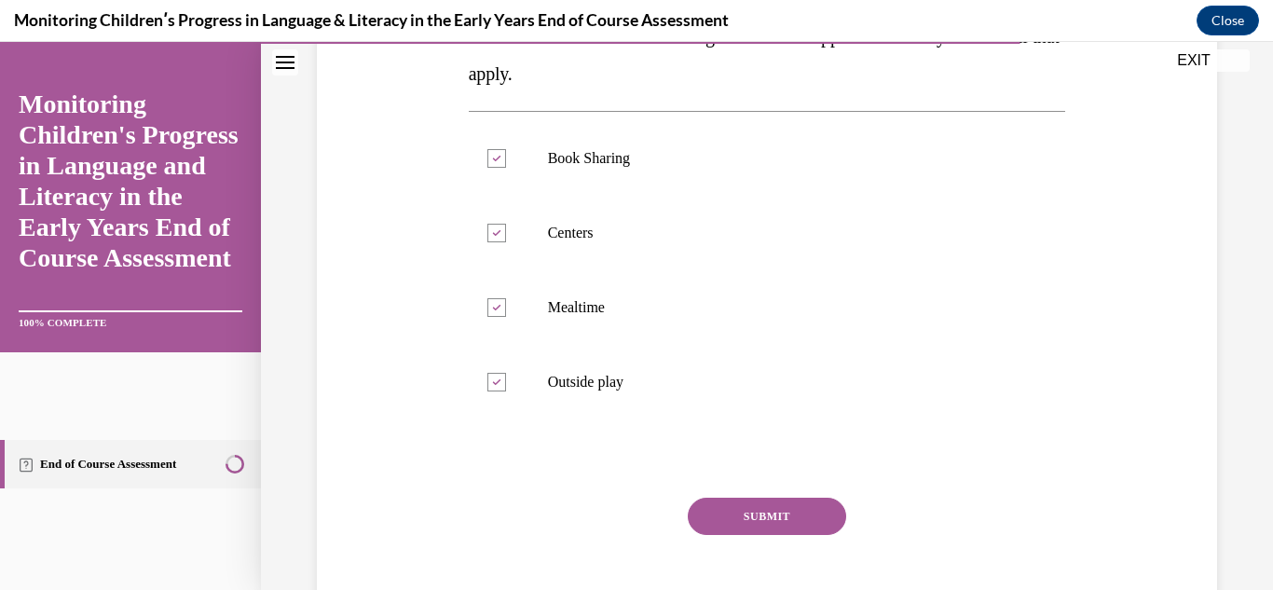
click at [785, 530] on button "SUBMIT" at bounding box center [767, 516] width 158 height 37
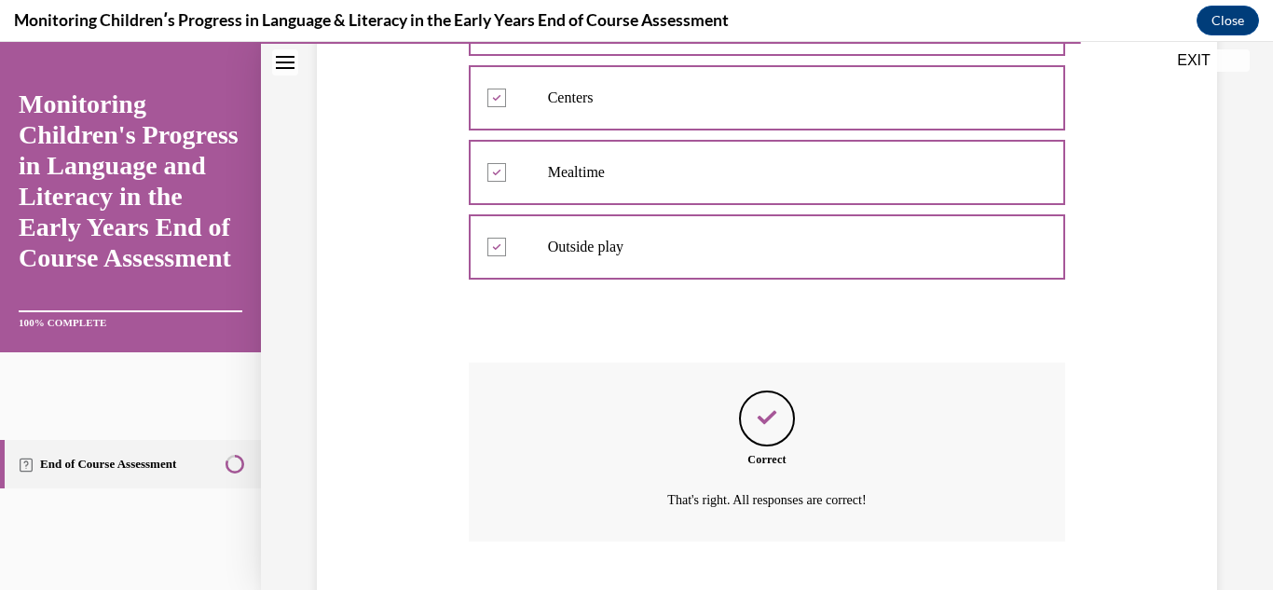
scroll to position [623, 0]
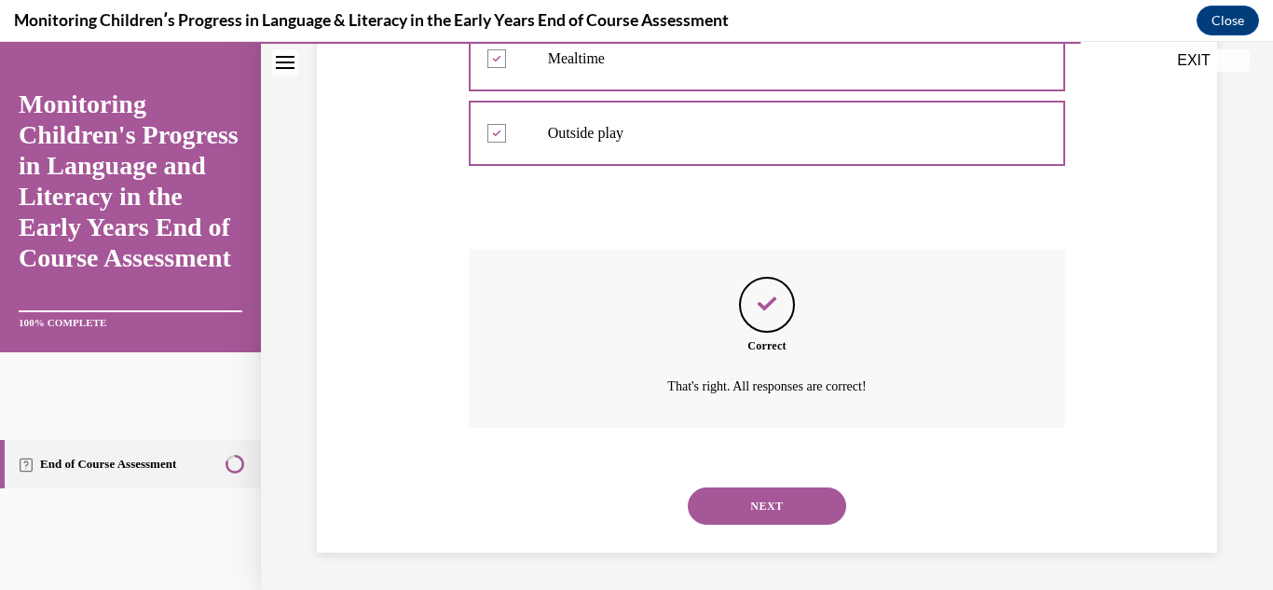
click at [812, 517] on button "NEXT" at bounding box center [767, 505] width 158 height 37
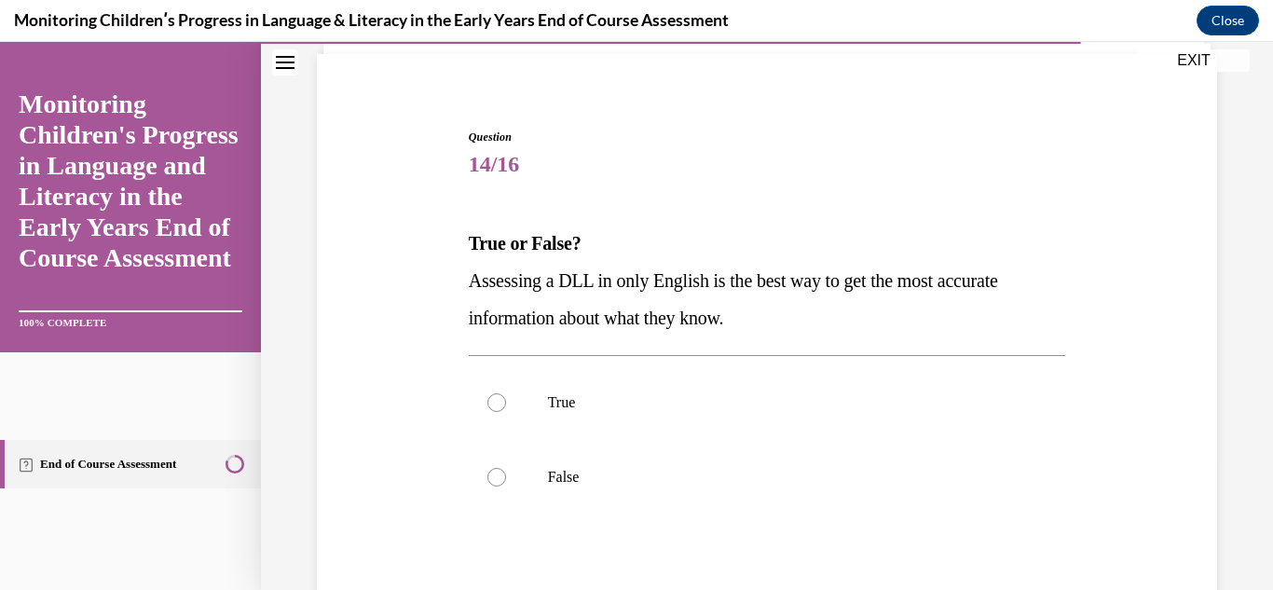
scroll to position [131, 0]
click at [568, 495] on label "False" at bounding box center [767, 476] width 597 height 75
click at [506, 485] on input "False" at bounding box center [496, 476] width 19 height 19
radio input "true"
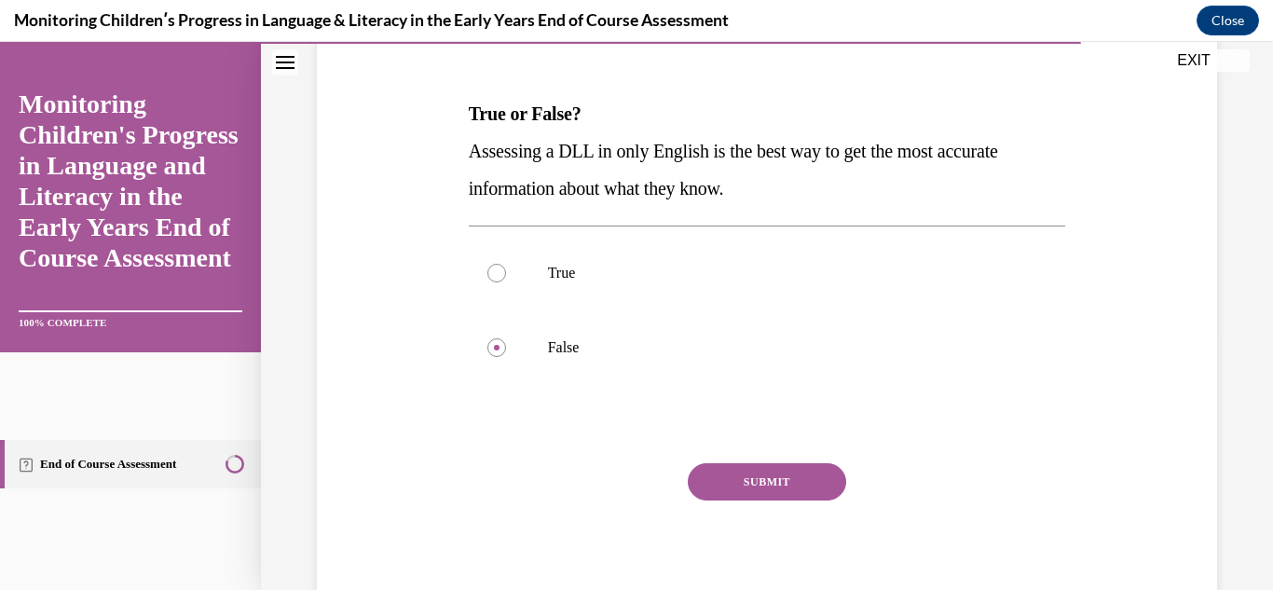
click at [800, 483] on button "SUBMIT" at bounding box center [767, 481] width 158 height 37
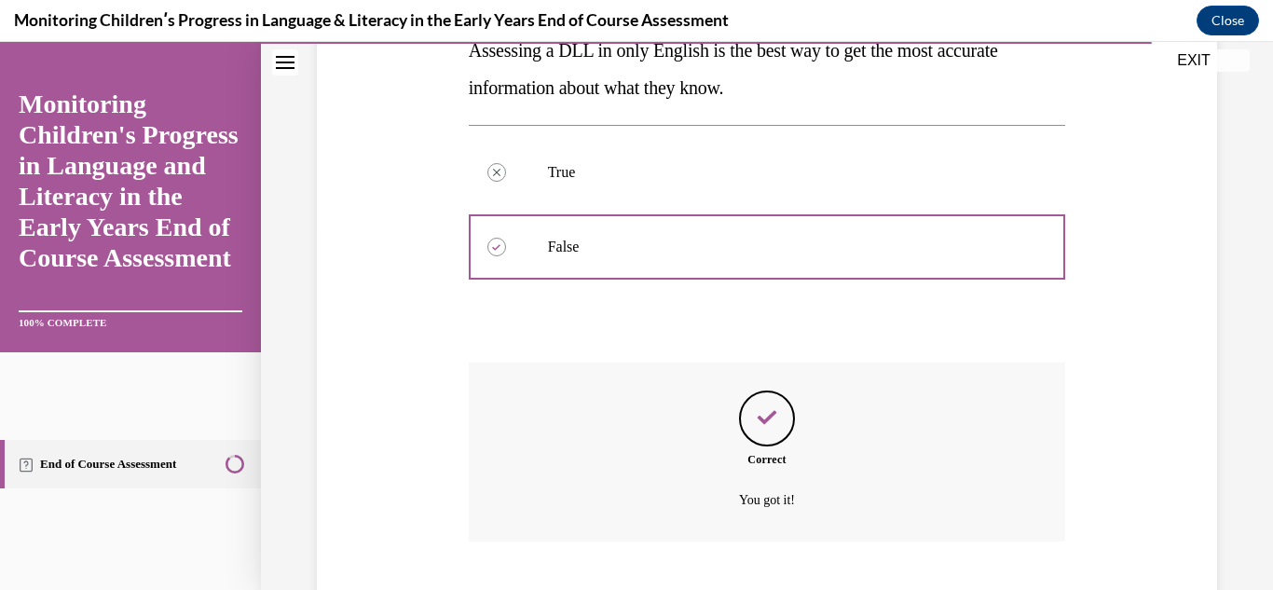
scroll to position [474, 0]
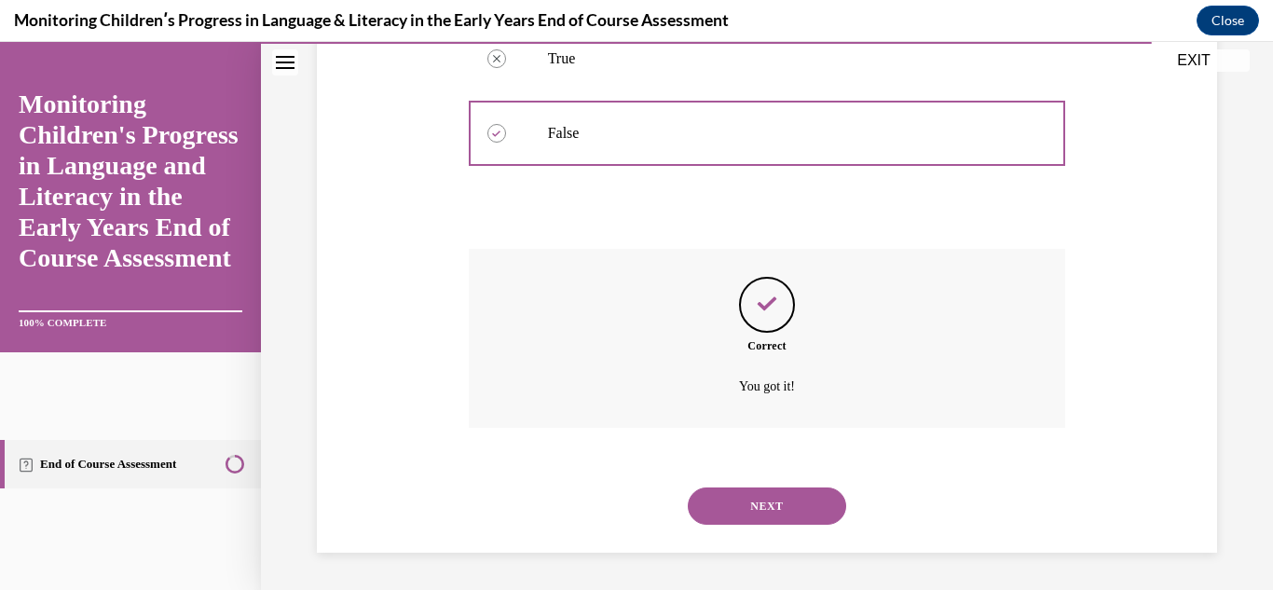
click at [775, 516] on button "NEXT" at bounding box center [767, 505] width 158 height 37
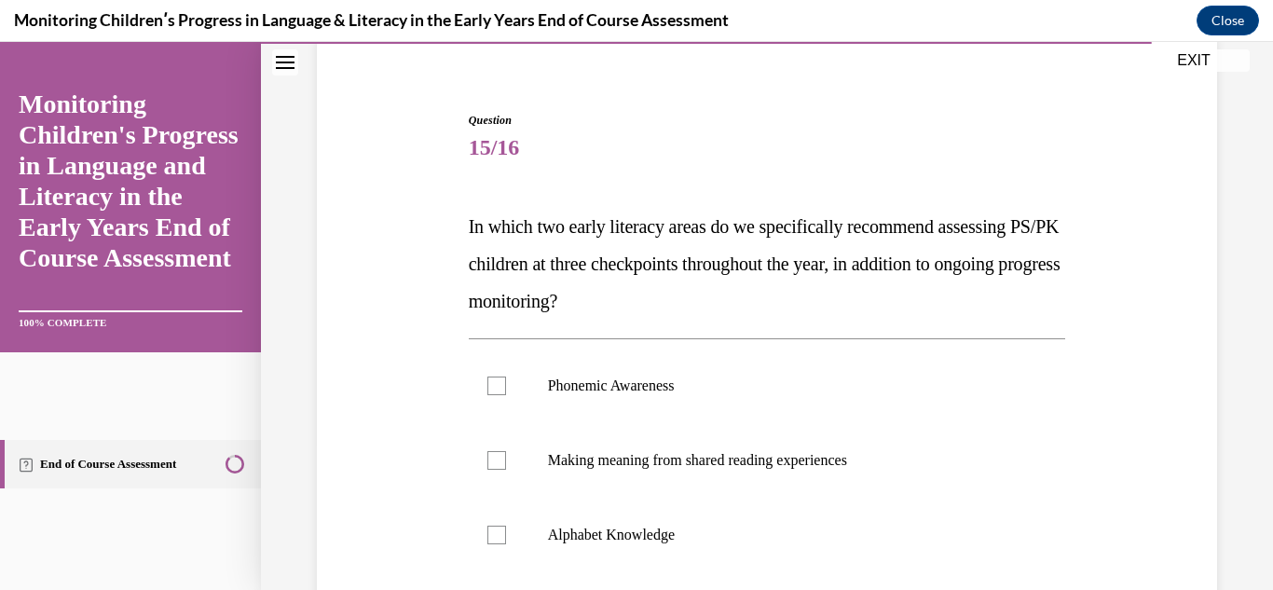
scroll to position [141, 0]
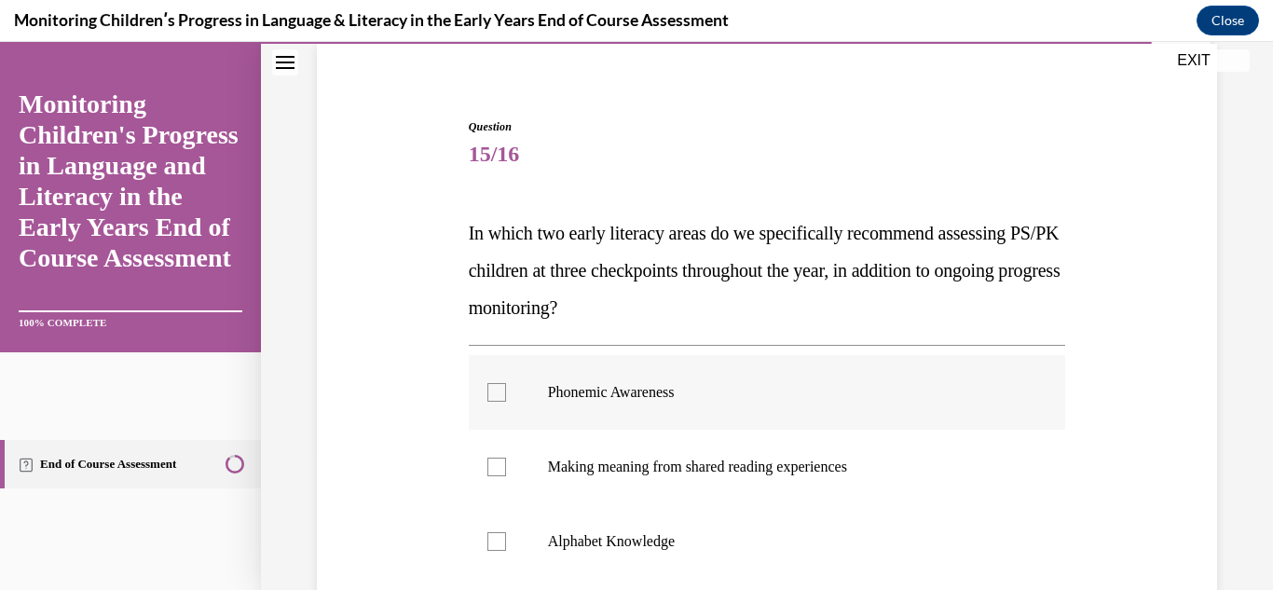
click at [736, 403] on label "Phonemic Awareness" at bounding box center [767, 392] width 597 height 75
click at [506, 402] on input "Phonemic Awareness" at bounding box center [496, 392] width 19 height 19
checkbox input "true"
click at [674, 557] on label "Alphabet Knowledge" at bounding box center [767, 541] width 597 height 75
click at [506, 551] on input "Alphabet Knowledge" at bounding box center [496, 541] width 19 height 19
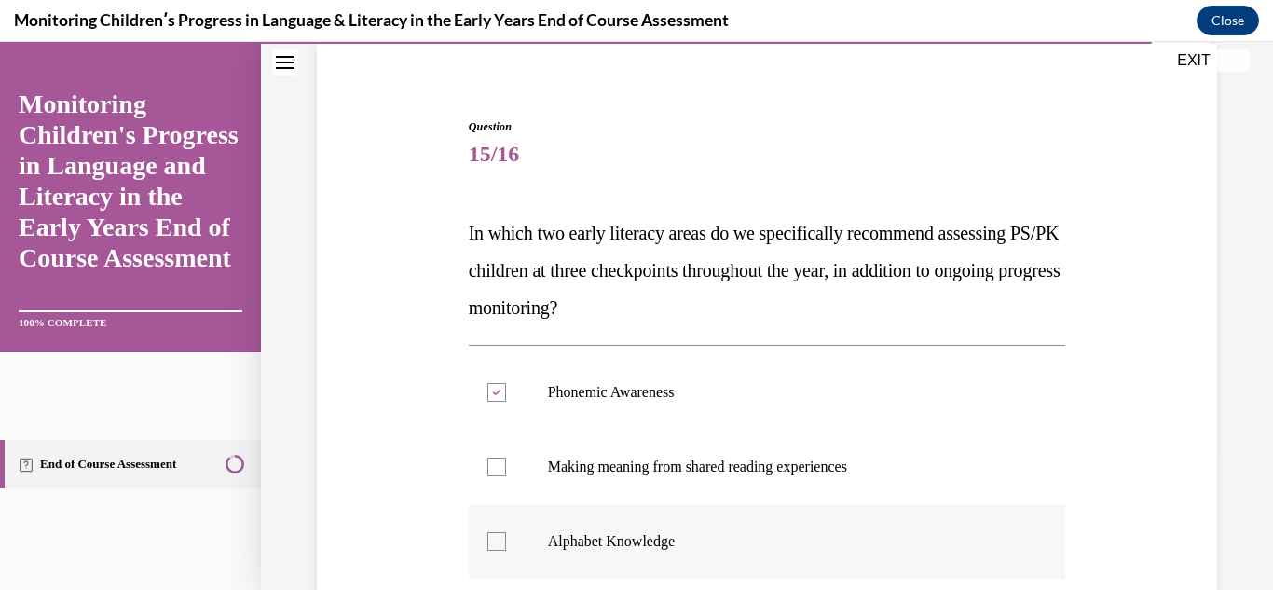
checkbox input "true"
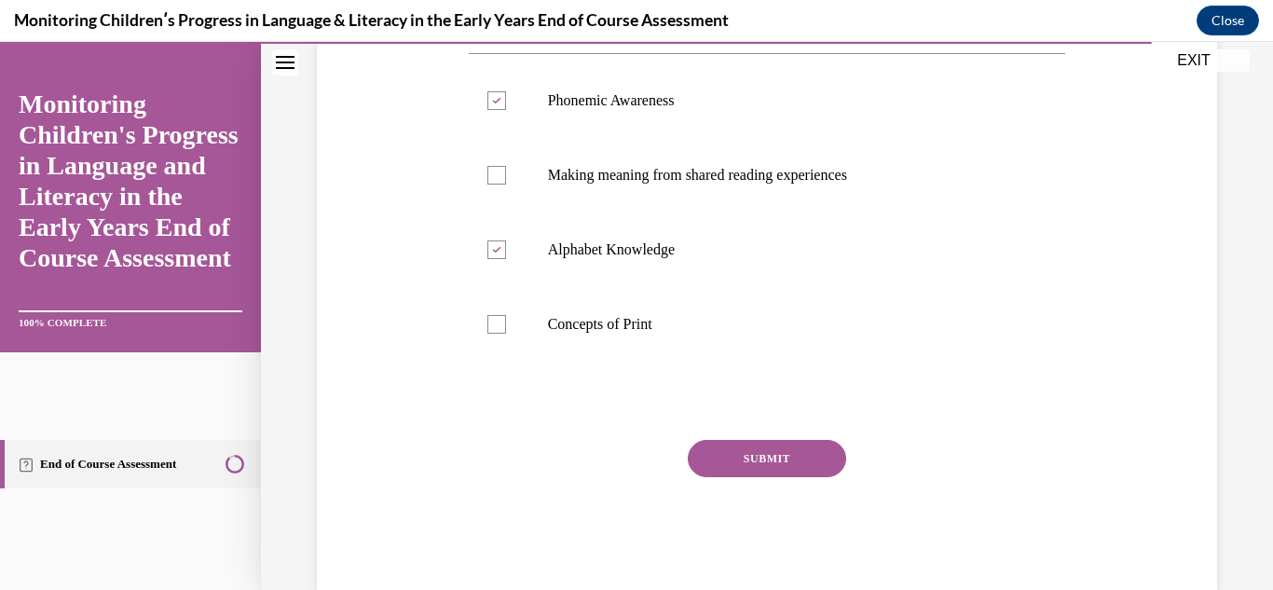
click at [800, 460] on button "SUBMIT" at bounding box center [767, 458] width 158 height 37
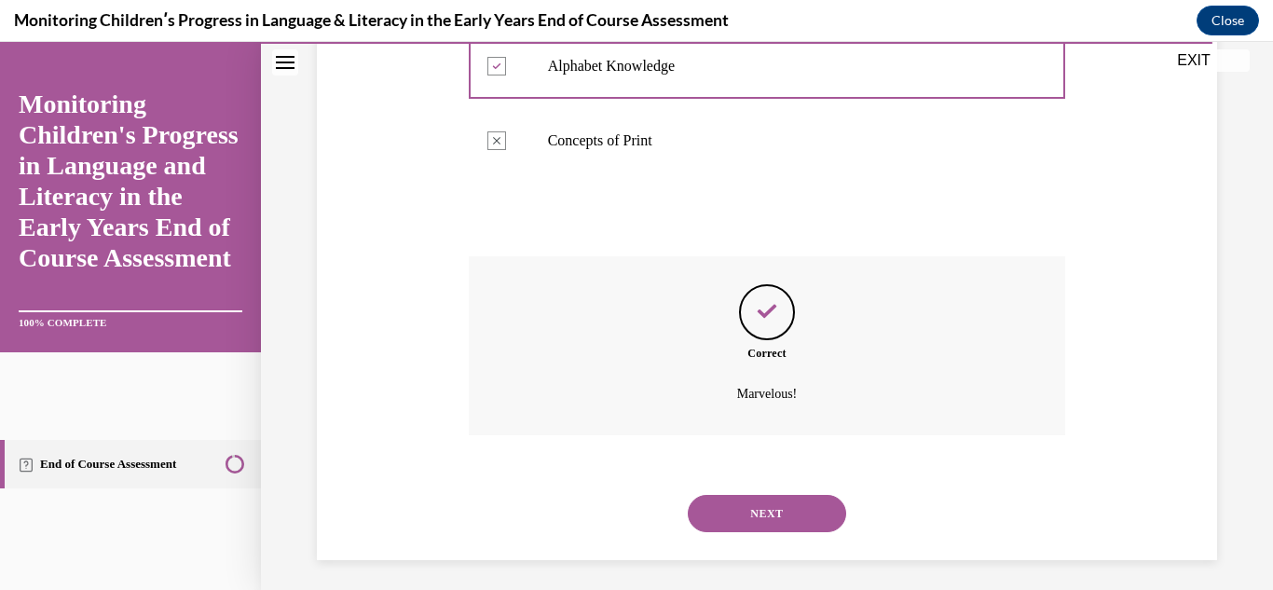
scroll to position [623, 0]
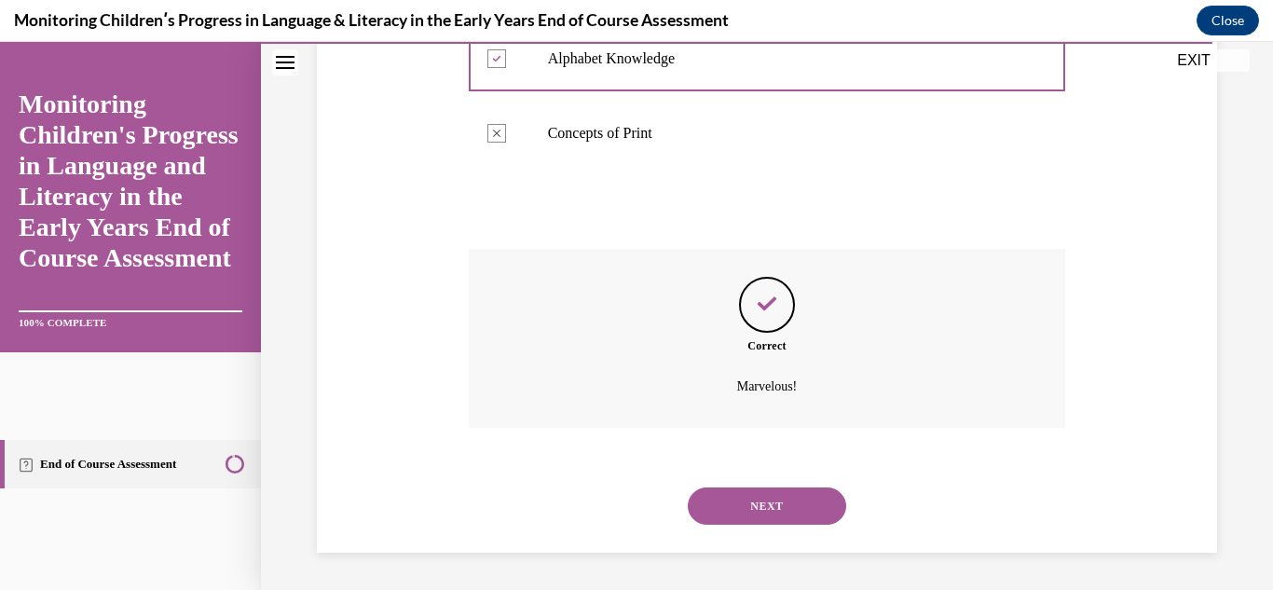
click at [798, 523] on button "NEXT" at bounding box center [767, 505] width 158 height 37
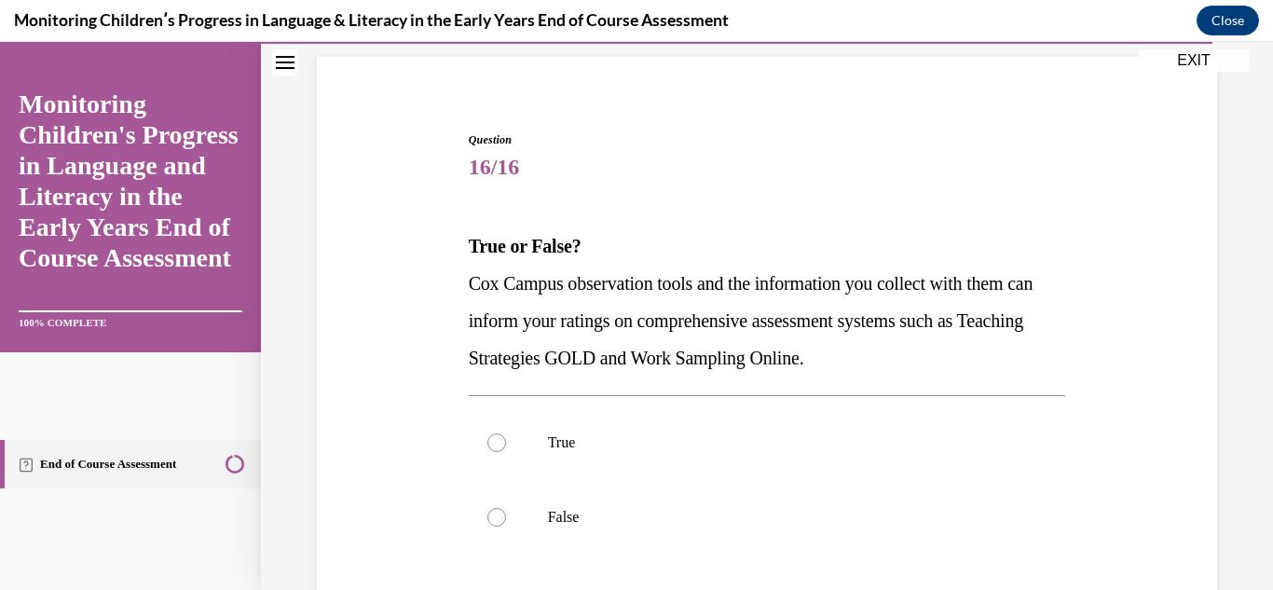
scroll to position [206, 0]
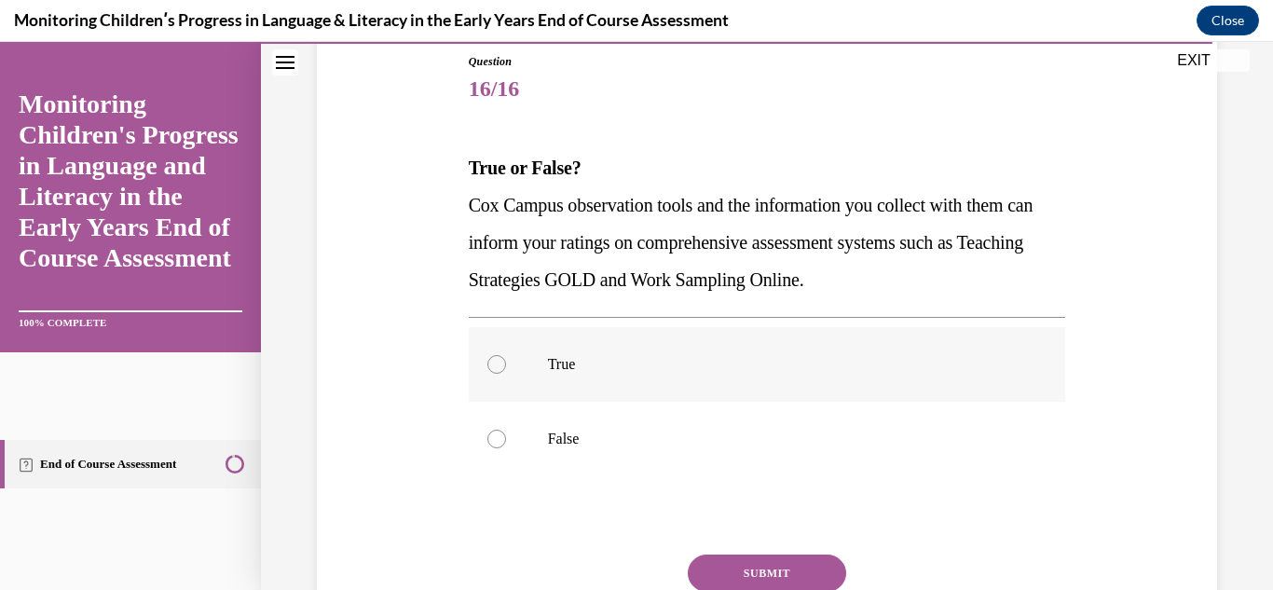
click at [717, 364] on p "True" at bounding box center [784, 364] width 472 height 19
click at [506, 364] on input "True" at bounding box center [496, 364] width 19 height 19
radio input "true"
click at [779, 577] on button "SUBMIT" at bounding box center [767, 572] width 158 height 37
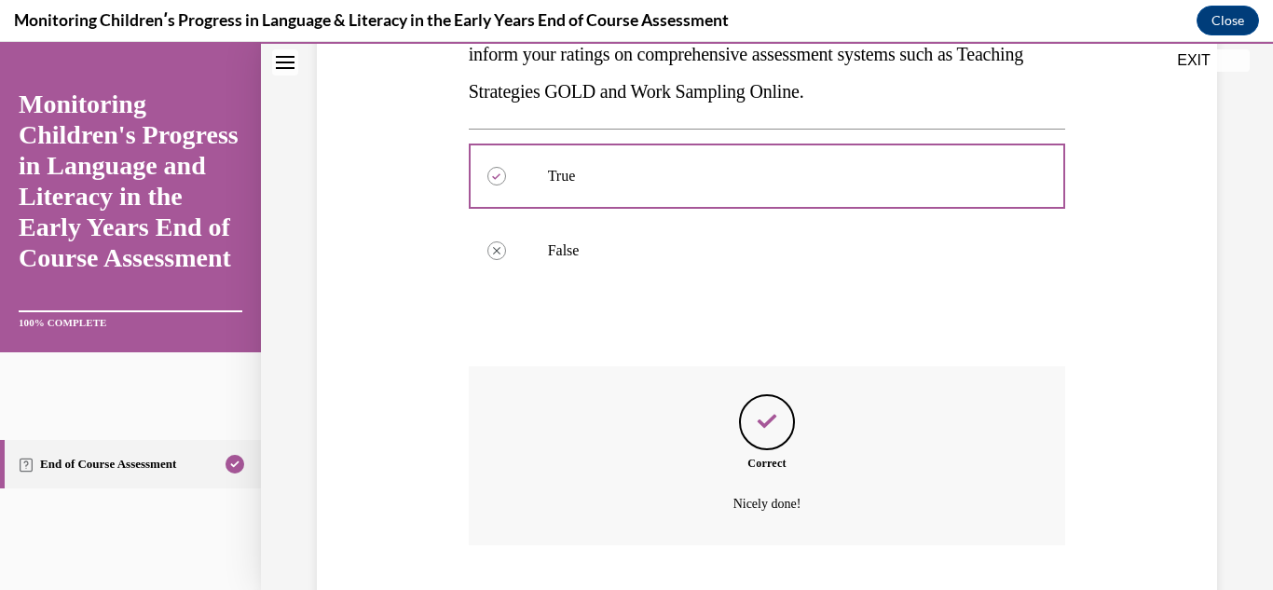
scroll to position [512, 0]
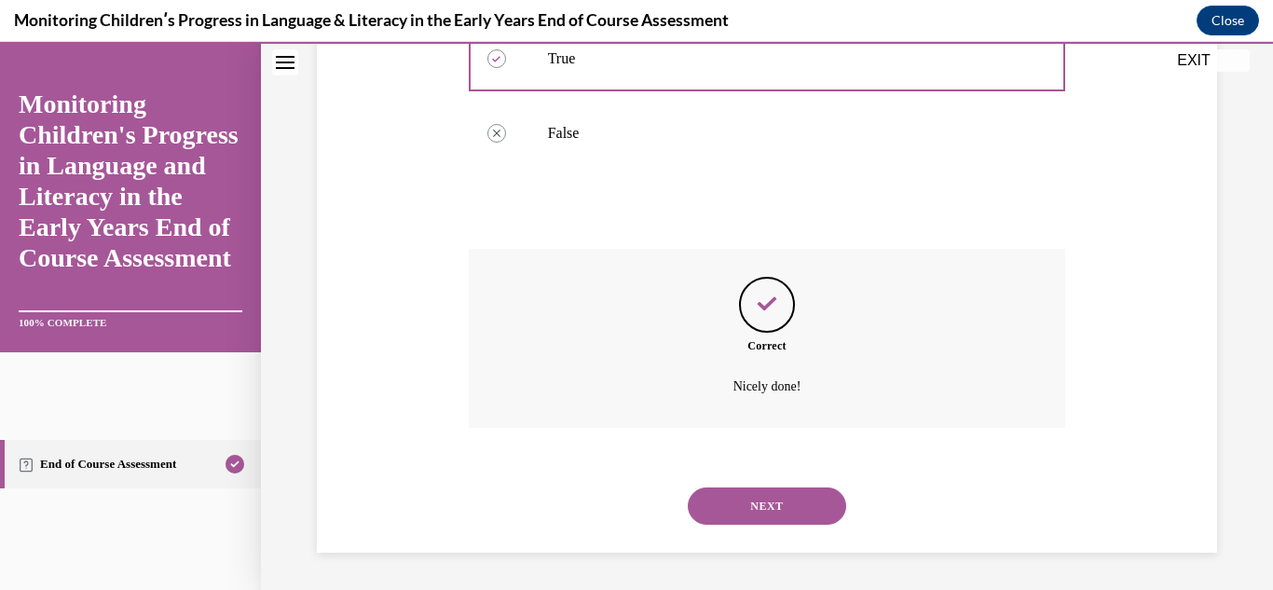
click at [817, 516] on button "NEXT" at bounding box center [767, 505] width 158 height 37
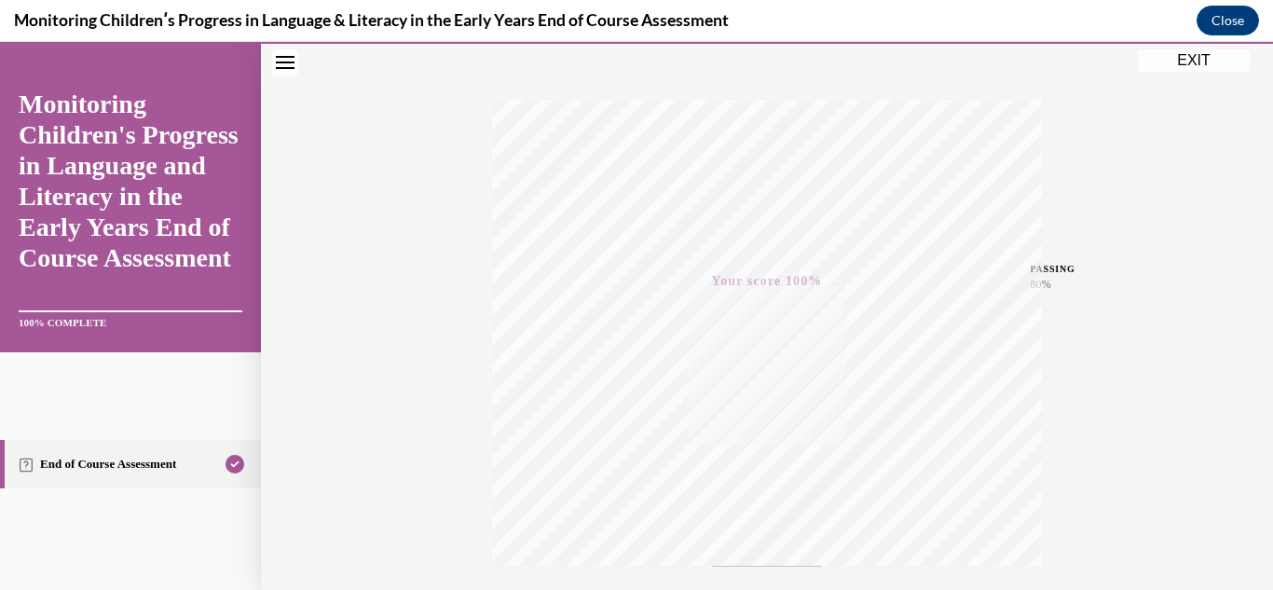
scroll to position [143, 0]
click at [1207, 67] on button "EXIT" at bounding box center [1194, 60] width 112 height 22
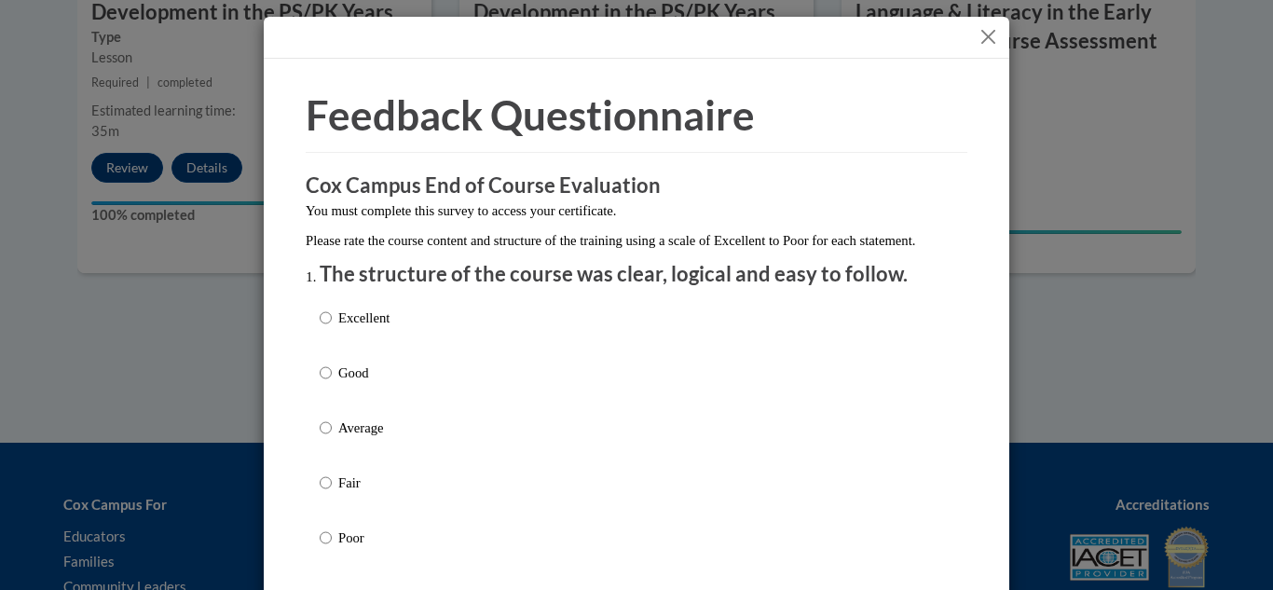
click at [365, 328] on p "Excellent" at bounding box center [363, 318] width 51 height 21
click at [332, 328] on input "Excellent" at bounding box center [326, 318] width 12 height 21
radio input "true"
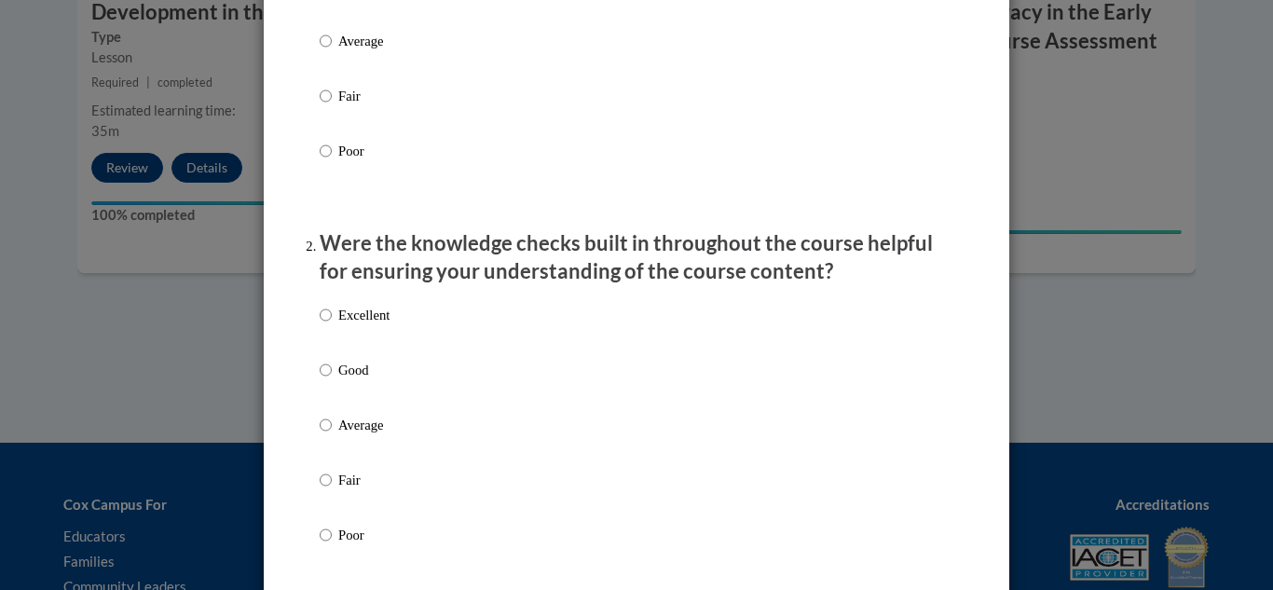
click at [336, 340] on label "Excellent" at bounding box center [355, 330] width 70 height 50
click at [332, 325] on input "Excellent" at bounding box center [326, 315] width 12 height 21
radio input "true"
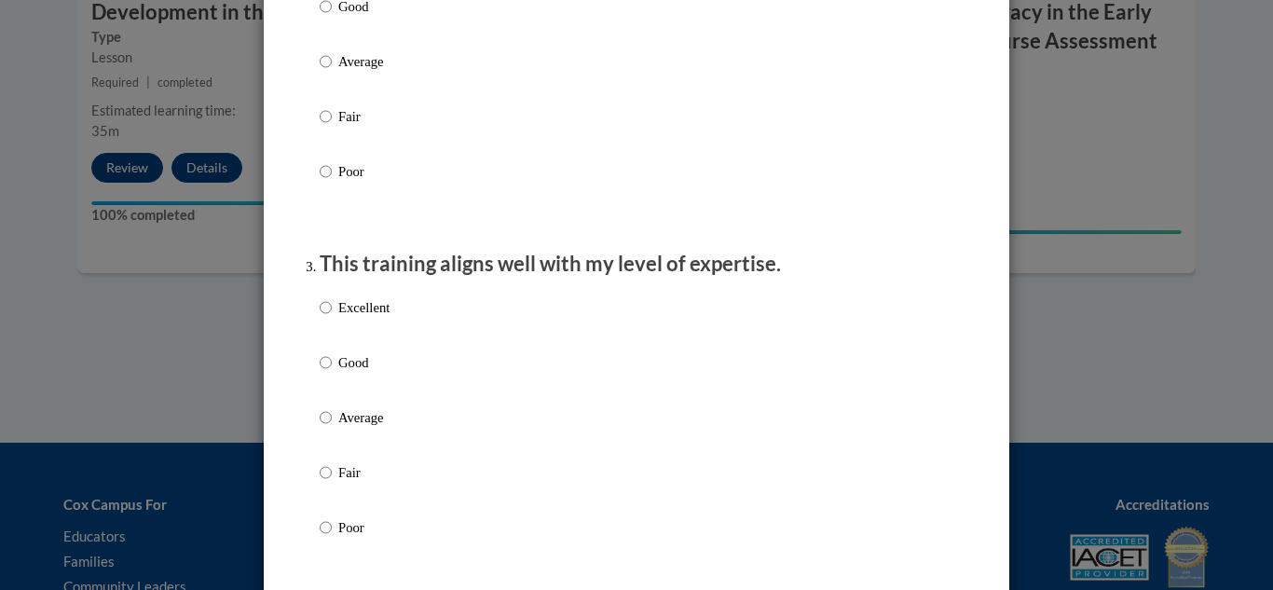
click at [352, 318] on p "Excellent" at bounding box center [363, 307] width 51 height 21
click at [332, 318] on input "Excellent" at bounding box center [326, 307] width 12 height 21
radio input "true"
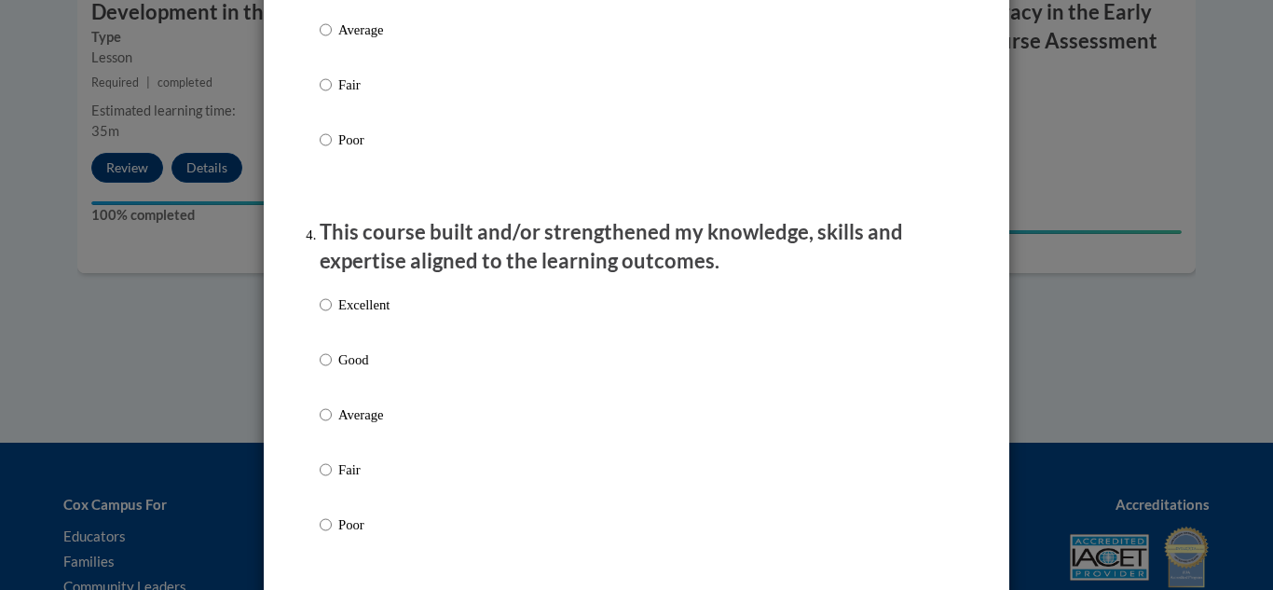
click at [375, 315] on p "Excellent" at bounding box center [363, 304] width 51 height 21
click at [332, 315] on input "Excellent" at bounding box center [326, 304] width 12 height 21
radio input "true"
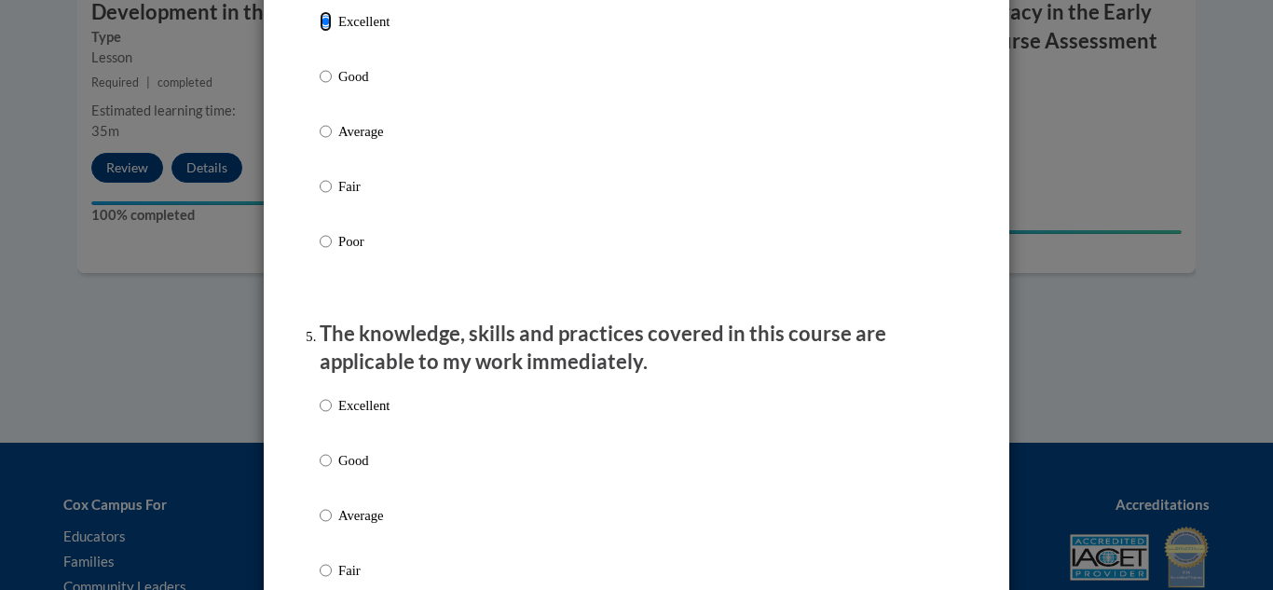
scroll to position [1455, 0]
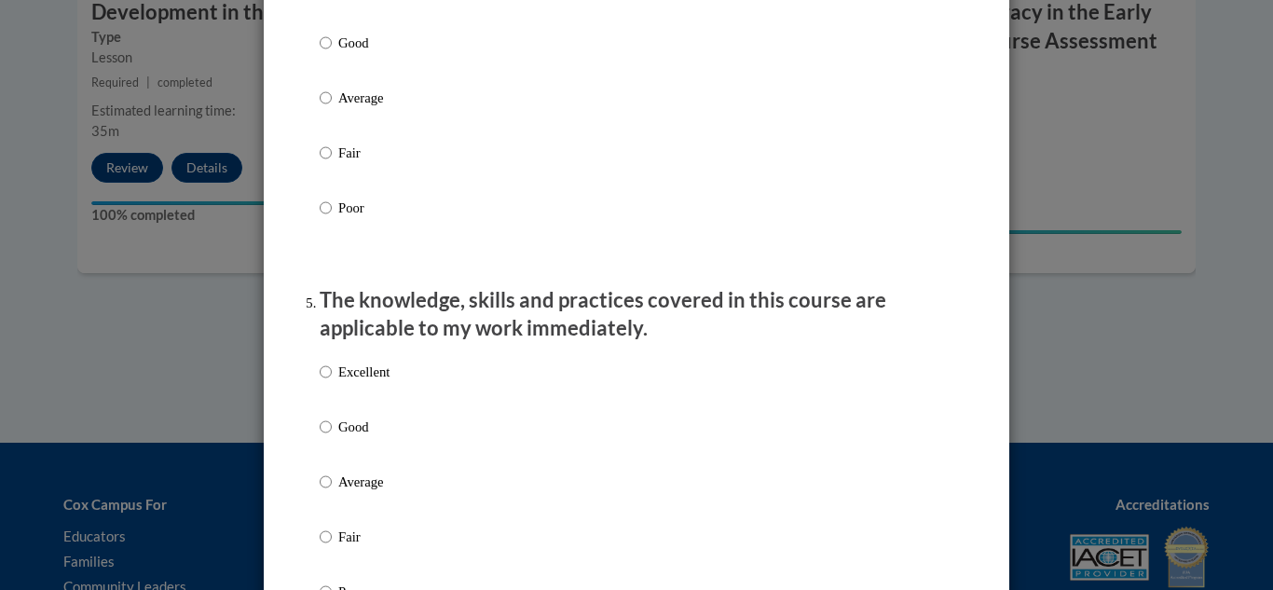
click at [346, 376] on div "Excellent Good Average Fair Poor" at bounding box center [355, 496] width 70 height 289
click at [341, 382] on p "Excellent" at bounding box center [363, 372] width 51 height 21
click at [332, 382] on input "Excellent" at bounding box center [326, 372] width 12 height 21
radio input "true"
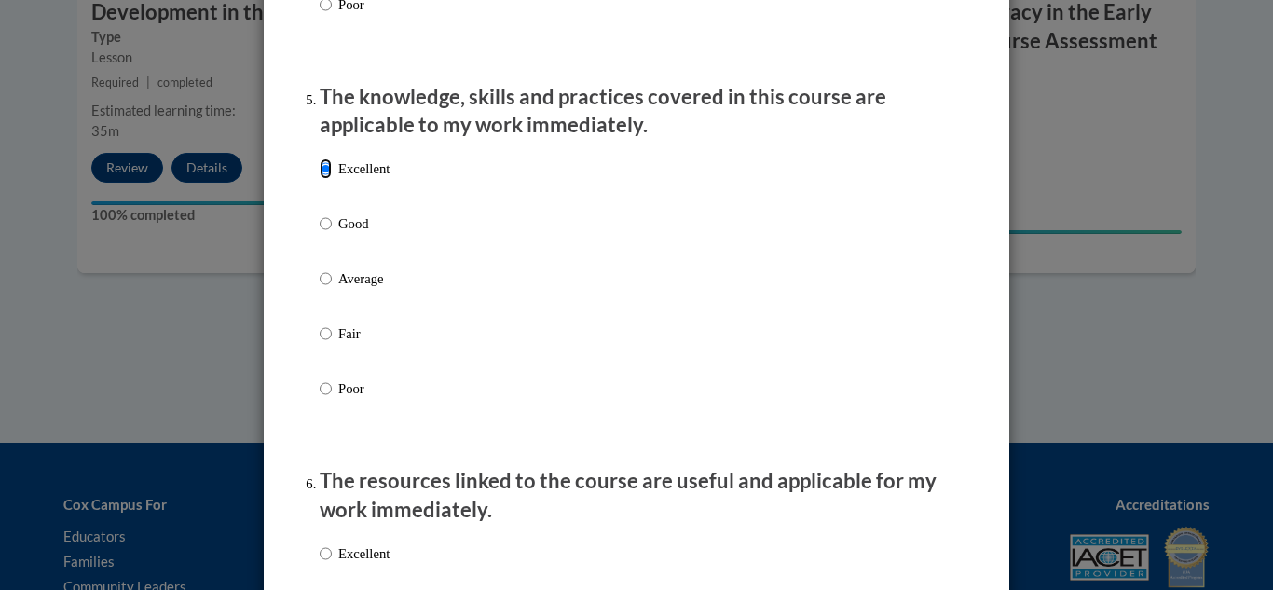
scroll to position [1702, 0]
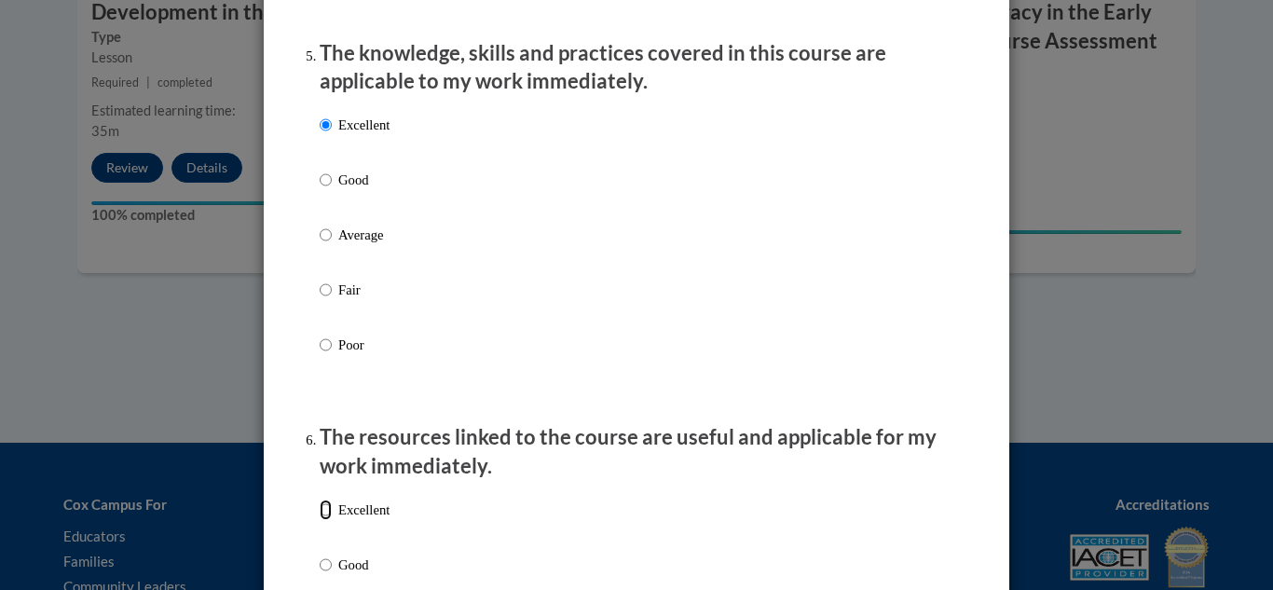
click at [331, 520] on input "Excellent" at bounding box center [326, 509] width 12 height 21
radio input "true"
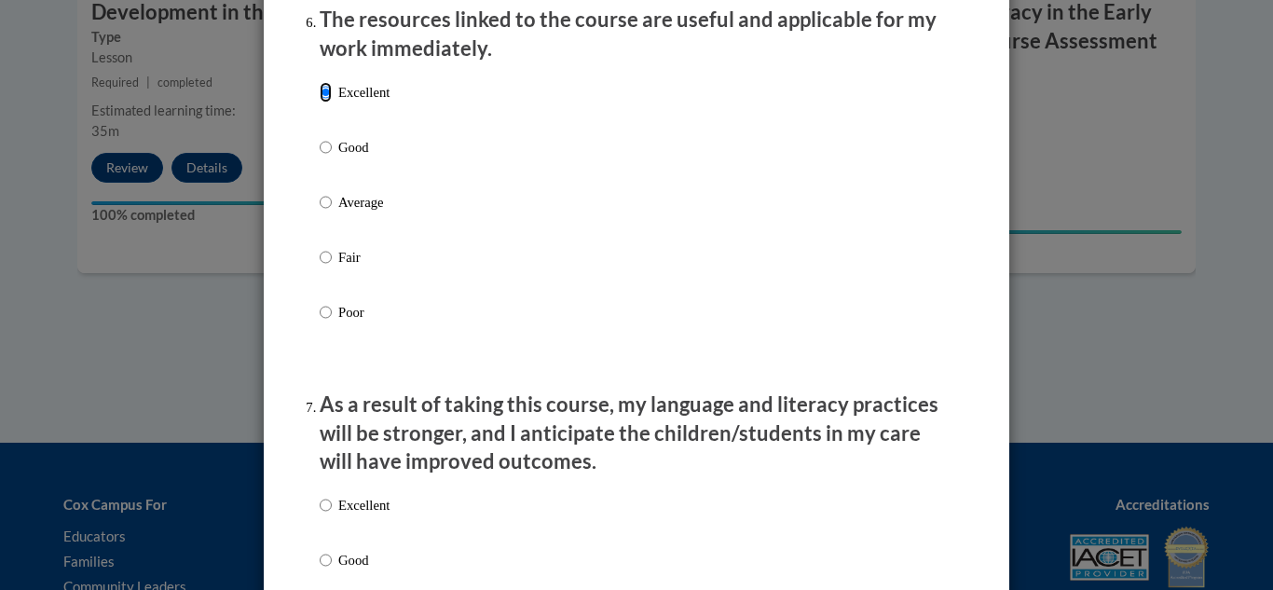
scroll to position [2132, 0]
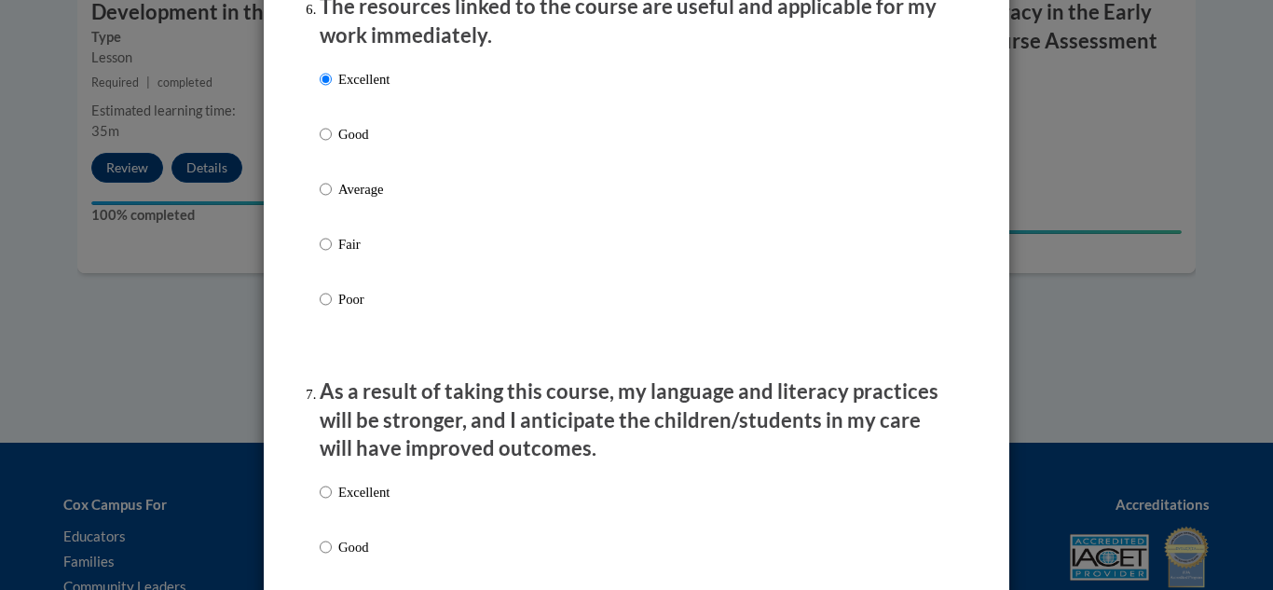
click at [380, 496] on p "Excellent" at bounding box center [363, 492] width 51 height 21
click at [332, 496] on input "Excellent" at bounding box center [326, 492] width 12 height 21
radio input "true"
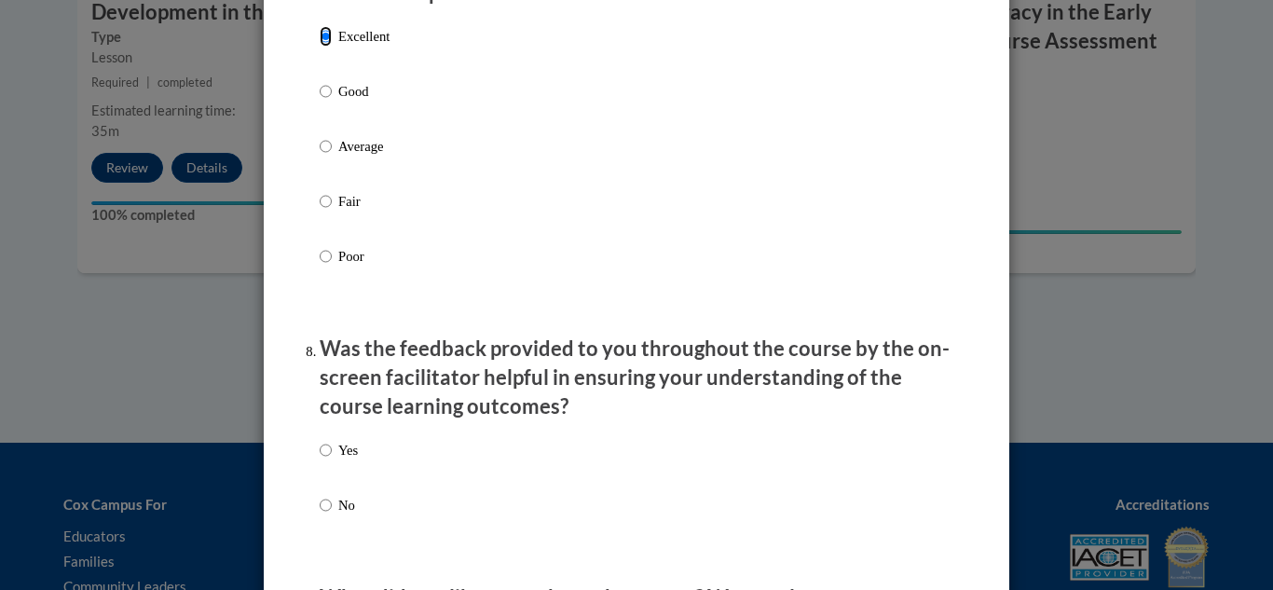
scroll to position [2594, 0]
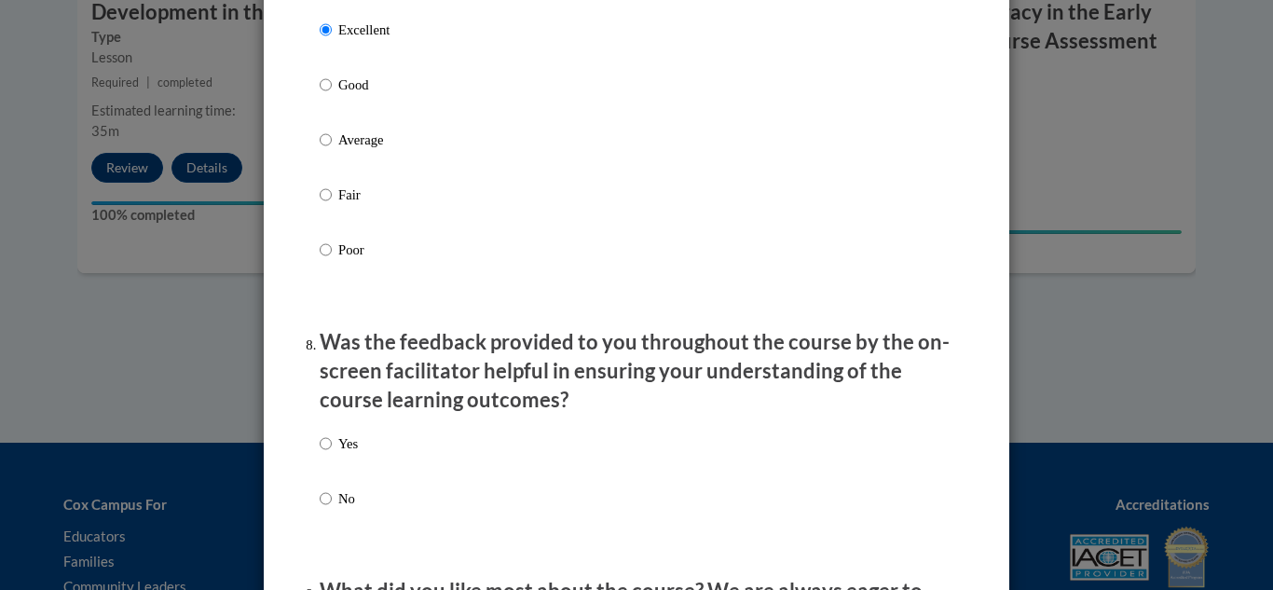
click at [370, 459] on div "Yes No" at bounding box center [637, 493] width 634 height 139
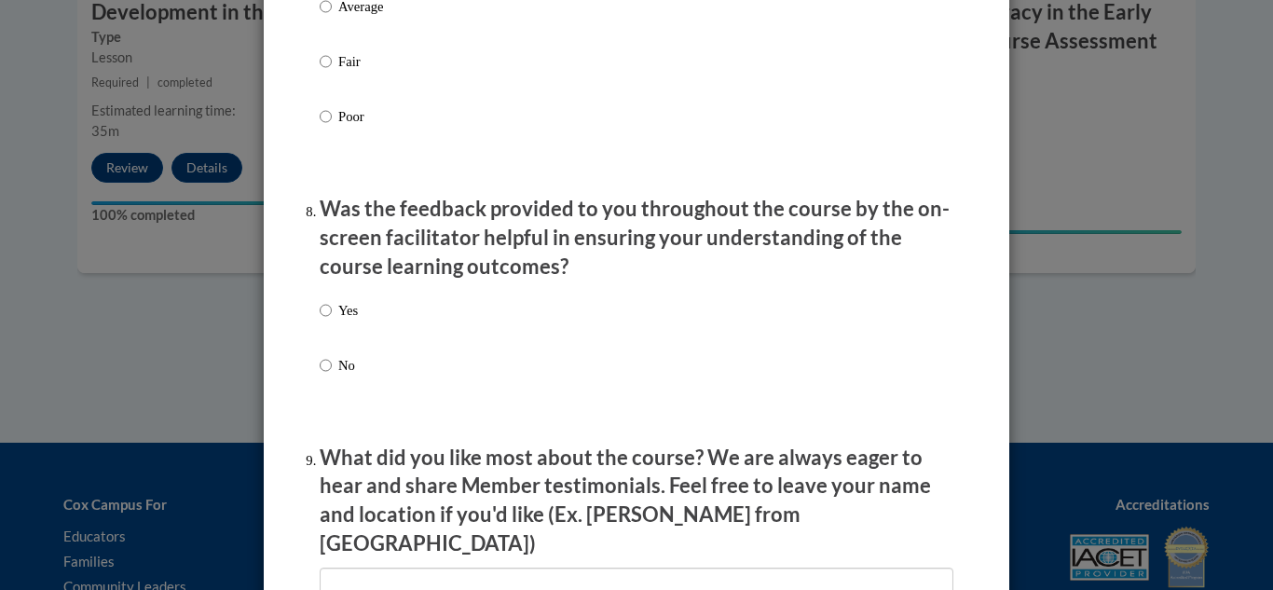
scroll to position [2766, 0]
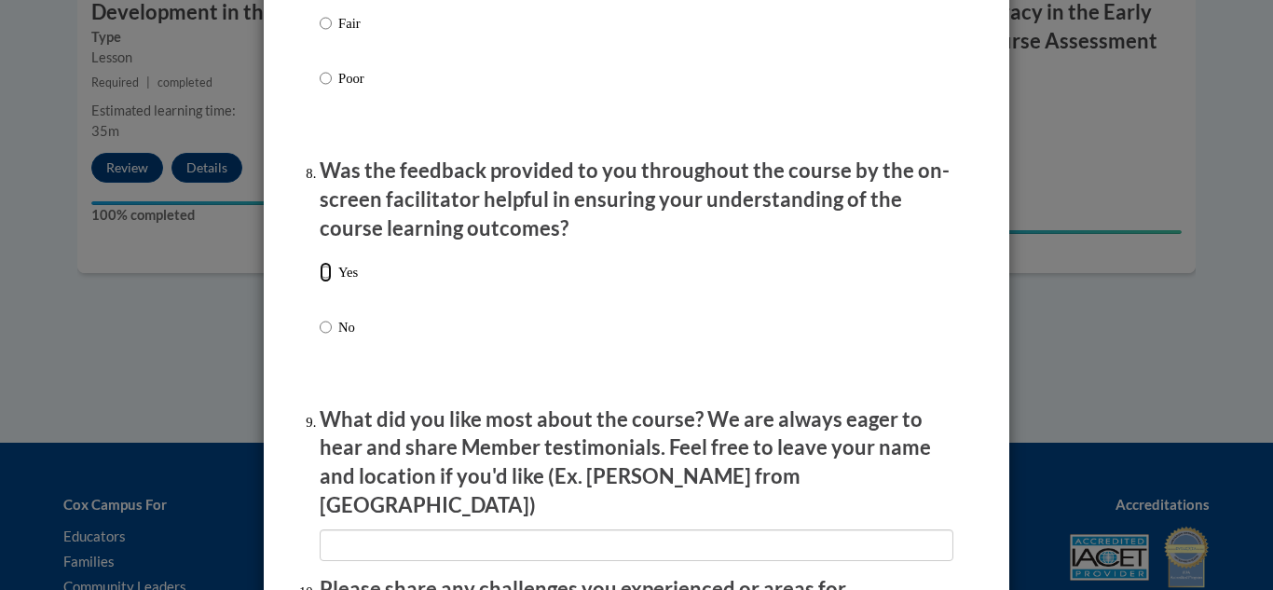
click at [328, 282] on input "Yes" at bounding box center [326, 272] width 12 height 21
radio input "true"
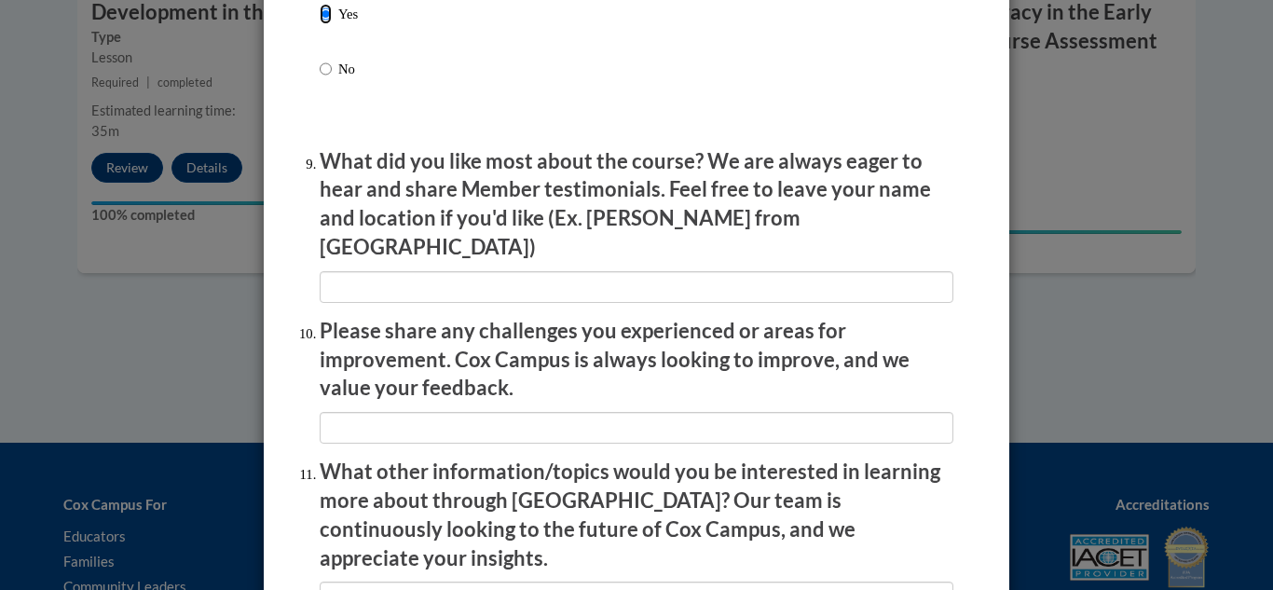
scroll to position [3282, 0]
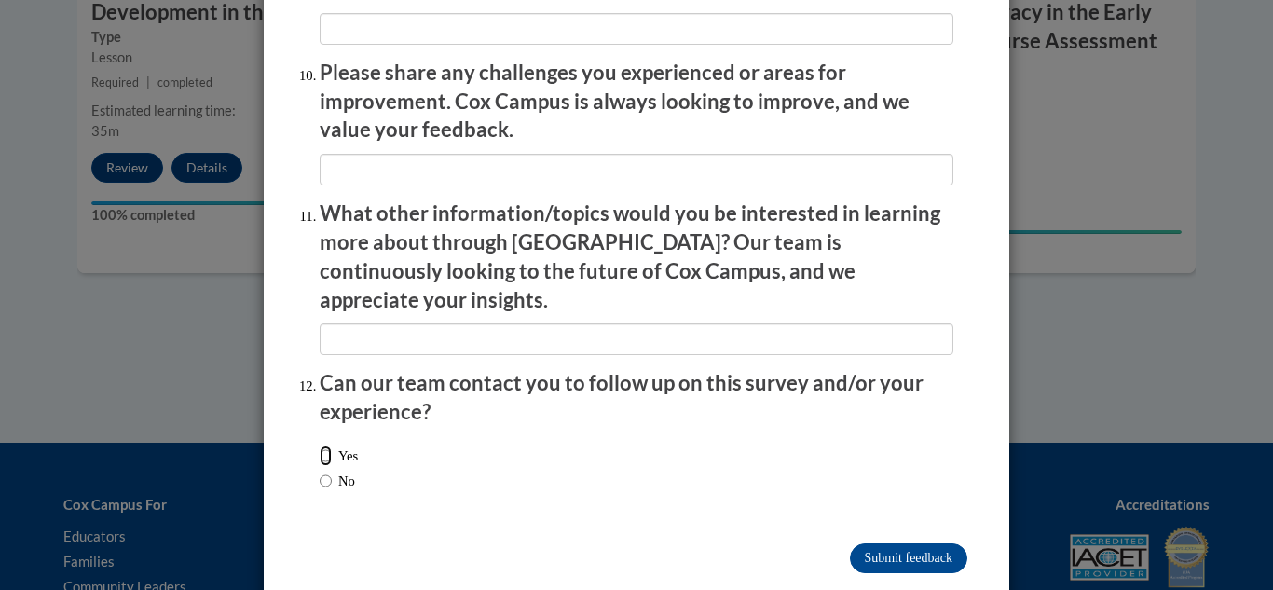
click at [325, 445] on input "Yes" at bounding box center [326, 455] width 12 height 21
radio input "true"
click at [875, 543] on input "Submit feedback" at bounding box center [908, 558] width 117 height 30
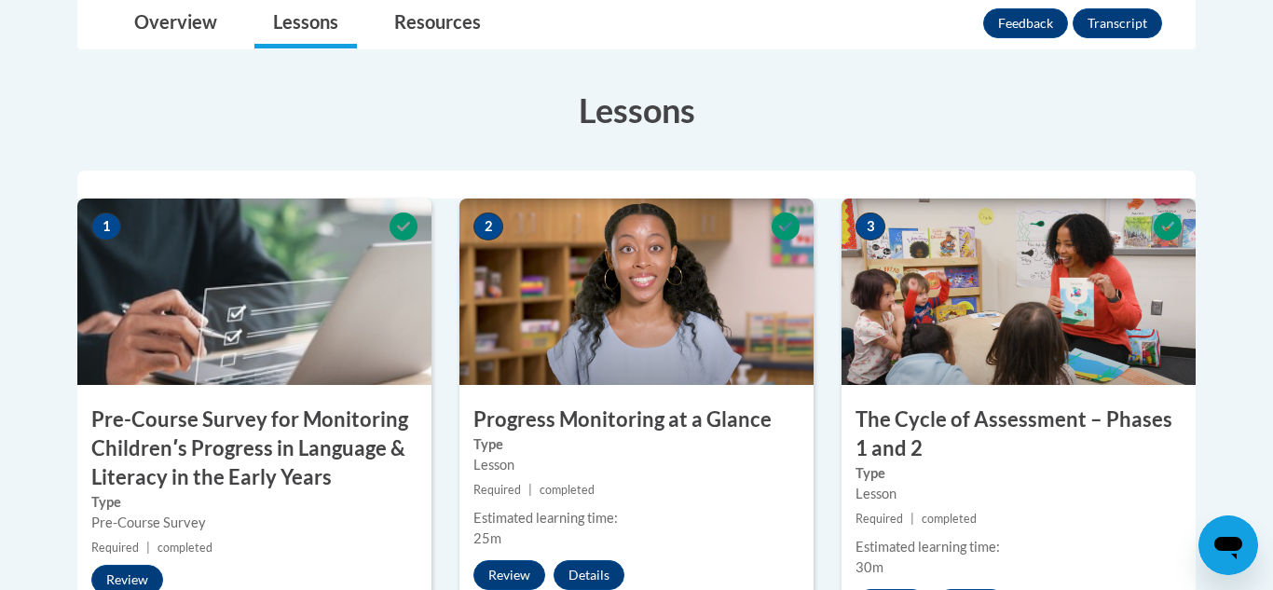
scroll to position [479, 0]
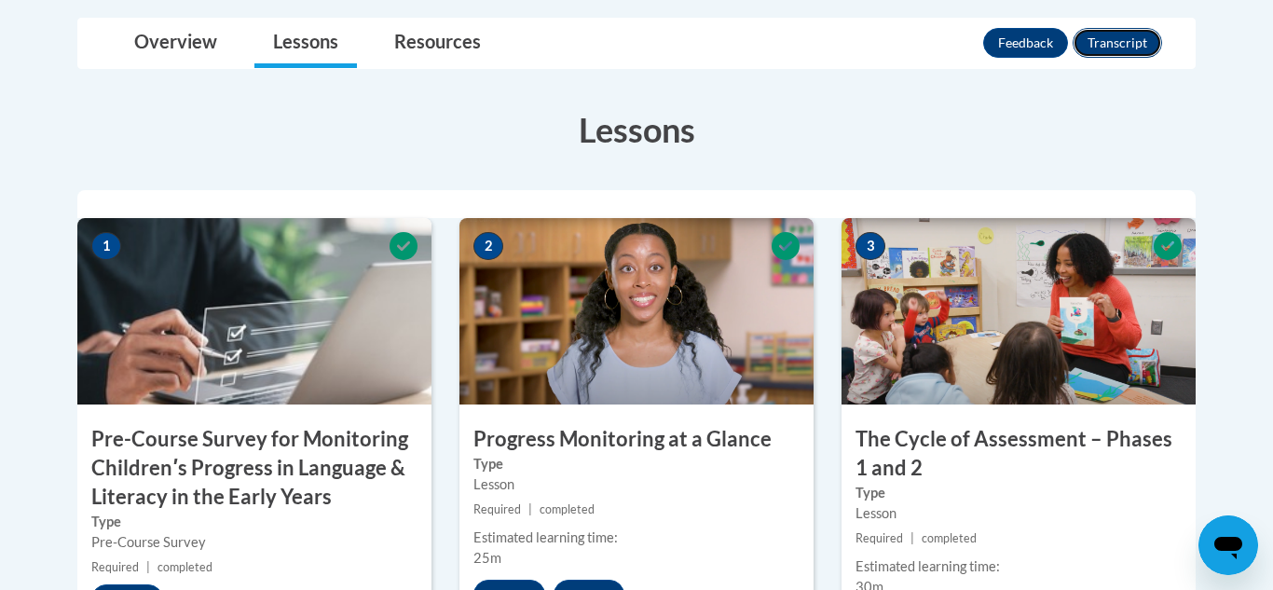
click at [1118, 48] on button "Transcript" at bounding box center [1117, 43] width 89 height 30
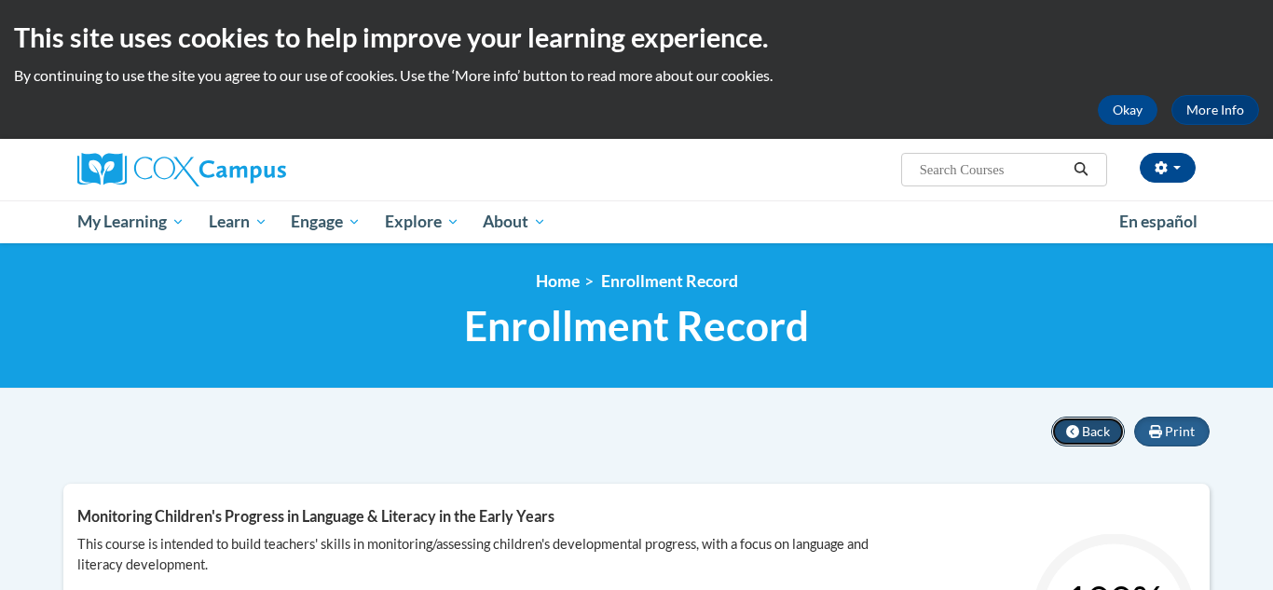
click at [1064, 423] on button "Back" at bounding box center [1088, 432] width 74 height 30
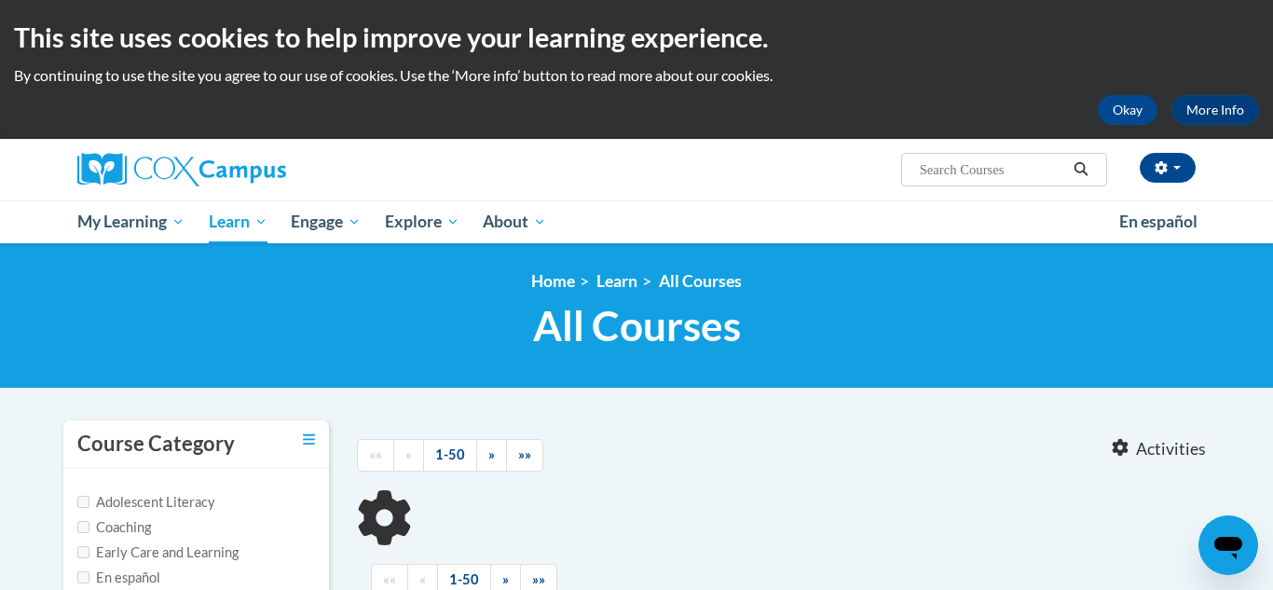
type input "Course 2"
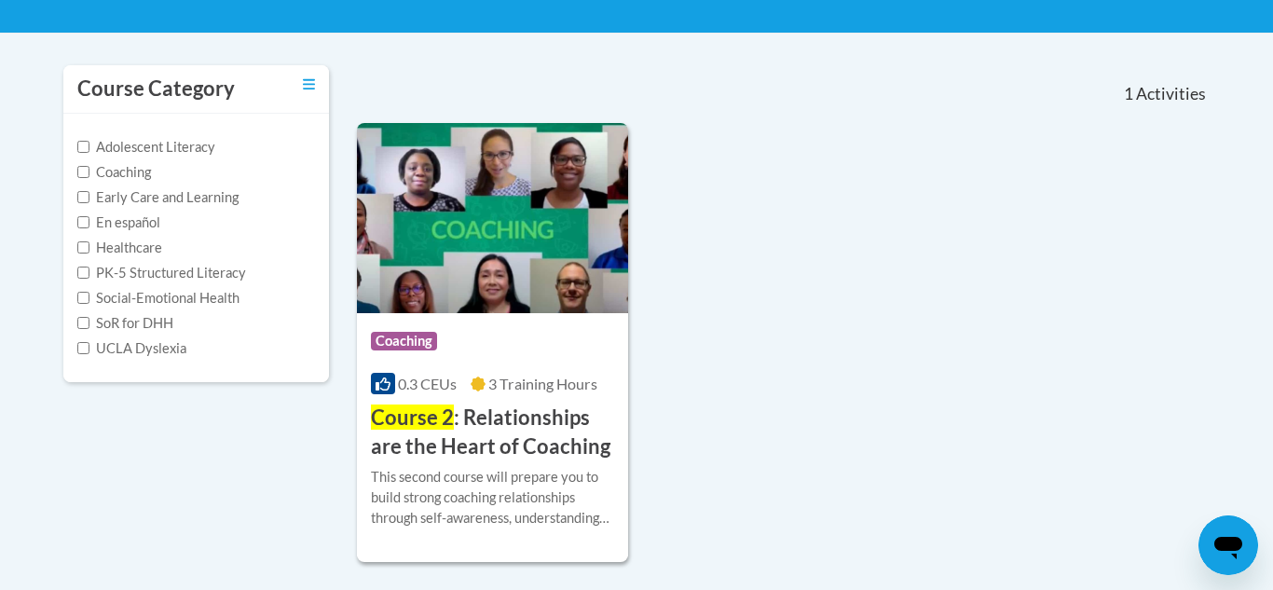
scroll to position [364, 0]
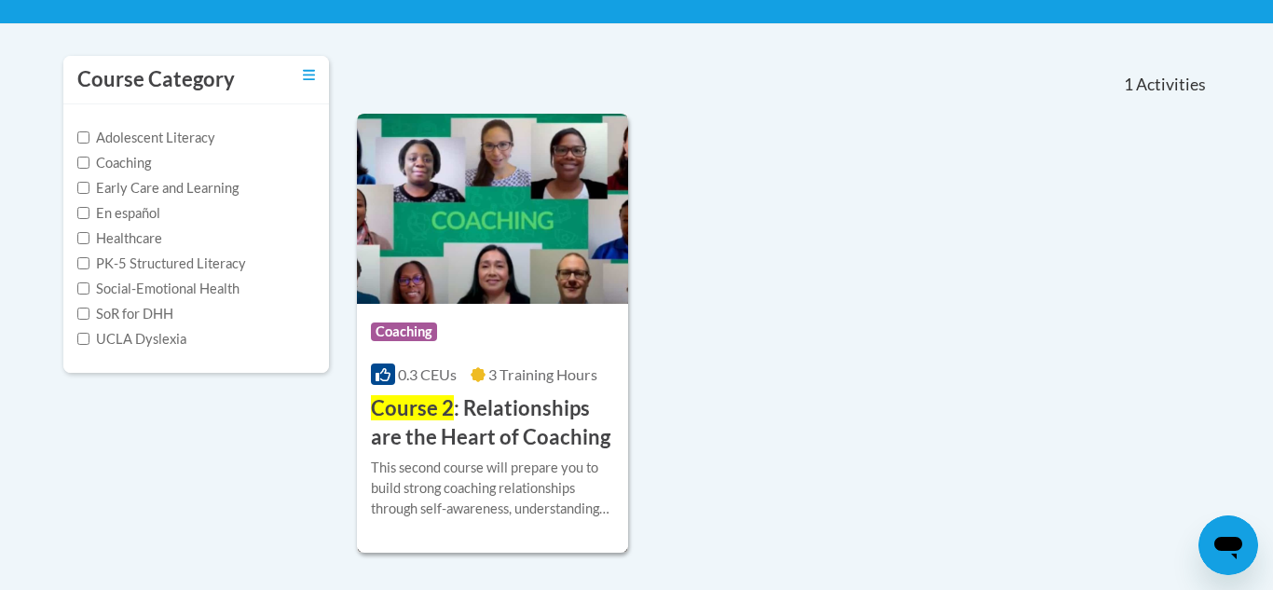
click at [502, 442] on h3 "Course 2 : Relationships are the Heart of Coaching" at bounding box center [492, 423] width 243 height 58
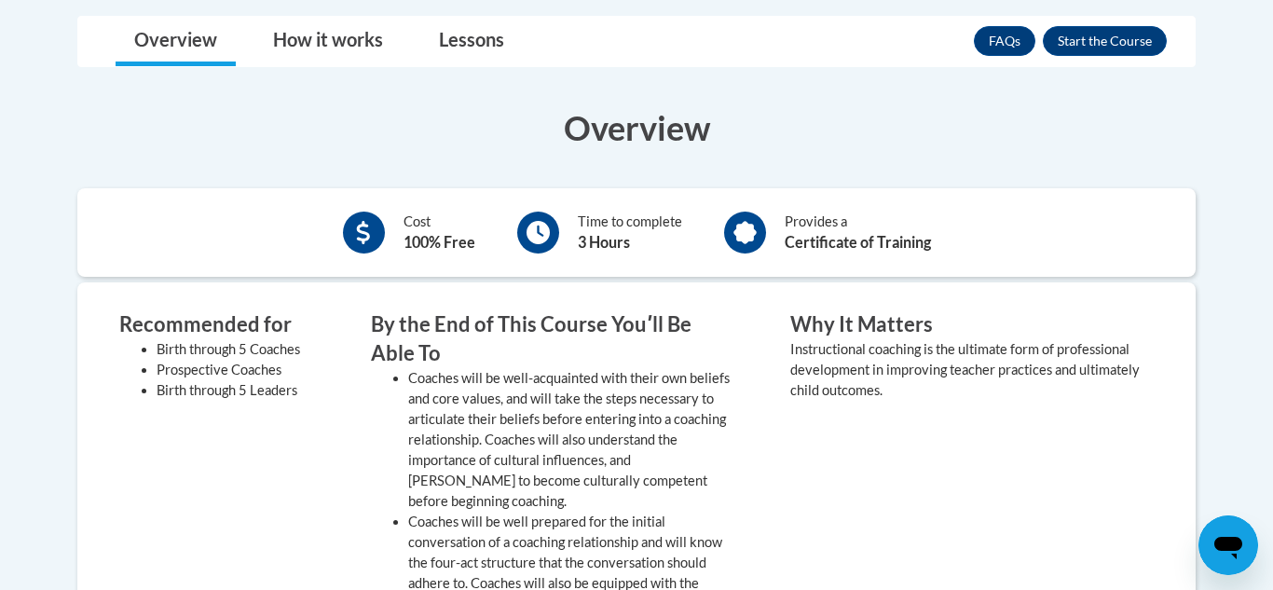
scroll to position [472, 0]
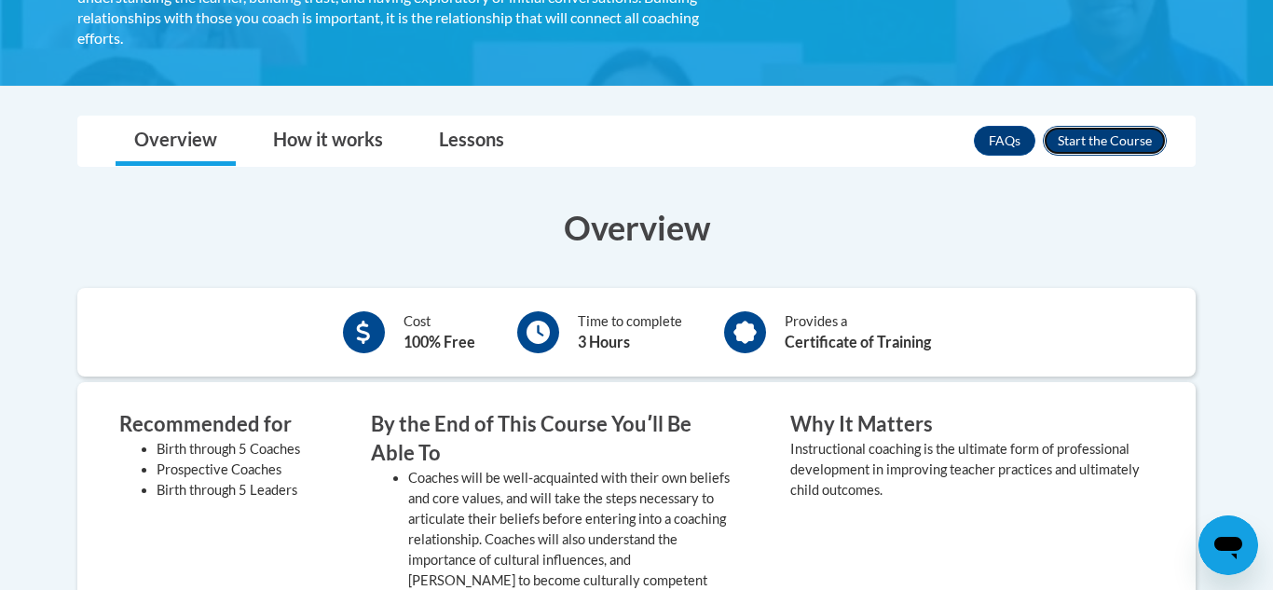
click at [1118, 148] on button "Enroll" at bounding box center [1105, 141] width 124 height 30
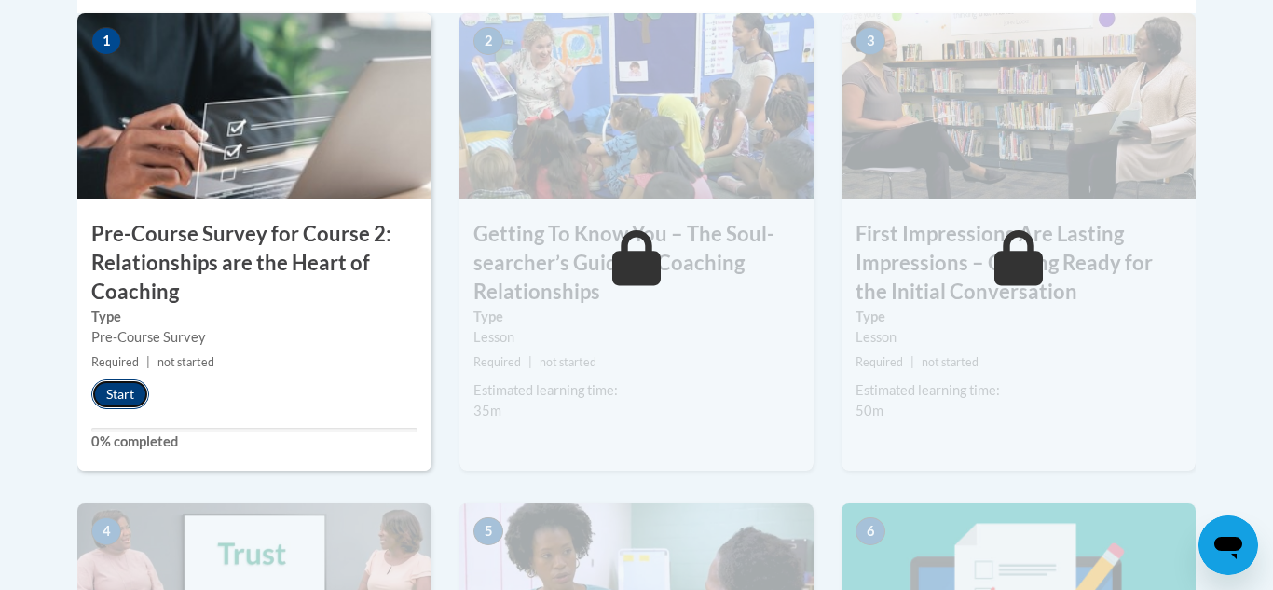
click at [122, 405] on button "Start" at bounding box center [120, 394] width 58 height 30
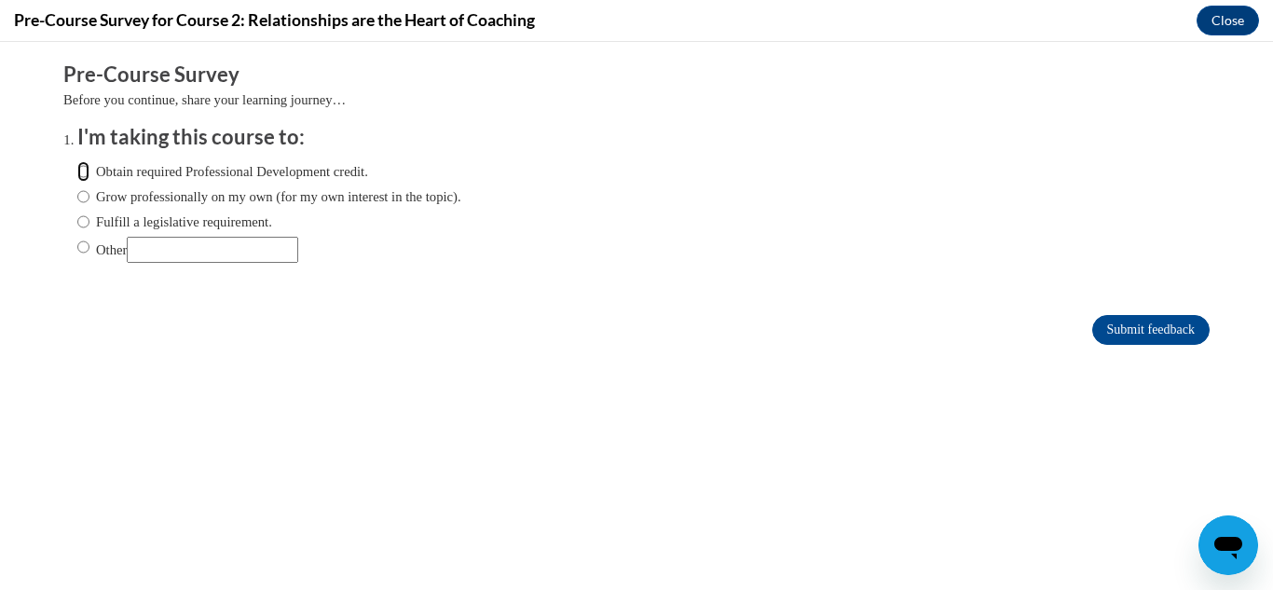
click at [82, 178] on input "Obtain required Professional Development credit." at bounding box center [83, 171] width 12 height 21
radio input "true"
click at [1138, 331] on input "Submit feedback" at bounding box center [1150, 330] width 117 height 30
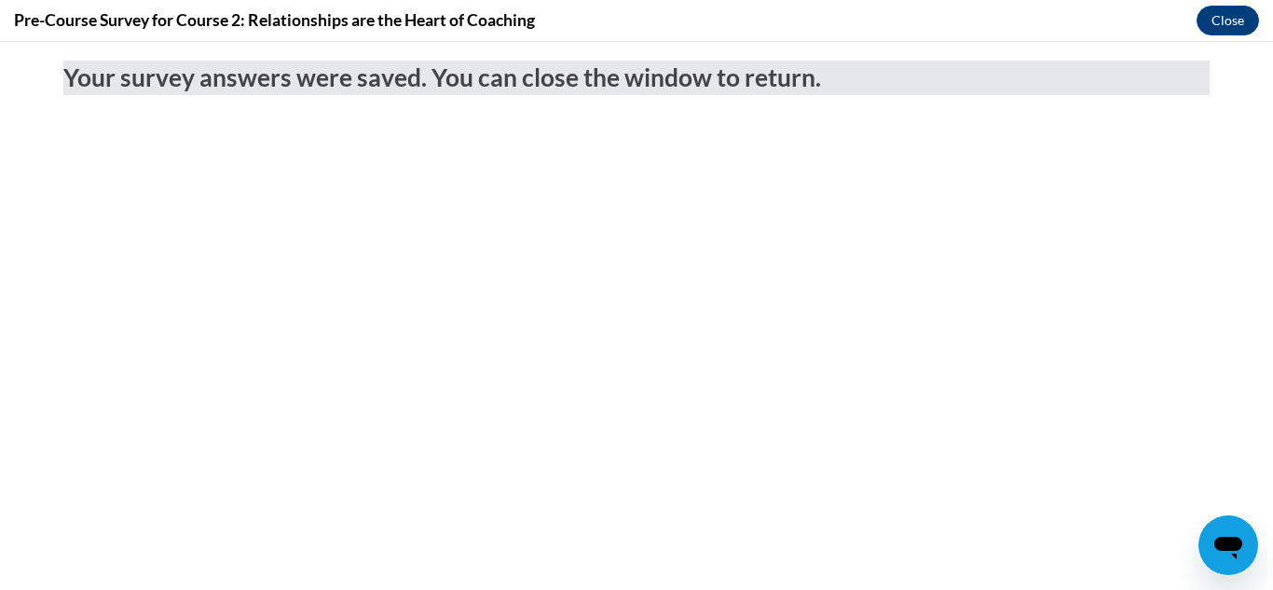
click at [1220, 46] on div "Your survey answers were saved. You can close the window to return." at bounding box center [636, 73] width 1174 height 62
click at [1241, 34] on button "Close" at bounding box center [1227, 21] width 62 height 30
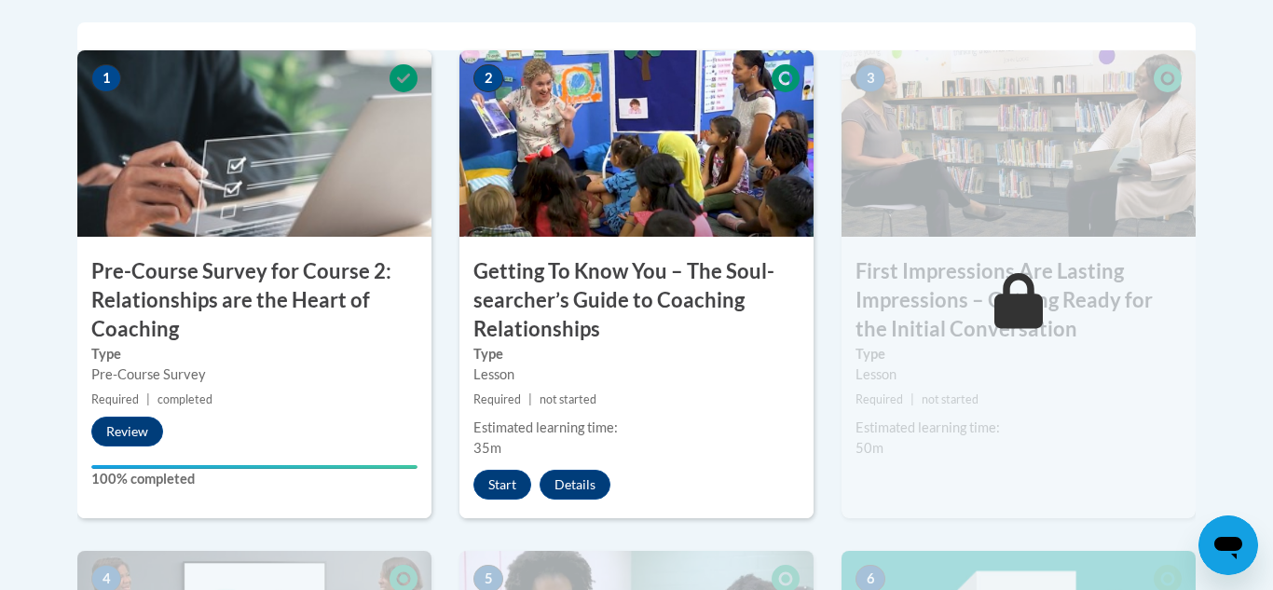
scroll to position [640, 0]
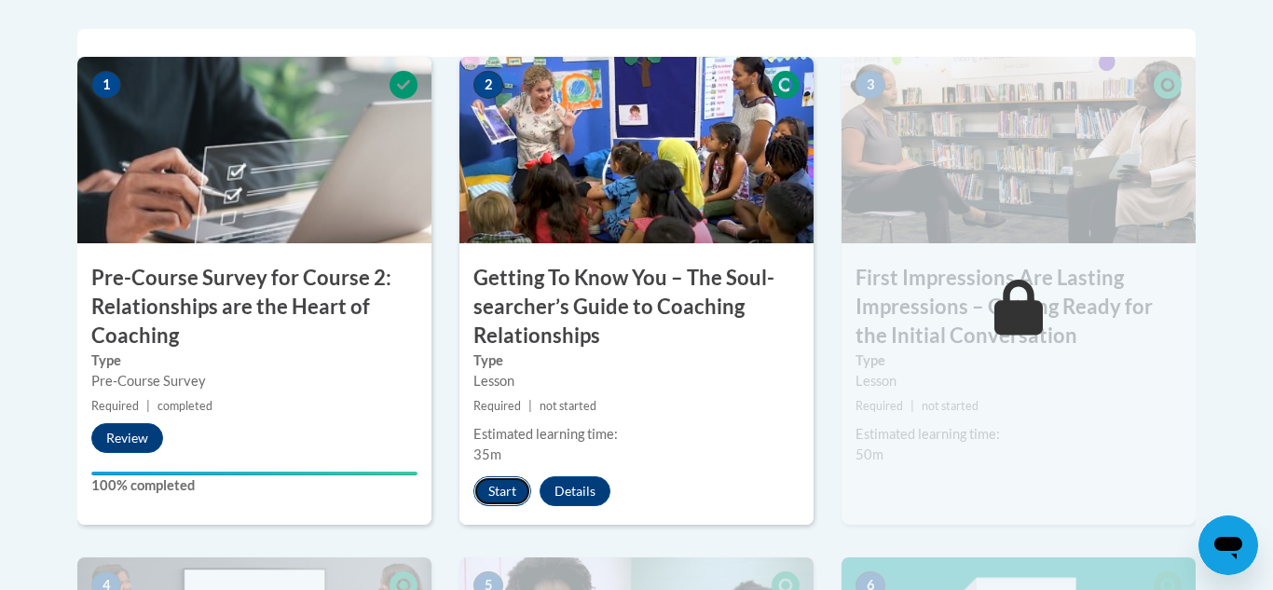
click at [506, 499] on button "Start" at bounding box center [502, 491] width 58 height 30
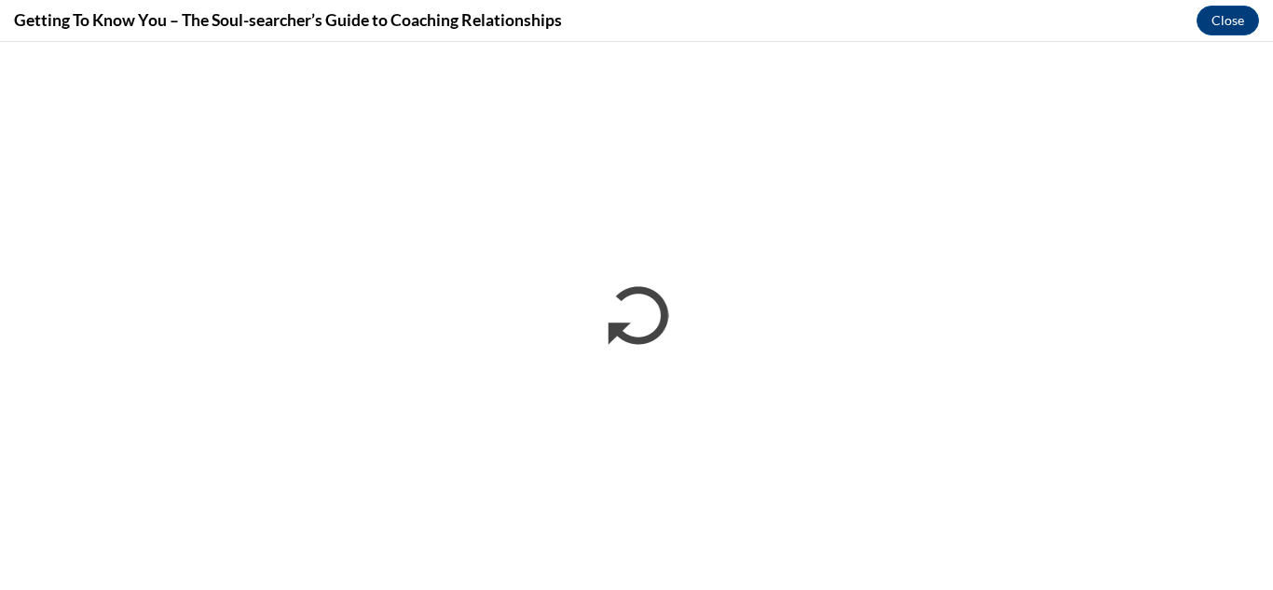
scroll to position [0, 0]
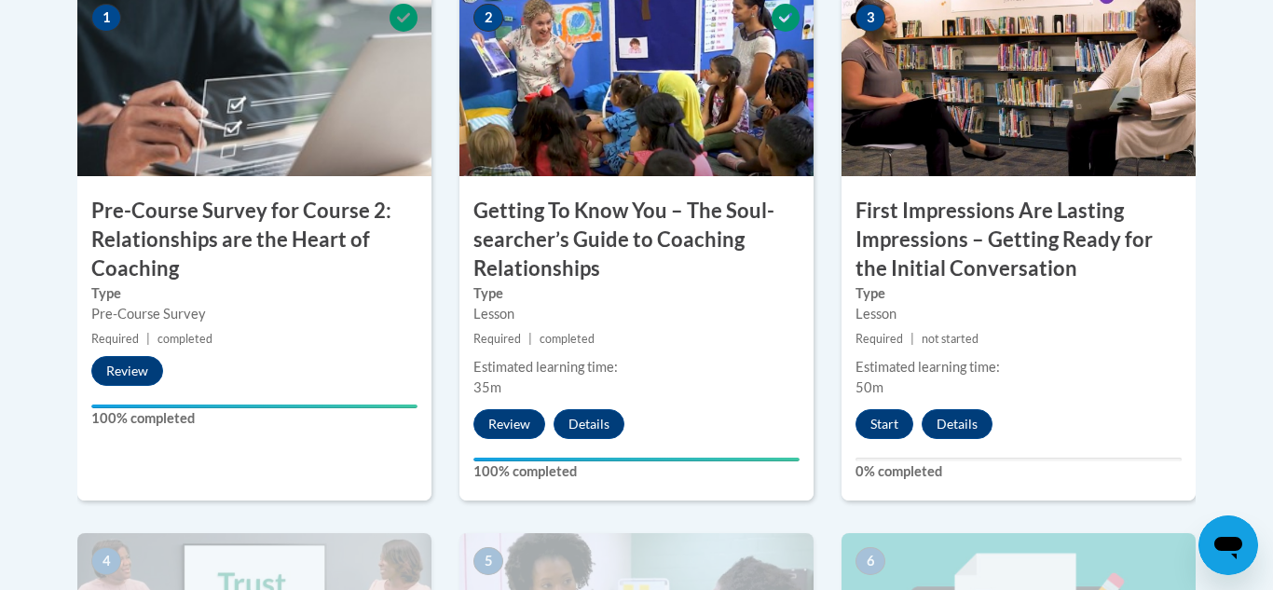
scroll to position [705, 0]
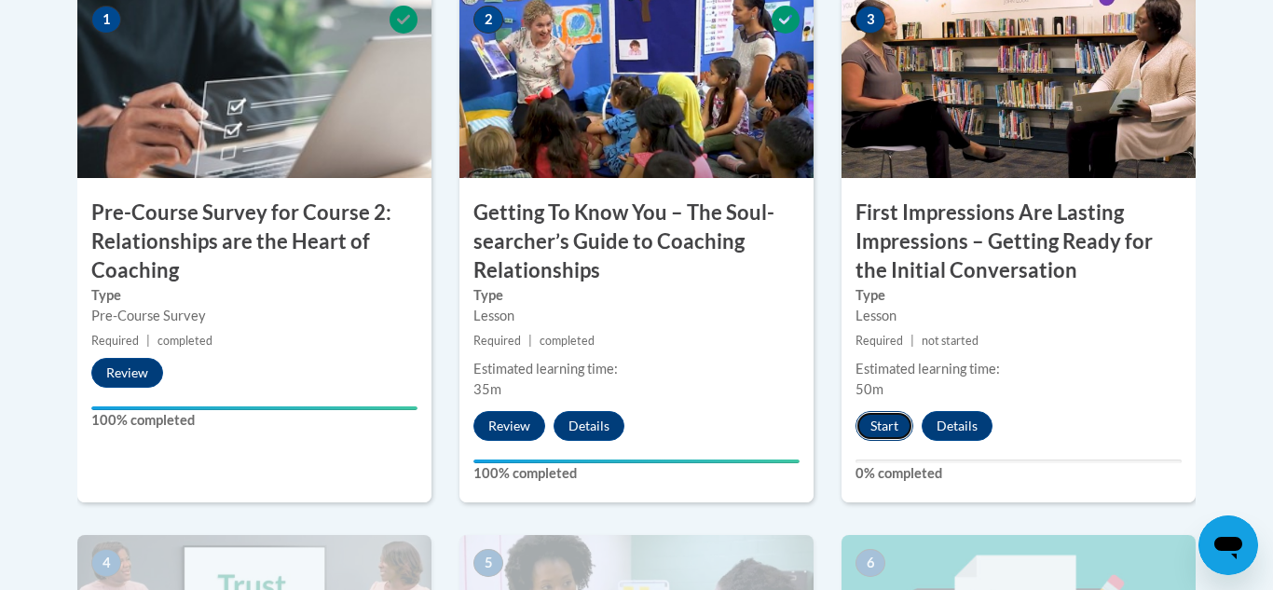
click at [896, 433] on button "Start" at bounding box center [884, 426] width 58 height 30
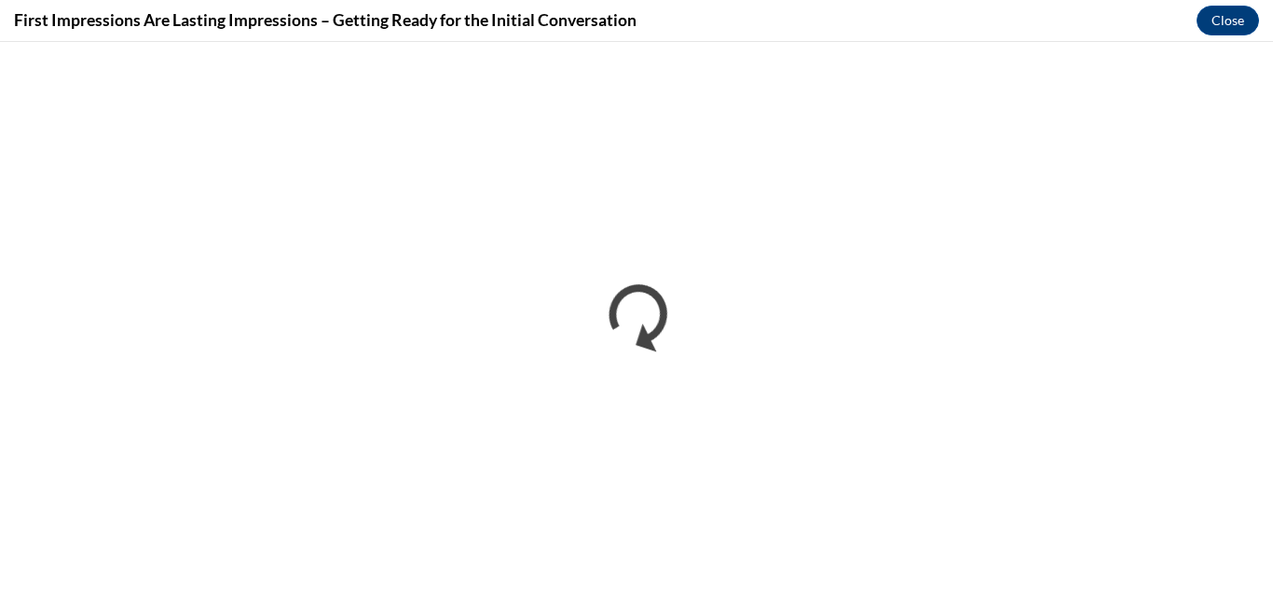
scroll to position [0, 0]
